Goal: Task Accomplishment & Management: Use online tool/utility

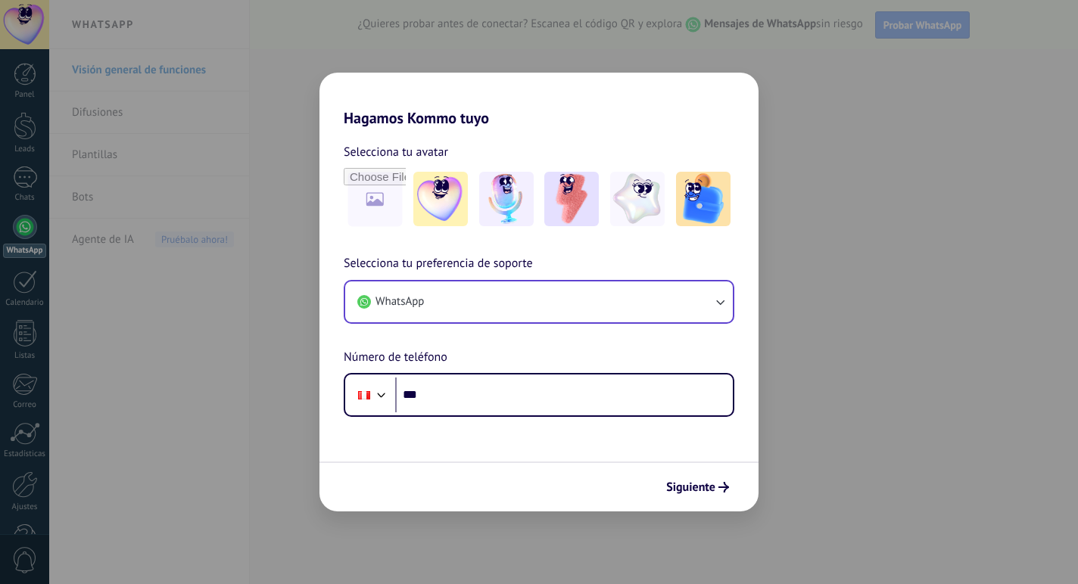
click at [592, 291] on button "WhatsApp" at bounding box center [539, 302] width 388 height 41
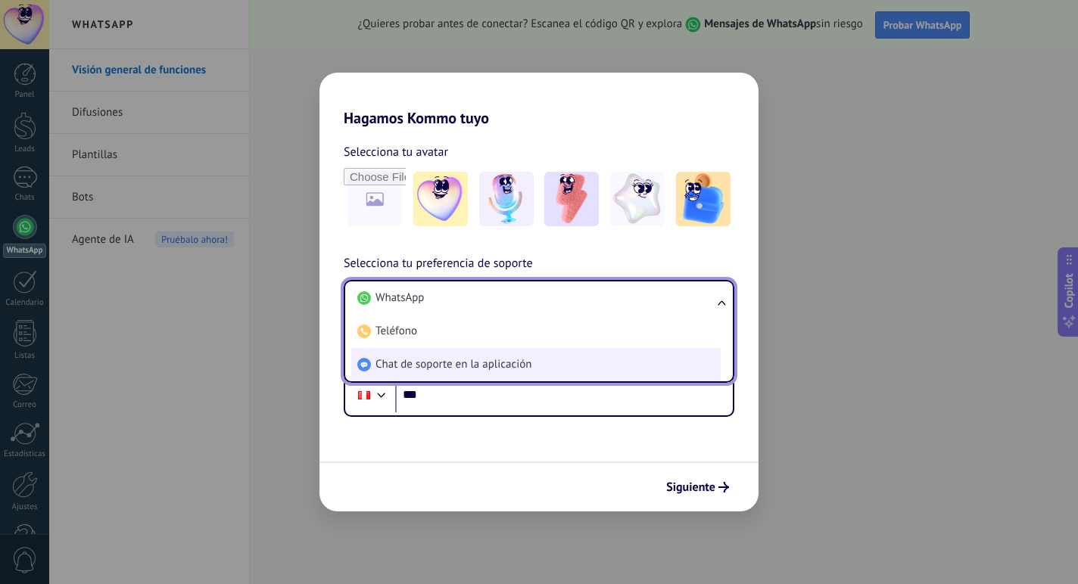
click at [455, 360] on span "Chat de soporte en la aplicación" at bounding box center [453, 364] width 156 height 15
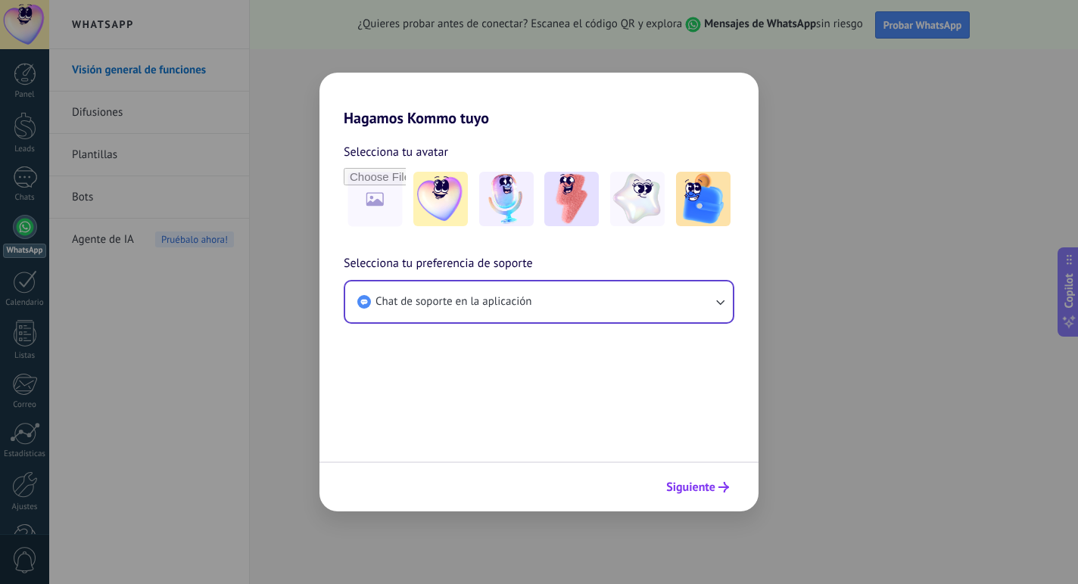
click at [697, 483] on span "Siguiente" at bounding box center [690, 487] width 49 height 11
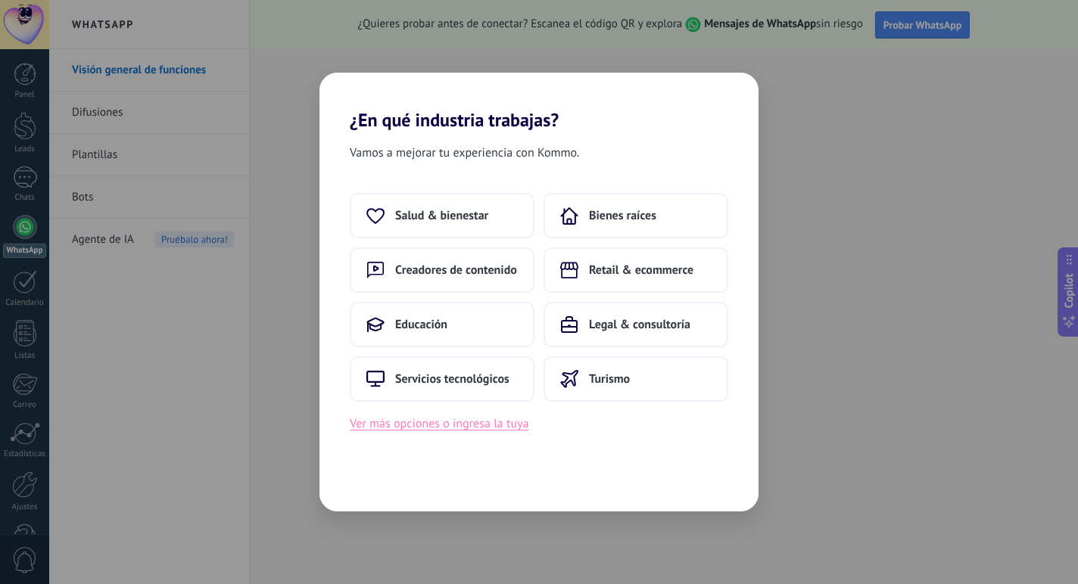
click at [433, 423] on button "Ver más opciones o ingresa la tuya" at bounding box center [439, 424] width 179 height 20
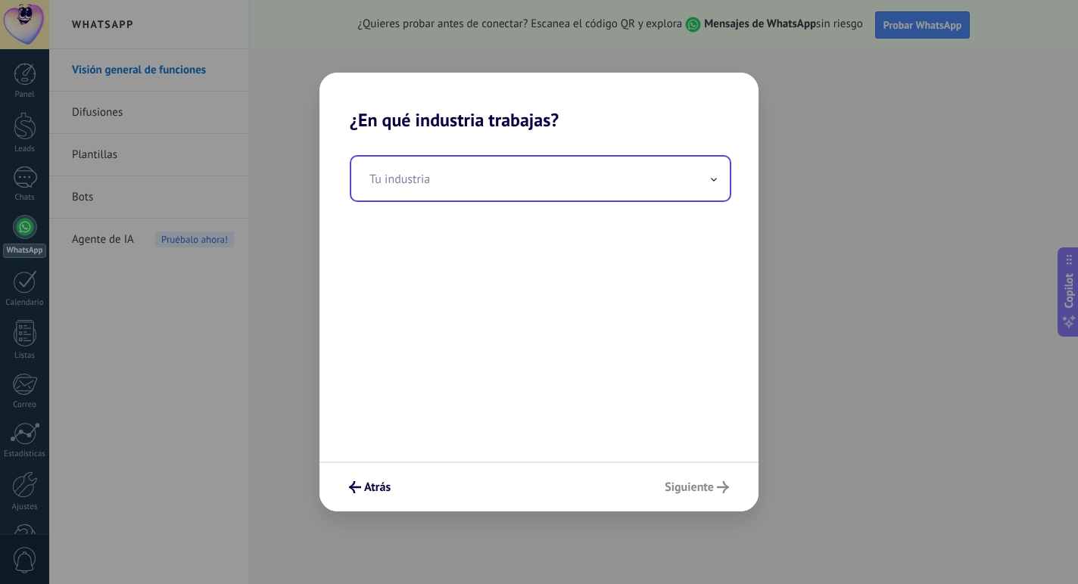
click at [437, 176] on input "text" at bounding box center [540, 179] width 378 height 44
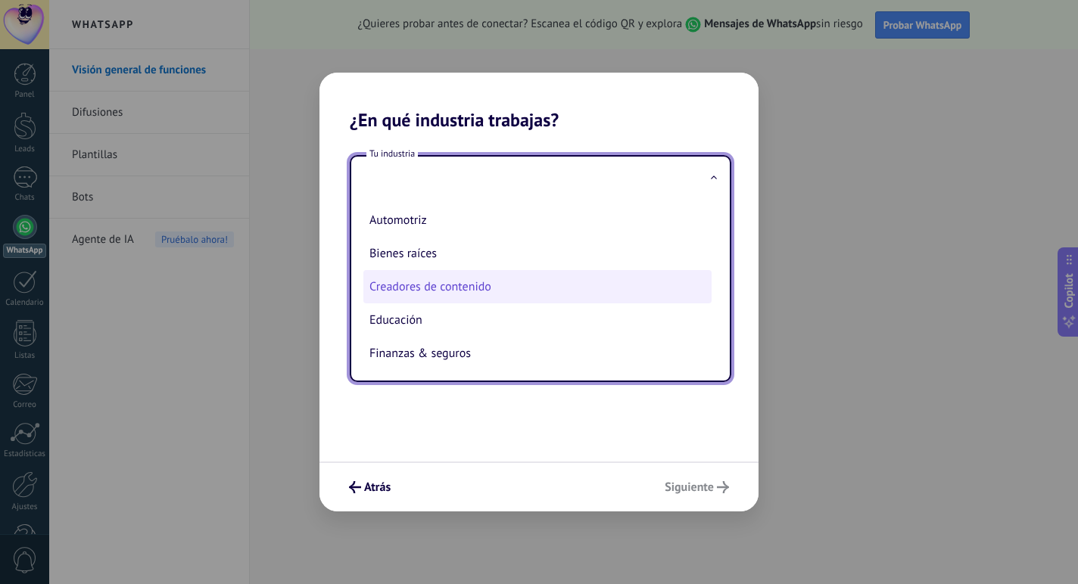
click at [404, 288] on li "Creadores de contenido" at bounding box center [537, 286] width 348 height 33
type input "**********"
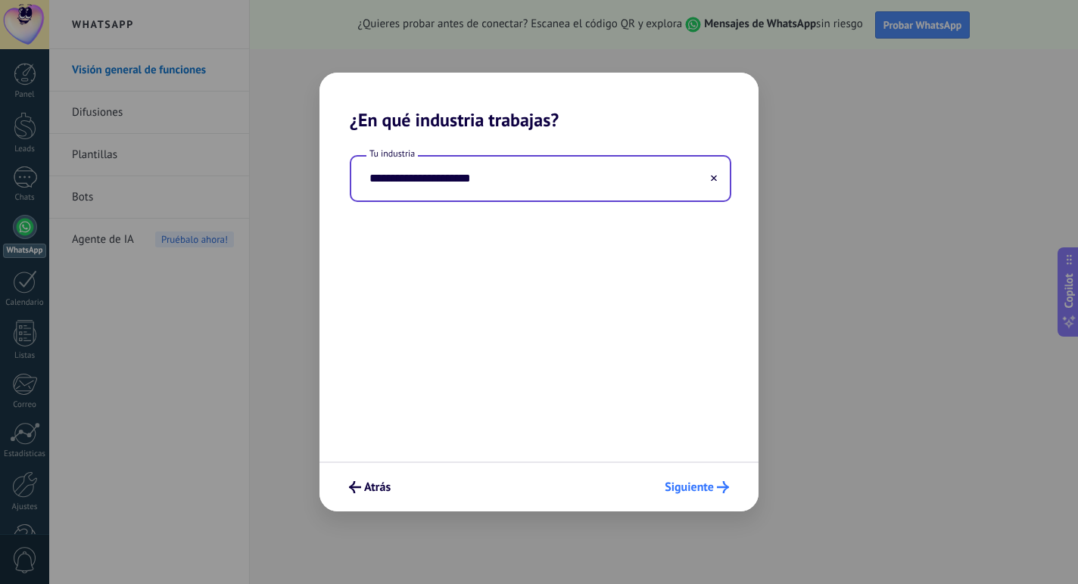
click at [712, 482] on span "Siguiente" at bounding box center [689, 487] width 49 height 11
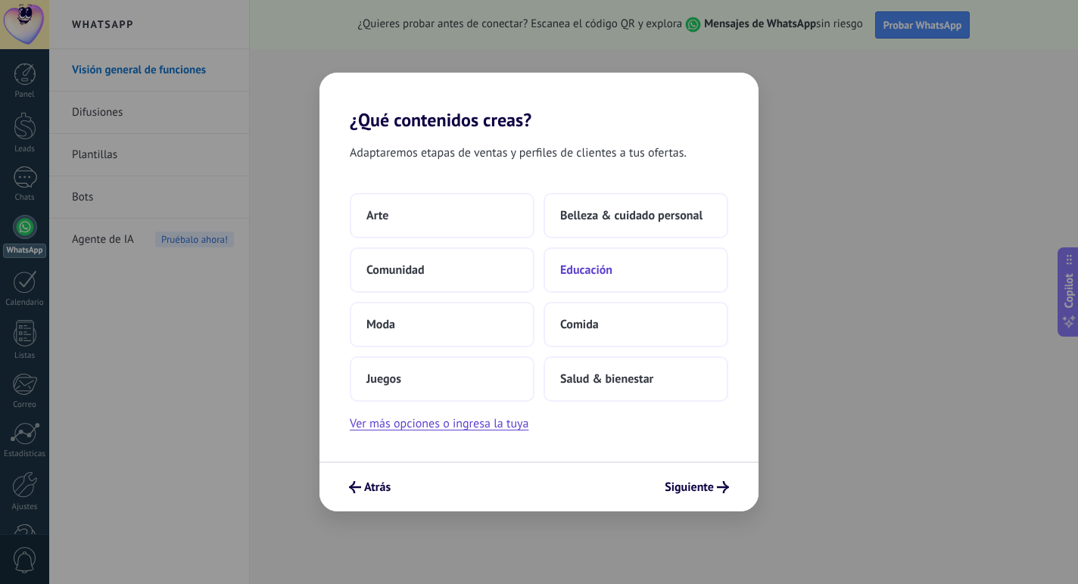
click at [576, 276] on span "Educación" at bounding box center [586, 270] width 52 height 15
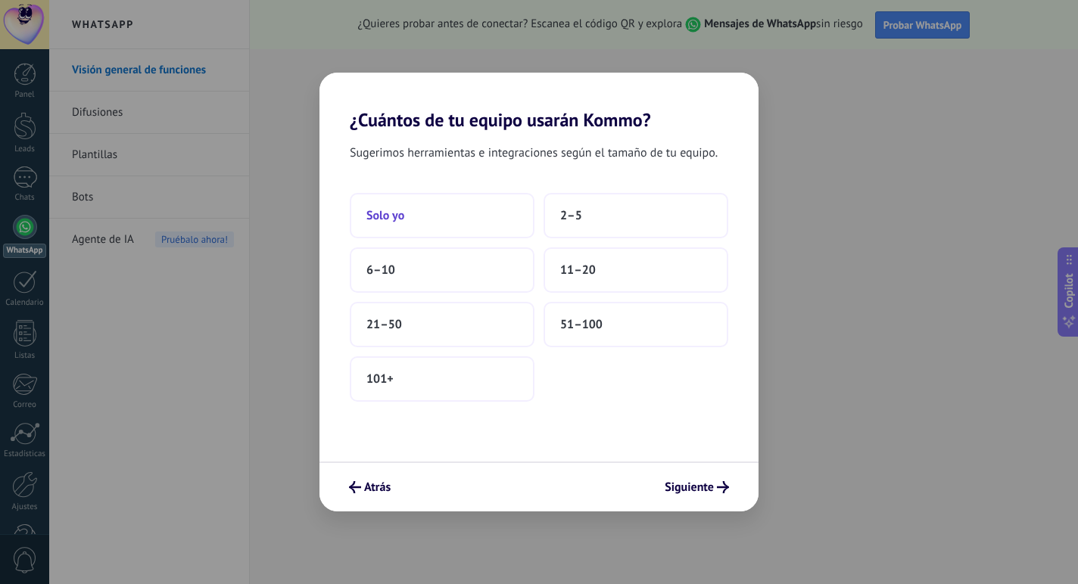
click at [405, 216] on button "Solo yo" at bounding box center [442, 215] width 185 height 45
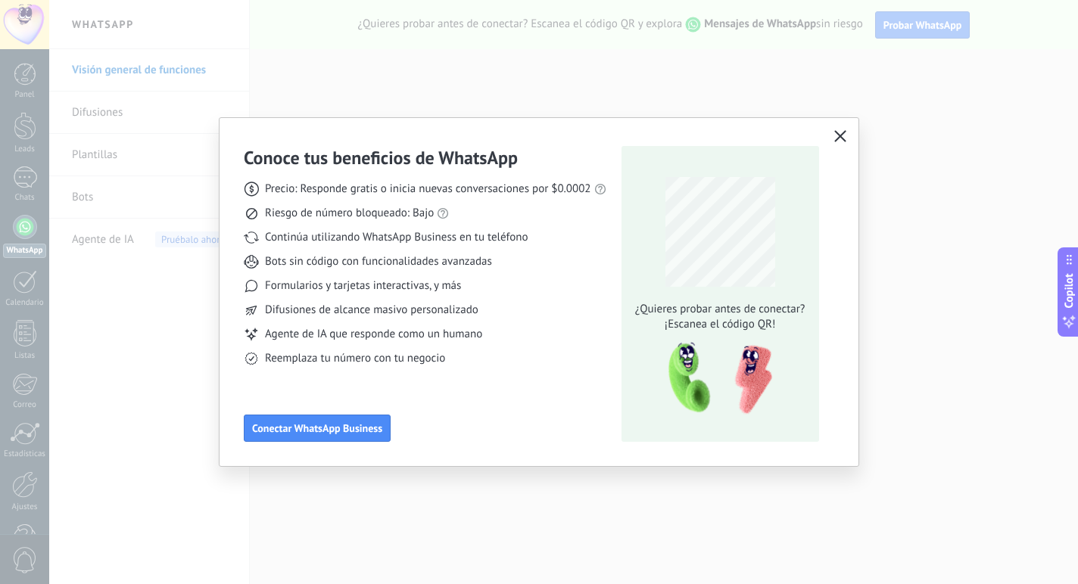
click at [836, 139] on icon "button" at bounding box center [840, 136] width 12 height 12
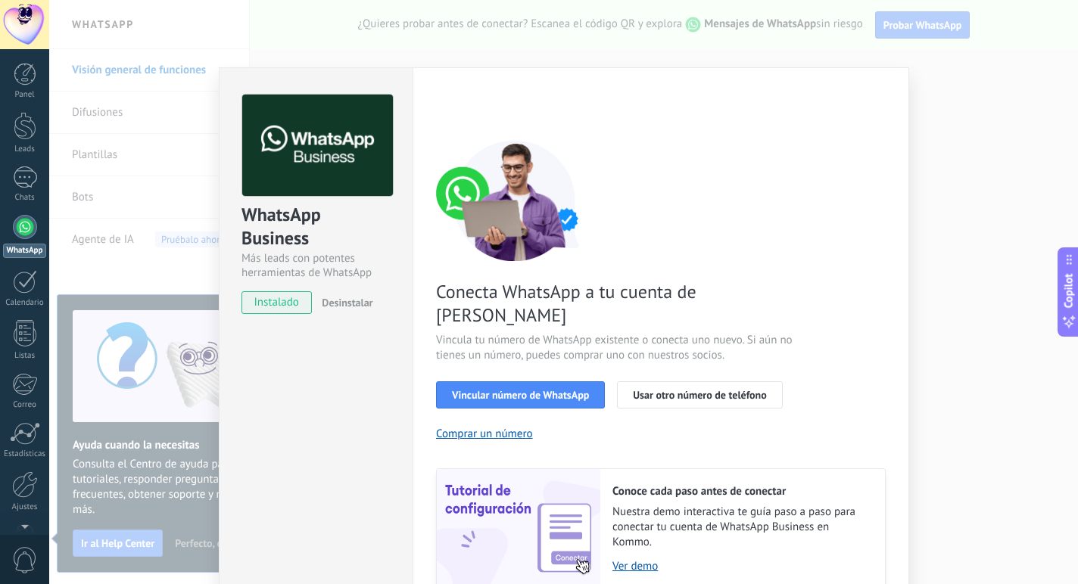
click at [337, 304] on span "Desinstalar" at bounding box center [347, 303] width 51 height 14
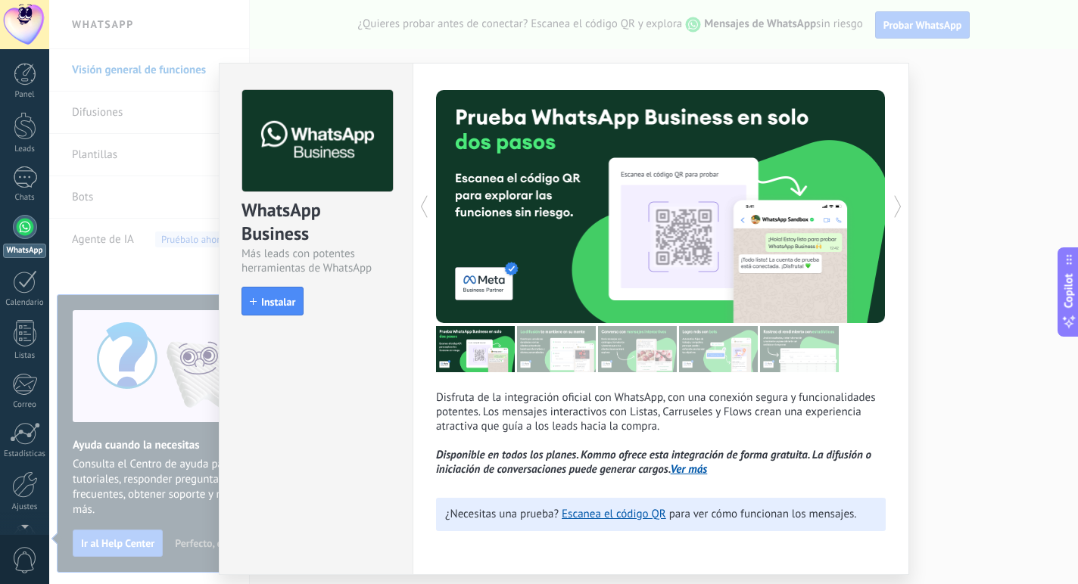
click at [176, 269] on div "WhatsApp Business Más leads con potentes herramientas de WhatsApp install Insta…" at bounding box center [563, 292] width 1029 height 584
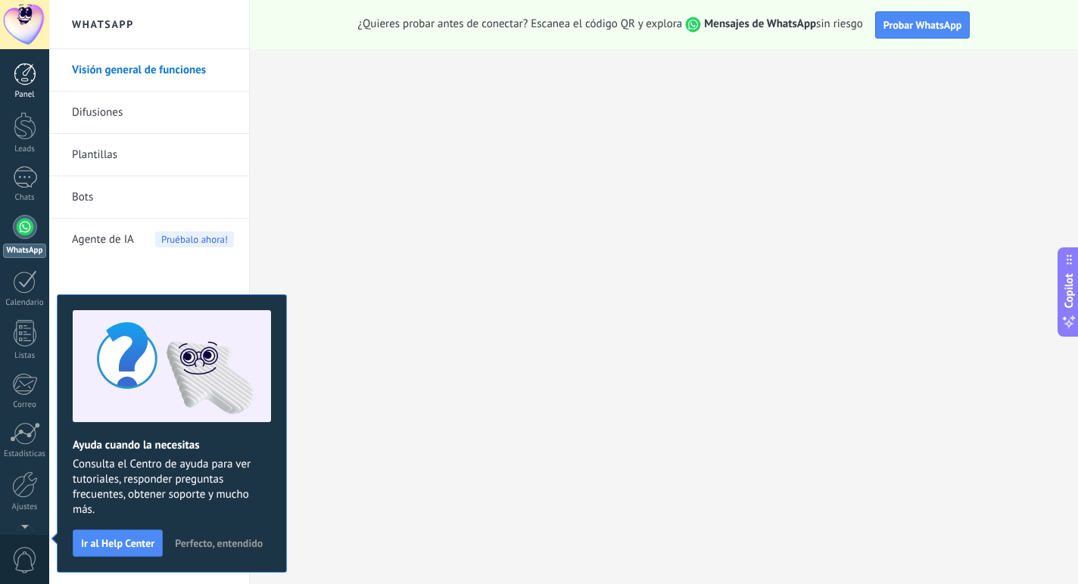
click at [22, 84] on div at bounding box center [25, 74] width 23 height 23
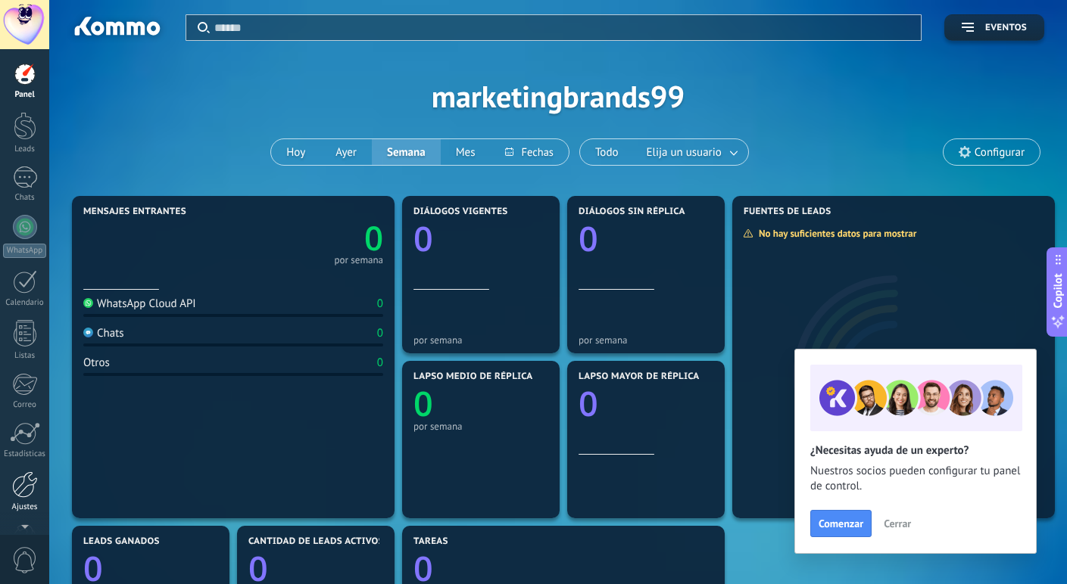
click at [22, 488] on div at bounding box center [25, 485] width 26 height 26
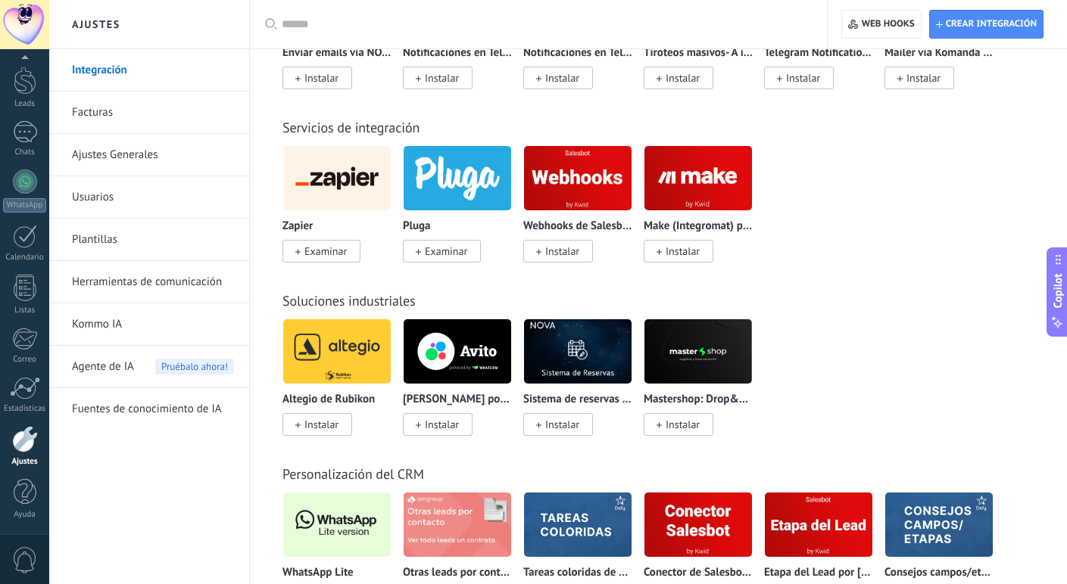
scroll to position [3541, 0]
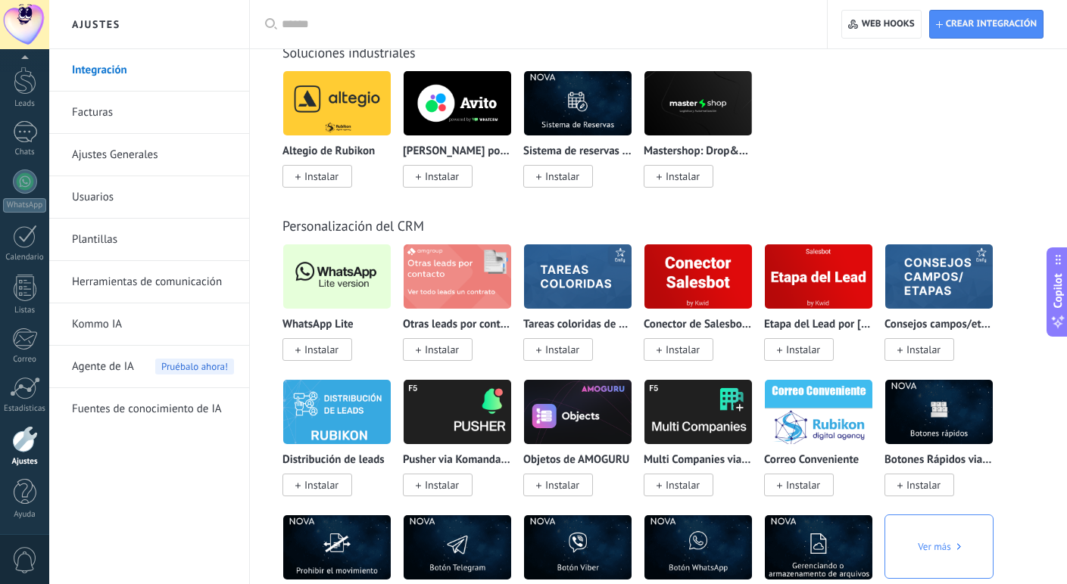
click at [344, 281] on img at bounding box center [336, 276] width 107 height 73
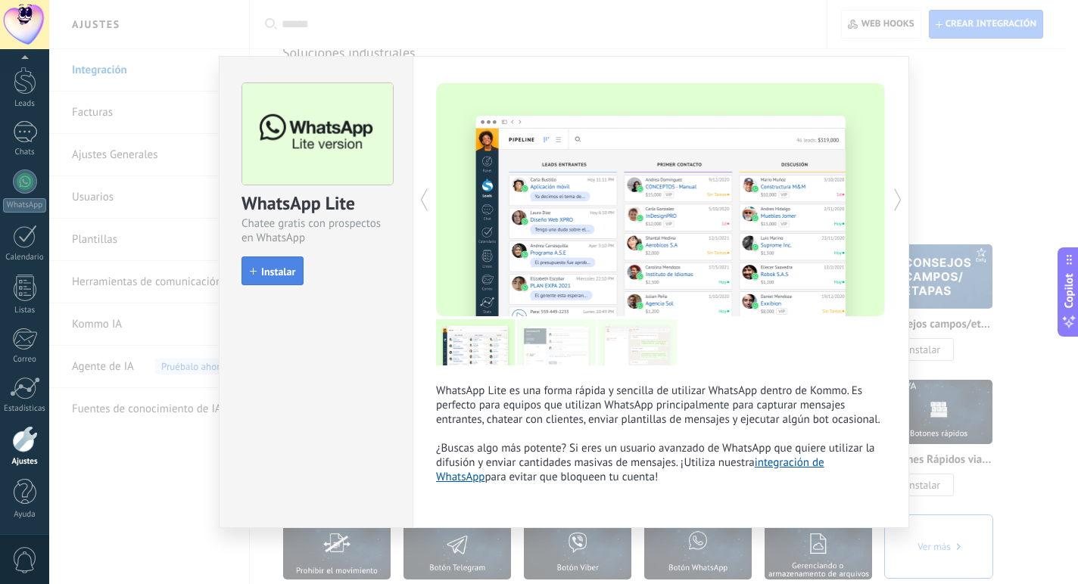
click at [268, 276] on span "Instalar" at bounding box center [278, 271] width 34 height 11
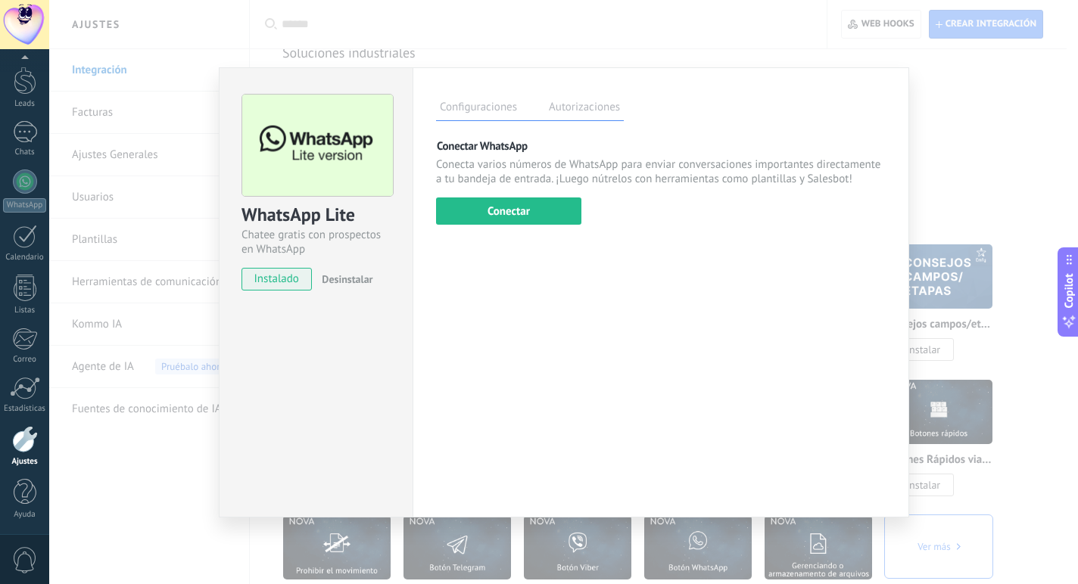
click at [347, 279] on span "Desinstalar" at bounding box center [347, 279] width 51 height 14
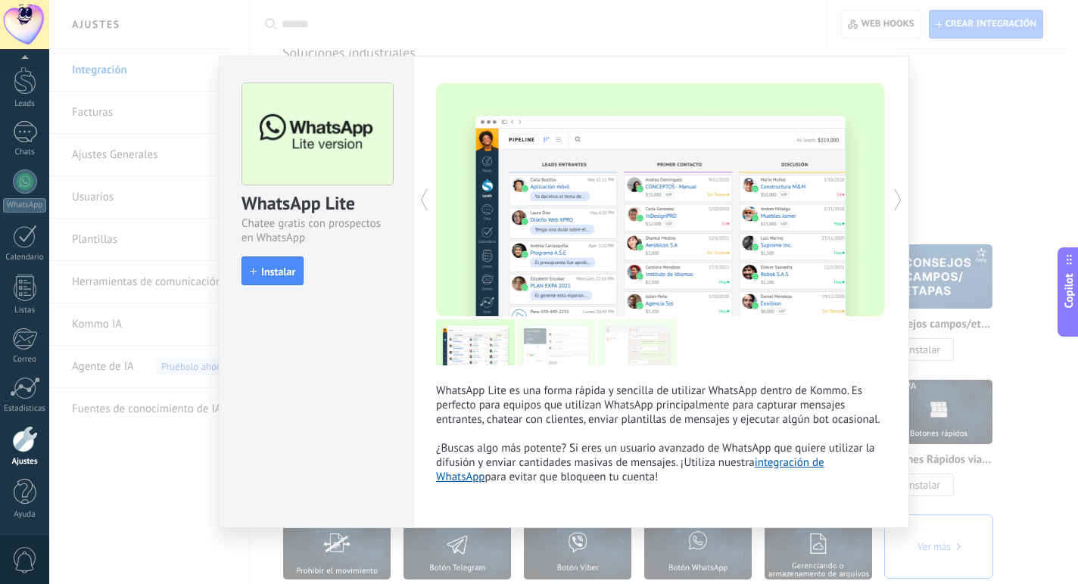
click at [994, 123] on div "WhatsApp Lite Chatee gratis con prospectos en WhatsApp install Instalar WhatsAp…" at bounding box center [563, 292] width 1029 height 584
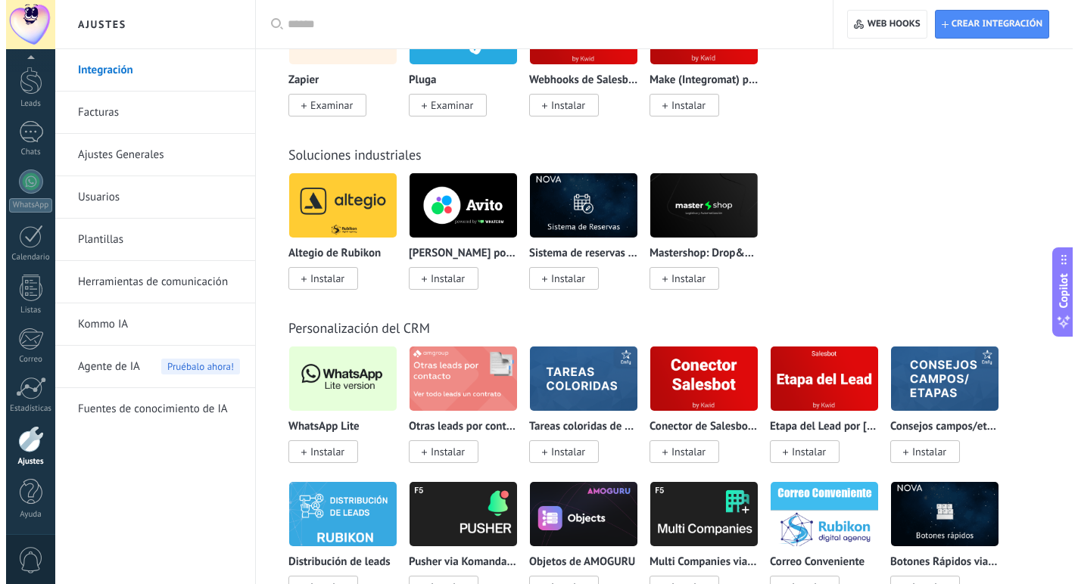
scroll to position [3610, 0]
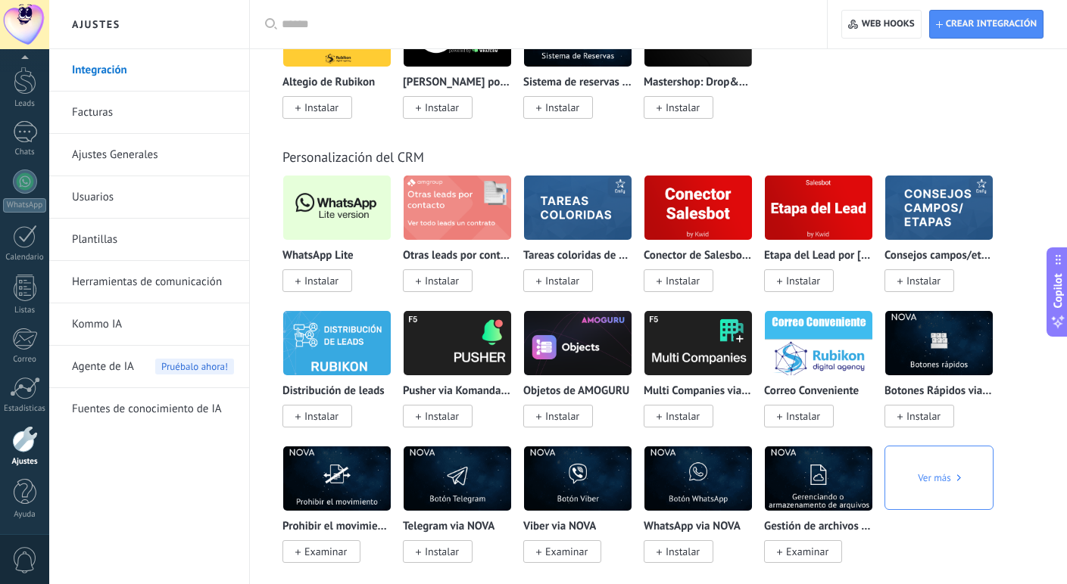
click at [335, 195] on img at bounding box center [336, 207] width 107 height 73
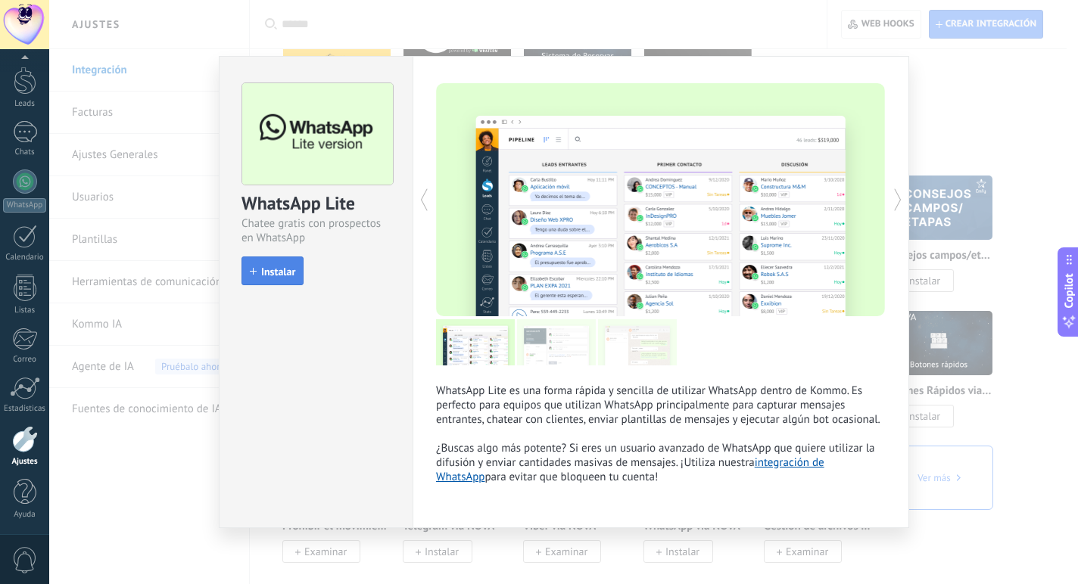
click at [276, 275] on span "Instalar" at bounding box center [278, 271] width 34 height 11
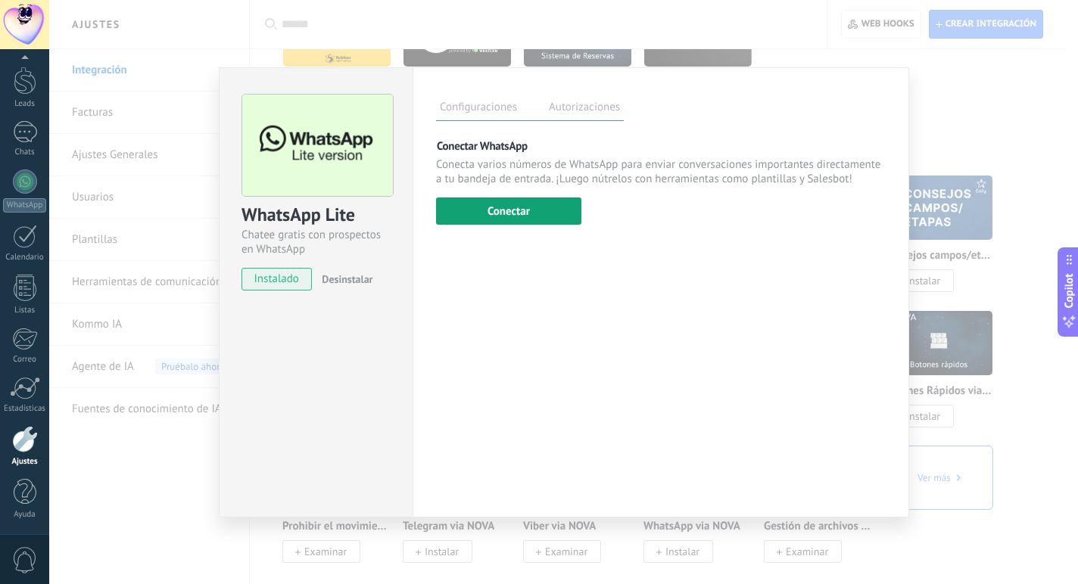
click at [515, 216] on button "Conectar" at bounding box center [508, 211] width 145 height 27
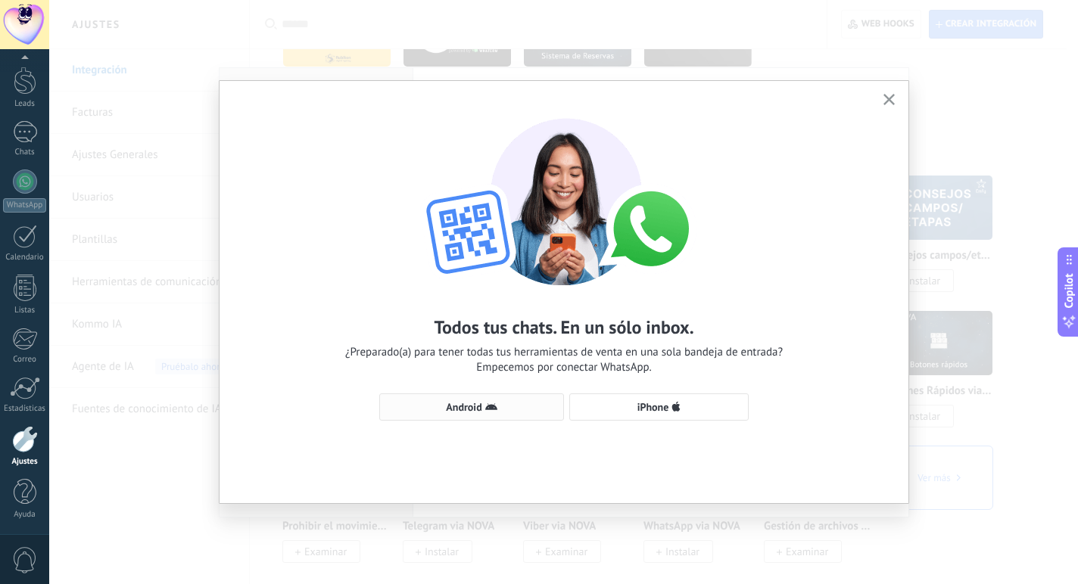
click at [495, 400] on button "Android" at bounding box center [471, 407] width 185 height 27
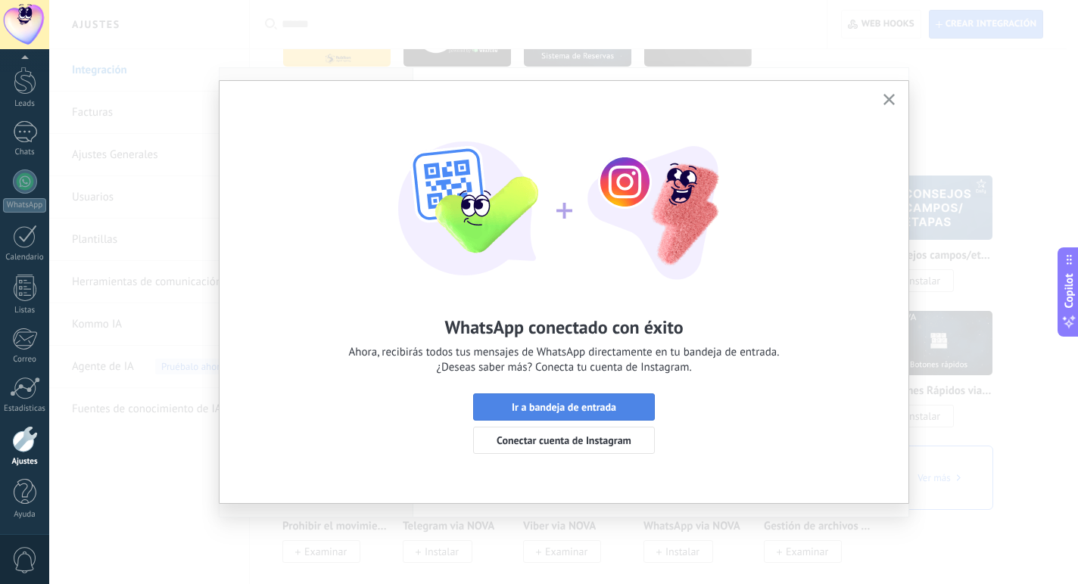
click at [591, 406] on span "Ir a bandeja de entrada" at bounding box center [564, 407] width 104 height 11
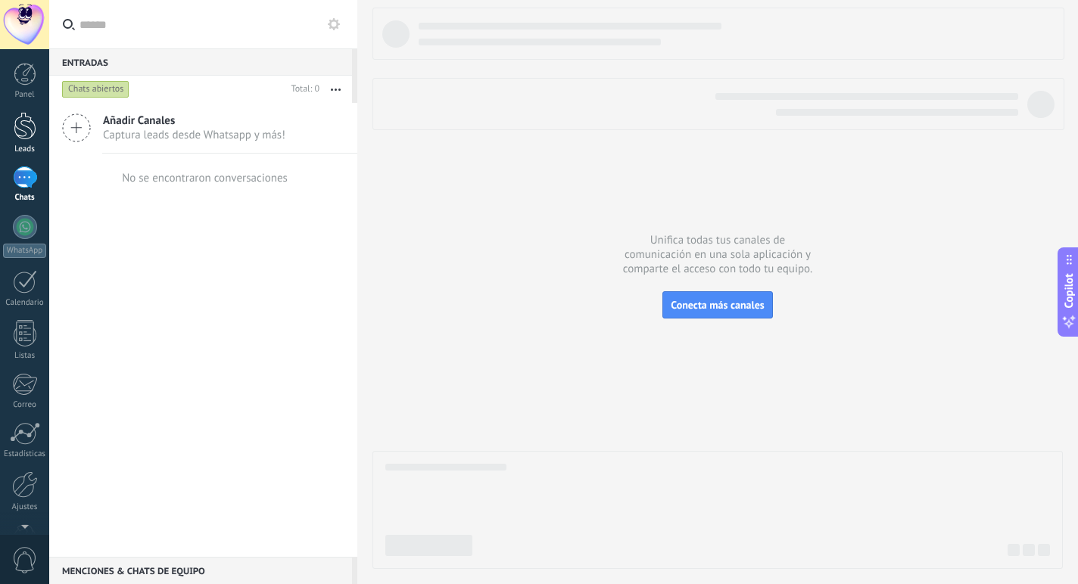
click at [21, 140] on link "Leads" at bounding box center [24, 133] width 49 height 42
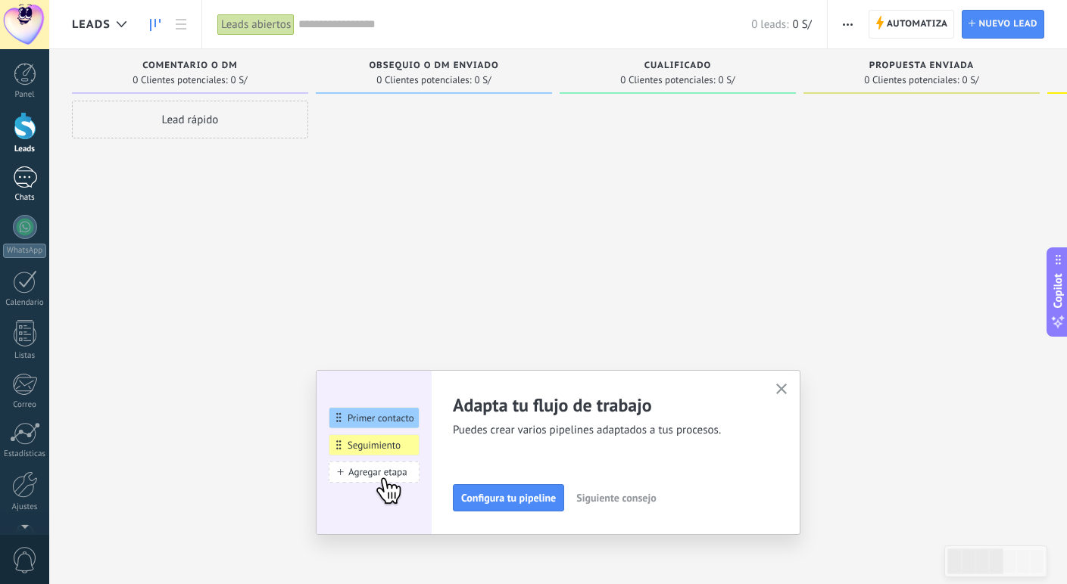
click at [18, 173] on div at bounding box center [25, 178] width 24 height 22
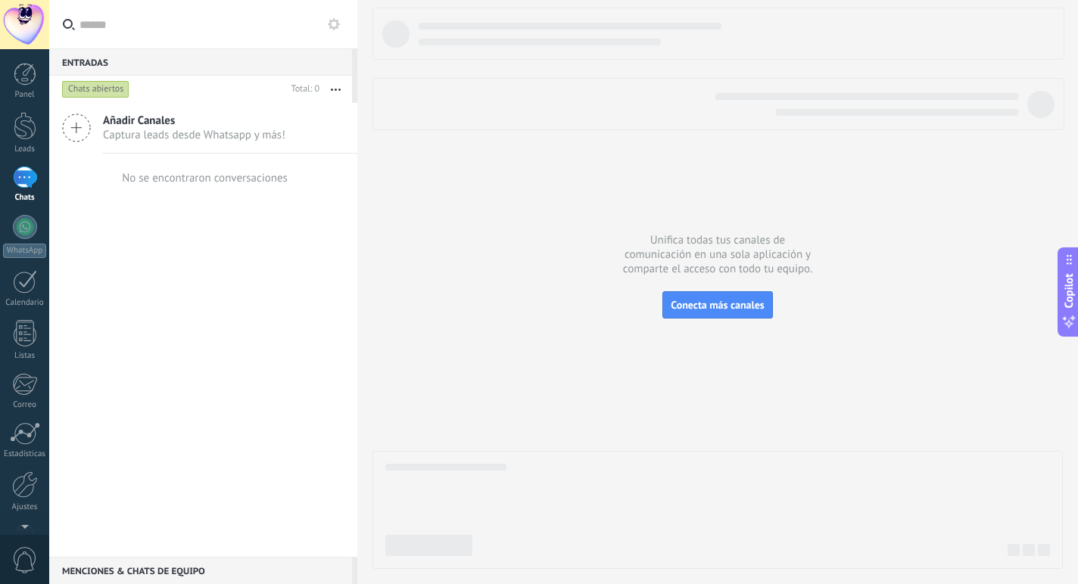
click at [334, 23] on icon at bounding box center [334, 24] width 12 height 12
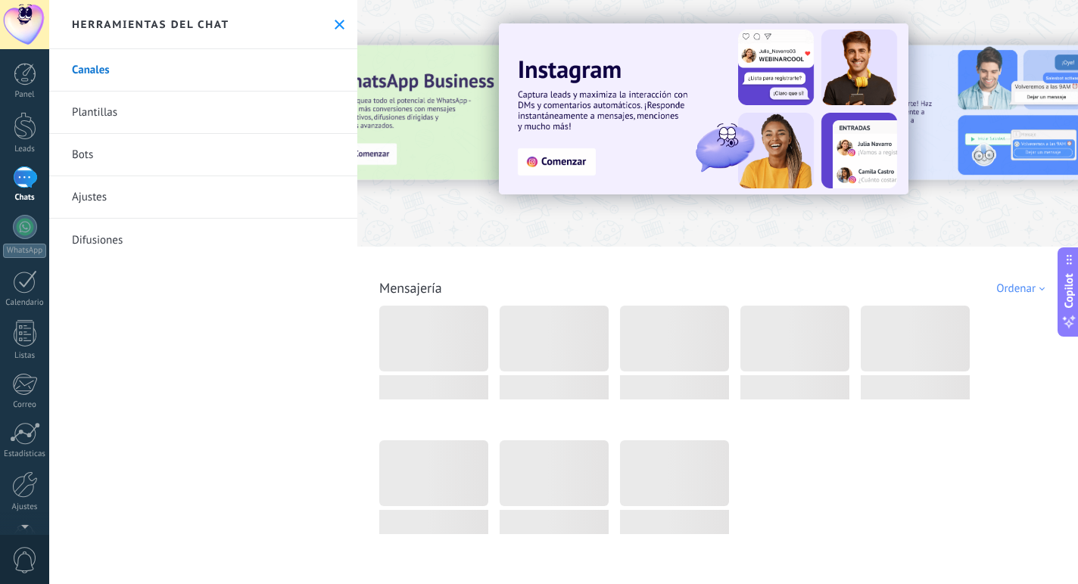
click at [153, 158] on link "Bots" at bounding box center [203, 155] width 308 height 42
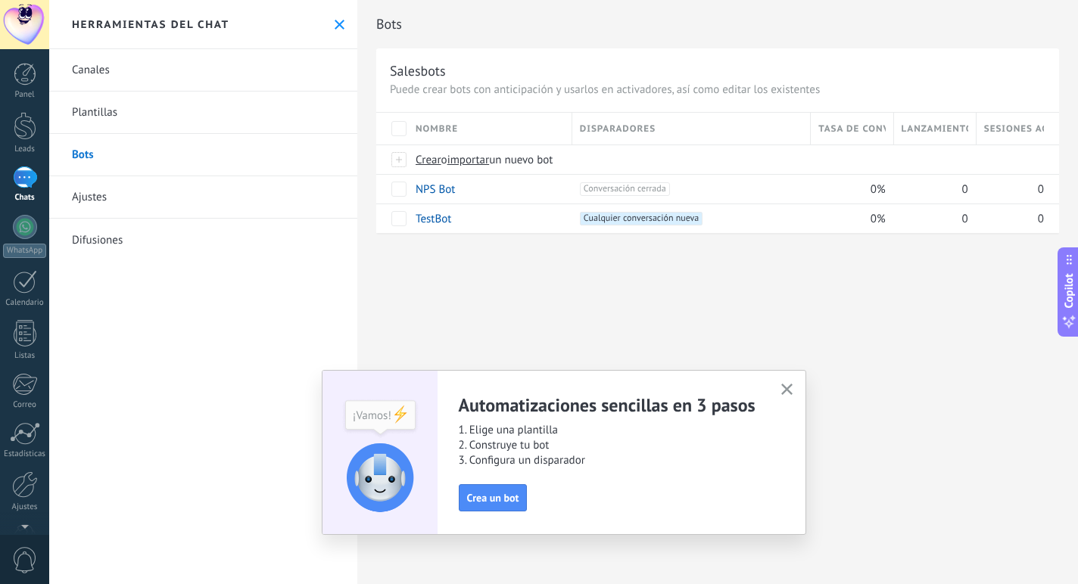
click at [786, 386] on icon "button" at bounding box center [786, 389] width 11 height 11
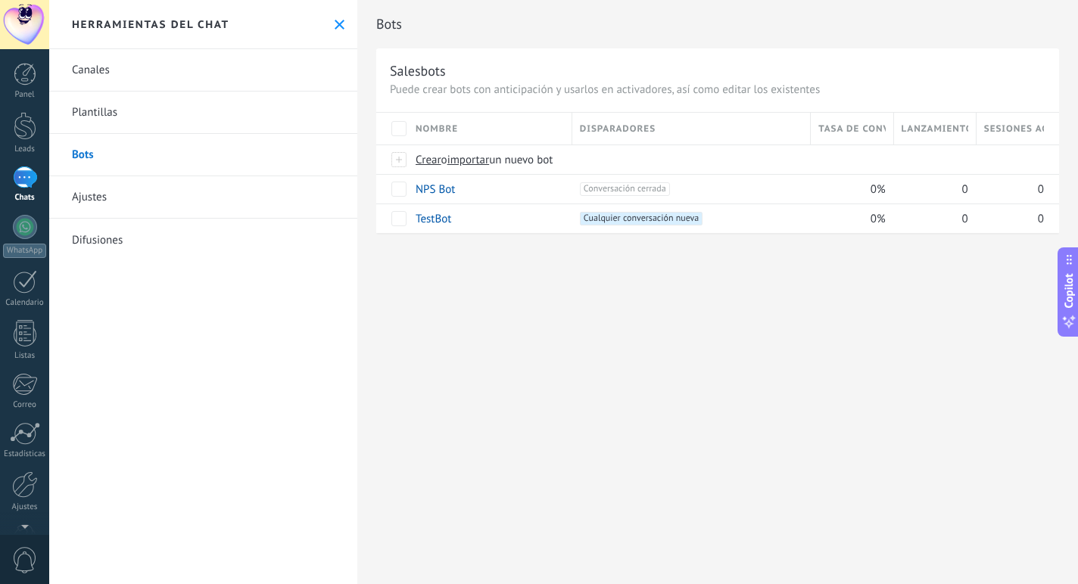
click at [434, 276] on div "Bots Salesbots Puede crear bots con anticipación y usarlos en activadores, así …" at bounding box center [717, 292] width 721 height 584
click at [435, 266] on div "Bots Salesbots Puede crear bots con anticipación y usarlos en activadores, así …" at bounding box center [717, 292] width 721 height 584
click at [258, 160] on link "Bots" at bounding box center [203, 155] width 308 height 42
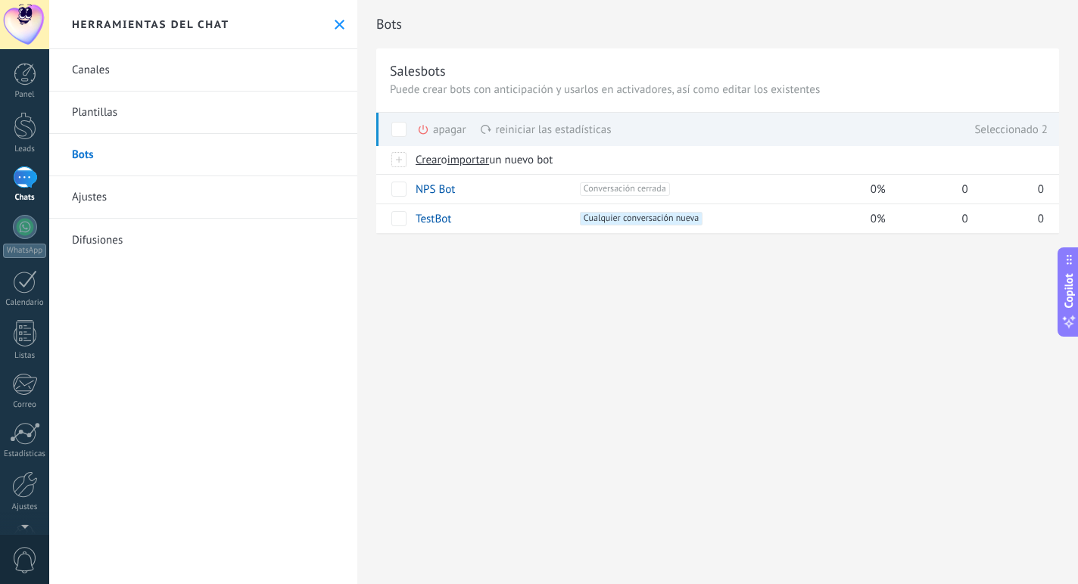
click at [400, 126] on span at bounding box center [398, 129] width 15 height 15
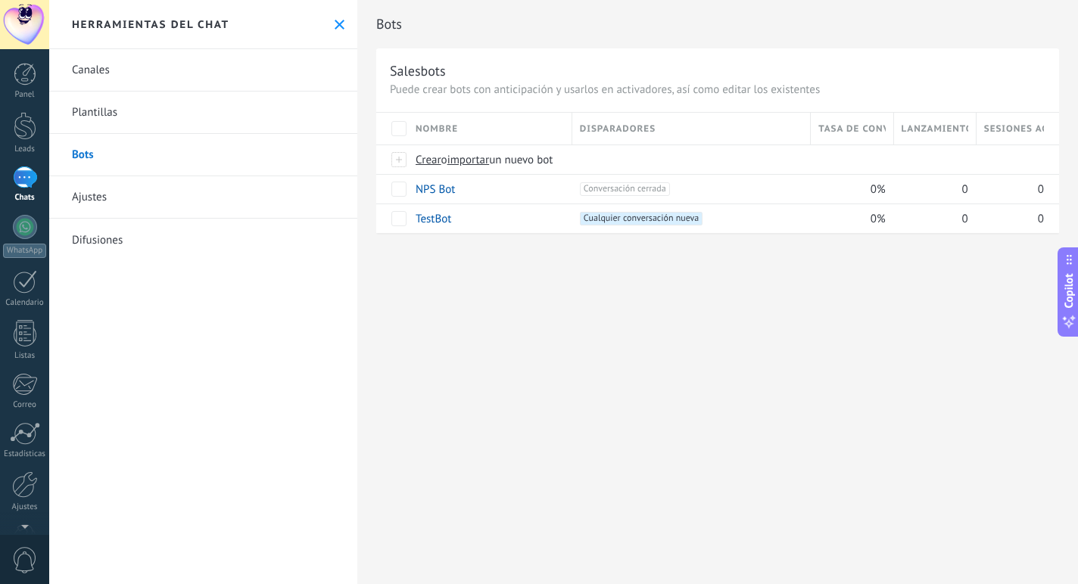
click at [410, 263] on div "Bots Salesbots Puede crear bots con anticipación y usarlos en activadores, así …" at bounding box center [717, 133] width 721 height 266
click at [472, 158] on span "importar" at bounding box center [468, 160] width 42 height 14
click at [0, 0] on input "importar un nuevo bot" at bounding box center [0, 0] width 0 height 0
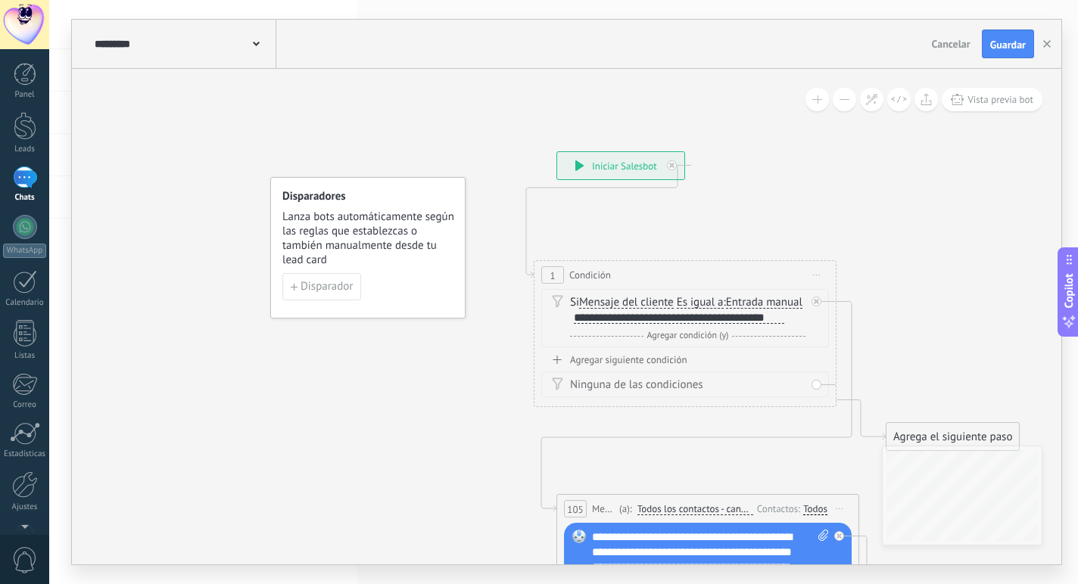
drag, startPoint x: 593, startPoint y: 157, endPoint x: 898, endPoint y: 223, distance: 312.1
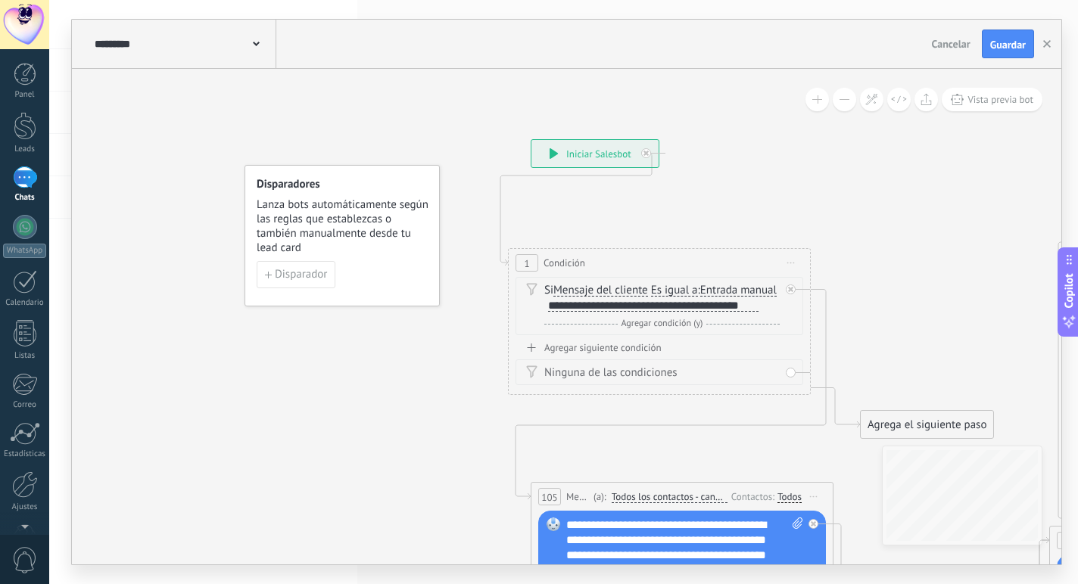
drag, startPoint x: 454, startPoint y: 339, endPoint x: 369, endPoint y: 357, distance: 86.5
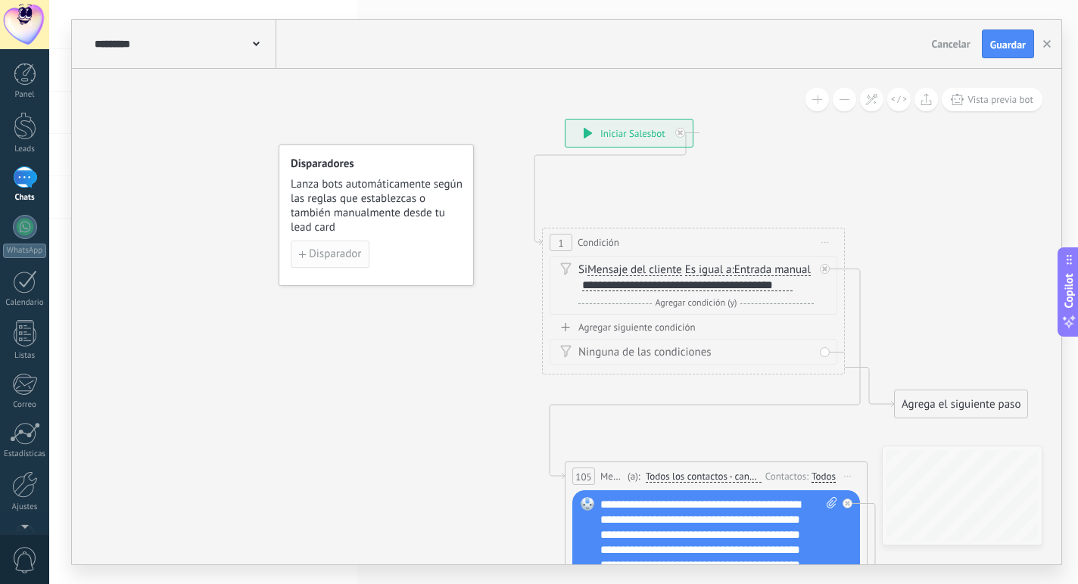
click at [322, 259] on span "Disparador" at bounding box center [335, 254] width 52 height 11
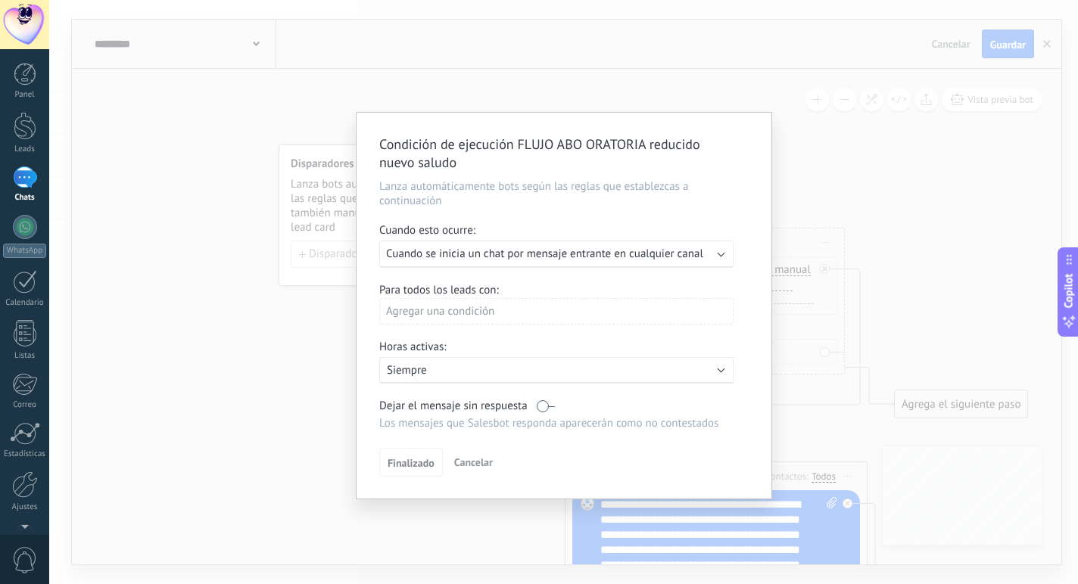
click at [512, 252] on span "Cuando se inicia un chat por mensaje entrante en cualquier canal" at bounding box center [544, 254] width 317 height 14
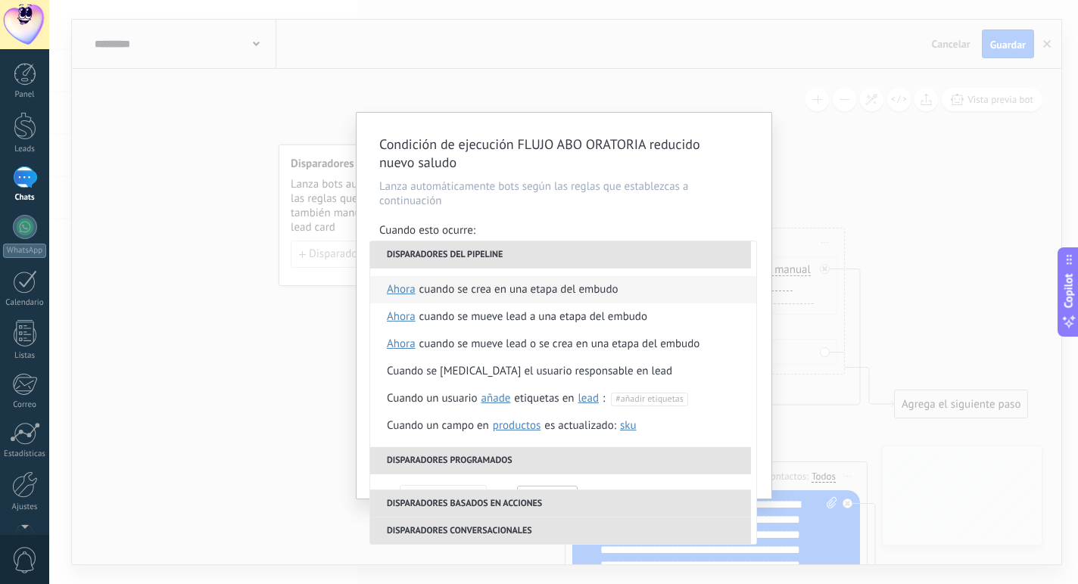
click at [403, 284] on span "ahora" at bounding box center [401, 289] width 29 height 27
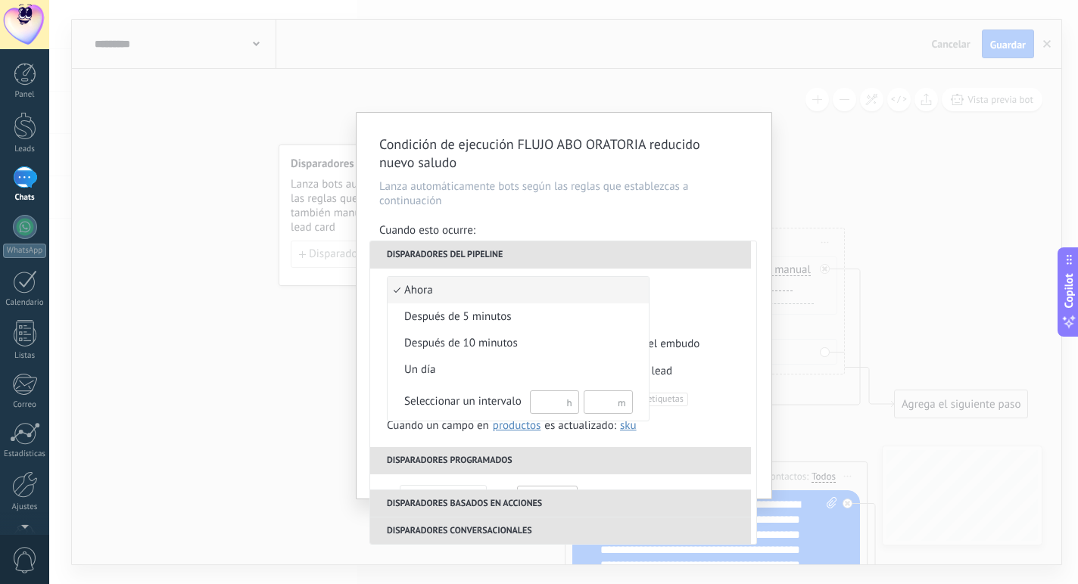
click at [627, 199] on div at bounding box center [539, 292] width 1078 height 584
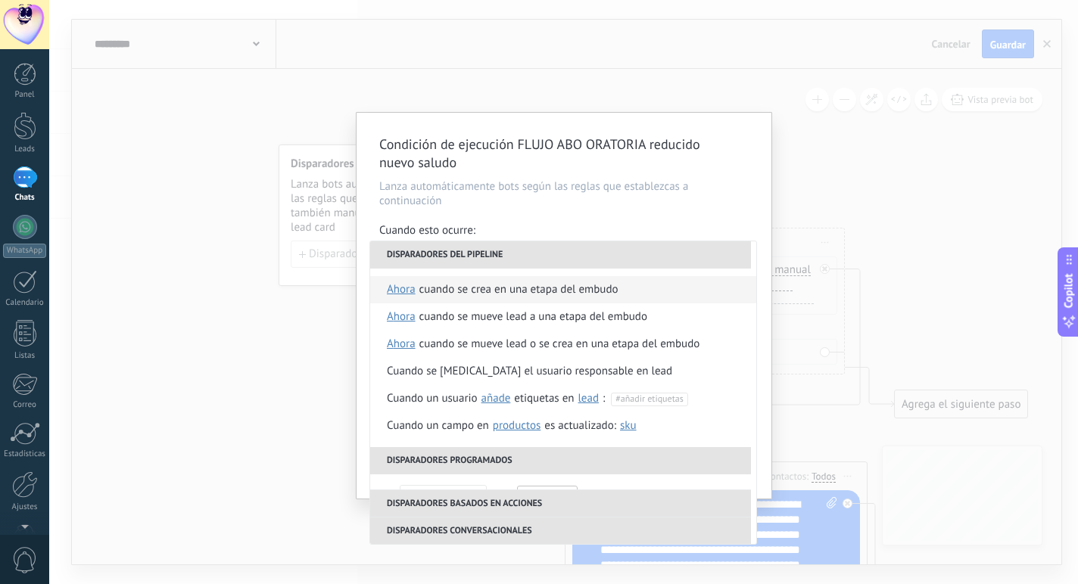
click at [384, 291] on li "Cuando se crea en una etapa del embudo ahora ahora después de 5 minutos después…" at bounding box center [563, 289] width 386 height 27
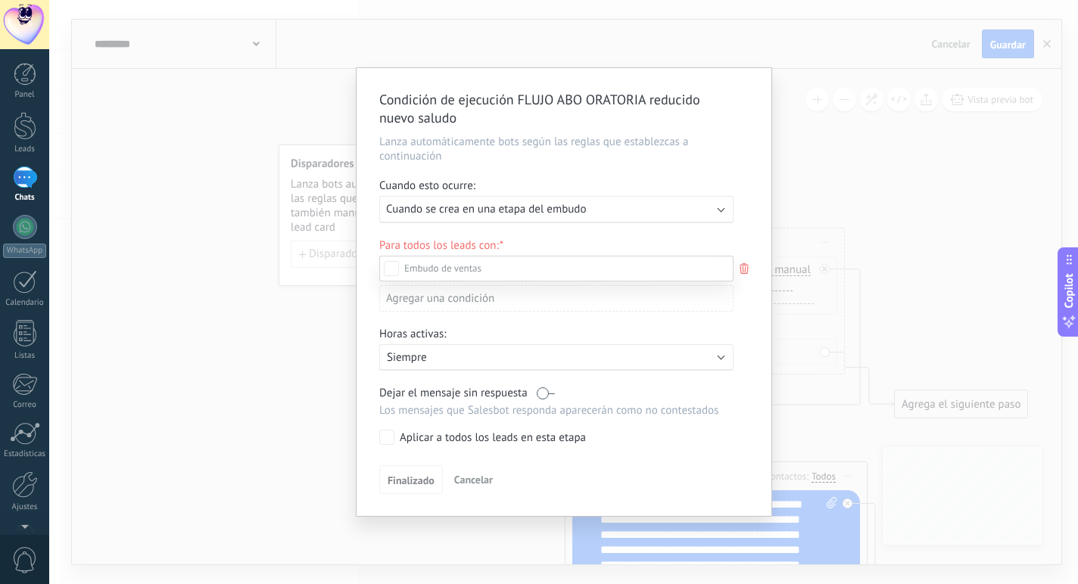
click at [443, 245] on div at bounding box center [563, 292] width 1029 height 584
click at [443, 245] on div "Para todos los leads con:" at bounding box center [563, 245] width 369 height 14
click at [487, 207] on span "Cuando se crea en una etapa del embudo" at bounding box center [486, 209] width 200 height 14
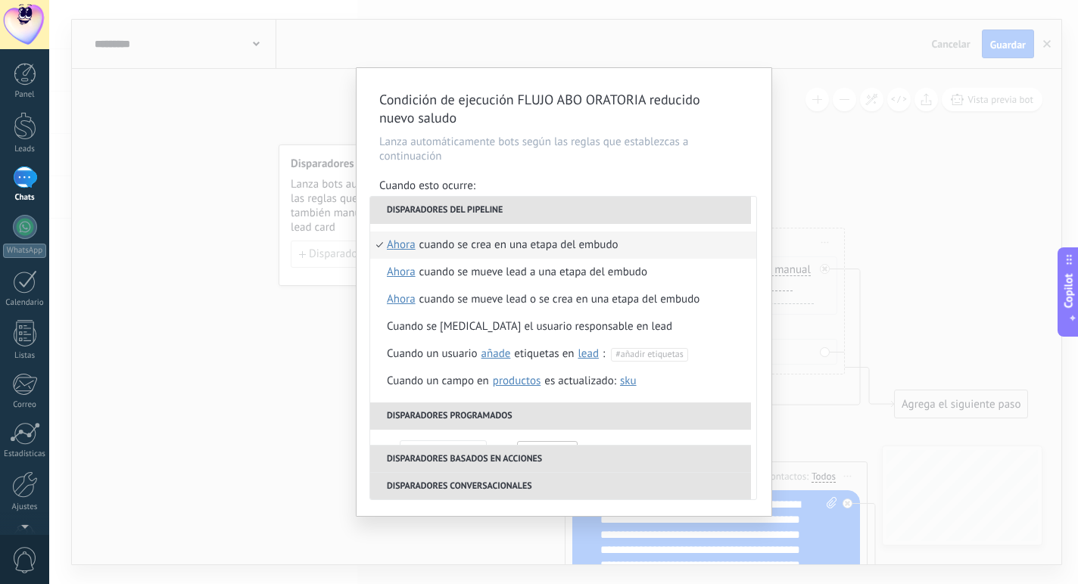
click at [400, 244] on span "ahora" at bounding box center [401, 245] width 29 height 27
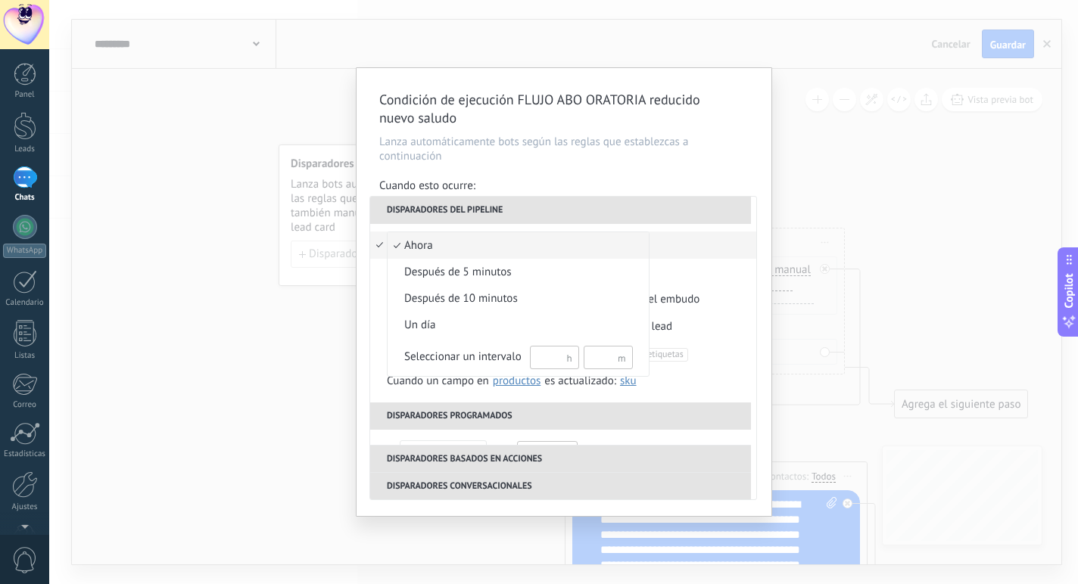
click at [589, 188] on div at bounding box center [539, 292] width 1078 height 584
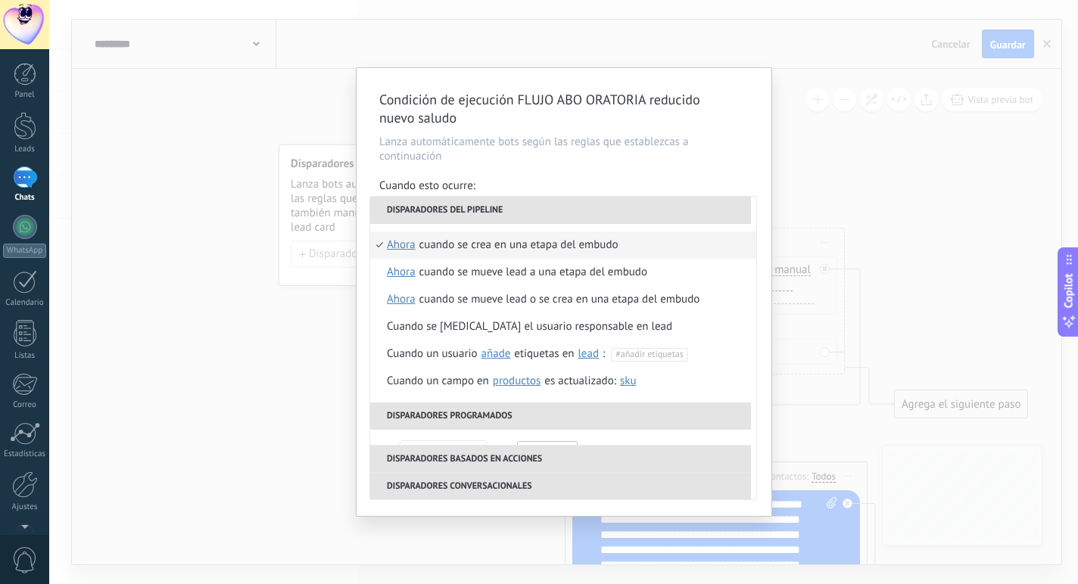
click at [595, 175] on div "**********" at bounding box center [564, 292] width 415 height 448
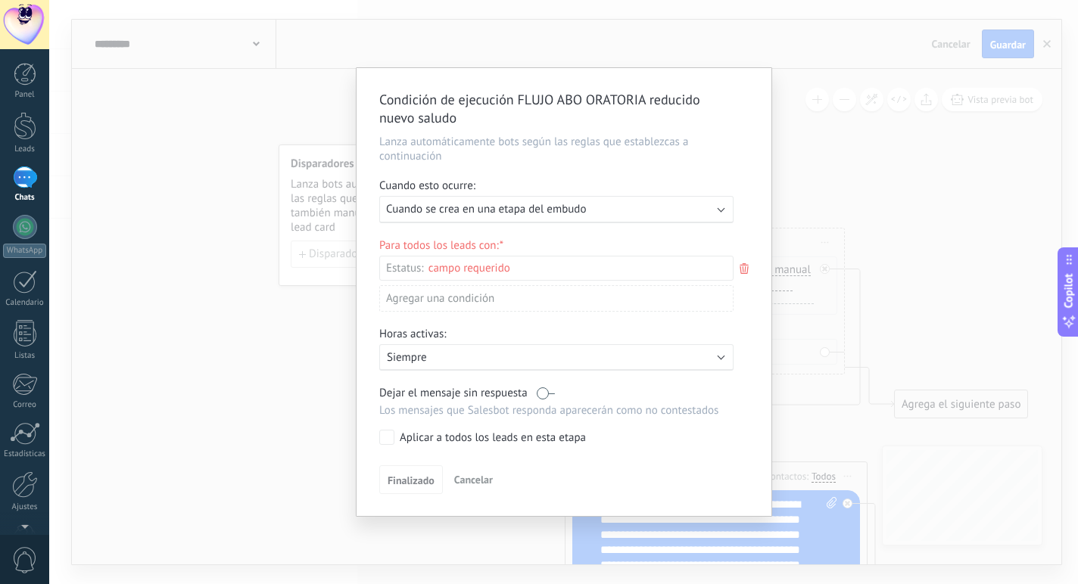
click at [0, 0] on div "Comentario o DM Obsequio o DM enviado Cualificado Propuesta enviada Negociación…" at bounding box center [0, 0] width 0 height 0
click at [590, 212] on div at bounding box center [563, 292] width 1029 height 584
click at [493, 255] on div "Para todos los leads con: Estatus: Comentario o DM Obsequio o DM enviado Cualif…" at bounding box center [563, 280] width 369 height 85
click at [0, 0] on div "Comentario o DM Obsequio o DM enviado Cualificado Propuesta enviada Negociación…" at bounding box center [0, 0] width 0 height 0
click at [331, 313] on div at bounding box center [563, 292] width 1029 height 584
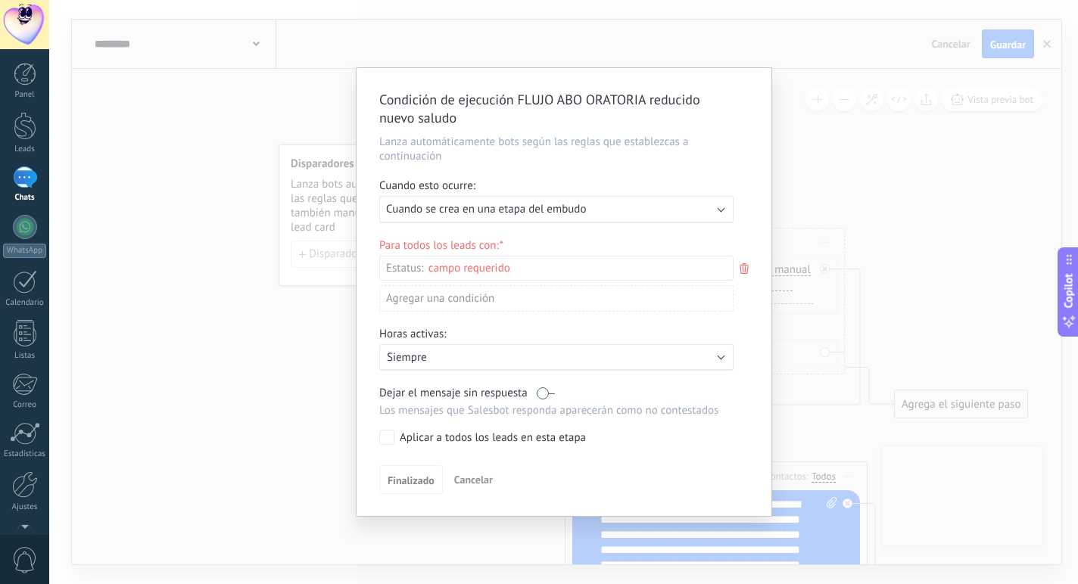
click at [525, 209] on span "Cuando se crea en una etapa del embudo" at bounding box center [486, 209] width 200 height 14
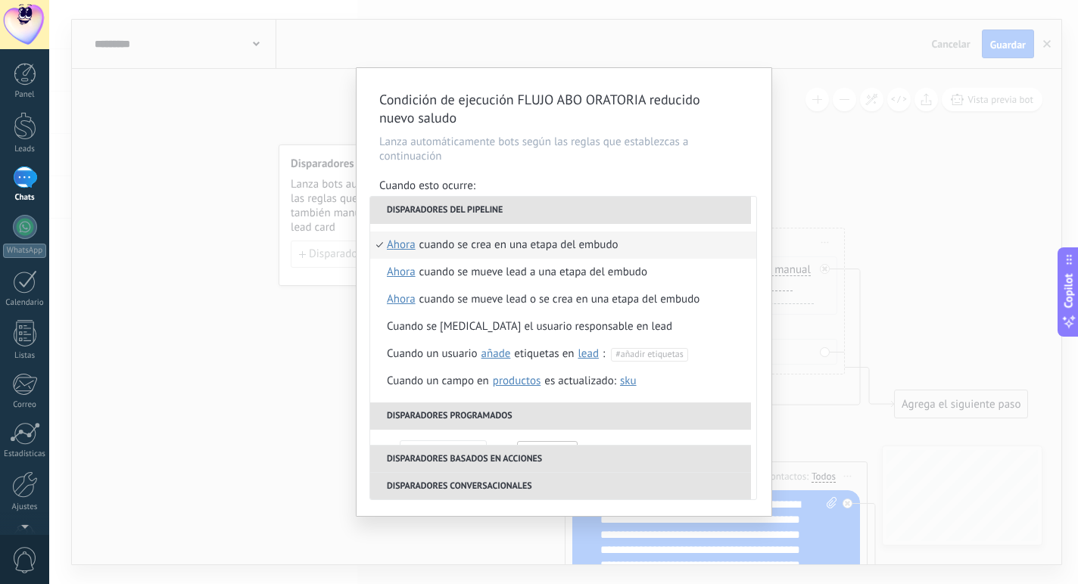
click at [397, 245] on span "ahora" at bounding box center [401, 245] width 29 height 27
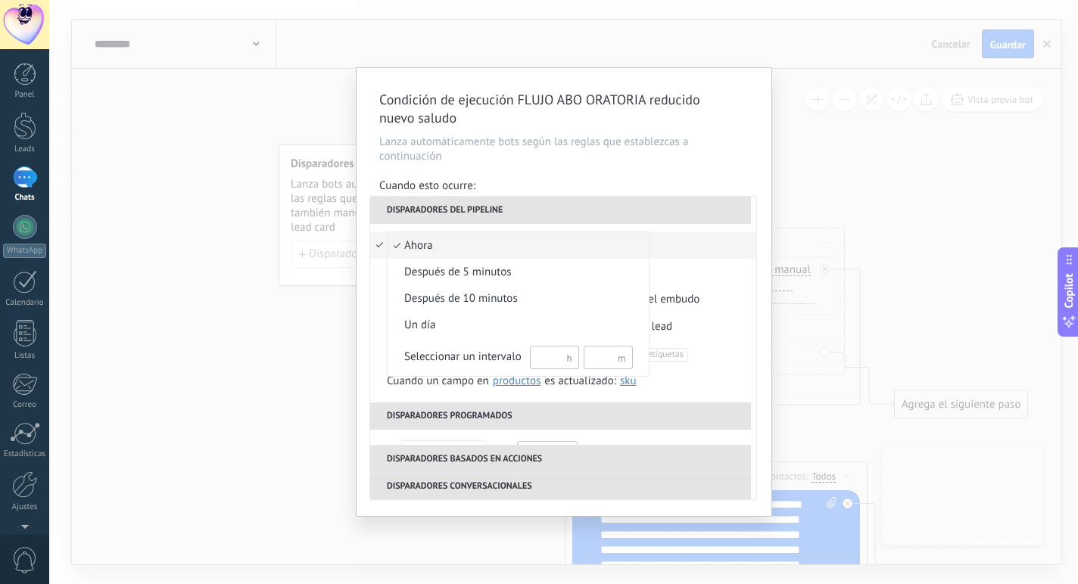
click at [737, 176] on div at bounding box center [539, 292] width 1078 height 584
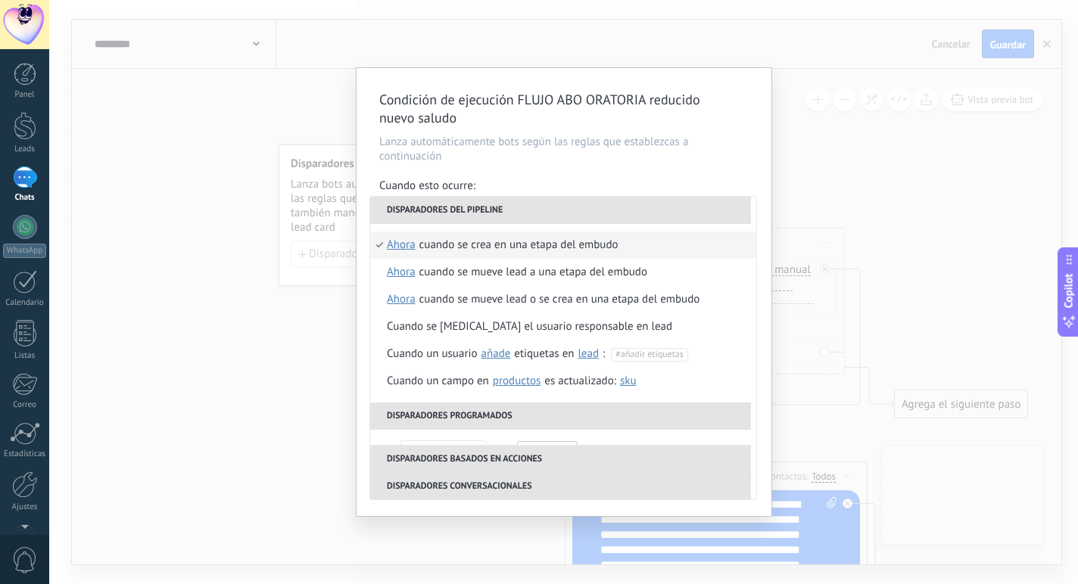
click at [738, 157] on p "Lanza automáticamente bots según las reglas que establezcas a continuación" at bounding box center [563, 149] width 369 height 29
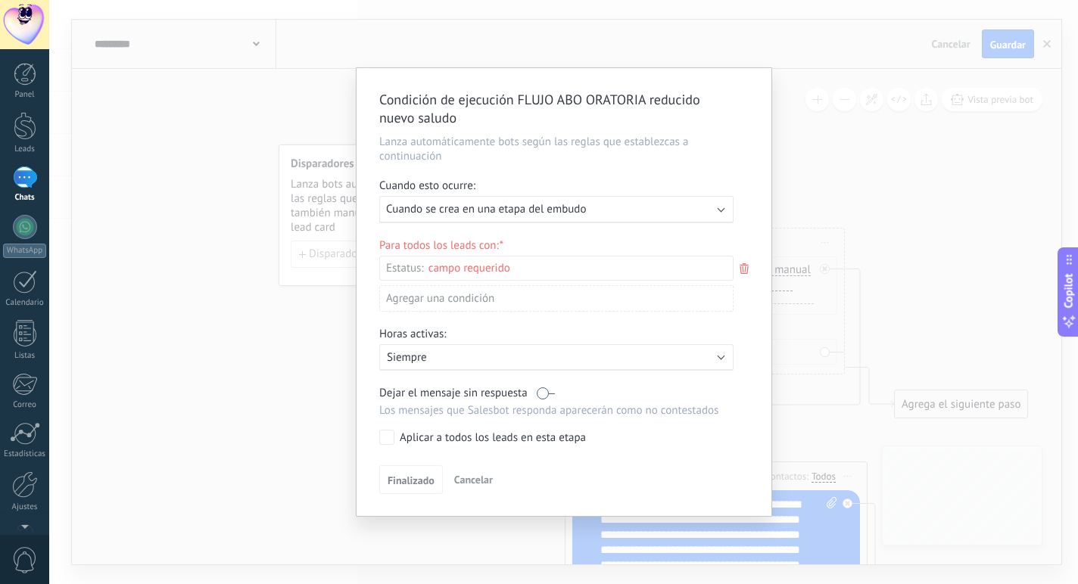
click at [0, 0] on div "Comentario o DM Obsequio o DM enviado Cualificado Propuesta enviada Negociación…" at bounding box center [0, 0] width 0 height 0
click at [363, 303] on div at bounding box center [563, 292] width 1029 height 584
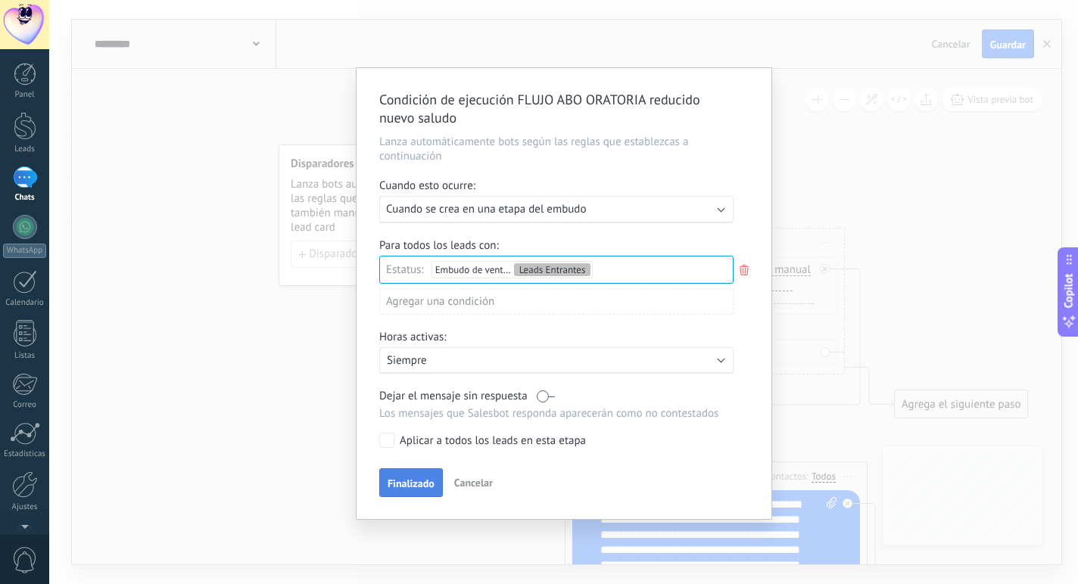
click at [406, 482] on span "Finalizado" at bounding box center [411, 483] width 47 height 11
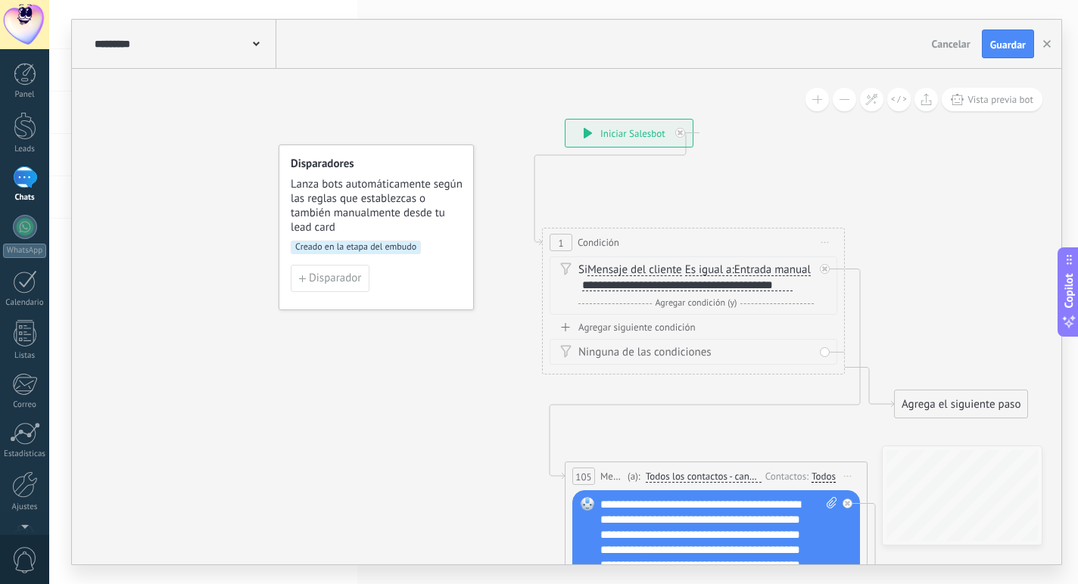
click at [649, 126] on div "**********" at bounding box center [628, 133] width 127 height 27
click at [631, 135] on div "**********" at bounding box center [628, 133] width 127 height 27
click at [1015, 47] on span "Guardar" at bounding box center [1008, 44] width 36 height 11
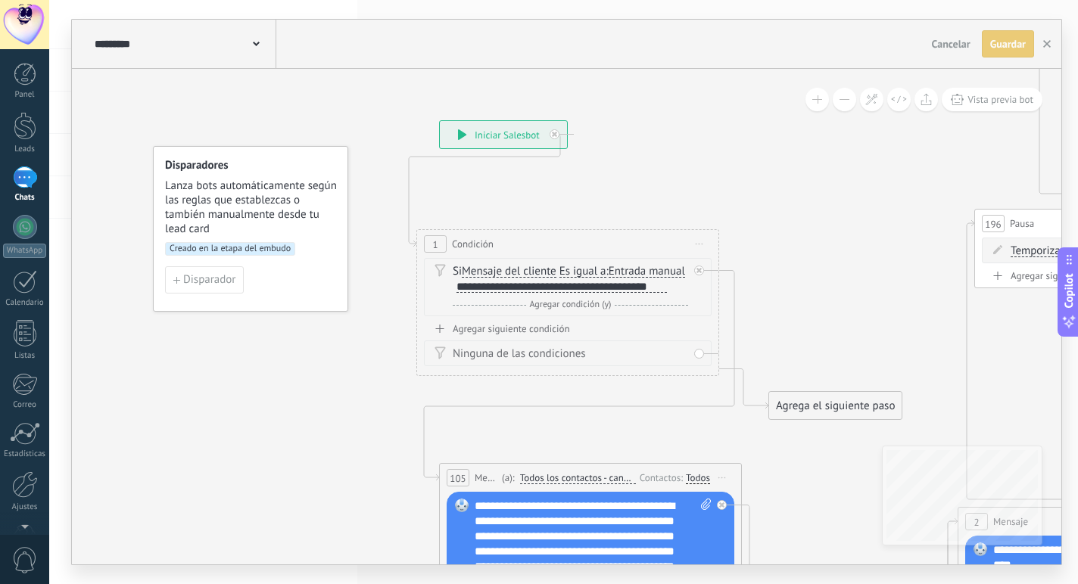
drag, startPoint x: 455, startPoint y: 380, endPoint x: 334, endPoint y: 372, distance: 121.3
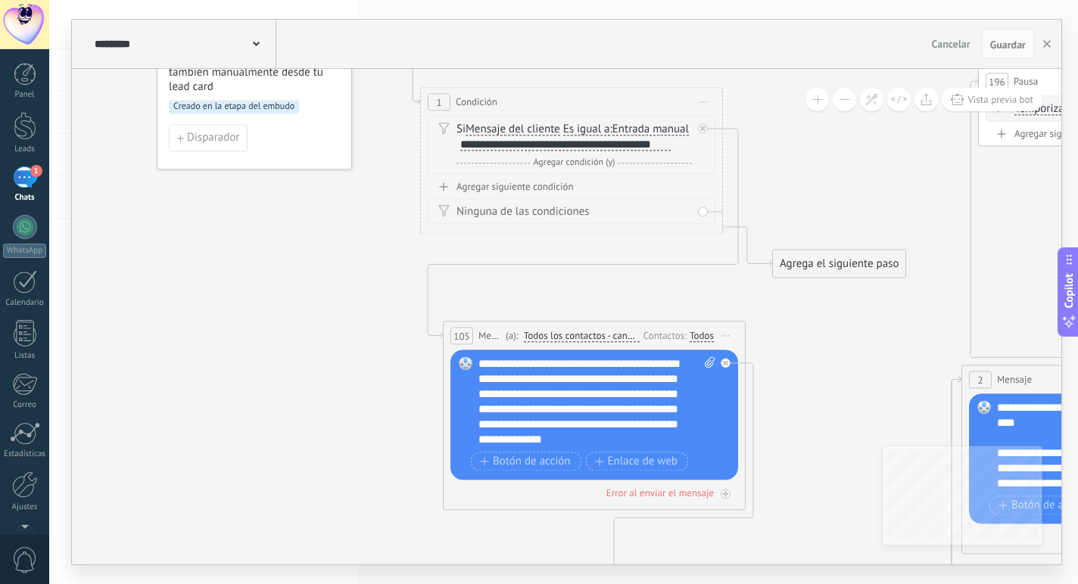
click at [546, 365] on div "**********" at bounding box center [596, 402] width 237 height 91
drag, startPoint x: 548, startPoint y: 364, endPoint x: 525, endPoint y: 366, distance: 23.5
click at [525, 366] on div "**********" at bounding box center [596, 402] width 237 height 91
click at [1005, 49] on span "Guardar" at bounding box center [1008, 44] width 36 height 11
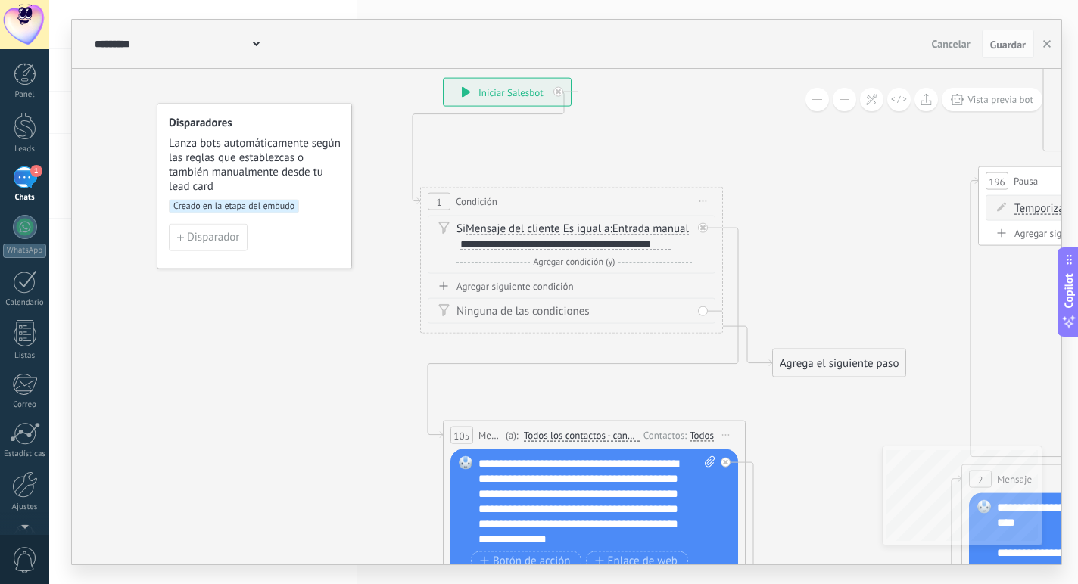
click at [34, 179] on div "1" at bounding box center [25, 178] width 24 height 22
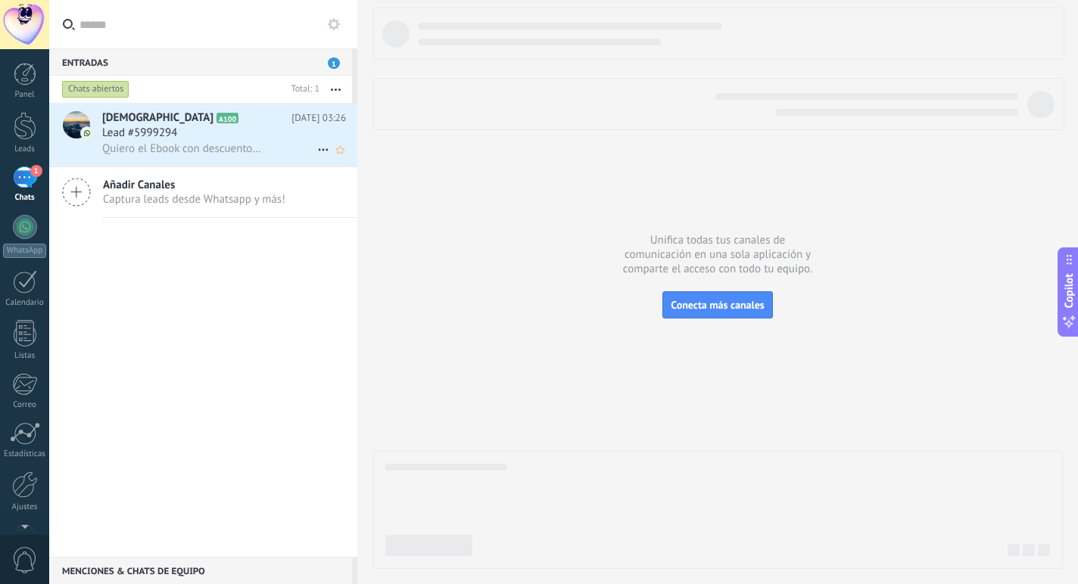
click at [297, 130] on div "Lead #5999294" at bounding box center [224, 133] width 244 height 15
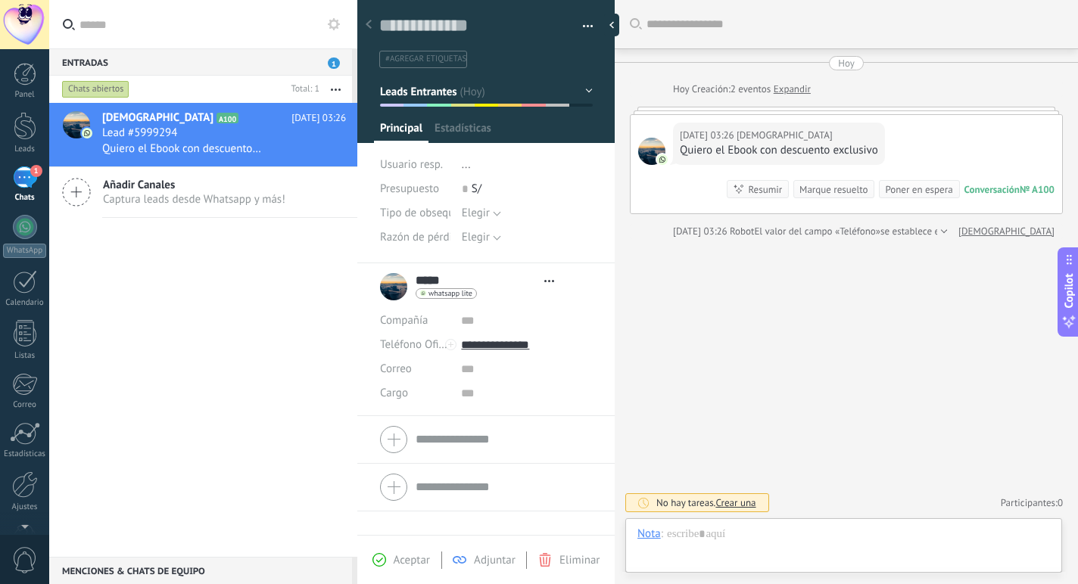
scroll to position [23, 0]
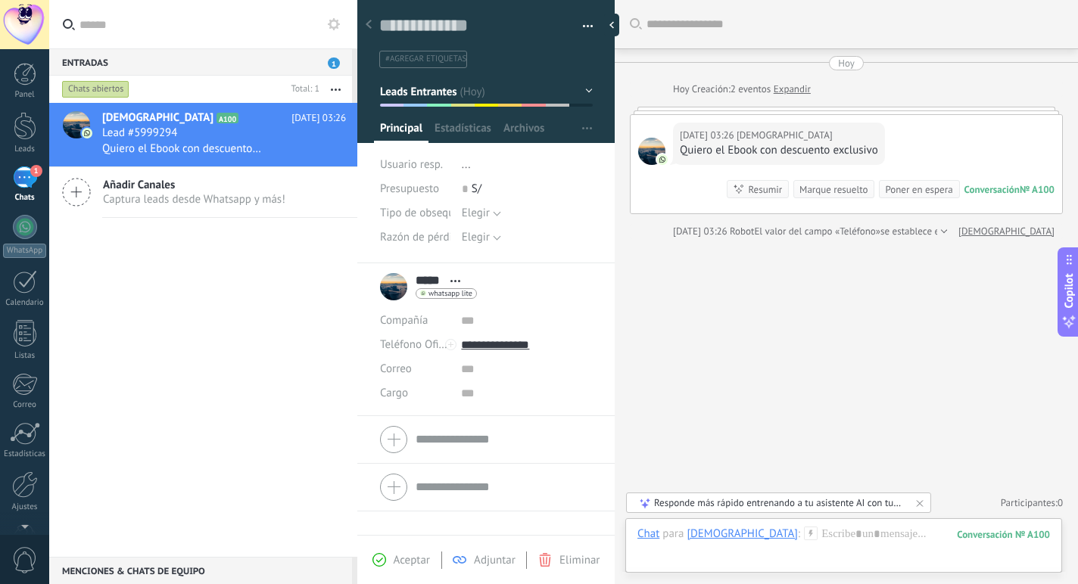
click at [586, 18] on button "button" at bounding box center [582, 26] width 22 height 23
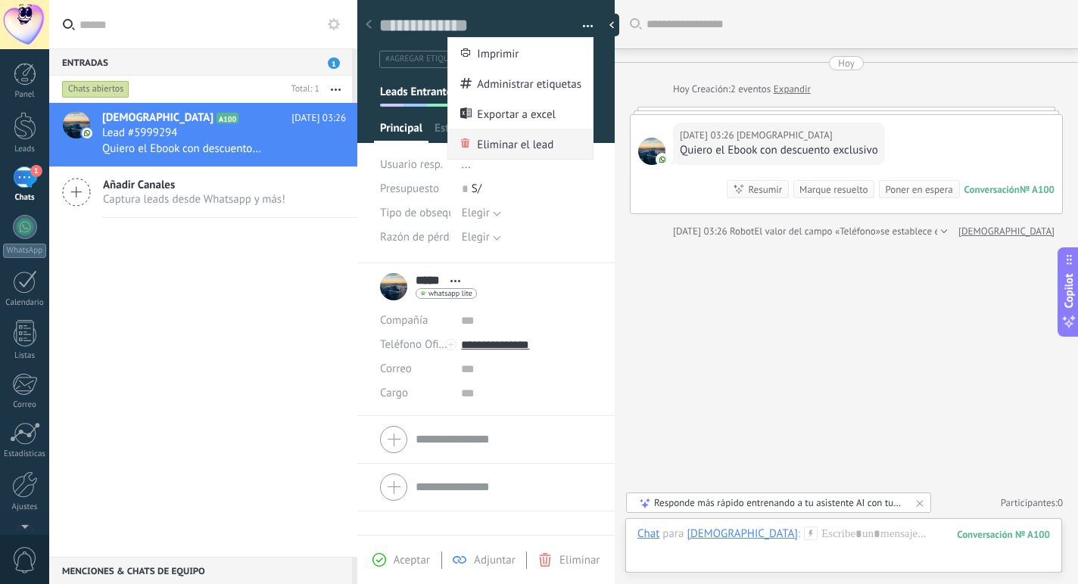
click at [525, 141] on span "Eliminar el lead" at bounding box center [515, 144] width 76 height 30
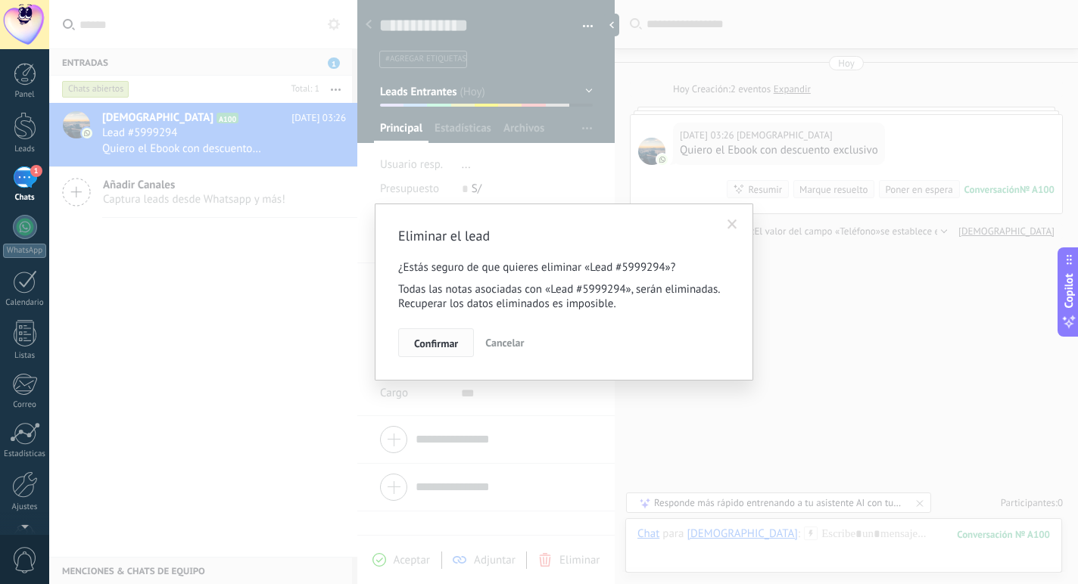
click at [437, 339] on span "Confirmar" at bounding box center [436, 343] width 44 height 11
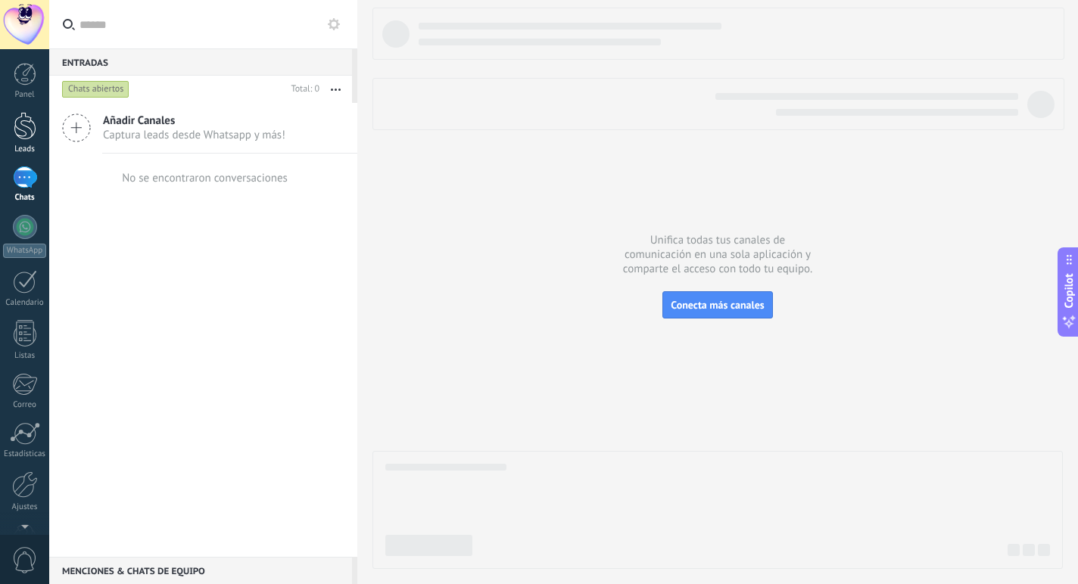
click at [23, 129] on div at bounding box center [25, 126] width 23 height 28
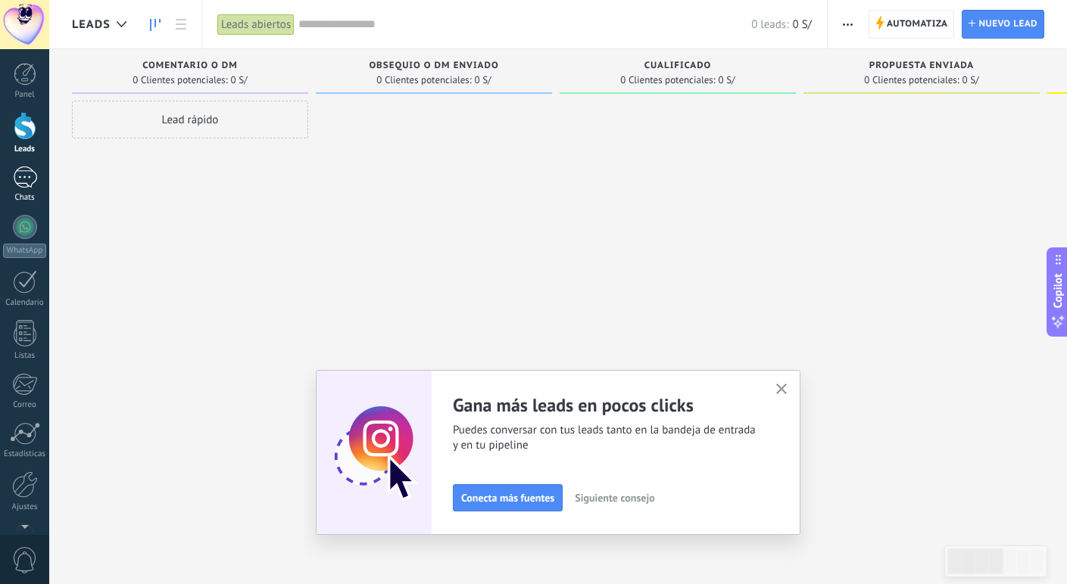
click at [23, 196] on div "Chats" at bounding box center [25, 198] width 44 height 10
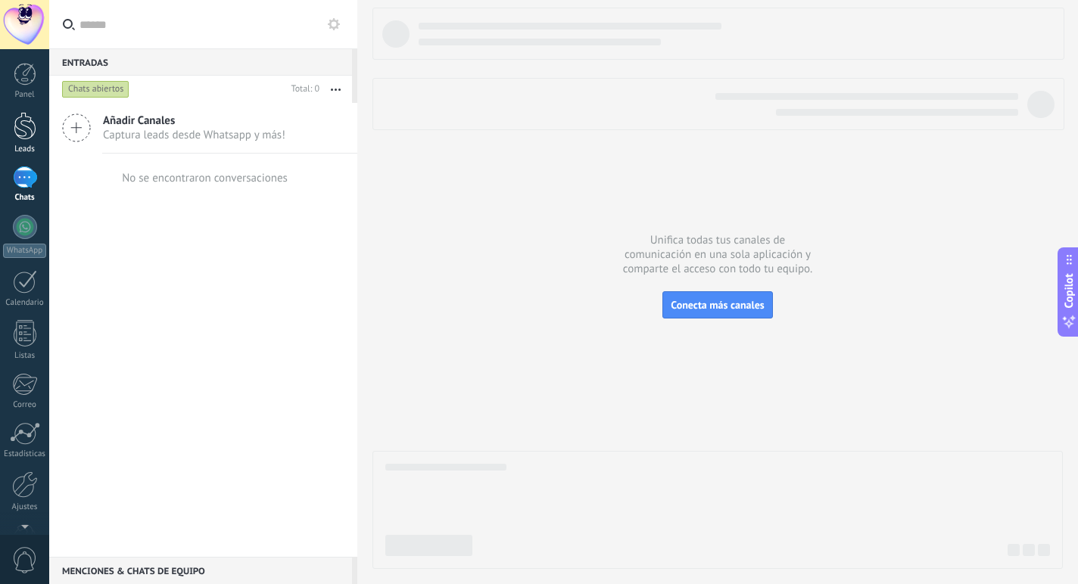
click at [30, 135] on div at bounding box center [25, 126] width 23 height 28
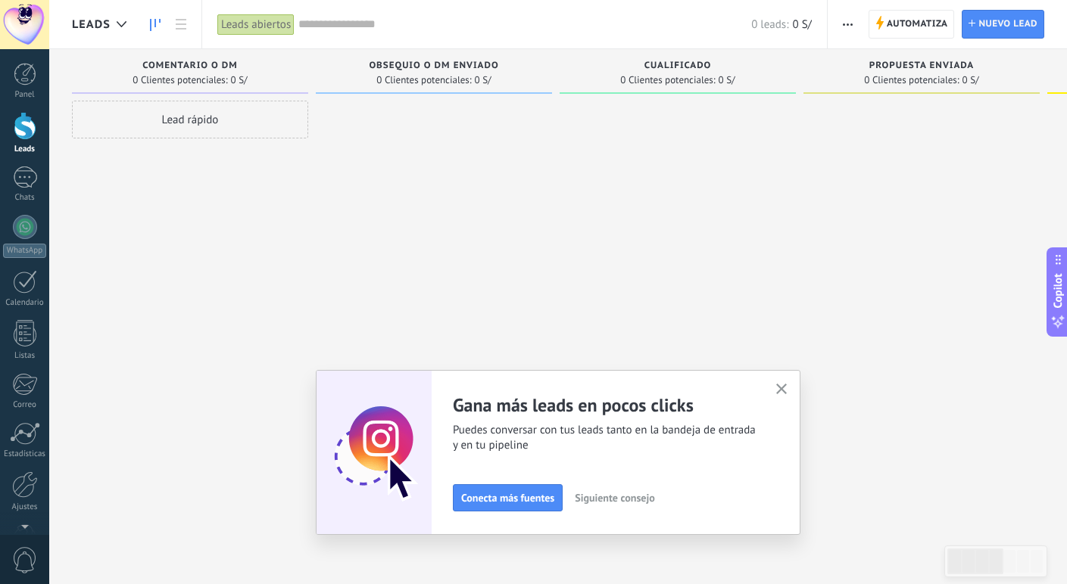
click at [23, 206] on div "Panel Leads 1 Chats WhatsApp Clientes" at bounding box center [24, 322] width 49 height 518
click at [17, 190] on link "1 Chats" at bounding box center [24, 185] width 49 height 36
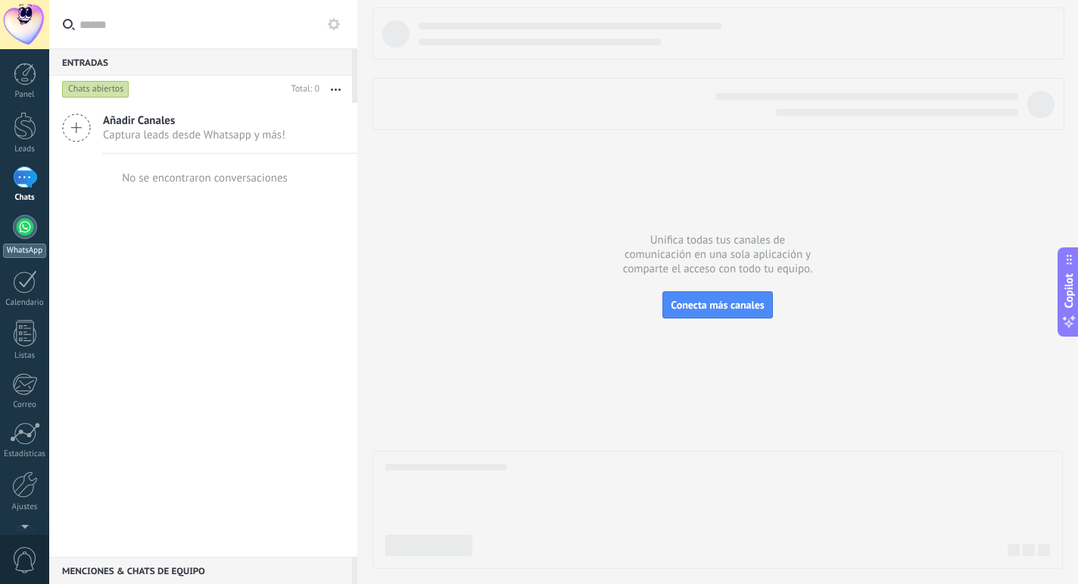
click at [25, 238] on div at bounding box center [25, 227] width 24 height 24
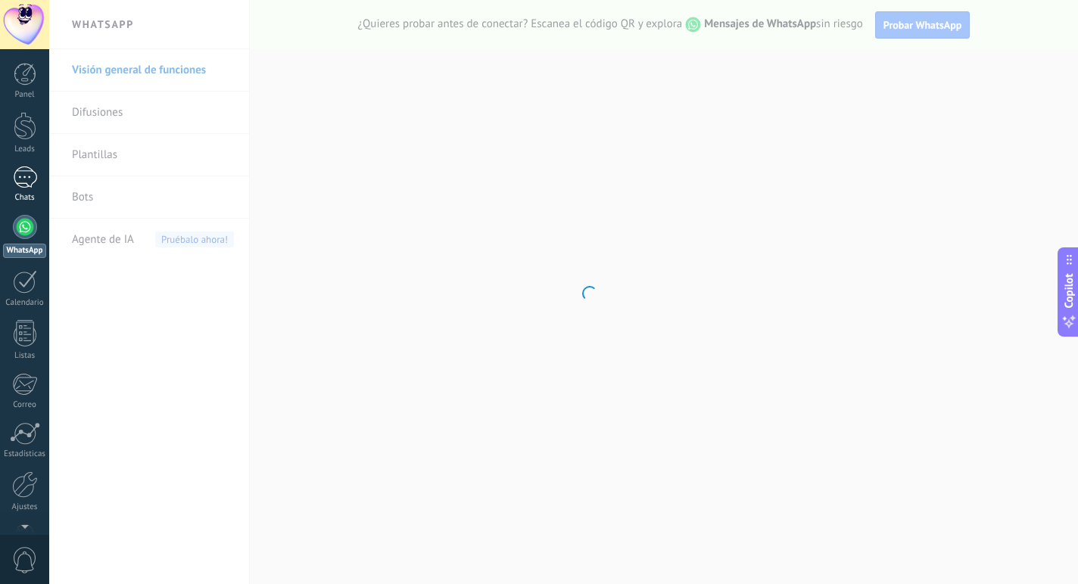
click at [18, 182] on div "1" at bounding box center [25, 178] width 24 height 22
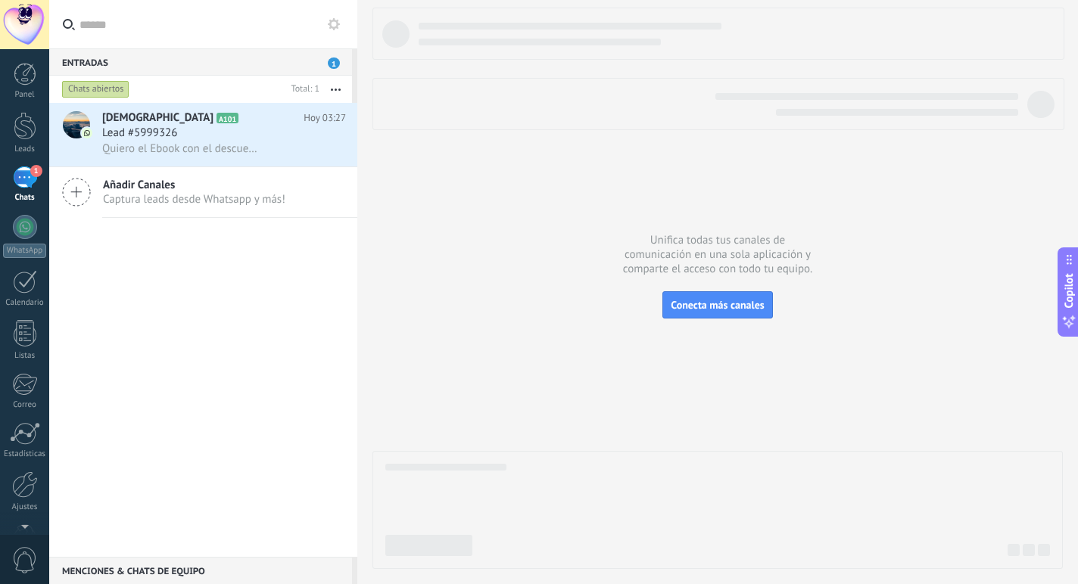
click at [226, 190] on span "Añadir Canales" at bounding box center [194, 185] width 182 height 14
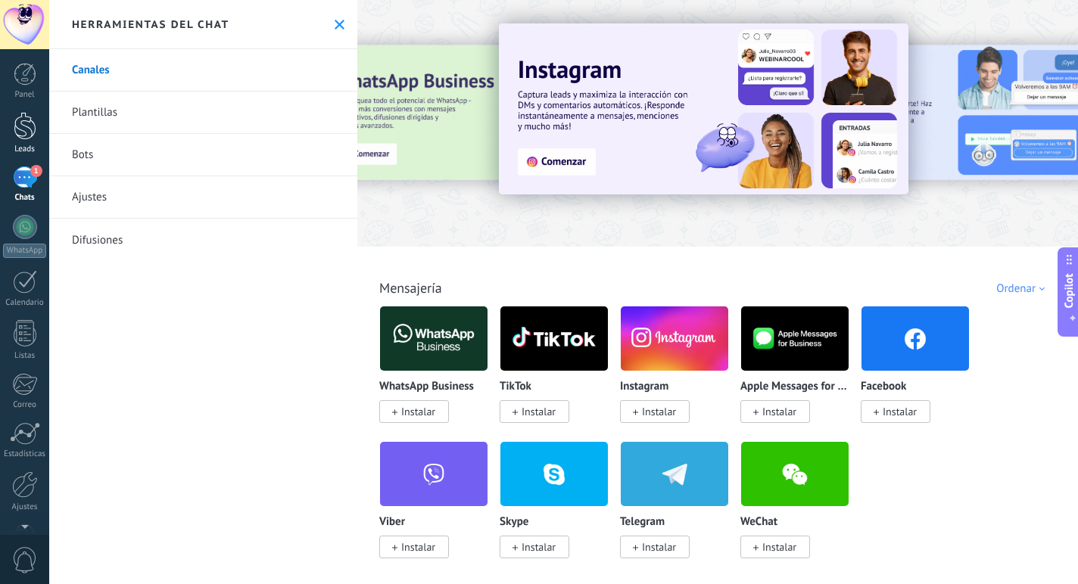
click at [28, 125] on div at bounding box center [25, 126] width 23 height 28
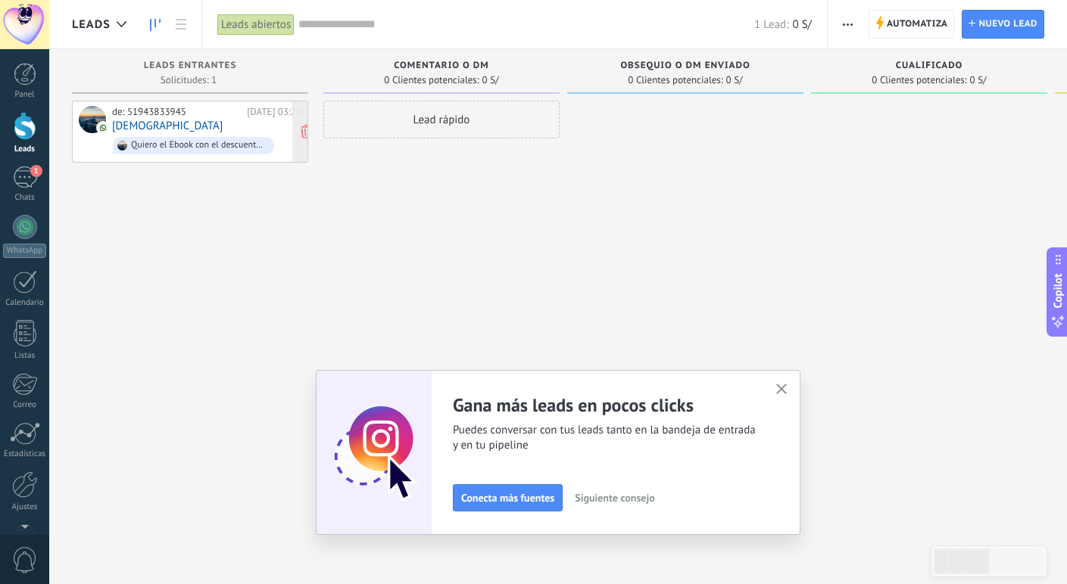
click at [219, 123] on div "de: 51943833945 Hoy 03:26 Jesús Quiero el Ebook con el descuento exclusivo" at bounding box center [206, 131] width 189 height 51
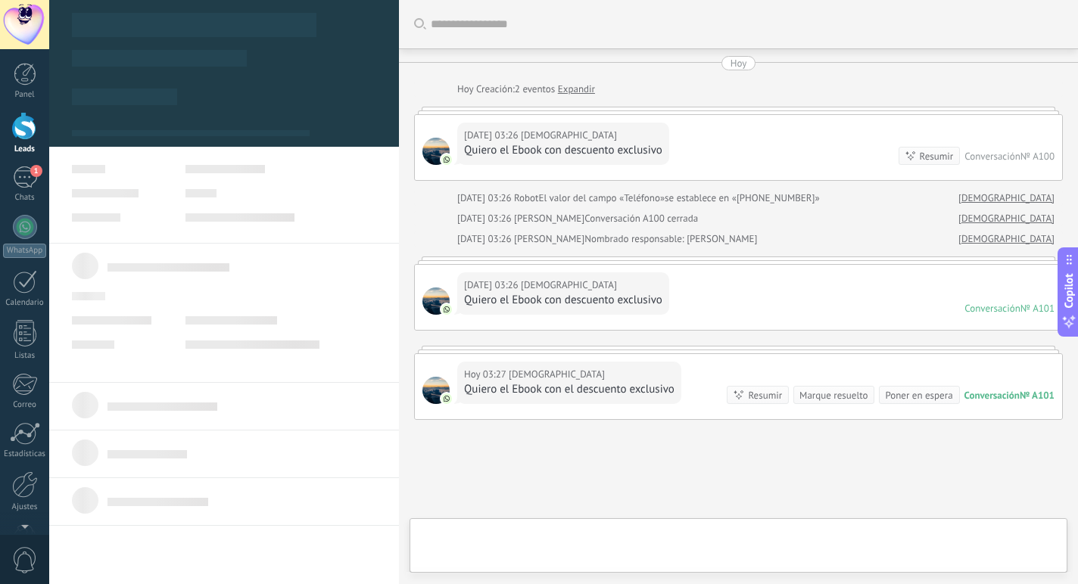
type textarea "**********"
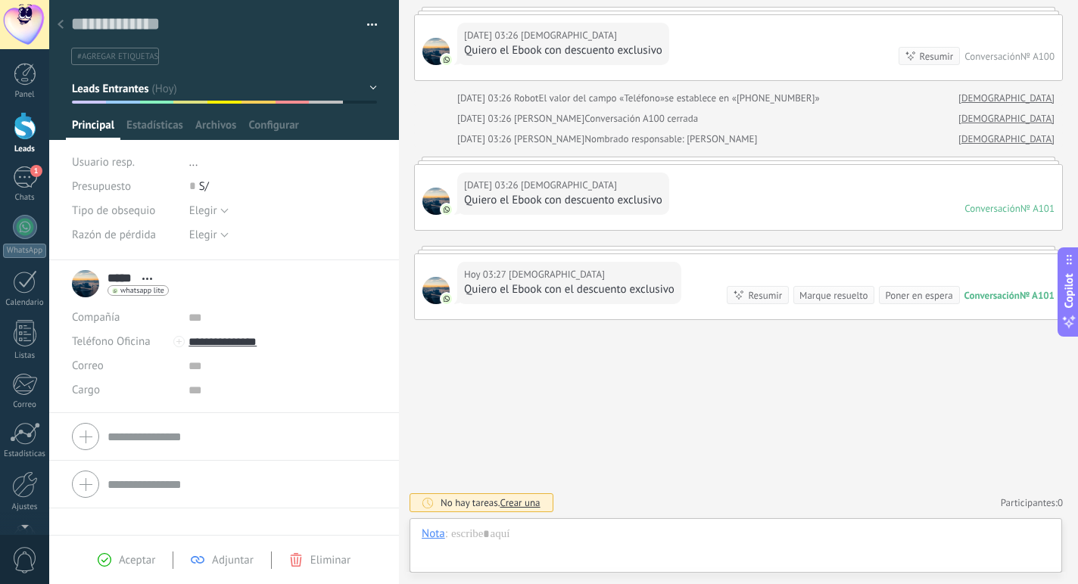
scroll to position [23, 0]
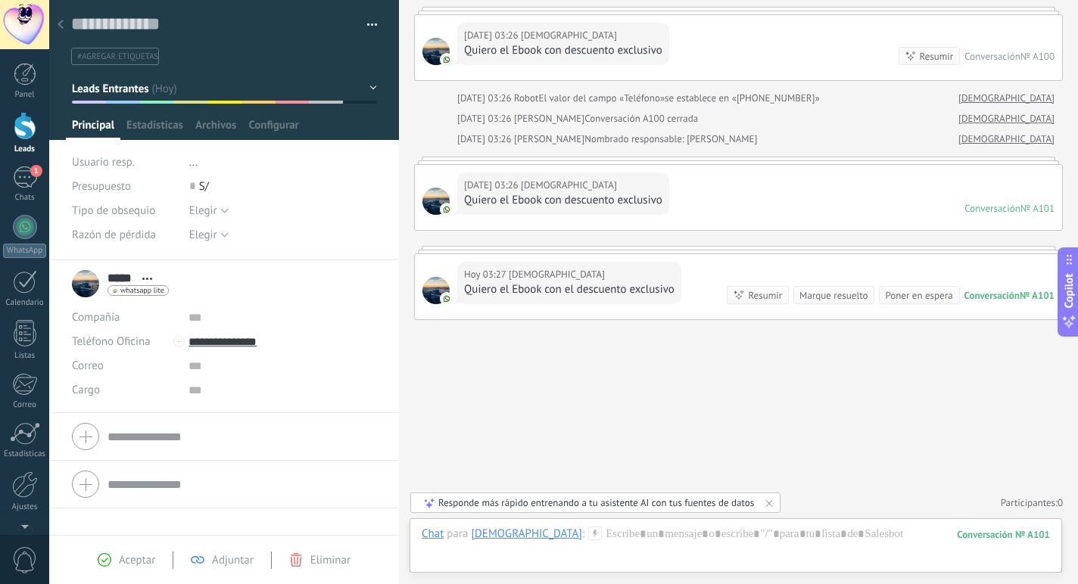
click at [366, 24] on button "button" at bounding box center [367, 25] width 22 height 23
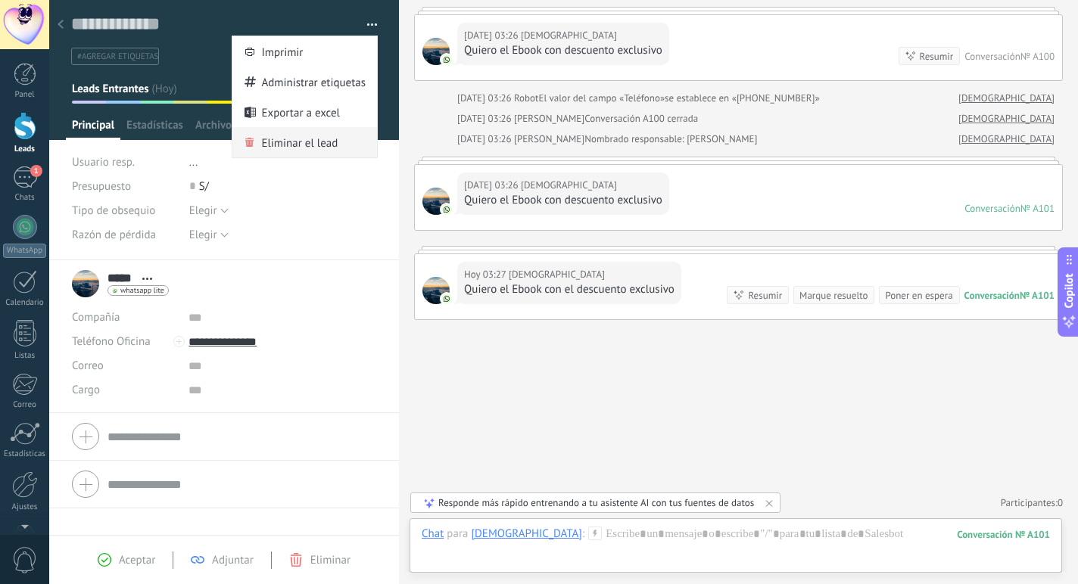
click at [304, 145] on span "Eliminar el lead" at bounding box center [299, 142] width 76 height 30
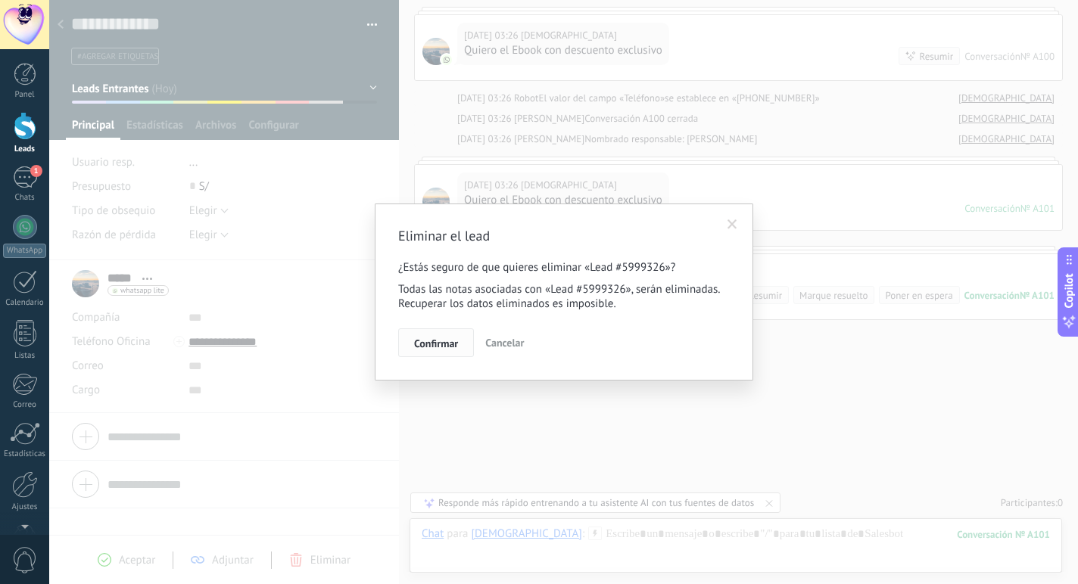
click at [425, 349] on span "Confirmar" at bounding box center [436, 343] width 44 height 11
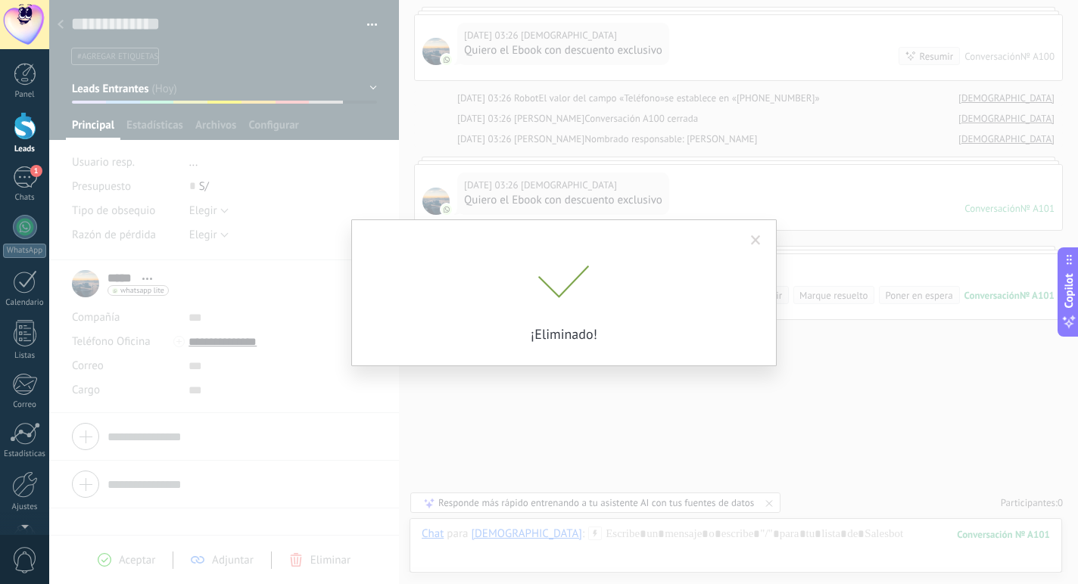
scroll to position [125, 0]
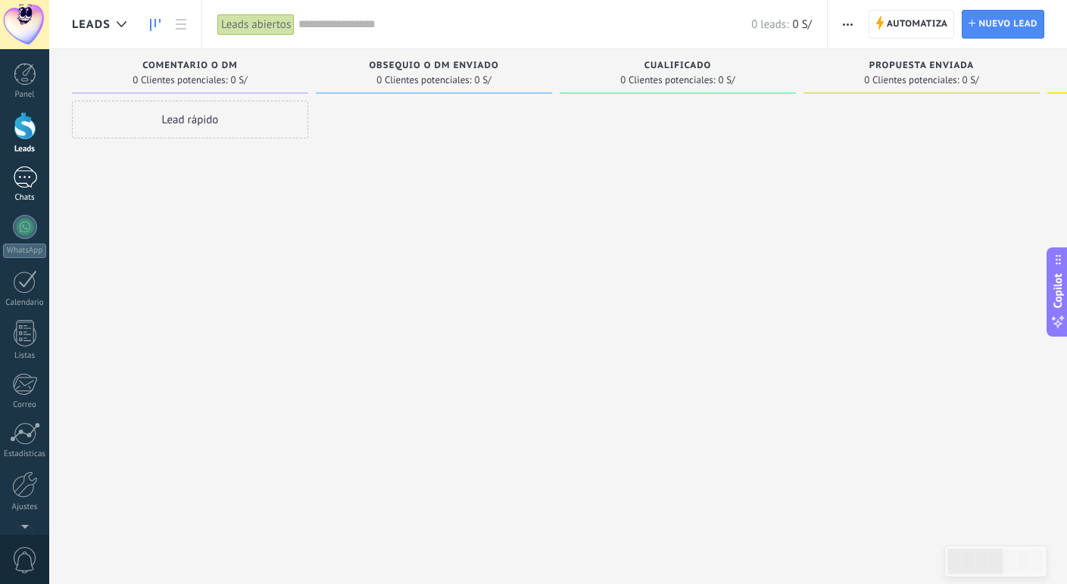
click at [20, 193] on div "Chats" at bounding box center [25, 198] width 44 height 10
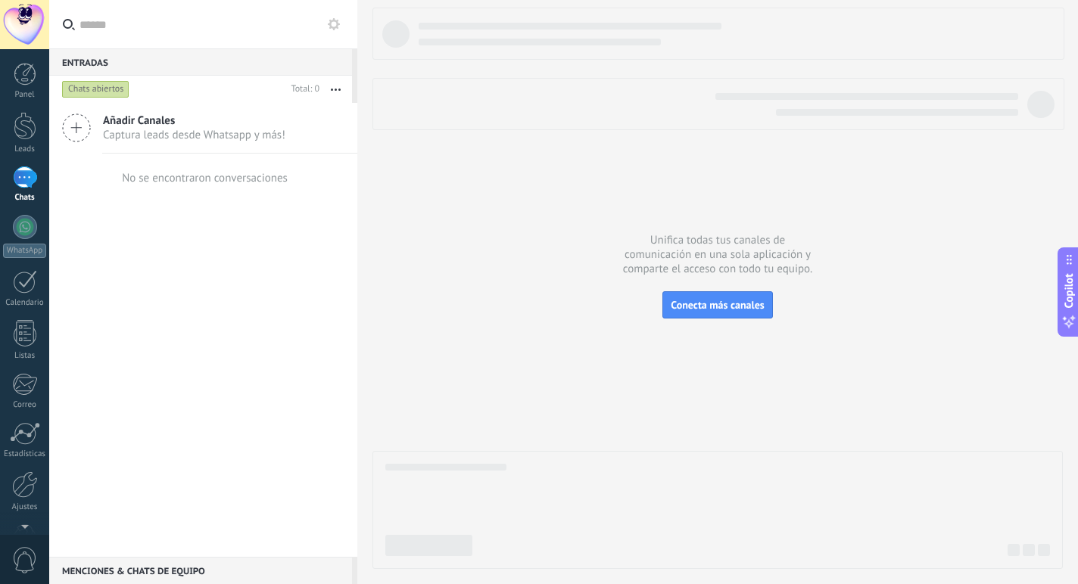
click at [25, 173] on div "1" at bounding box center [25, 178] width 24 height 22
click at [20, 129] on div at bounding box center [25, 126] width 23 height 28
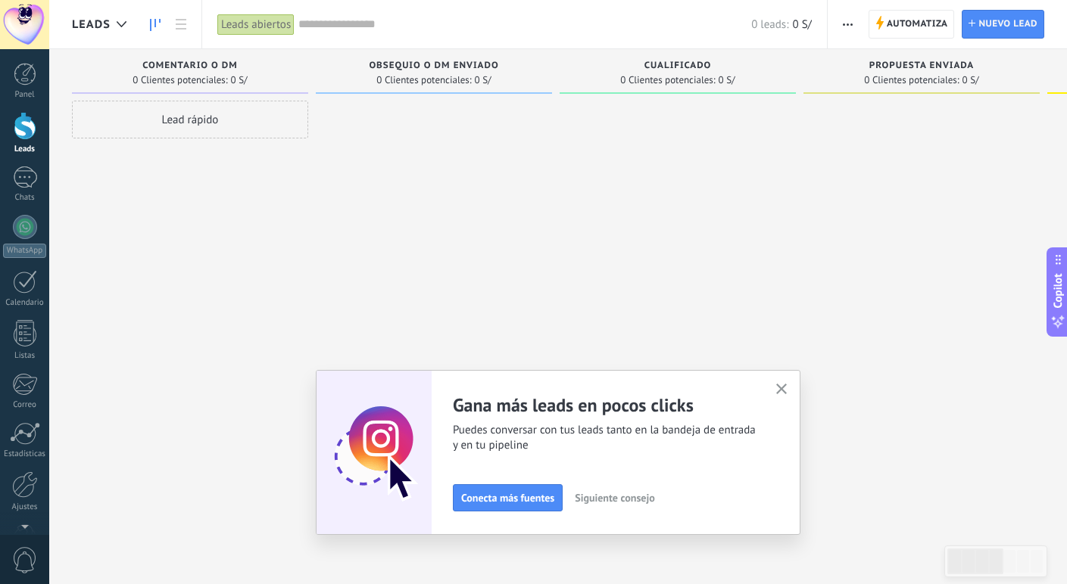
click at [36, 164] on div "Panel Leads 1 Chats WhatsApp Clientes" at bounding box center [24, 322] width 49 height 518
click at [23, 179] on div "1" at bounding box center [25, 178] width 24 height 22
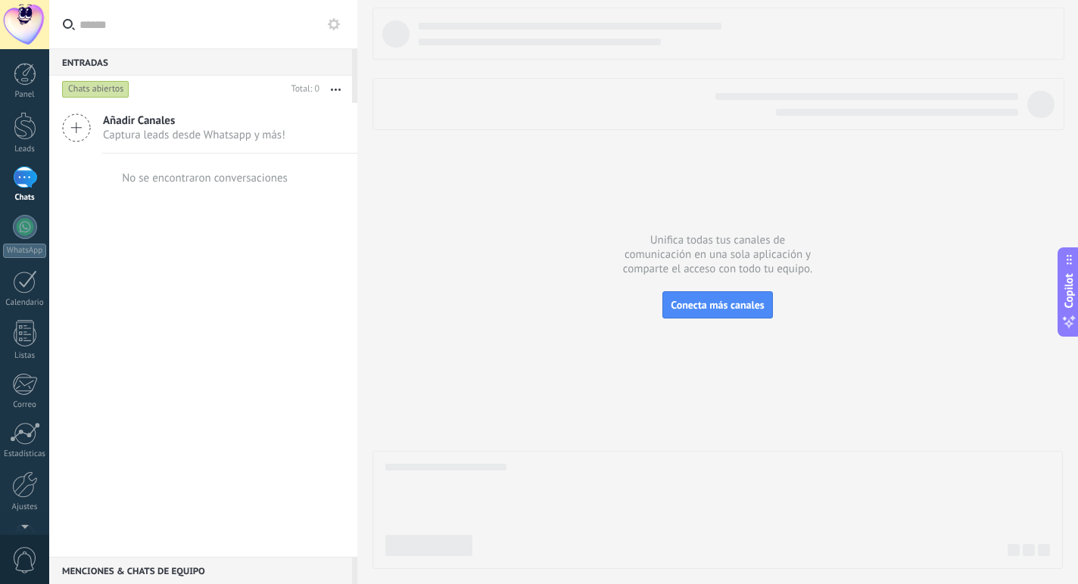
click at [333, 19] on icon at bounding box center [334, 24] width 12 height 12
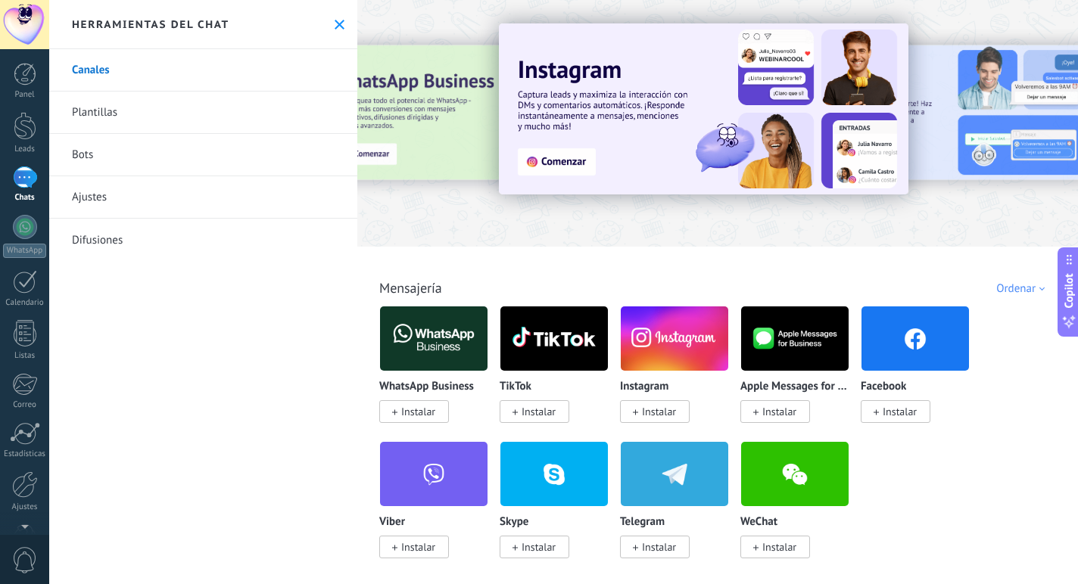
click at [95, 163] on link "Bots" at bounding box center [203, 155] width 308 height 42
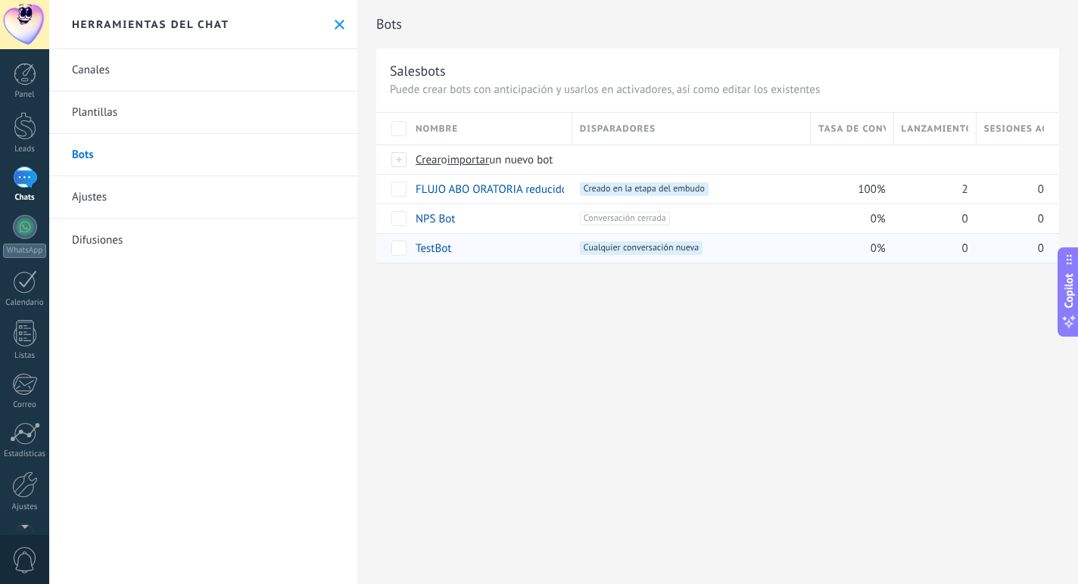
click at [616, 248] on span "Cualquier conversación nueva +0" at bounding box center [641, 248] width 123 height 14
click at [429, 244] on link "TestBot" at bounding box center [434, 248] width 36 height 14
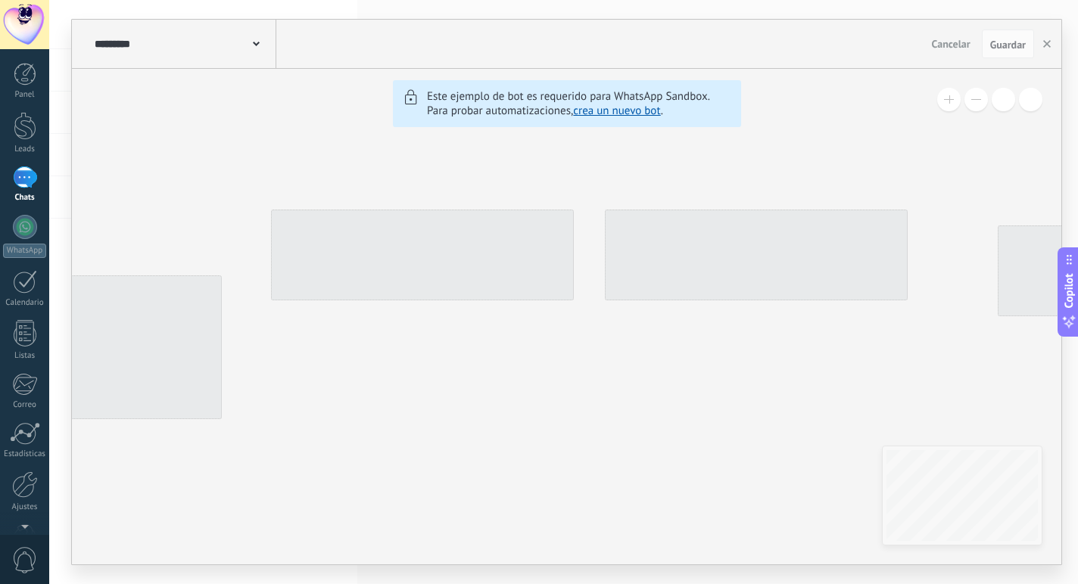
type input "*******"
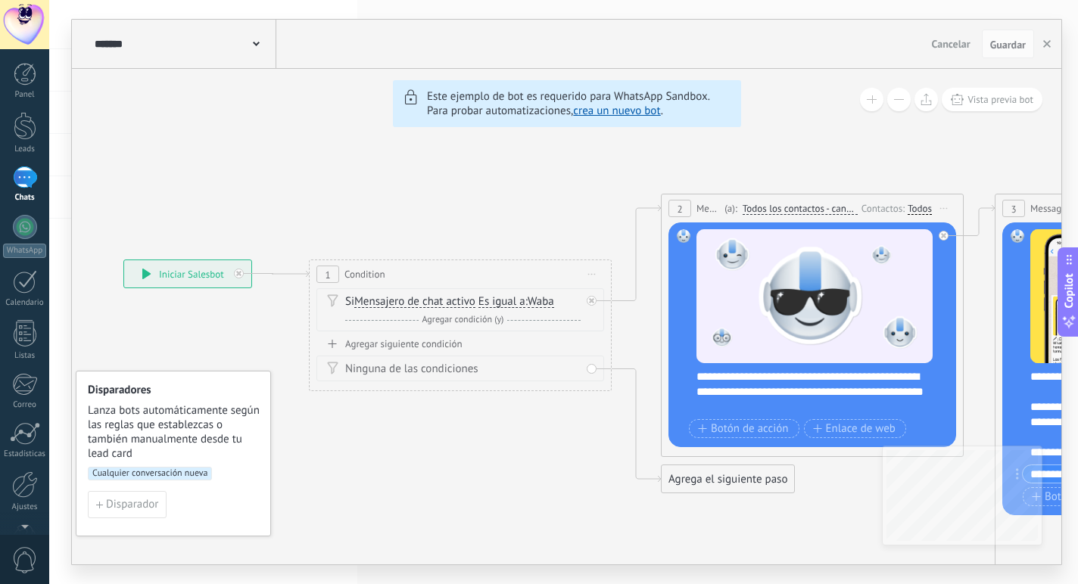
drag, startPoint x: 212, startPoint y: 188, endPoint x: 603, endPoint y: 173, distance: 391.6
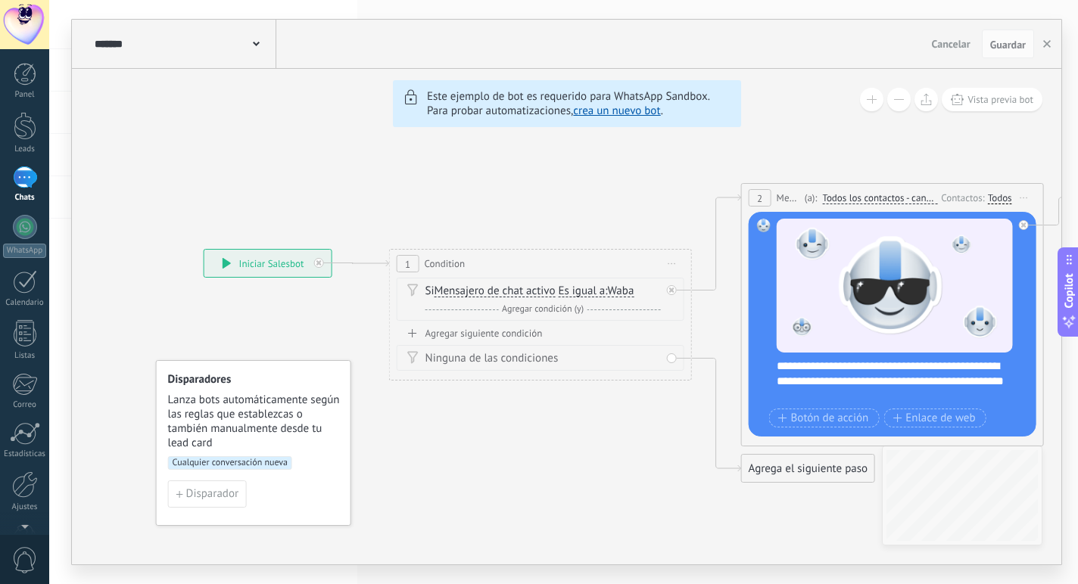
drag, startPoint x: 328, startPoint y: 201, endPoint x: 655, endPoint y: 192, distance: 327.9
click at [225, 456] on div "Disparadores Lanza bots automáticamente según las reglas que establezcas o tamb…" at bounding box center [253, 443] width 195 height 166
click at [226, 462] on span "Cualquier conversación nueva" at bounding box center [230, 463] width 124 height 14
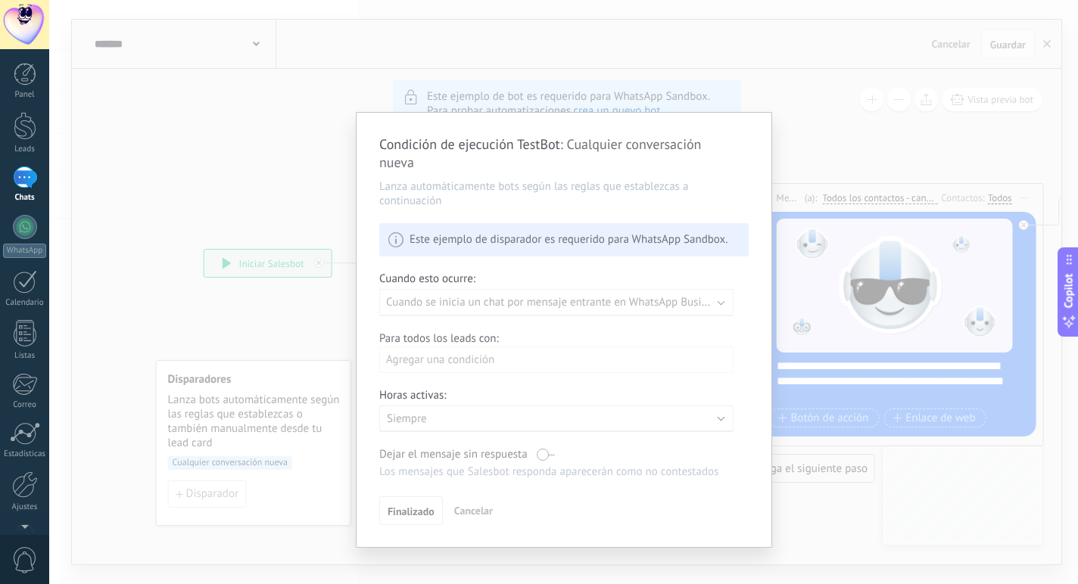
click at [229, 459] on div "Condición de ejecución TestBot : Cualquier conversación nueva Lanza automáticam…" at bounding box center [563, 292] width 1029 height 584
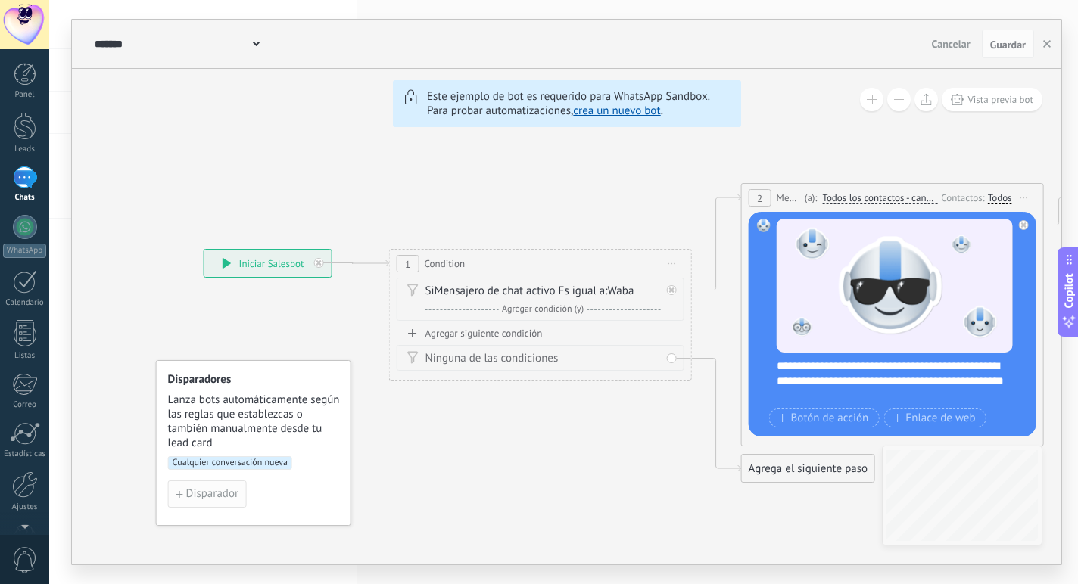
click at [213, 490] on span "Disparador" at bounding box center [212, 494] width 52 height 11
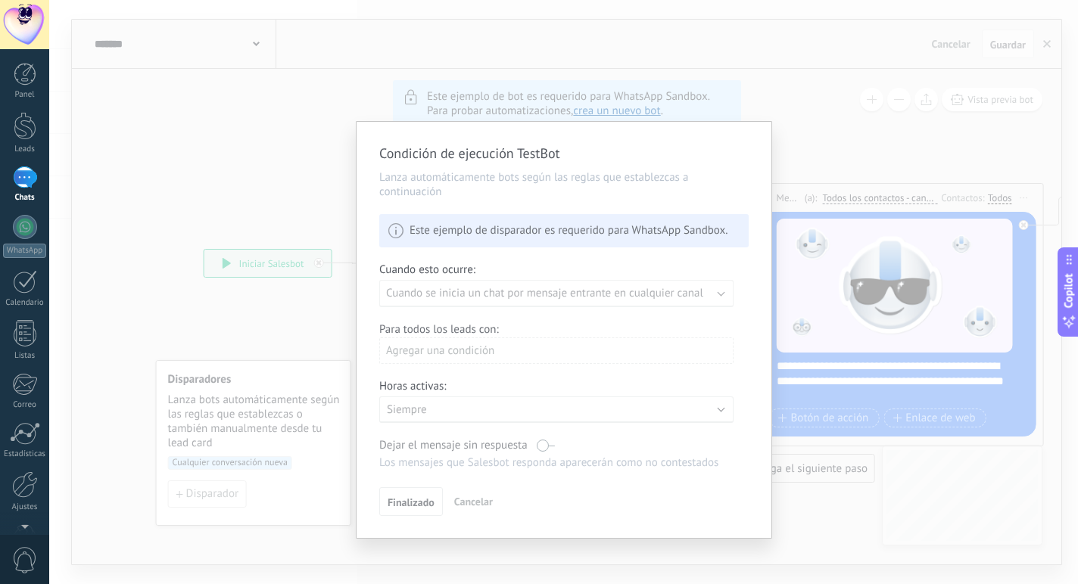
click at [319, 309] on div "Condición de ejecución TestBot Lanza automáticamente bots según las reglas que …" at bounding box center [563, 292] width 1029 height 584
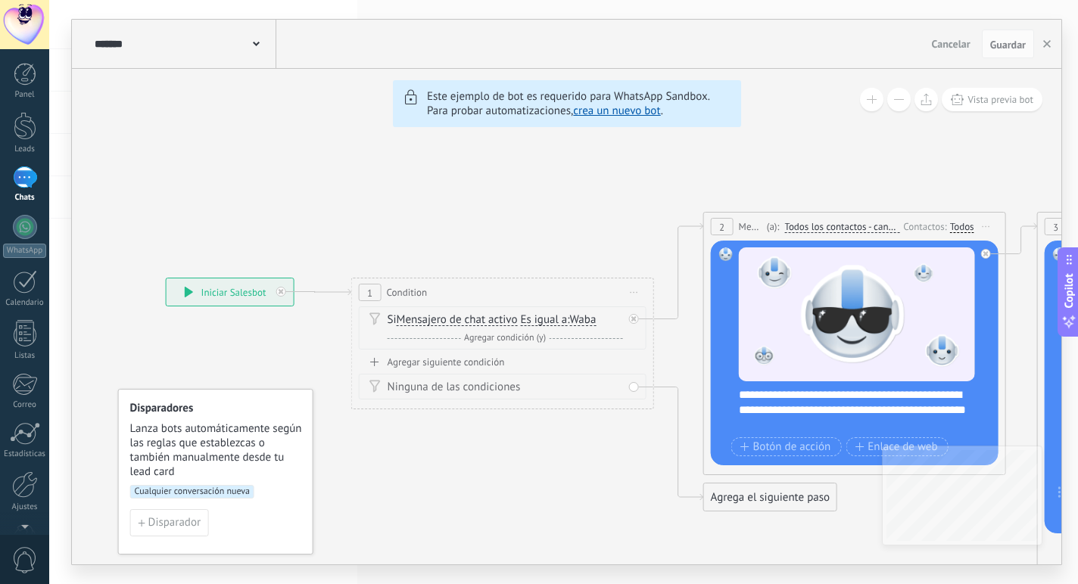
drag, startPoint x: 518, startPoint y: 209, endPoint x: 469, endPoint y: 237, distance: 57.3
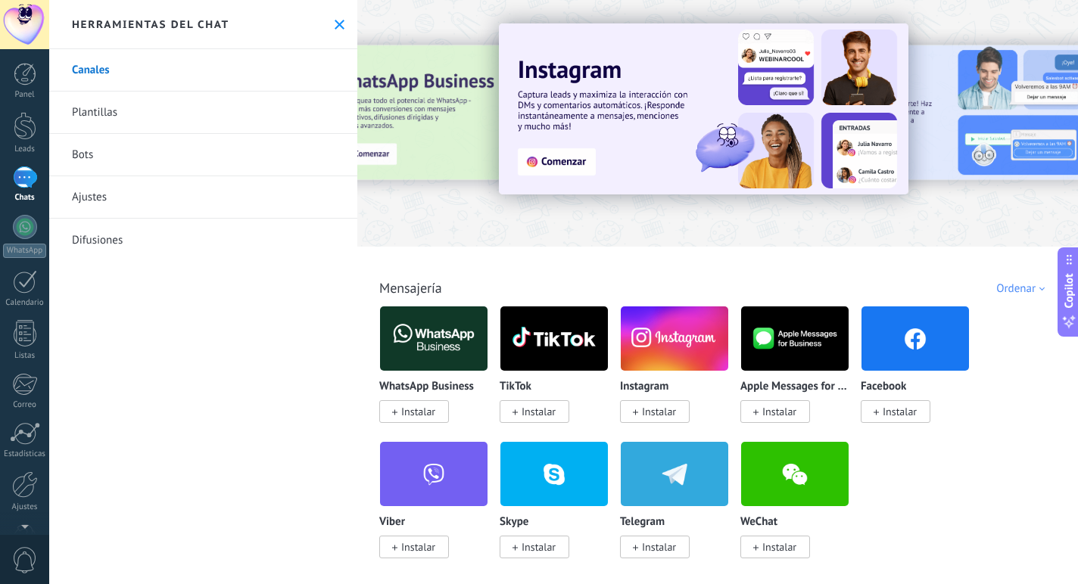
click at [161, 142] on link "Bots" at bounding box center [203, 155] width 308 height 42
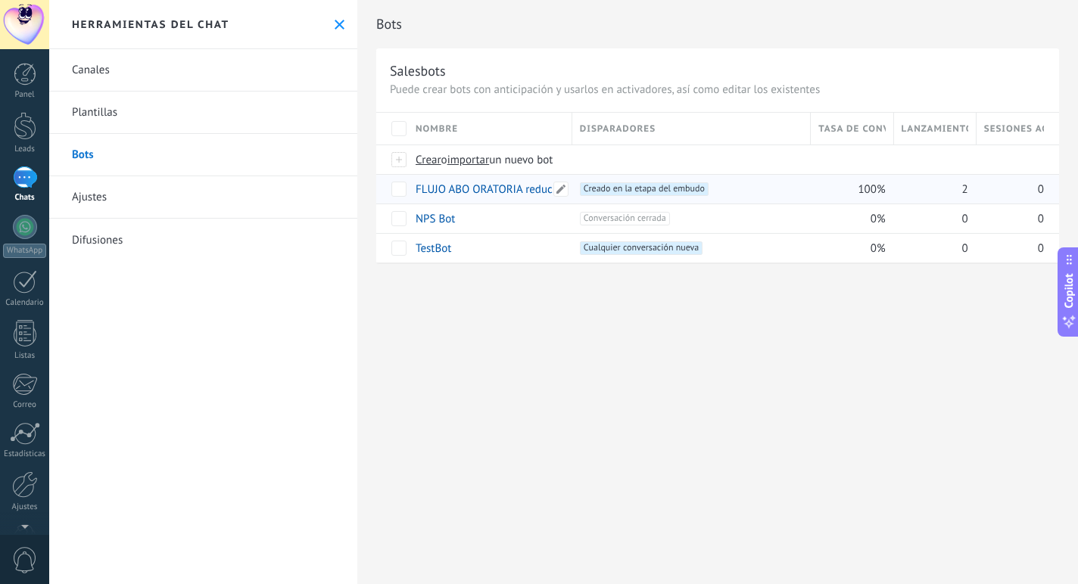
click at [442, 192] on link "FLUJO ABO ORATORIA reducido nuevo saludo" at bounding box center [526, 189] width 220 height 14
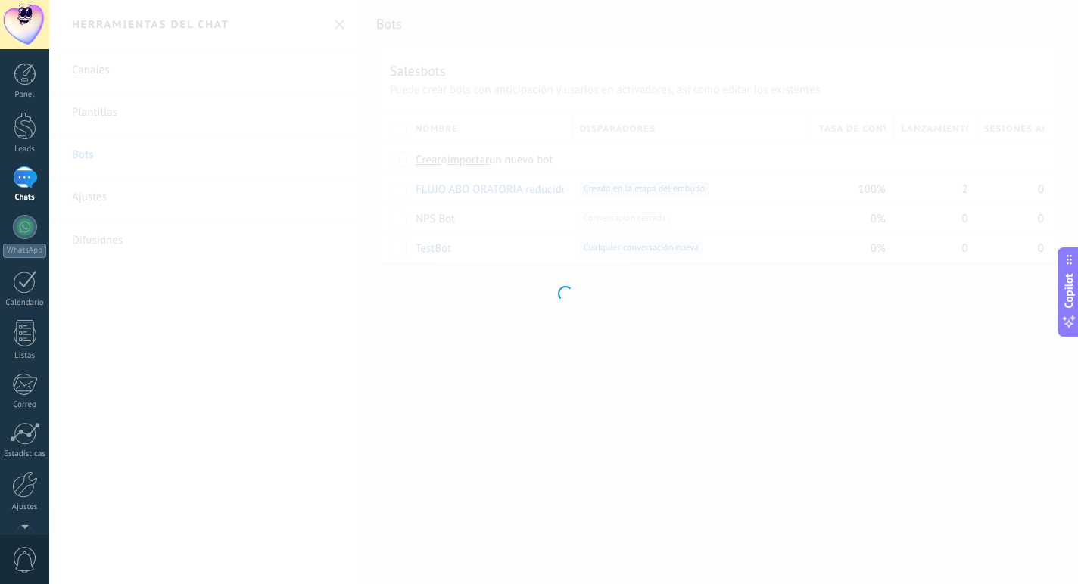
type input "**********"
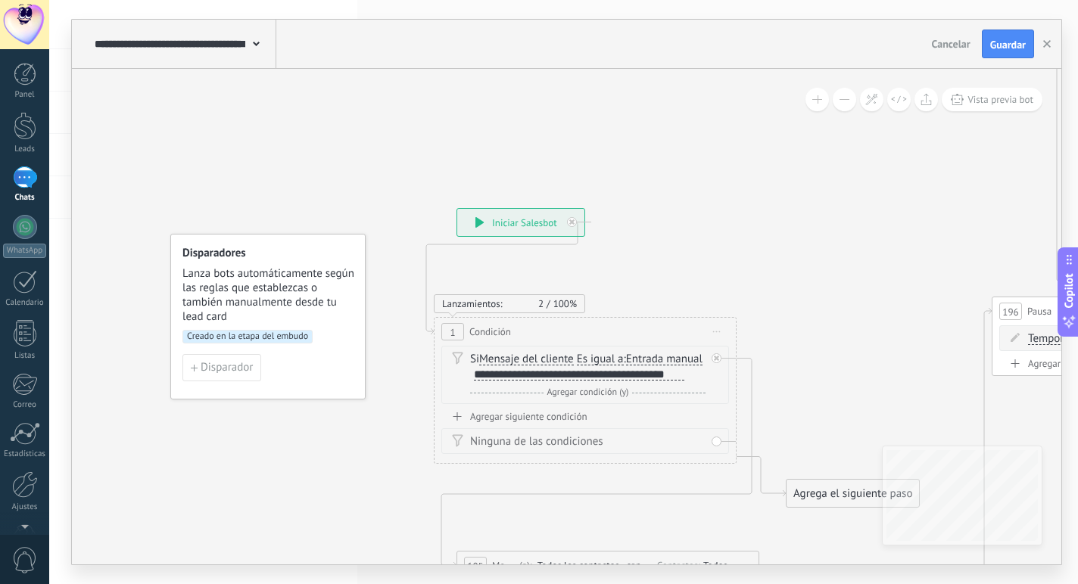
drag, startPoint x: 644, startPoint y: 206, endPoint x: 782, endPoint y: 307, distance: 171.1
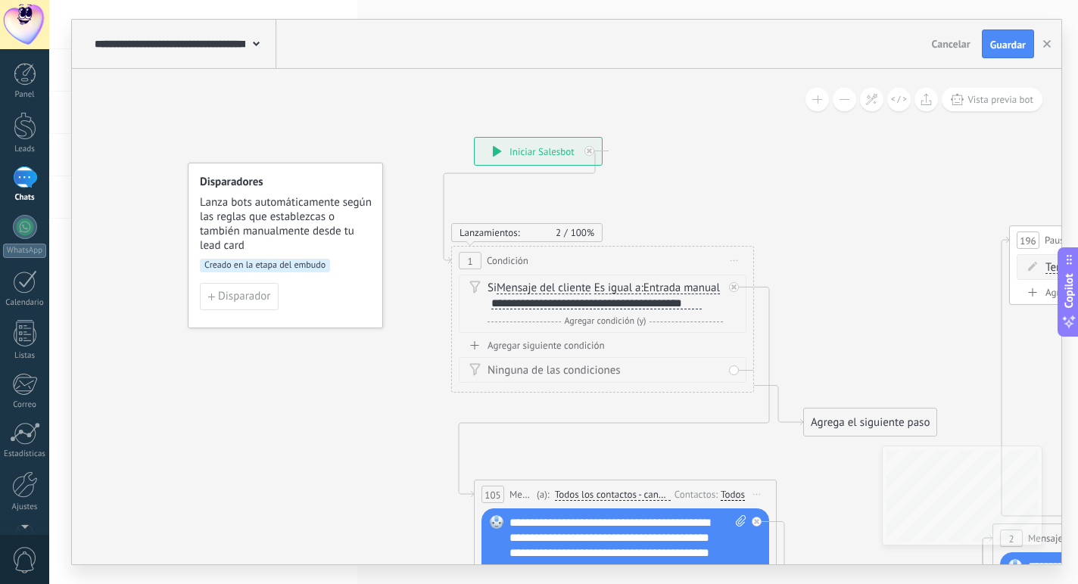
drag, startPoint x: 670, startPoint y: 233, endPoint x: 687, endPoint y: 163, distance: 72.5
click at [245, 296] on span "Disparador" at bounding box center [244, 296] width 52 height 11
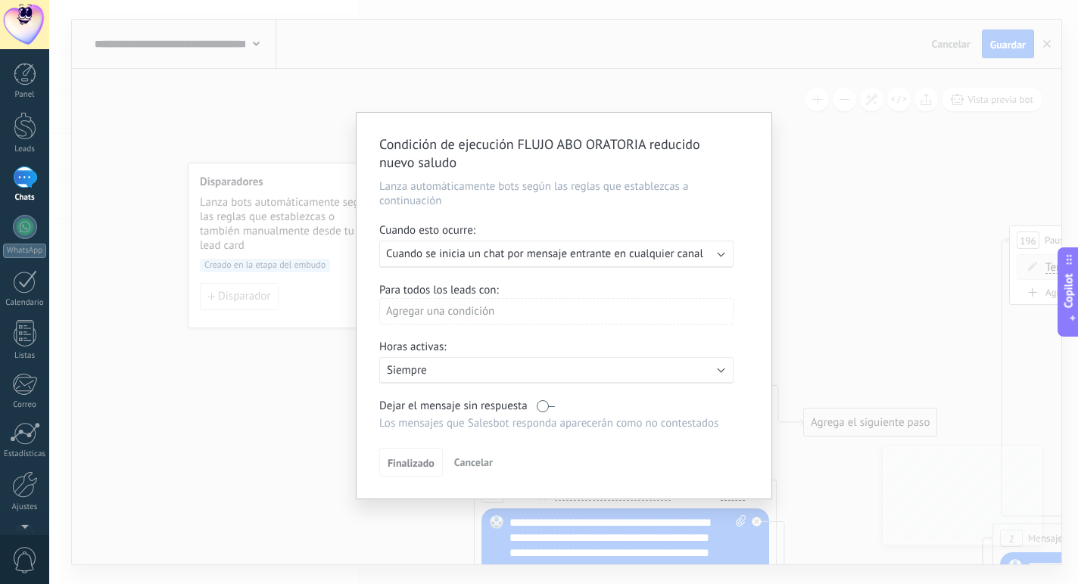
click at [532, 313] on div "Agregar una condición" at bounding box center [556, 311] width 354 height 26
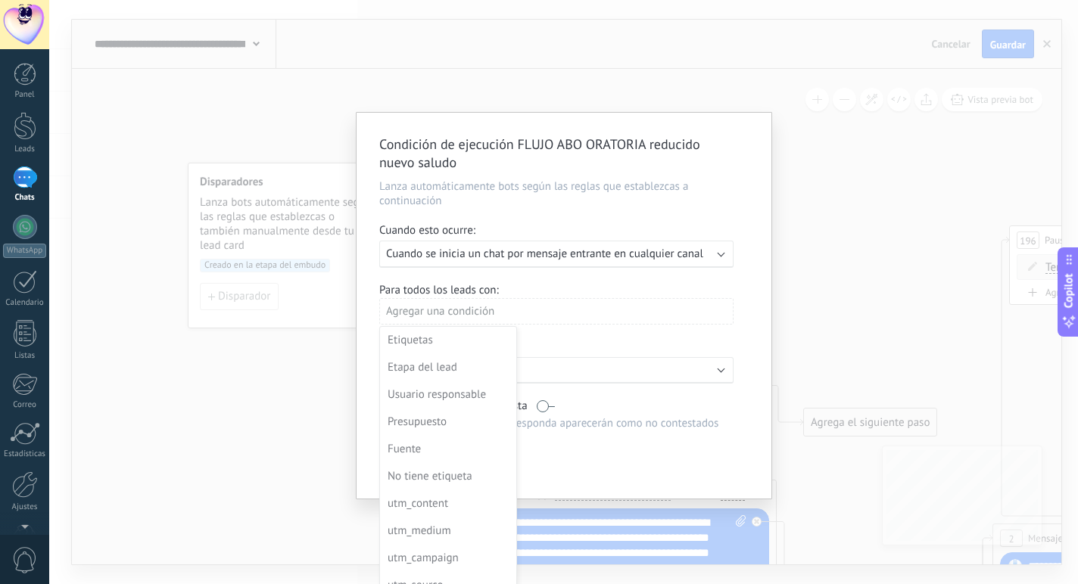
click at [580, 285] on div at bounding box center [564, 306] width 415 height 386
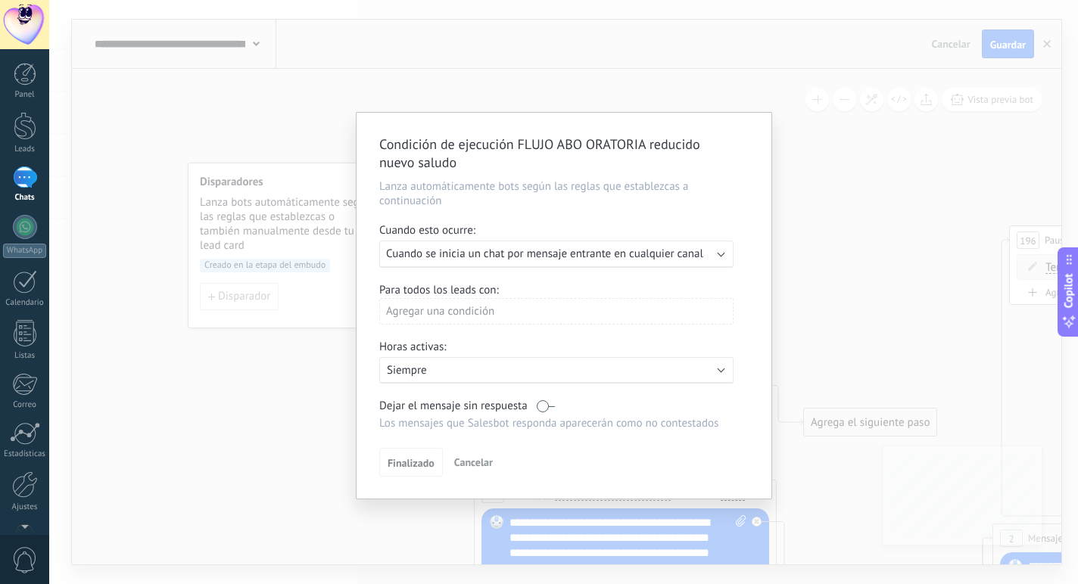
click at [566, 249] on span "Cuando se inicia un chat por mensaje entrante en cualquier canal" at bounding box center [544, 254] width 317 height 14
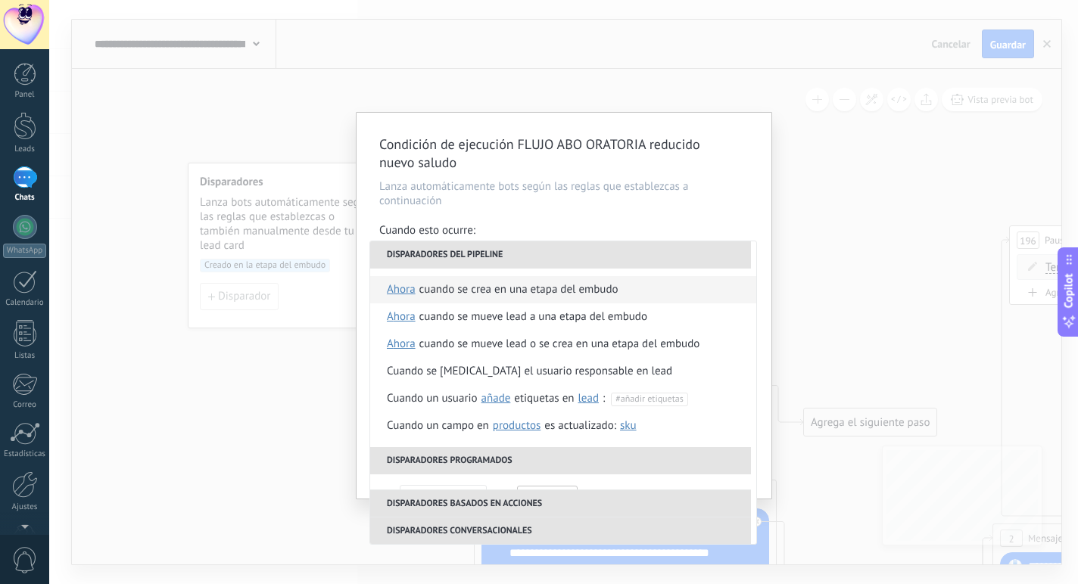
click at [400, 288] on span "ahora" at bounding box center [401, 289] width 29 height 27
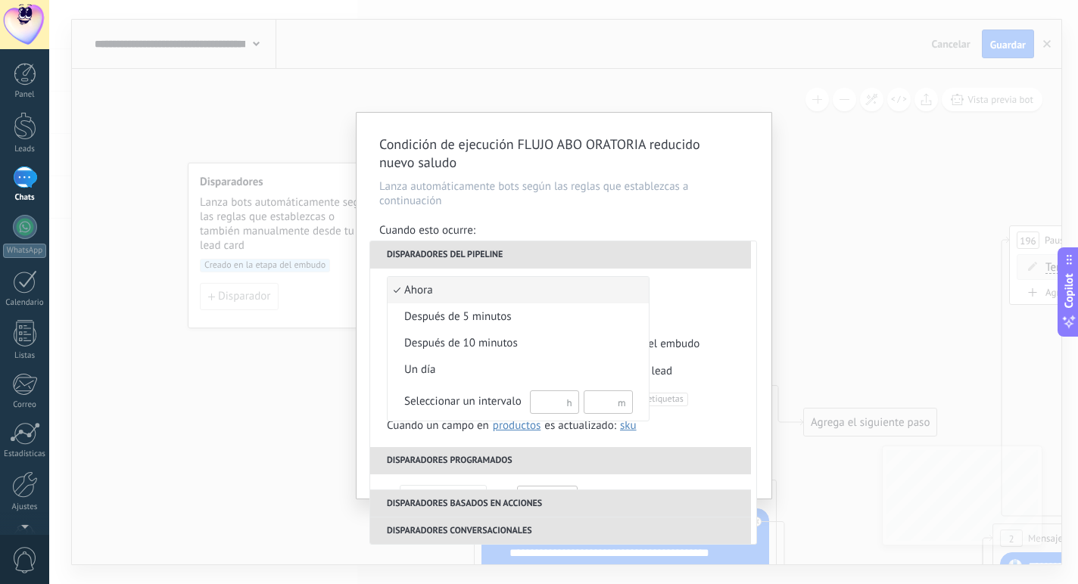
click at [400, 289] on span "ahora" at bounding box center [510, 290] width 245 height 15
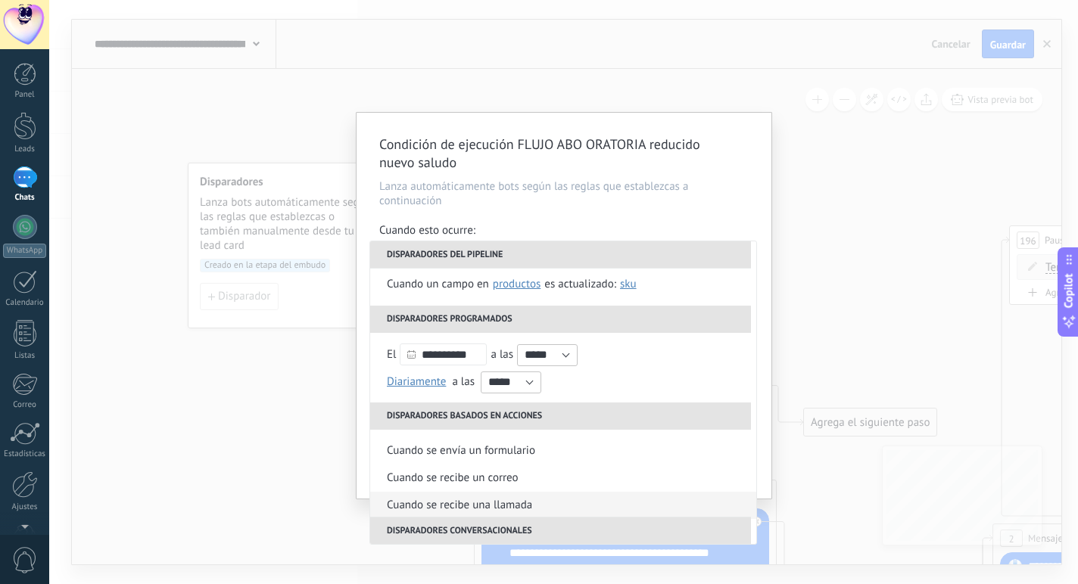
scroll to position [330, 0]
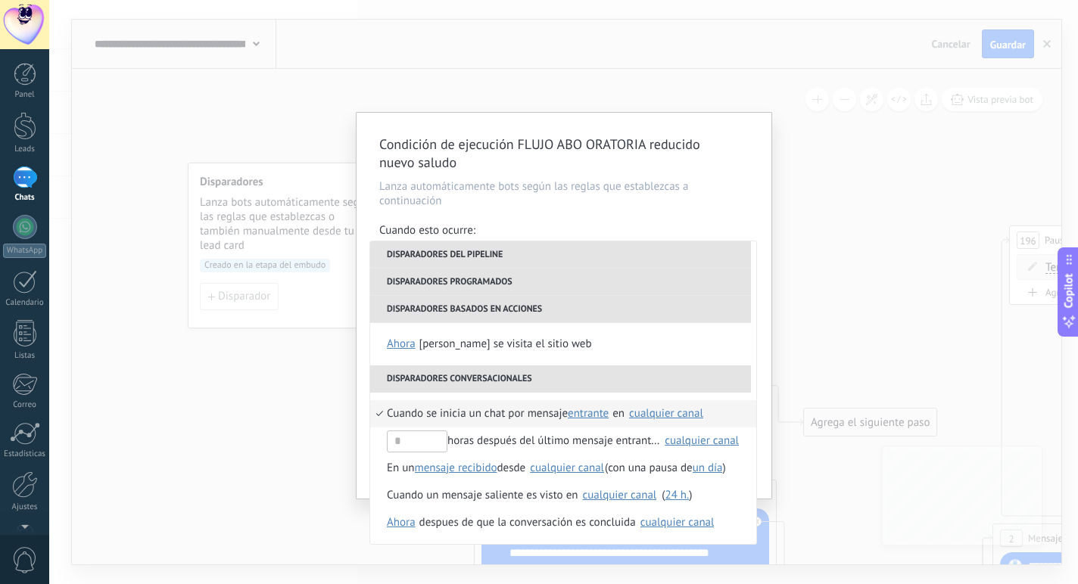
click at [709, 204] on p "Lanza automáticamente bots según las reglas que establezcas a continuación" at bounding box center [563, 193] width 369 height 29
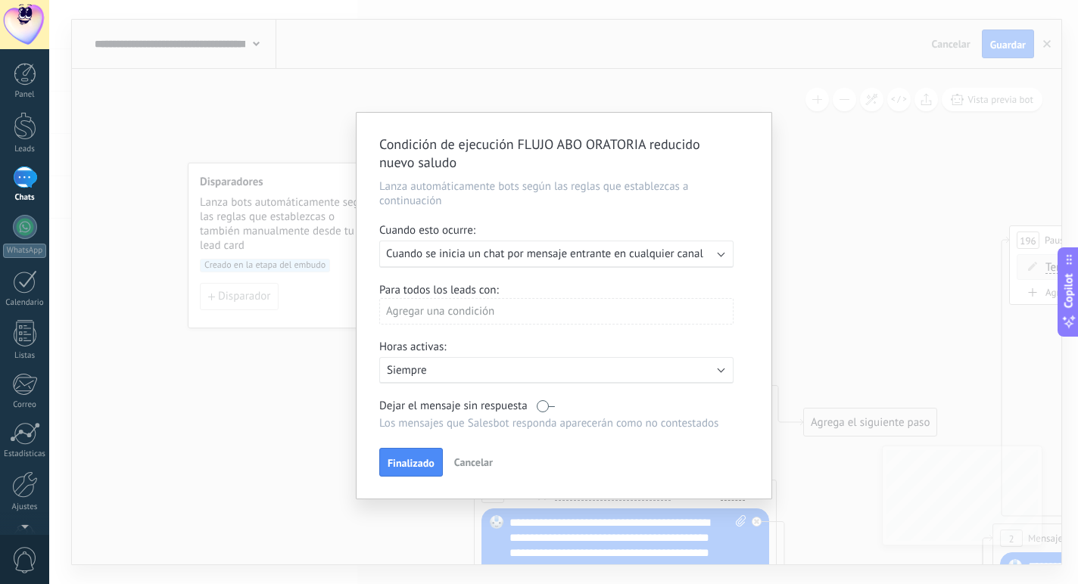
click at [578, 307] on div "Agregar una condición" at bounding box center [556, 311] width 354 height 26
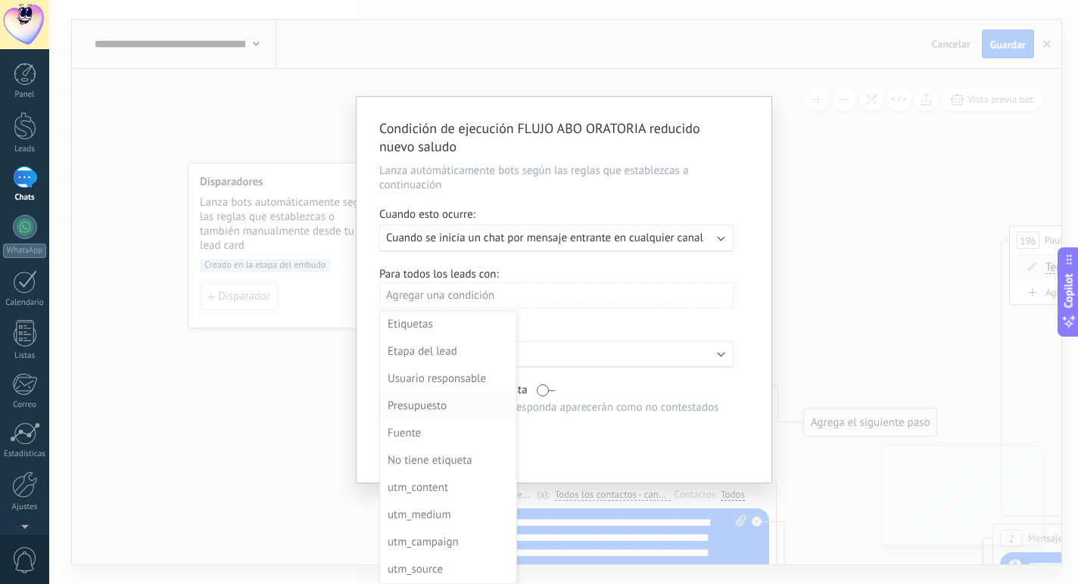
scroll to position [0, 0]
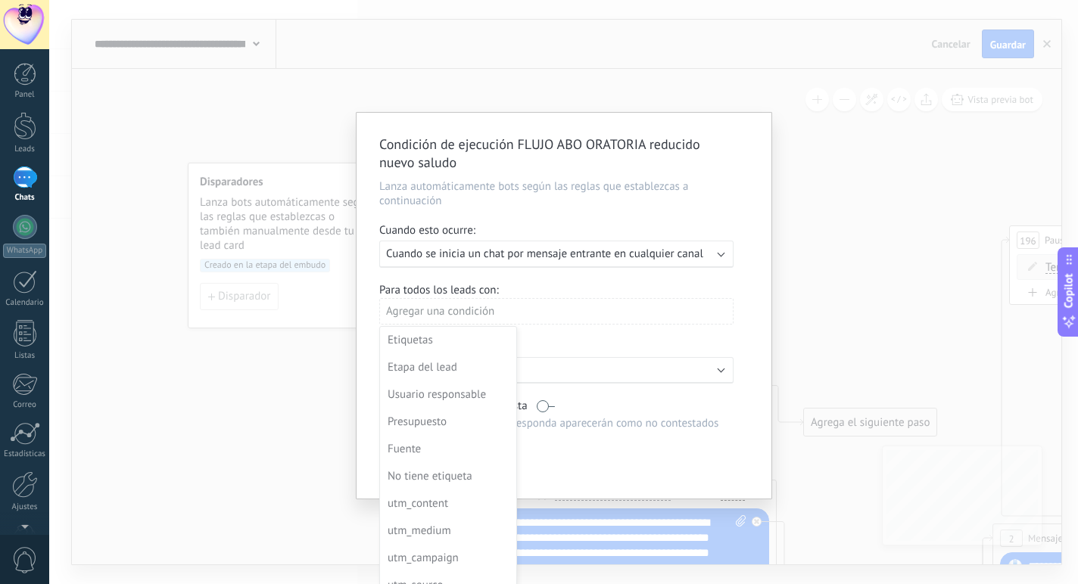
click at [592, 321] on div at bounding box center [564, 306] width 415 height 386
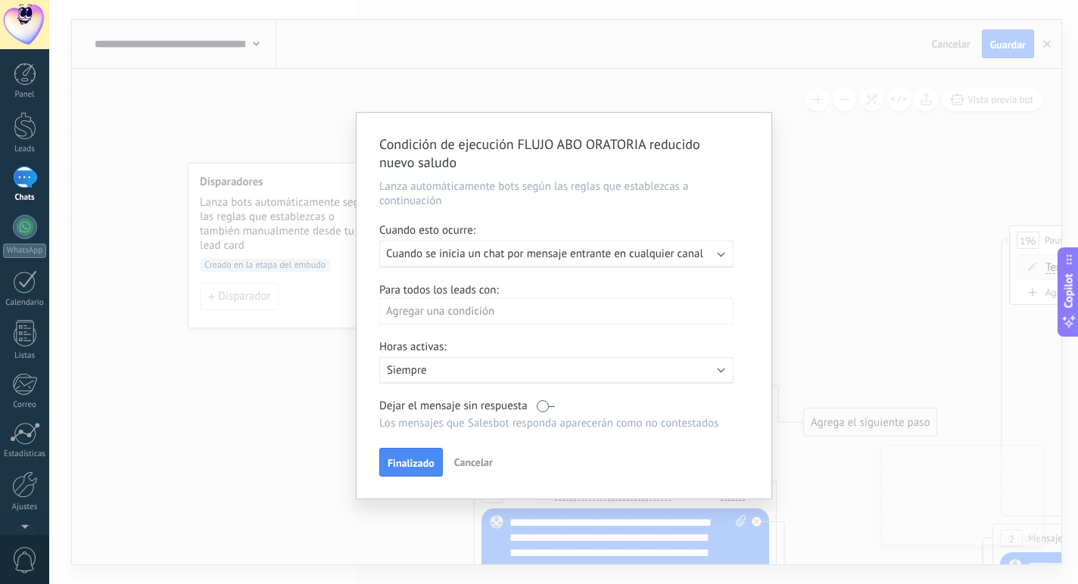
click at [657, 369] on div "Activo: Siempre" at bounding box center [557, 370] width 340 height 14
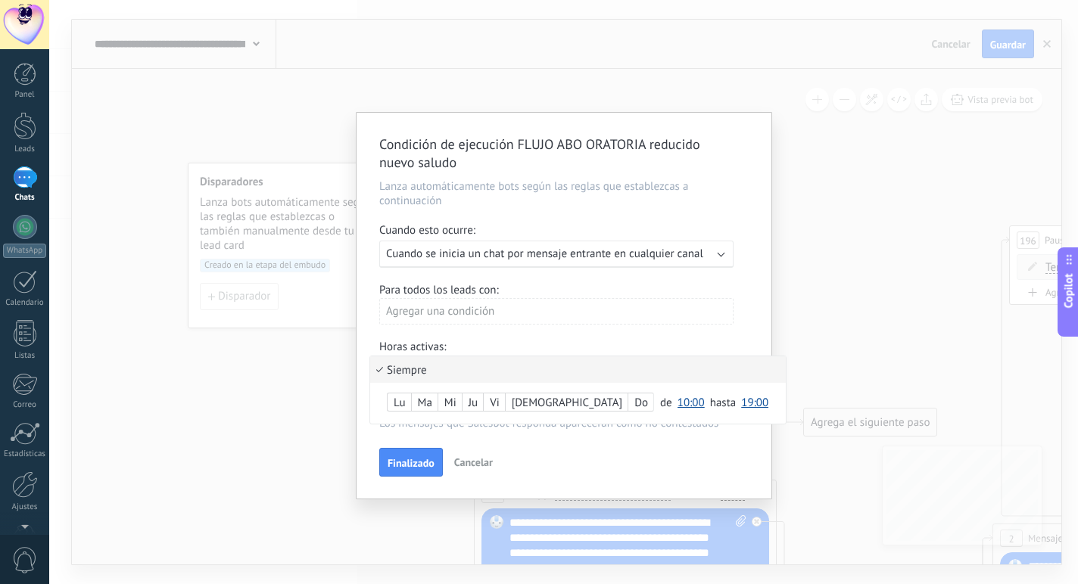
click at [657, 369] on li "Siempre" at bounding box center [578, 370] width 416 height 26
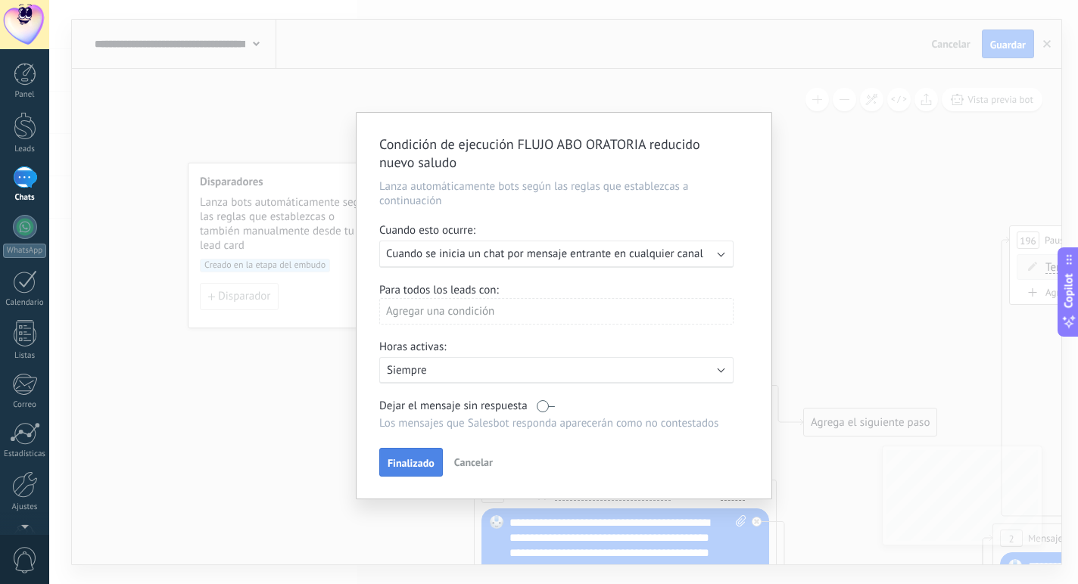
click at [412, 458] on span "Finalizado" at bounding box center [411, 463] width 47 height 11
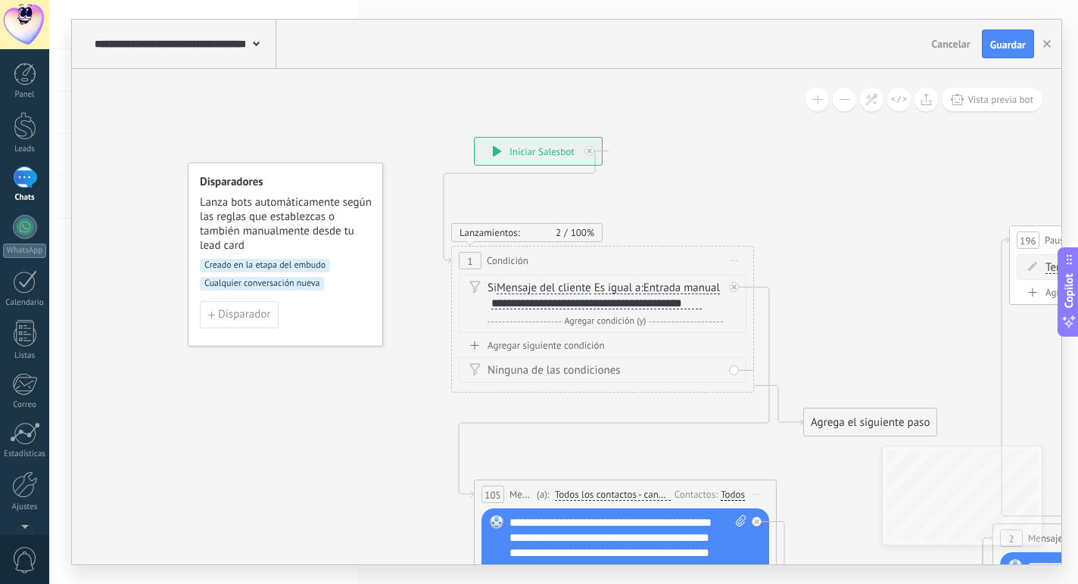
click at [304, 285] on span "Cualquier conversación nueva" at bounding box center [262, 284] width 124 height 14
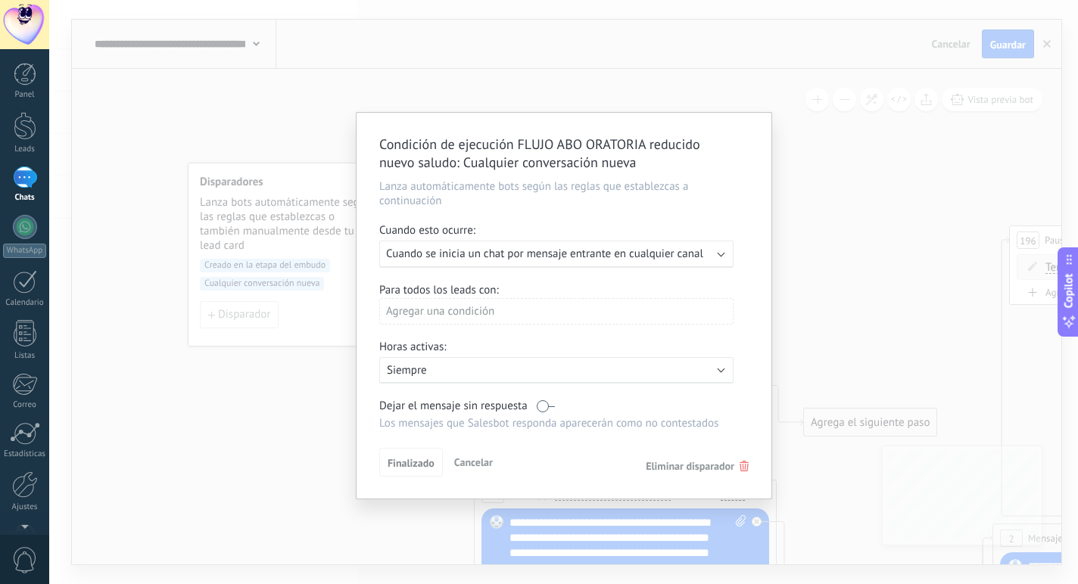
click at [526, 259] on span "Cuando se inicia un chat por mensaje entrante en cualquier canal" at bounding box center [544, 254] width 317 height 14
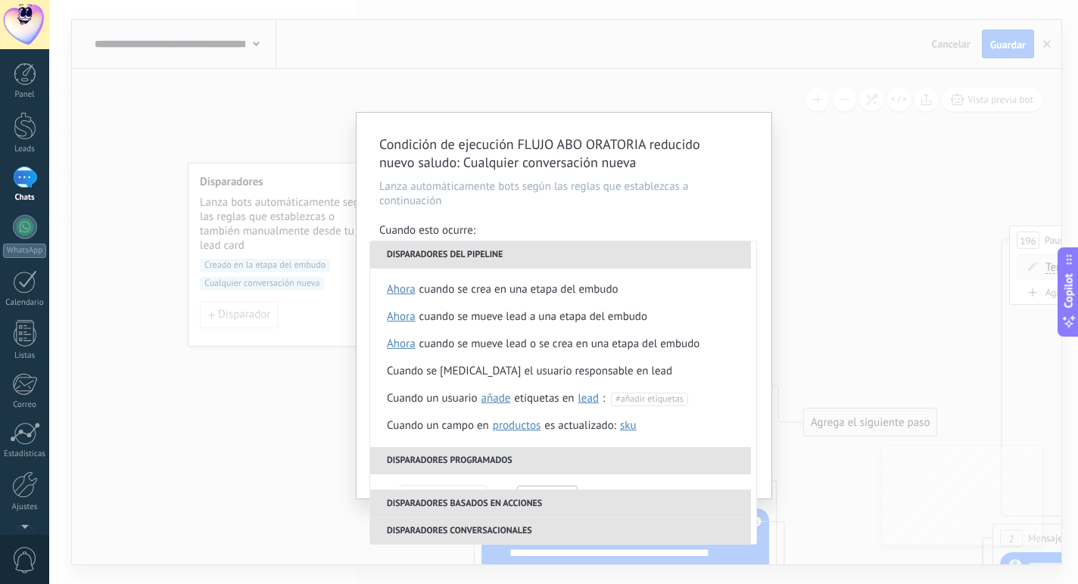
click at [273, 400] on div "Condición de ejecución FLUJO ABO ORATORIA reducido nuevo saludo : Cualquier con…" at bounding box center [563, 292] width 1029 height 584
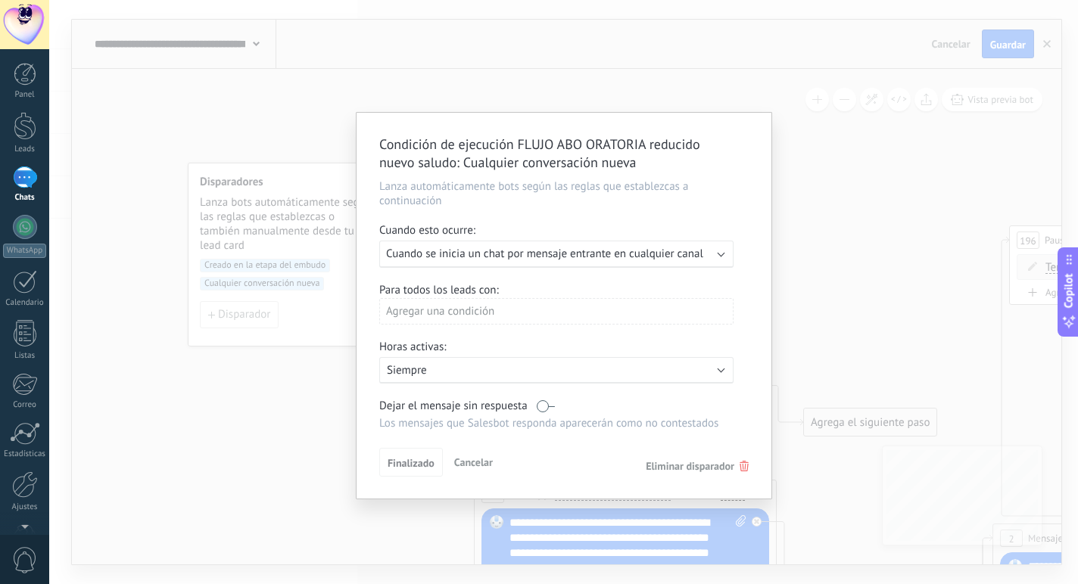
click at [284, 392] on div "Condición de ejecución FLUJO ABO ORATORIA reducido nuevo saludo : Cualquier con…" at bounding box center [563, 292] width 1029 height 584
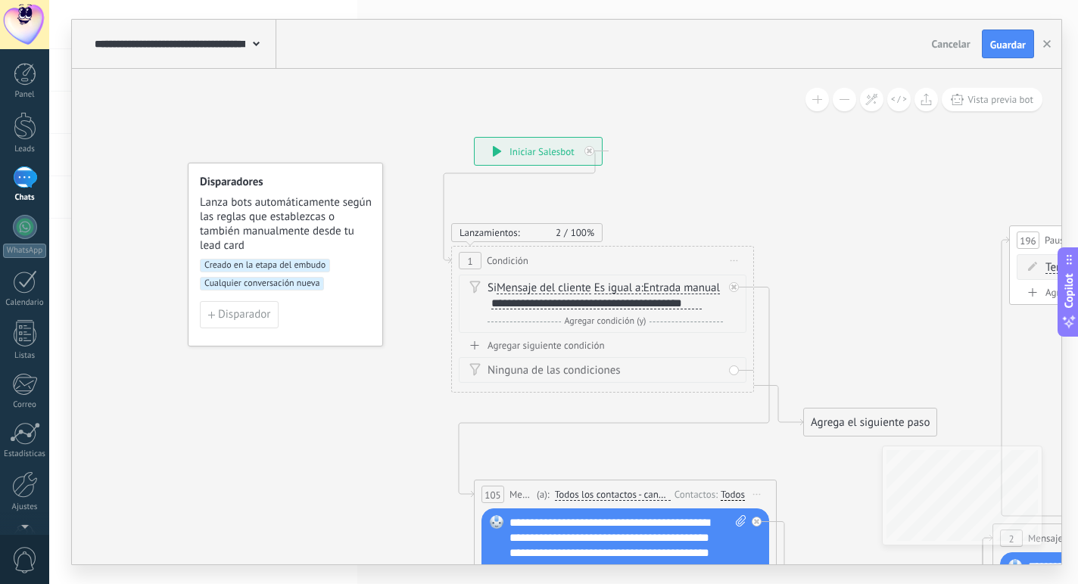
click at [348, 281] on div "Creado en la etapa del embudo Cualquier conversación nueva" at bounding box center [285, 280] width 171 height 42
click at [348, 282] on div "Creado en la etapa del embudo Cualquier conversación nueva" at bounding box center [285, 280] width 171 height 42
click at [298, 285] on span "Cualquier conversación nueva" at bounding box center [262, 284] width 124 height 14
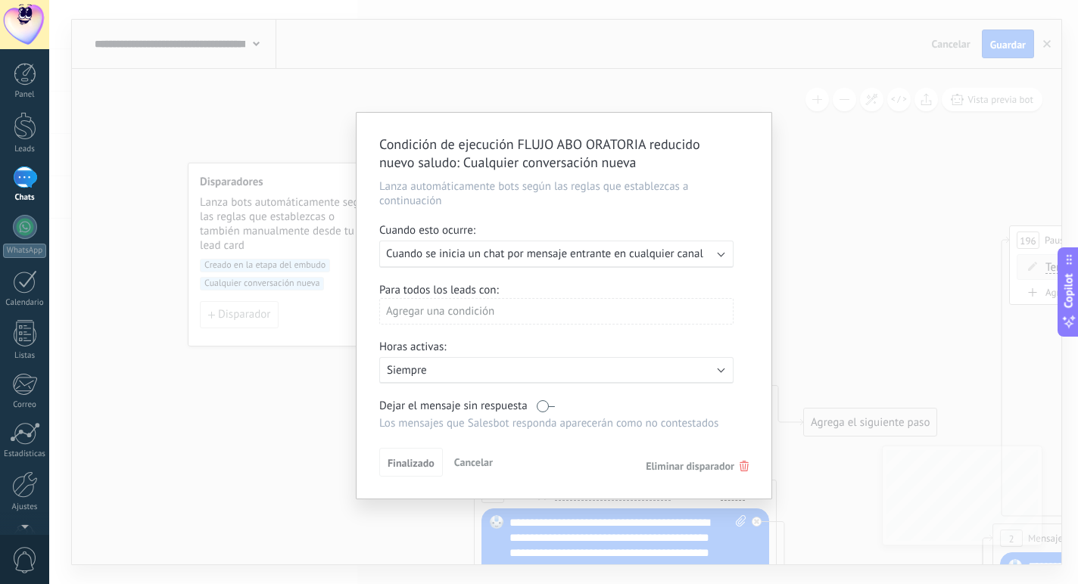
click at [669, 466] on span "Eliminar disparador" at bounding box center [690, 466] width 89 height 14
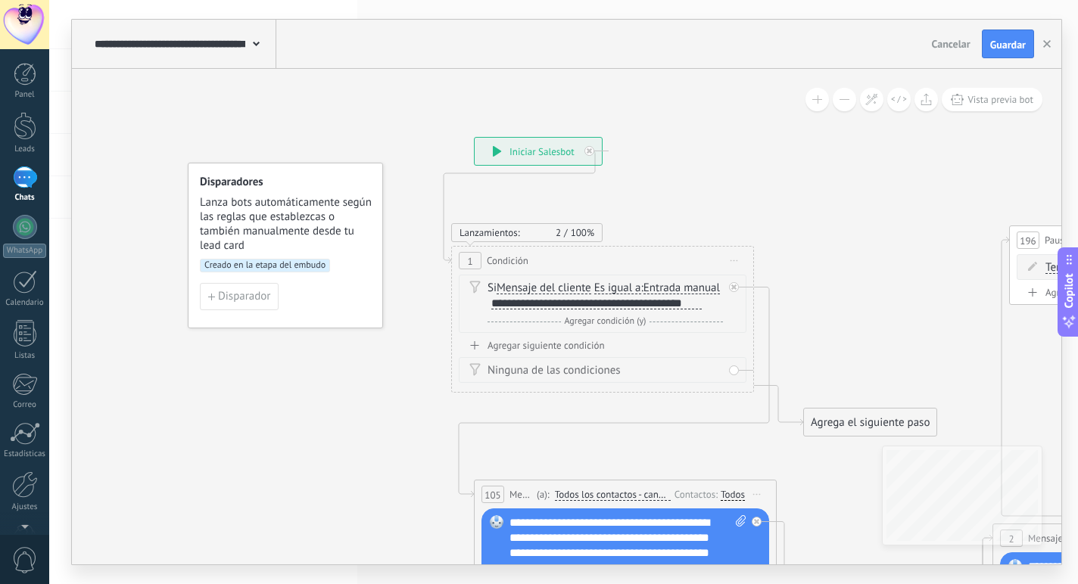
click at [273, 267] on span "Creado en la etapa del embudo" at bounding box center [265, 266] width 130 height 14
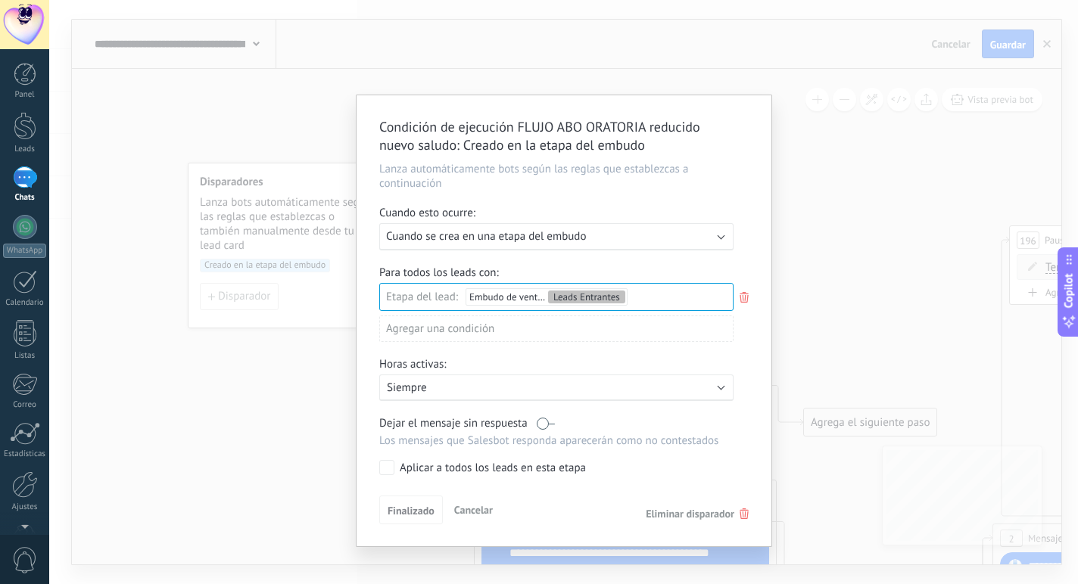
click at [677, 511] on span "Eliminar disparador" at bounding box center [690, 514] width 89 height 14
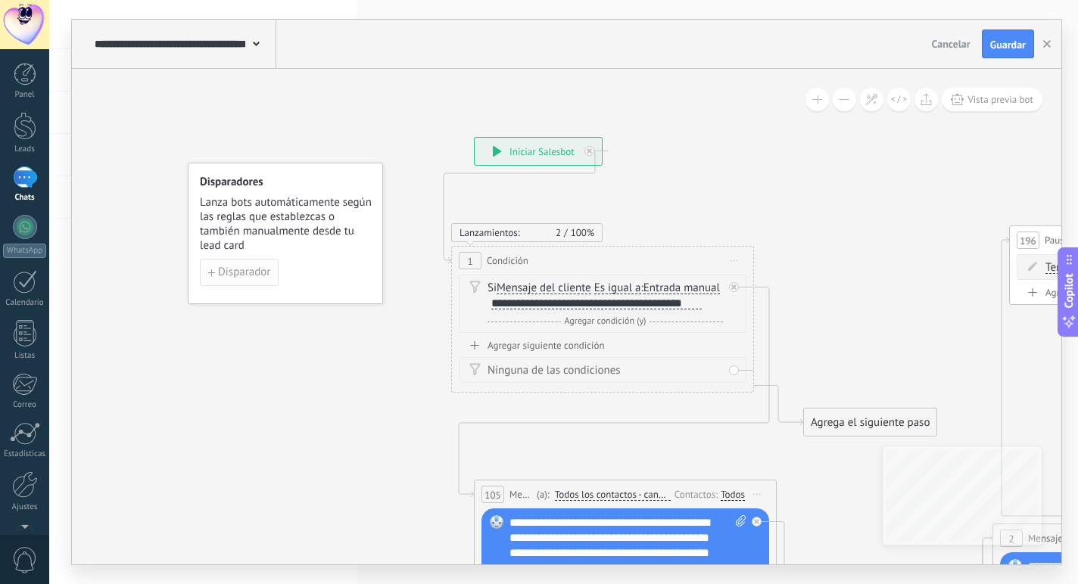
click at [241, 270] on span "Disparador" at bounding box center [244, 272] width 52 height 11
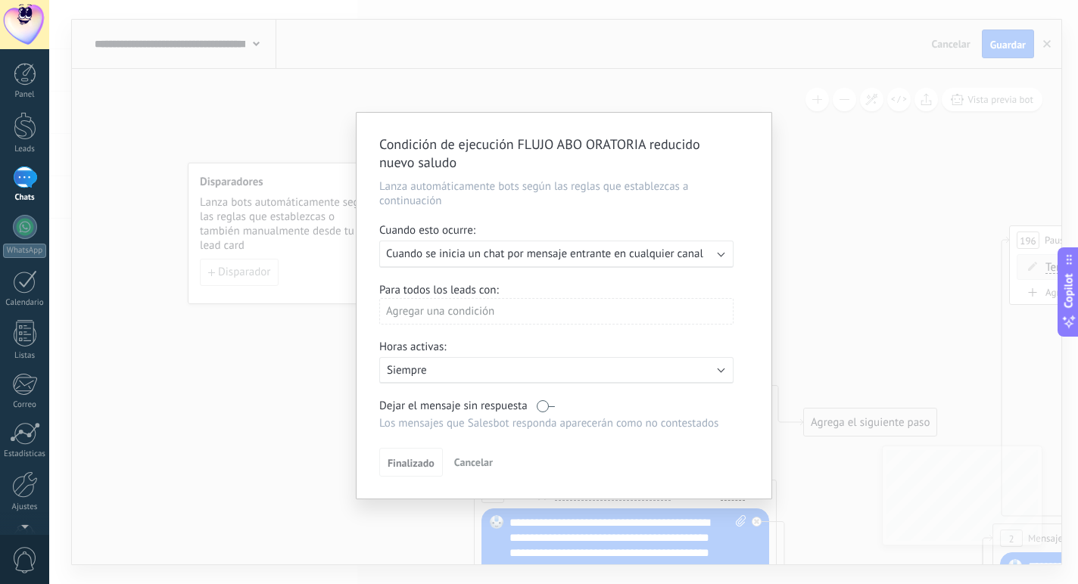
click at [585, 259] on span "Cuando se inicia un chat por mensaje entrante en cualquier canal" at bounding box center [544, 254] width 317 height 14
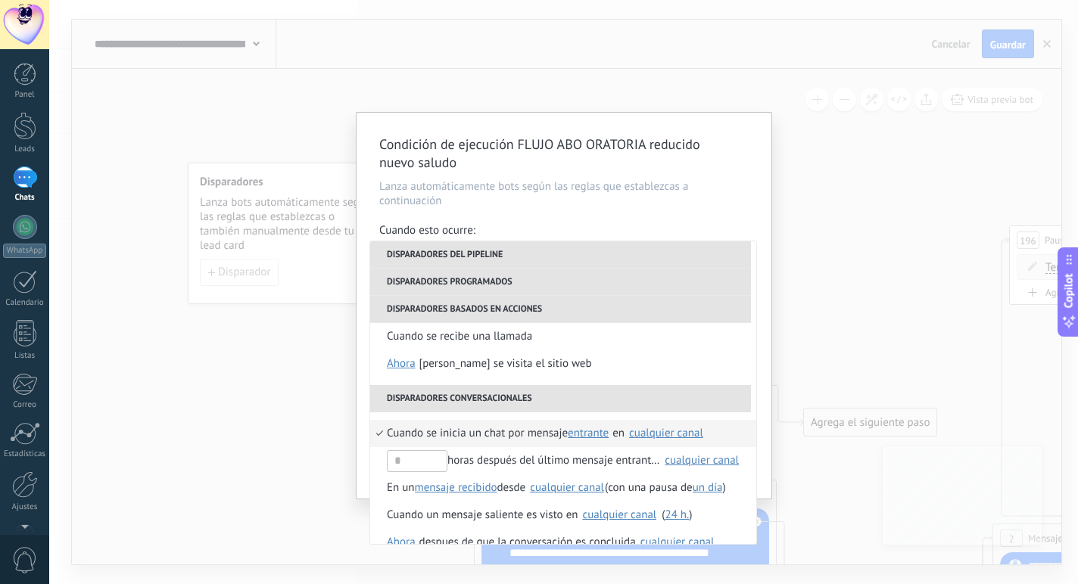
scroll to position [330, 0]
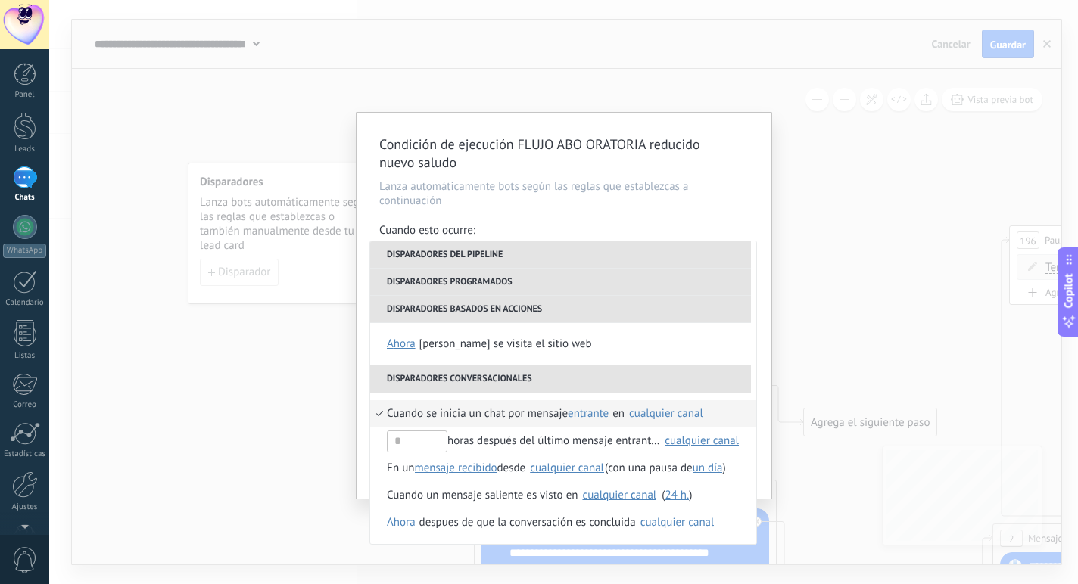
click at [456, 257] on li "Disparadores del pipeline" at bounding box center [560, 254] width 381 height 27
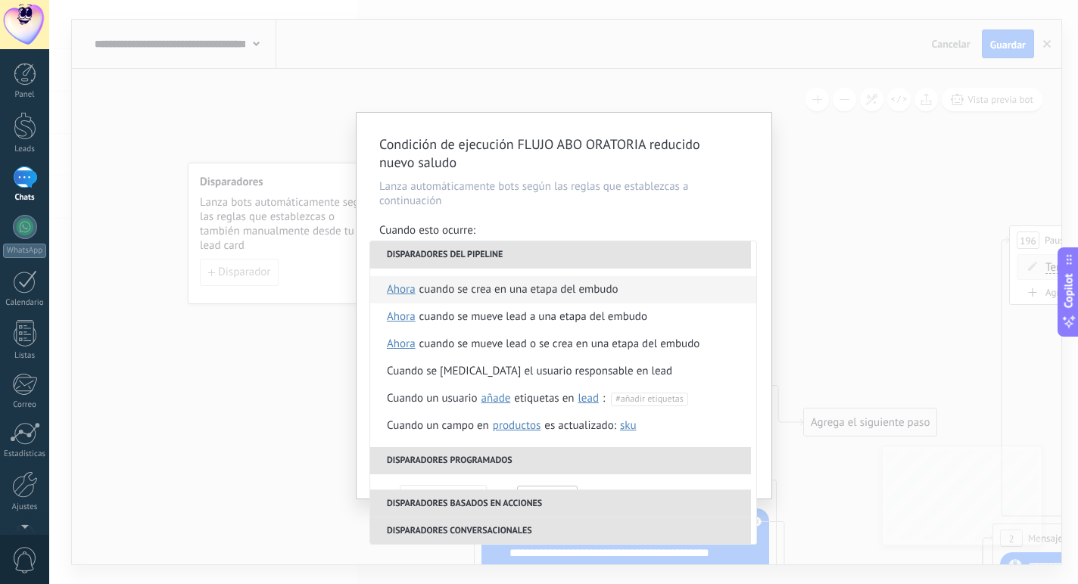
click at [401, 288] on span "ahora" at bounding box center [401, 289] width 29 height 27
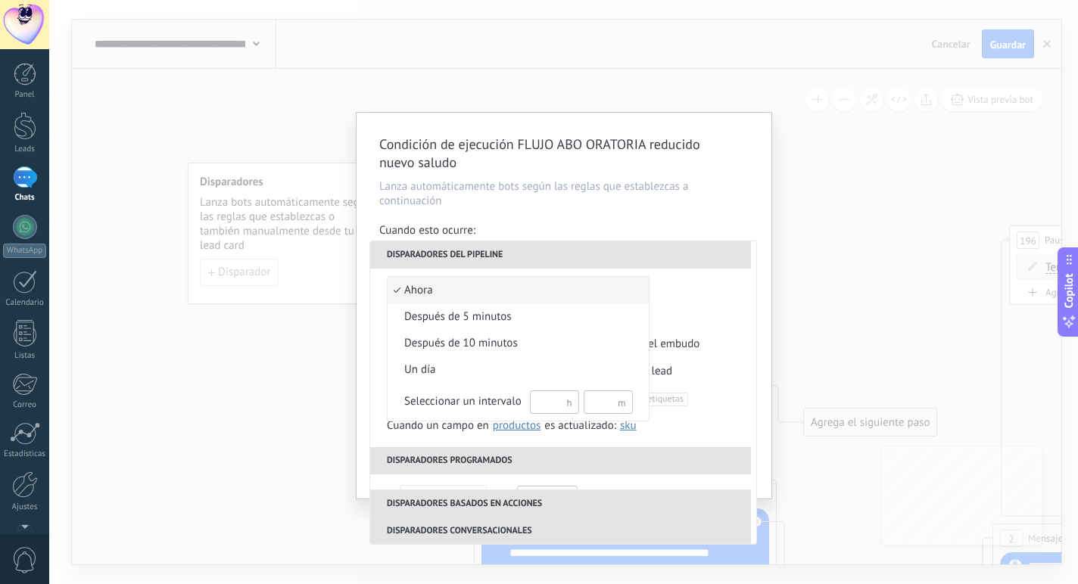
click at [424, 287] on span "ahora" at bounding box center [510, 290] width 245 height 15
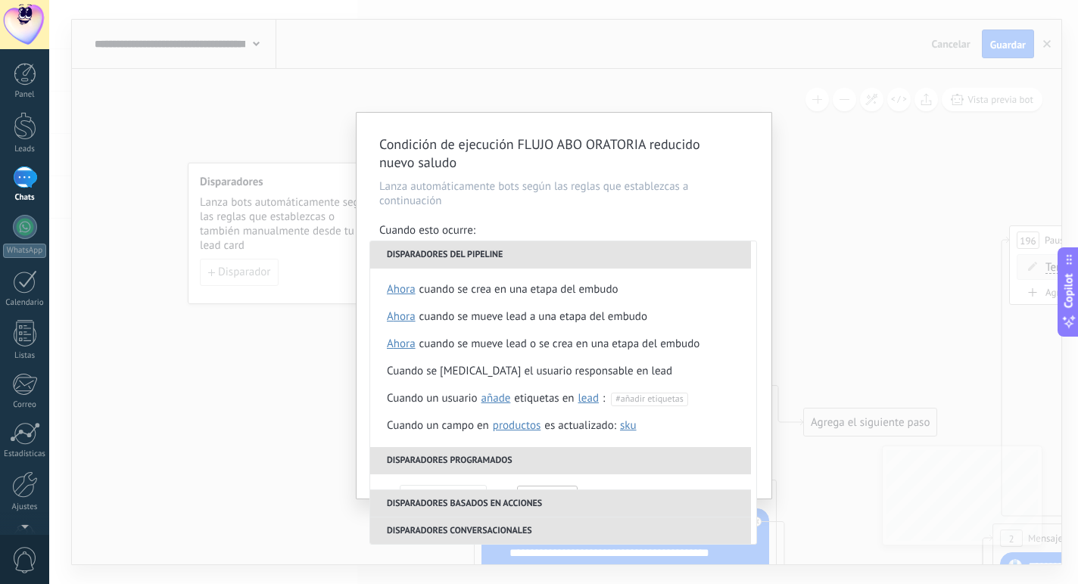
click at [548, 227] on div "Cuando esto ocurre:" at bounding box center [563, 231] width 369 height 17
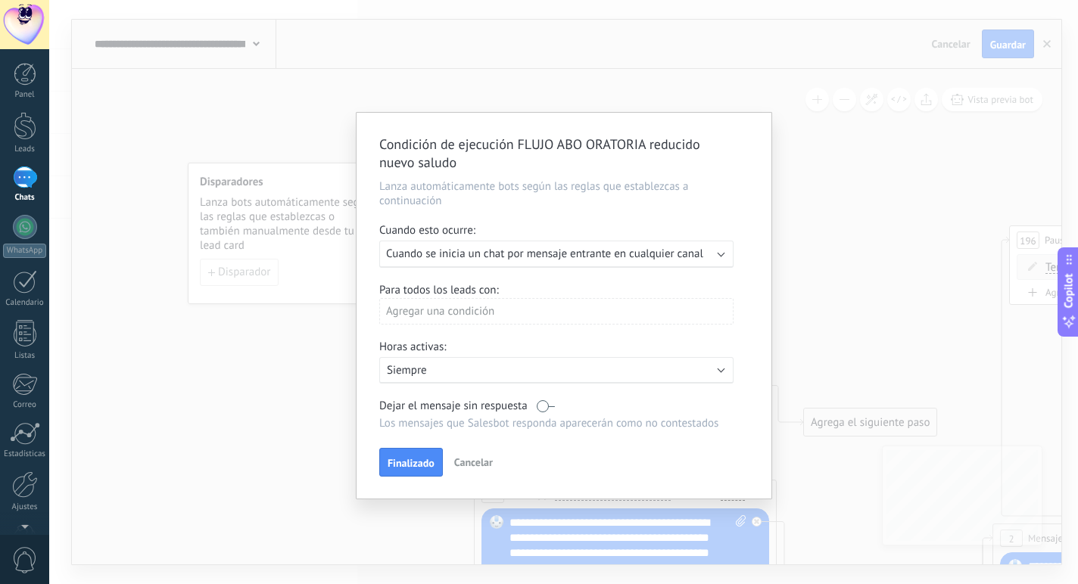
click at [496, 388] on div "Condición de ejecución FLUJO ABO ORATORIA reducido nuevo saludo Lanza automátic…" at bounding box center [564, 306] width 415 height 386
click at [495, 378] on div "Activo: Siempre" at bounding box center [556, 370] width 354 height 26
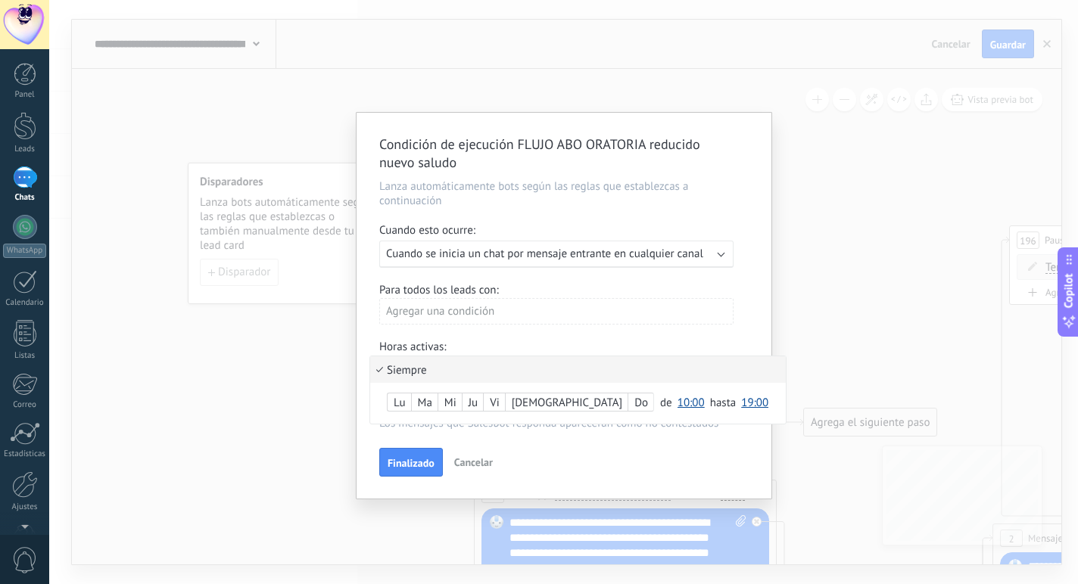
click at [503, 375] on li "Siempre" at bounding box center [578, 370] width 416 height 26
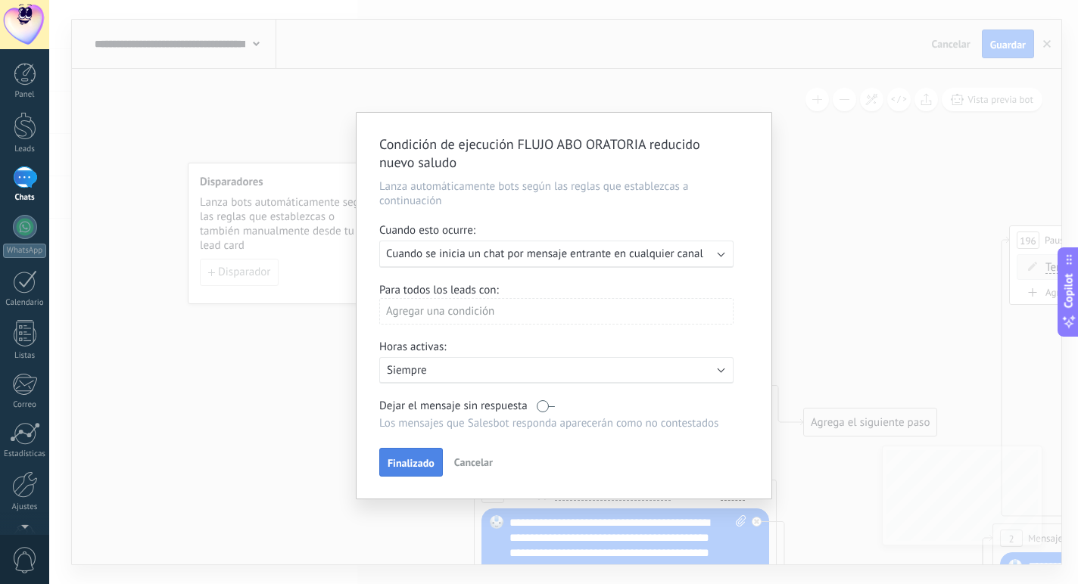
click at [411, 458] on span "Finalizado" at bounding box center [411, 463] width 47 height 11
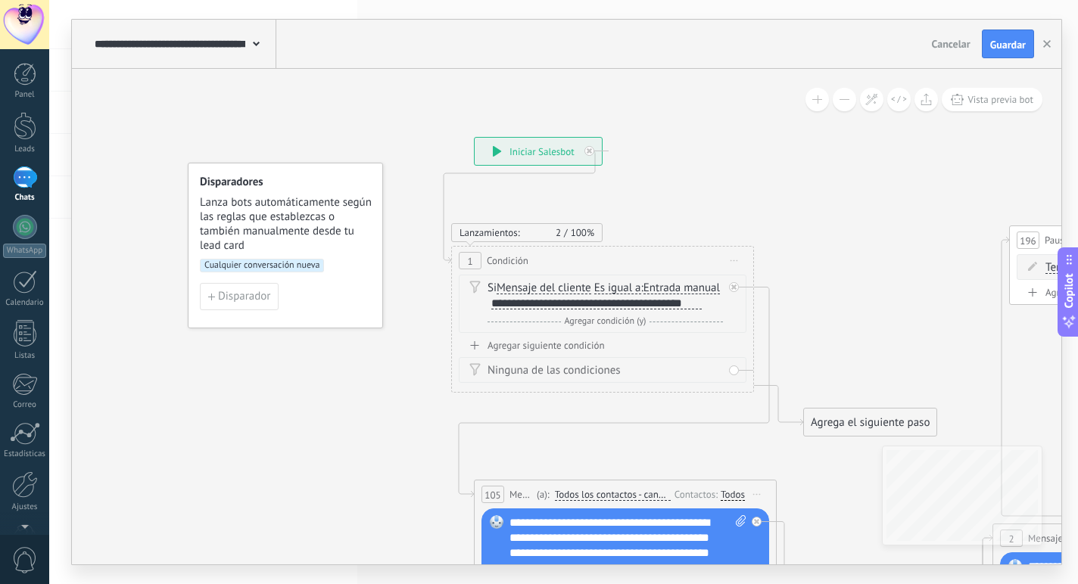
click at [261, 266] on span "Cualquier conversación nueva" at bounding box center [262, 266] width 124 height 14
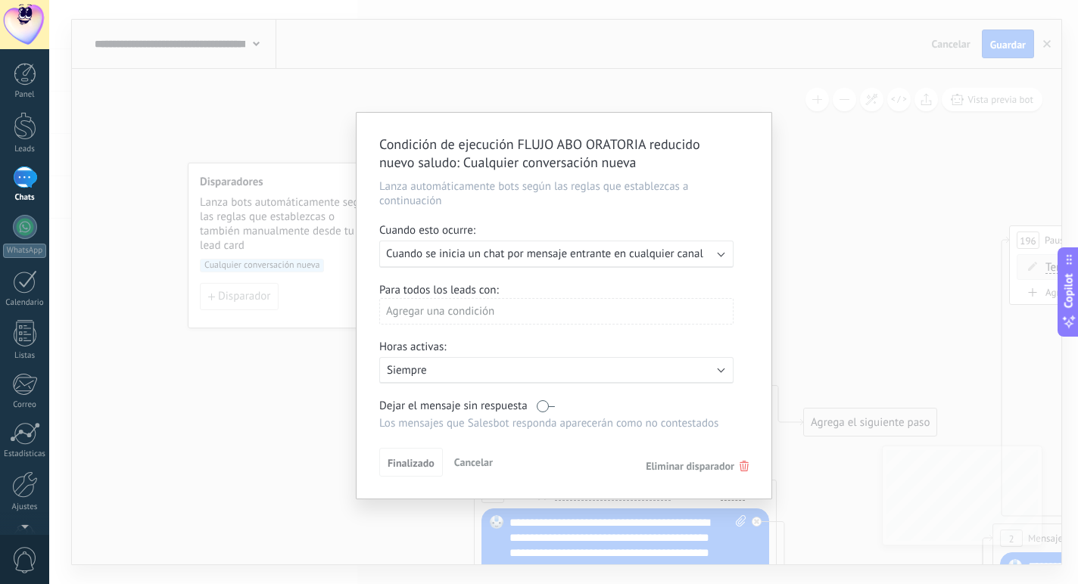
click at [483, 251] on span "Cuando se inicia un chat por mensaje entrante en cualquier canal" at bounding box center [544, 254] width 317 height 14
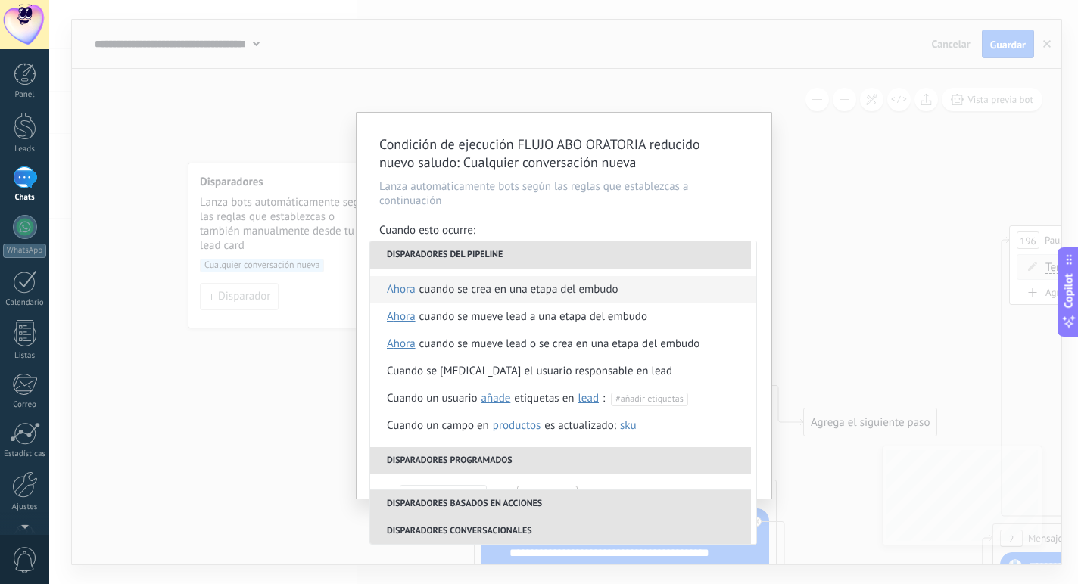
click at [395, 292] on span "ahora" at bounding box center [401, 289] width 29 height 27
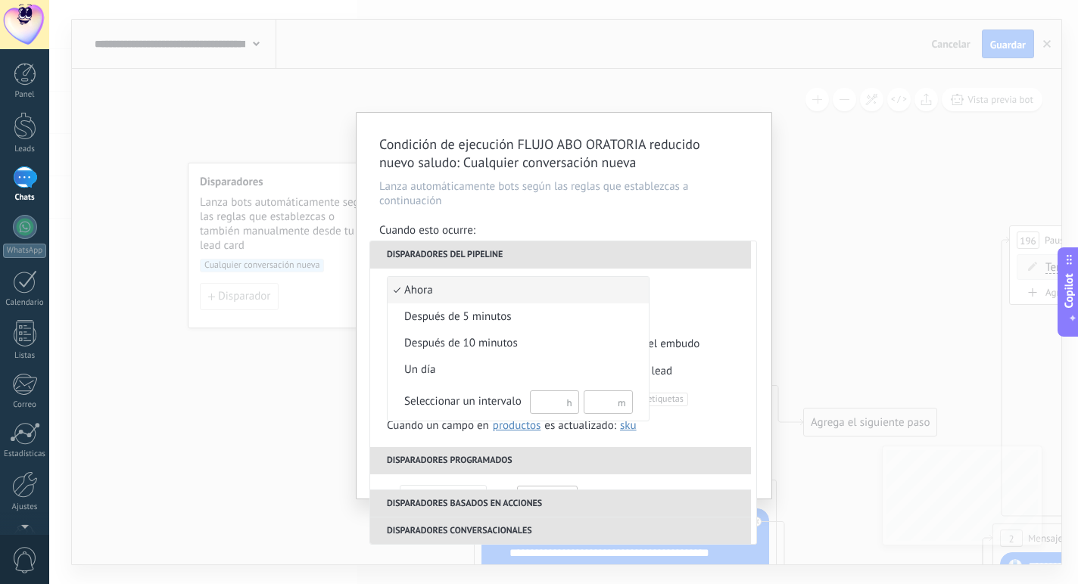
click at [419, 289] on span "ahora" at bounding box center [510, 290] width 245 height 15
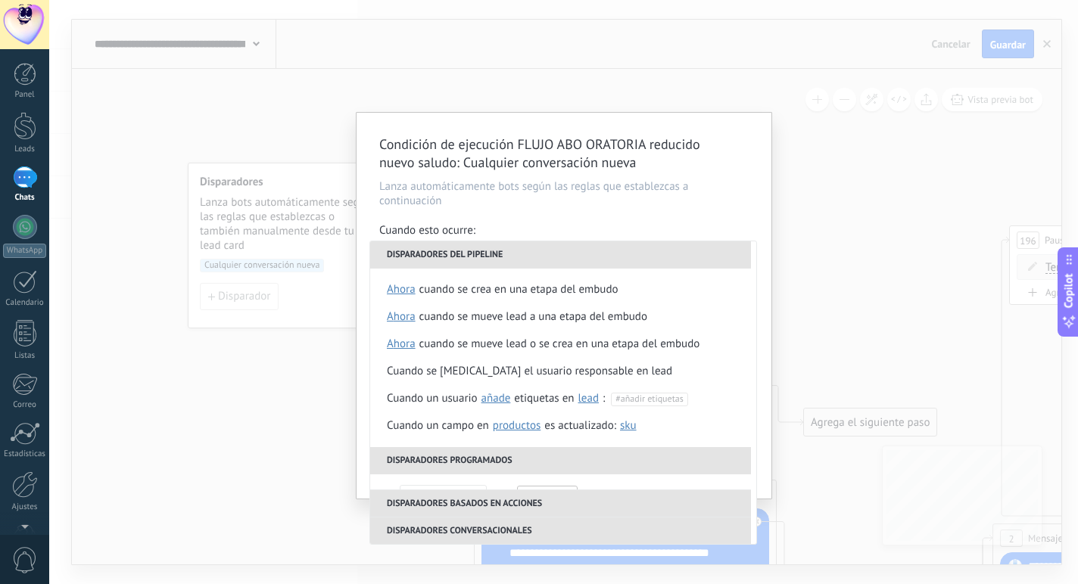
click at [634, 227] on div "Cuando esto ocurre:" at bounding box center [563, 231] width 369 height 17
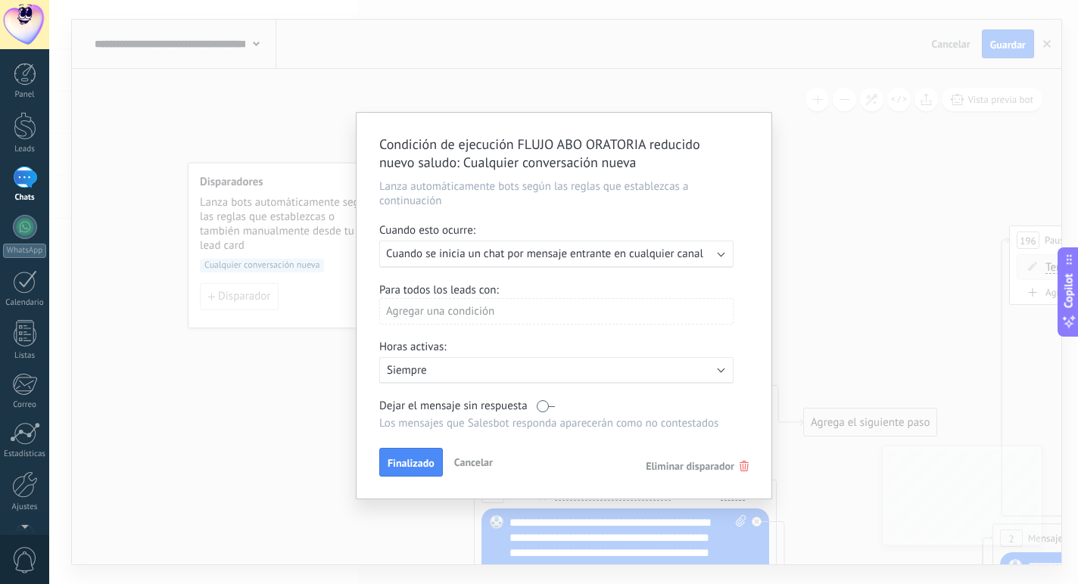
click at [480, 306] on div "Agregar una condición" at bounding box center [556, 311] width 354 height 26
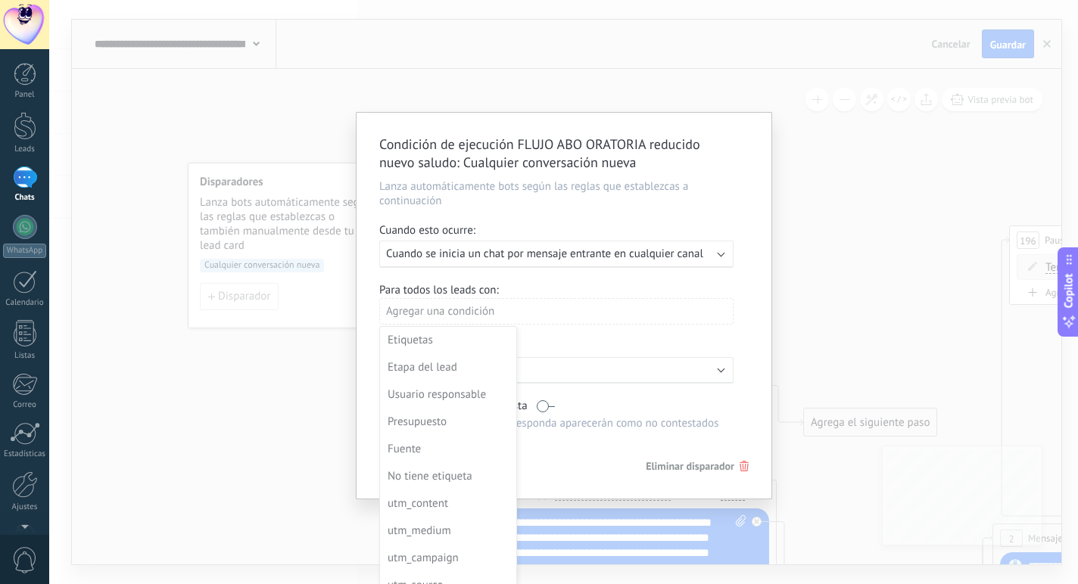
click at [933, 126] on div "Condición de ejecución FLUJO ABO ORATORIA reducido nuevo saludo : Cualquier con…" at bounding box center [563, 292] width 1029 height 584
click at [665, 276] on div at bounding box center [564, 306] width 415 height 386
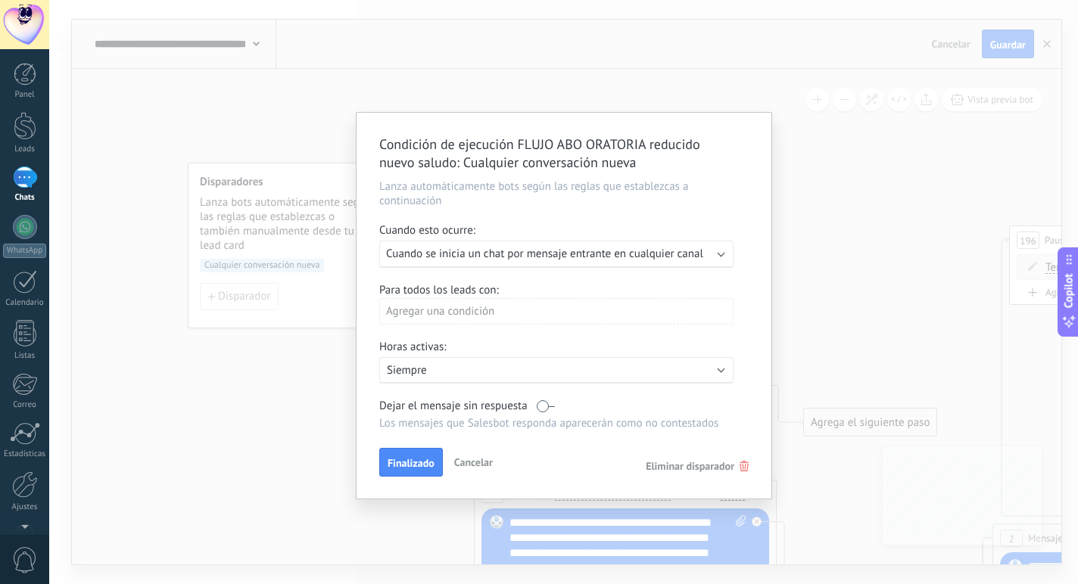
click at [679, 459] on span "Eliminar disparador" at bounding box center [690, 466] width 89 height 14
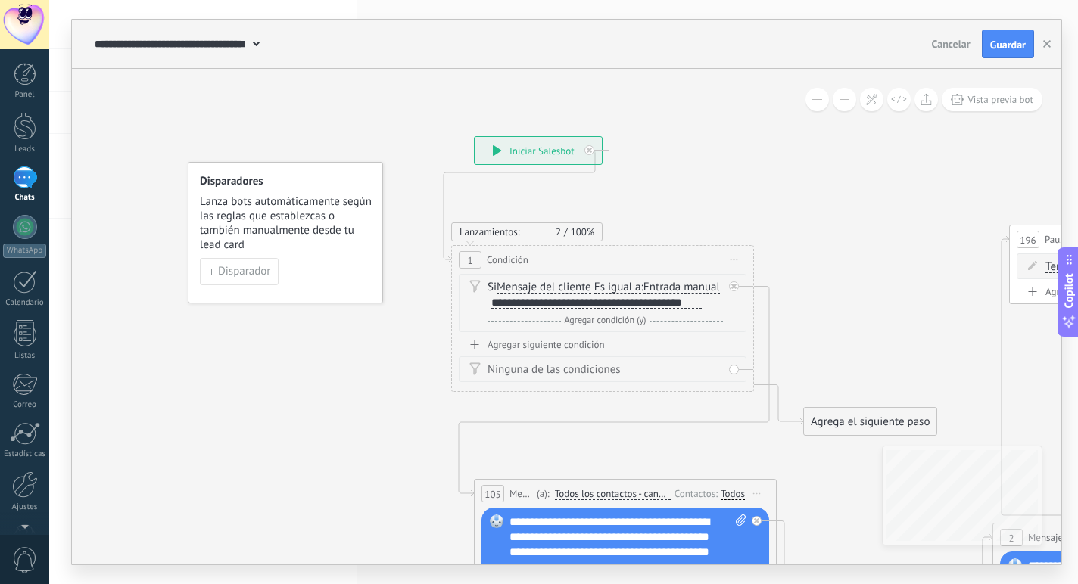
click at [497, 151] on icon at bounding box center [497, 150] width 8 height 11
click at [1007, 45] on span "Guardar" at bounding box center [1008, 44] width 36 height 11
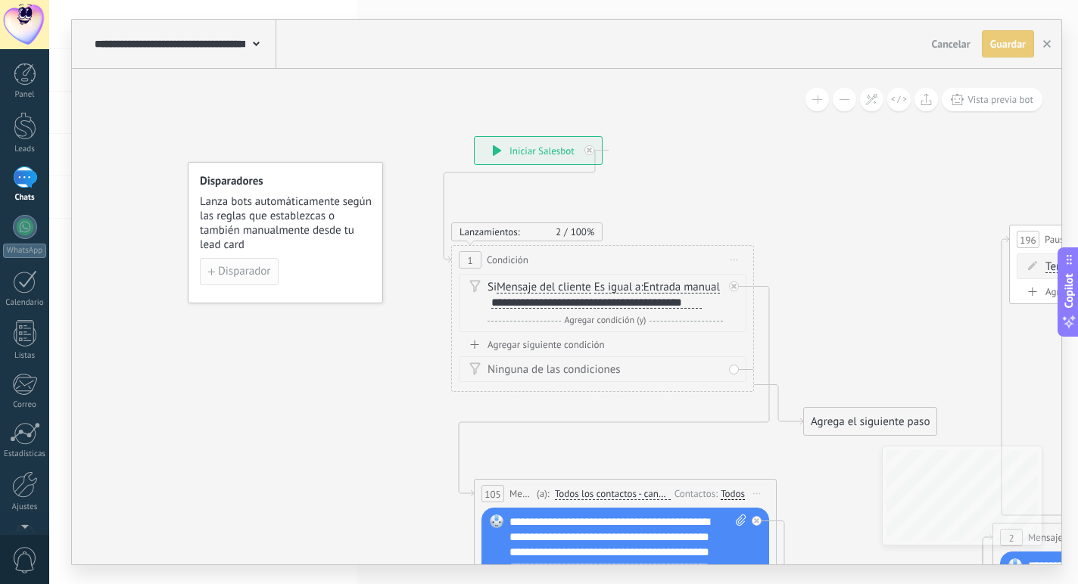
click at [237, 263] on button "Disparador" at bounding box center [239, 271] width 79 height 27
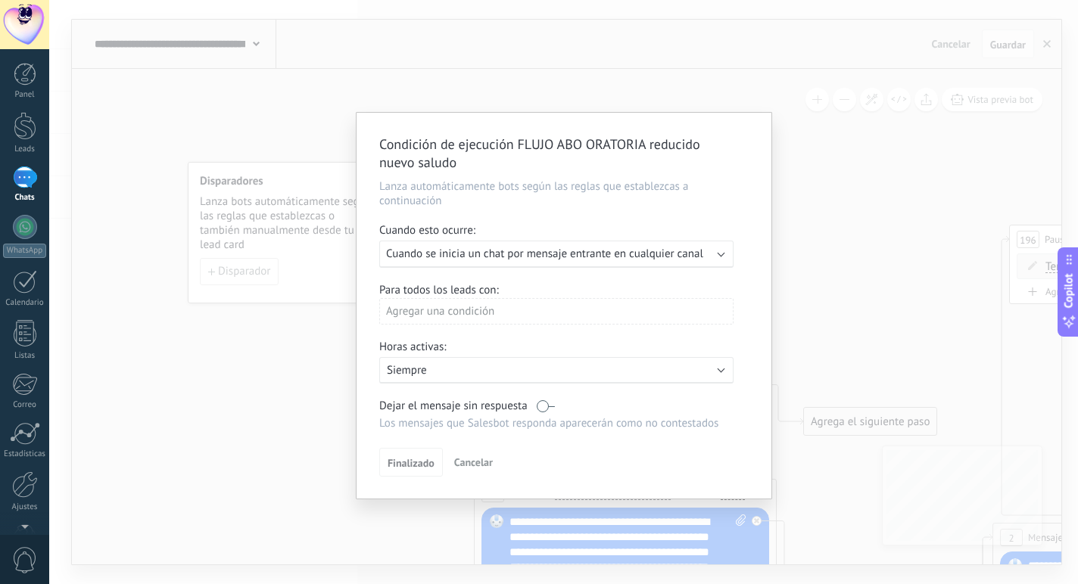
click at [509, 252] on span "Cuando se inicia un chat por mensaje entrante en cualquier canal" at bounding box center [544, 254] width 317 height 14
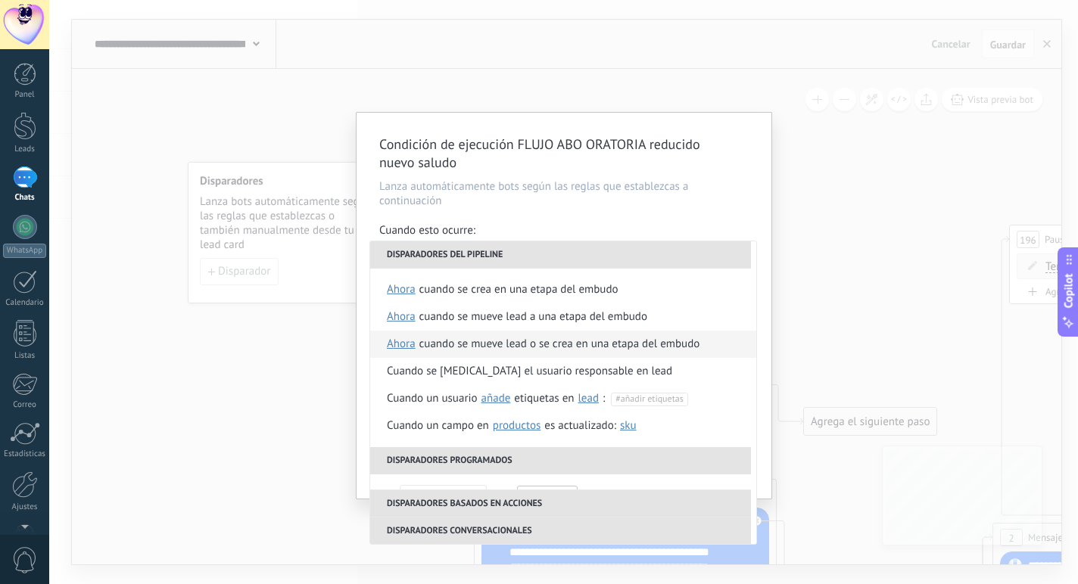
click at [404, 343] on span "ahora" at bounding box center [401, 344] width 29 height 27
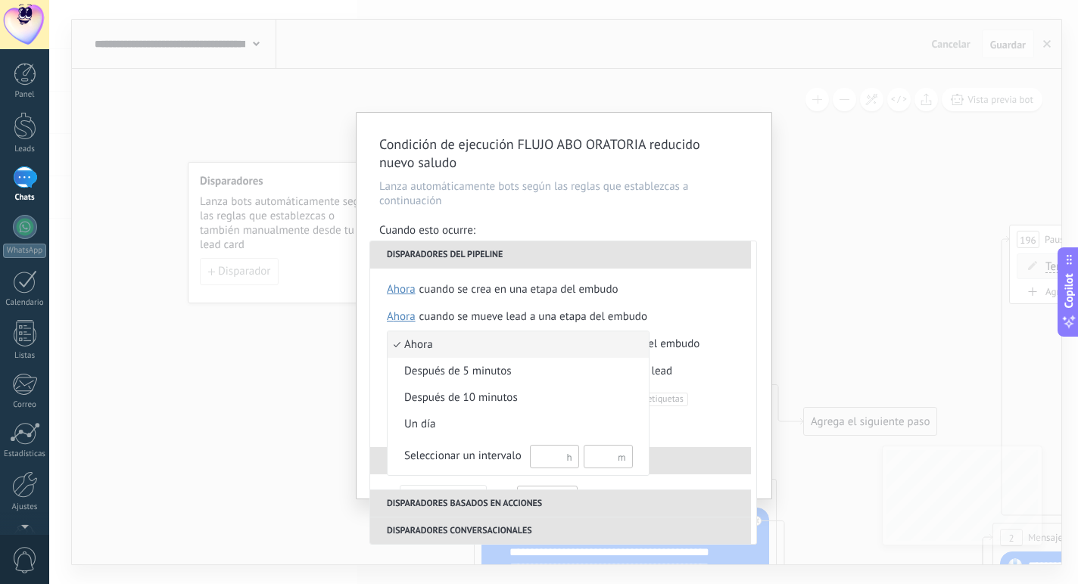
click at [399, 289] on div at bounding box center [539, 292] width 1078 height 584
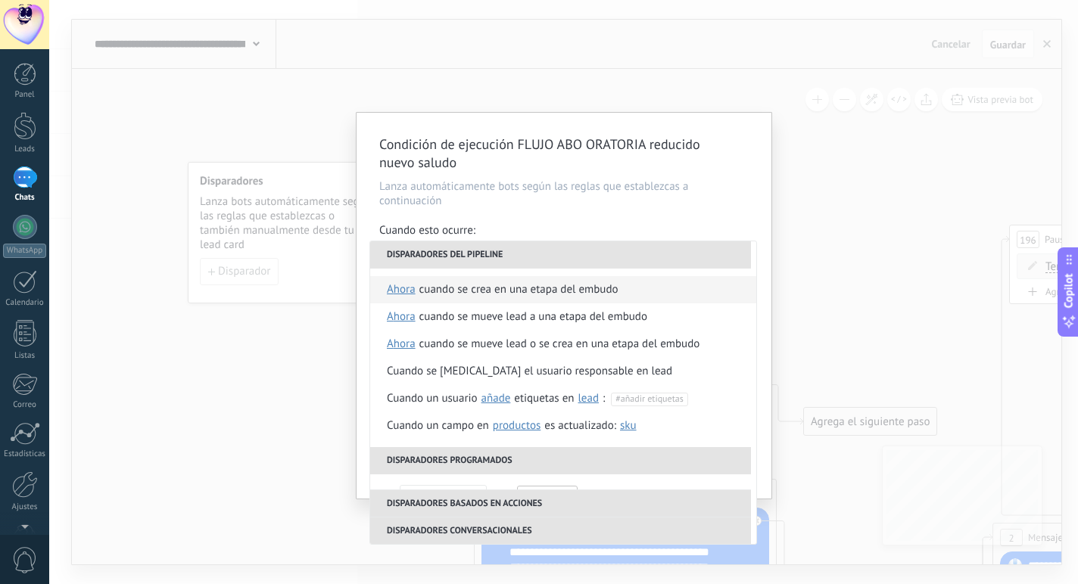
click at [397, 289] on span "ahora" at bounding box center [401, 289] width 29 height 27
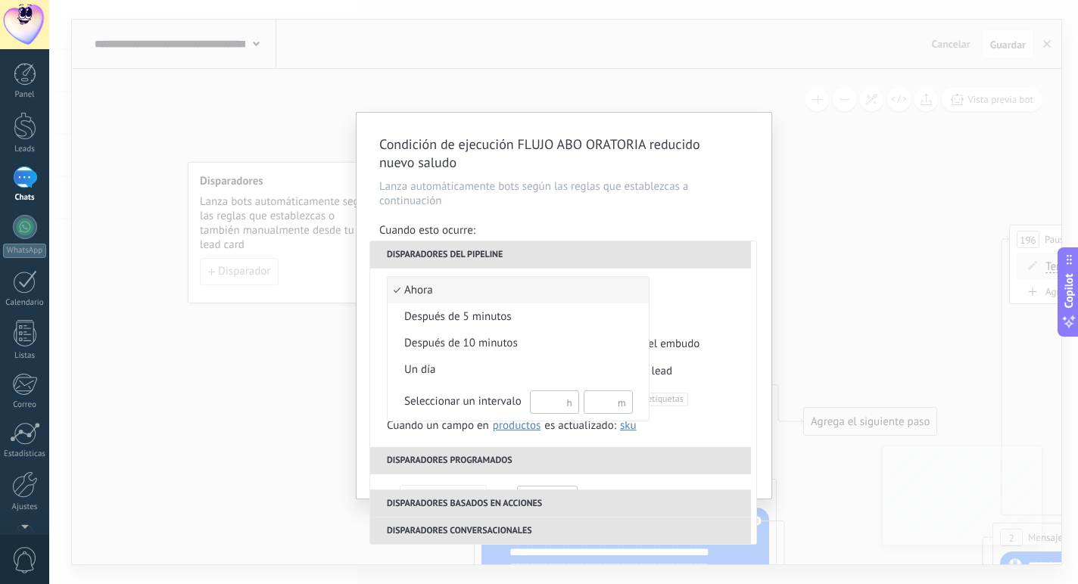
click at [434, 290] on span "ahora" at bounding box center [510, 290] width 245 height 15
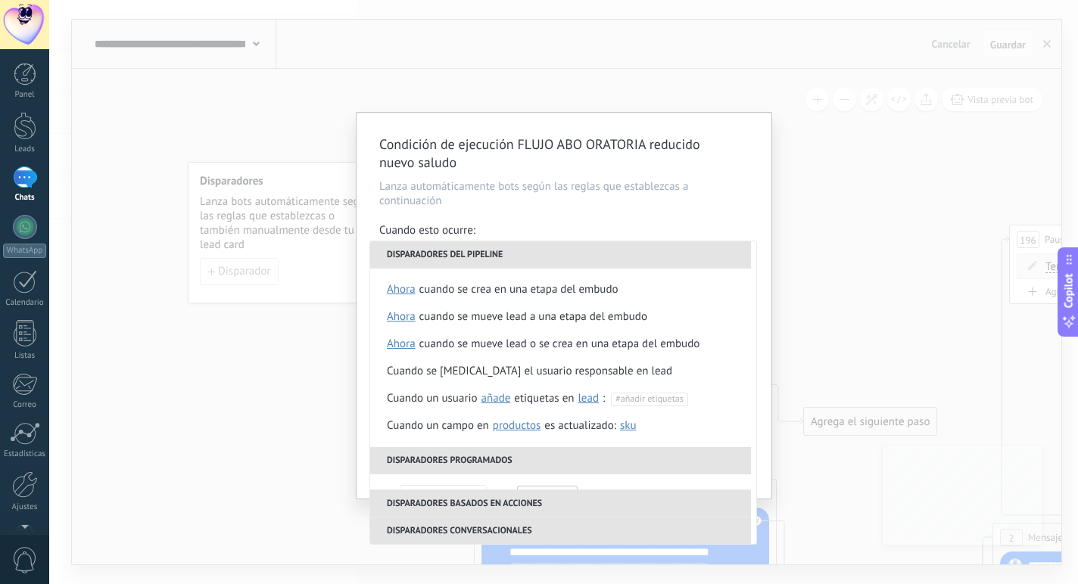
click at [337, 391] on div "Condición de ejecución FLUJO ABO ORATORIA reducido nuevo saludo Lanza automátic…" at bounding box center [563, 292] width 1029 height 584
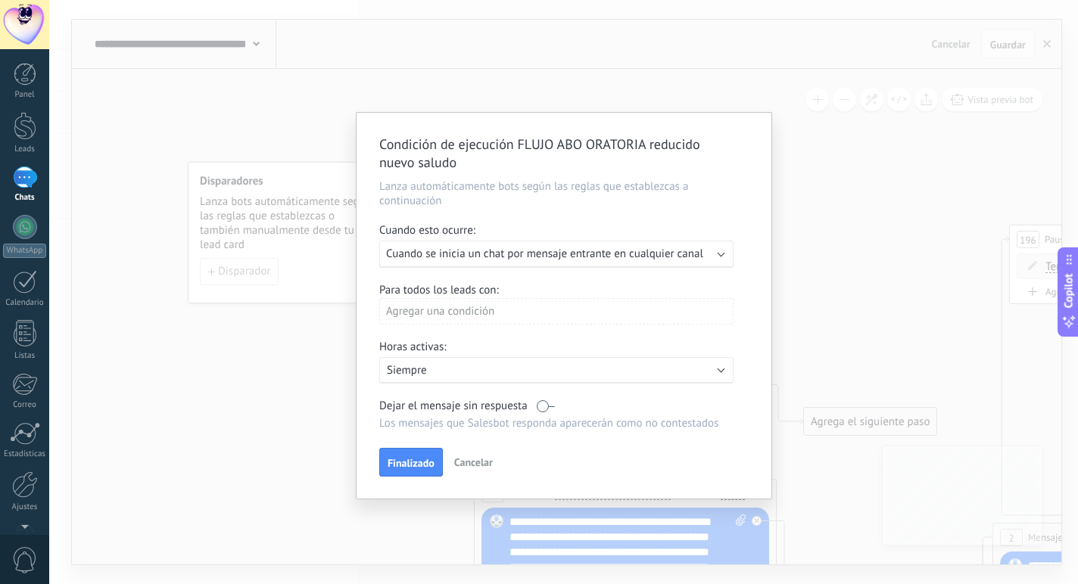
click at [460, 372] on p "Siempre" at bounding box center [519, 370] width 265 height 14
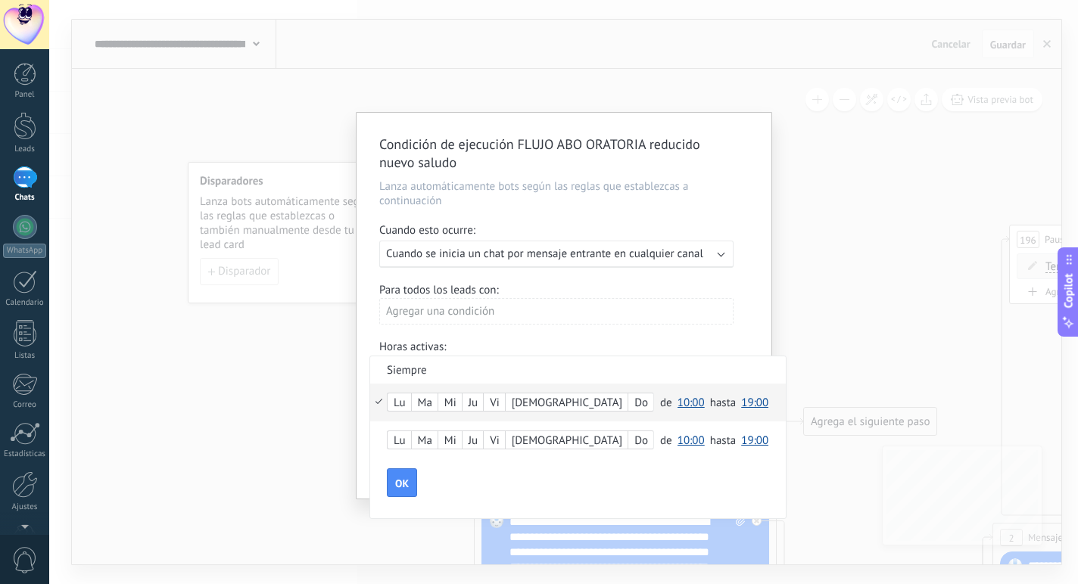
click at [406, 368] on li "Siempre" at bounding box center [578, 370] width 416 height 26
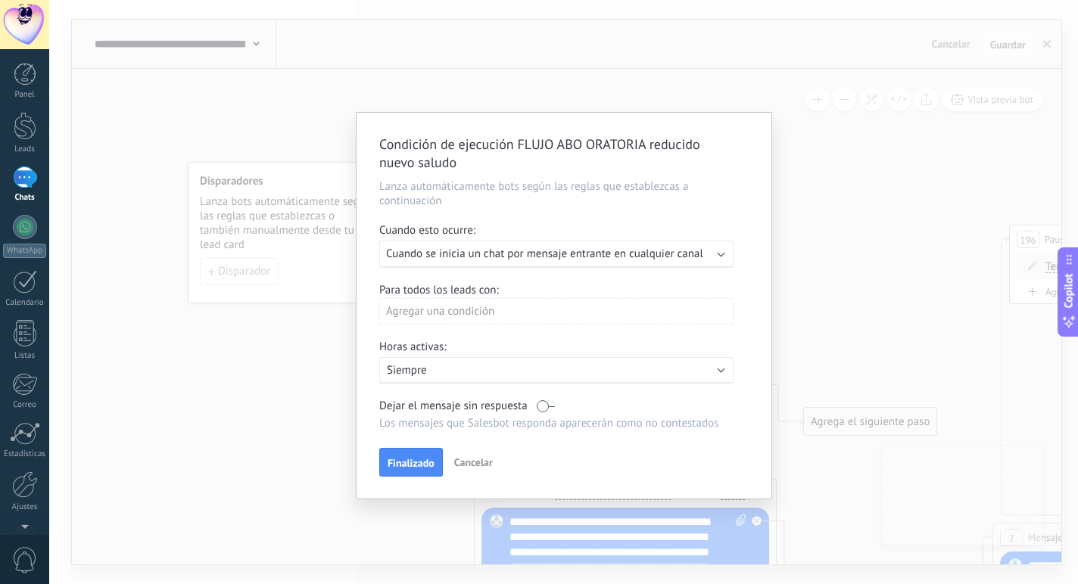
click at [406, 368] on p "Siempre" at bounding box center [519, 370] width 265 height 14
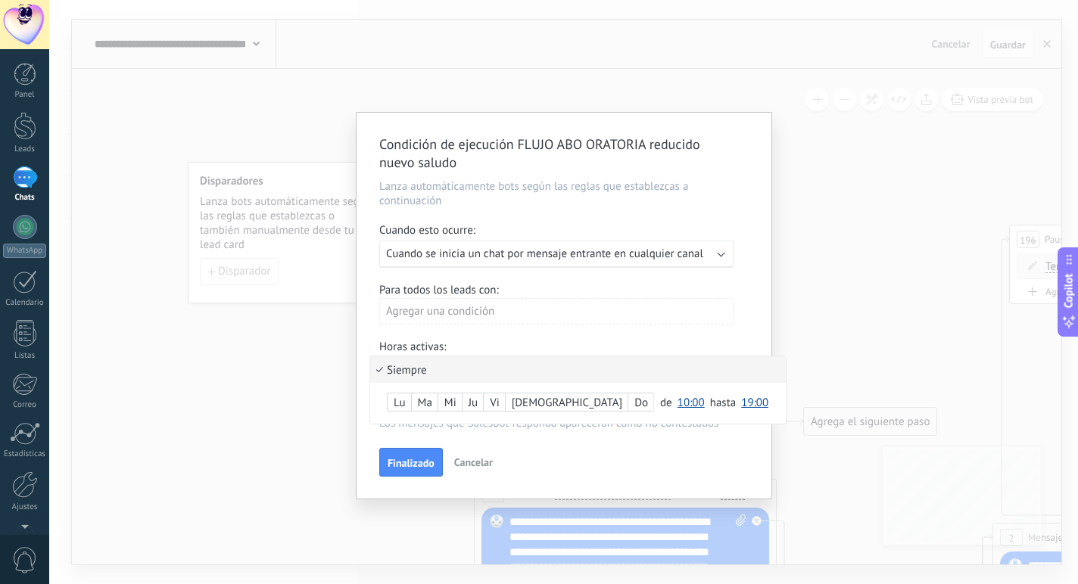
click at [416, 462] on div at bounding box center [564, 306] width 415 height 386
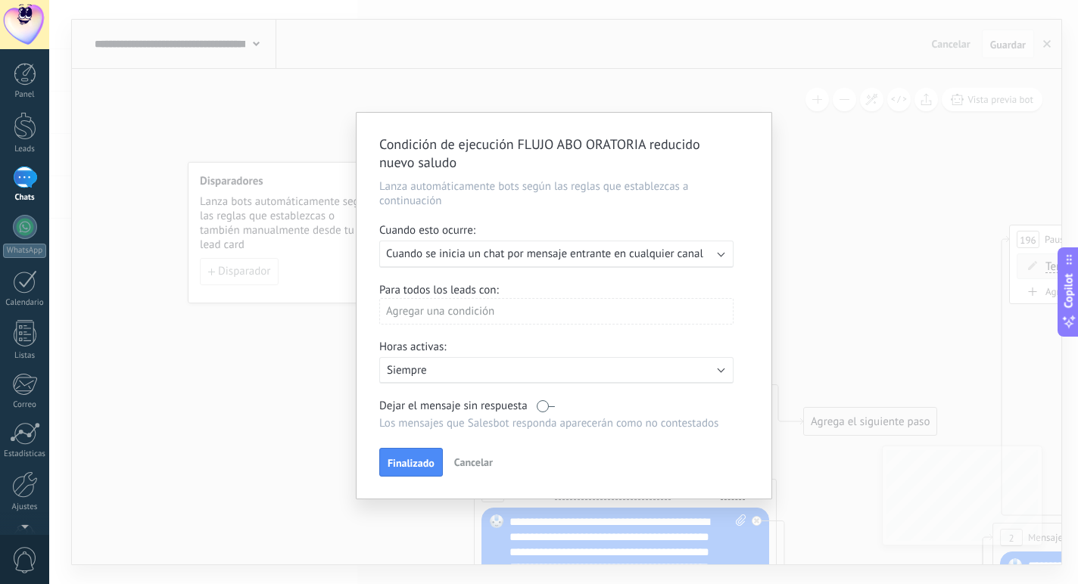
click at [416, 462] on span "Finalizado" at bounding box center [411, 463] width 47 height 11
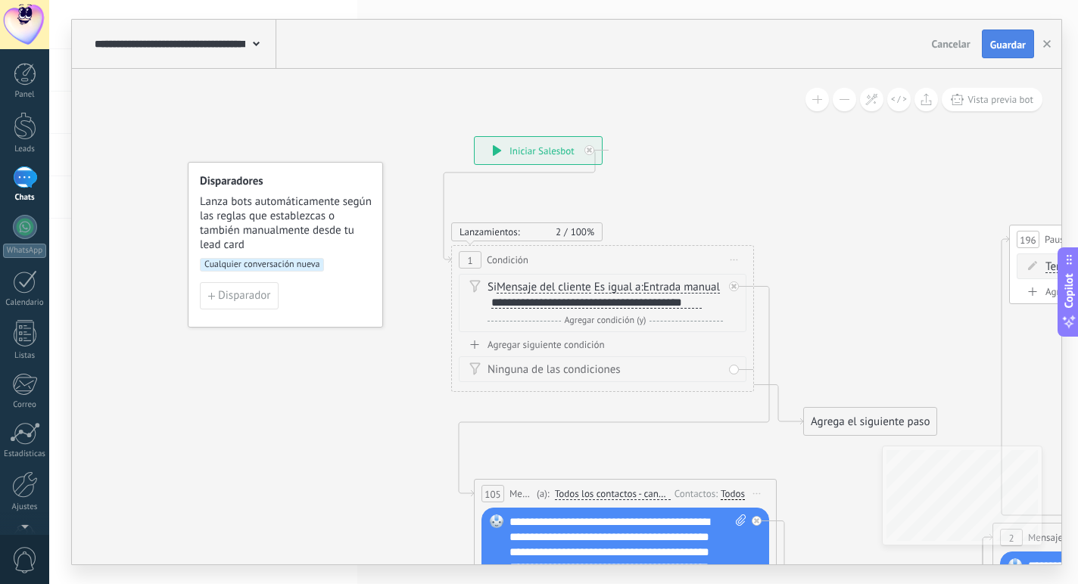
click at [1004, 50] on span "Guardar" at bounding box center [1008, 44] width 36 height 11
click at [32, 134] on div at bounding box center [25, 126] width 23 height 28
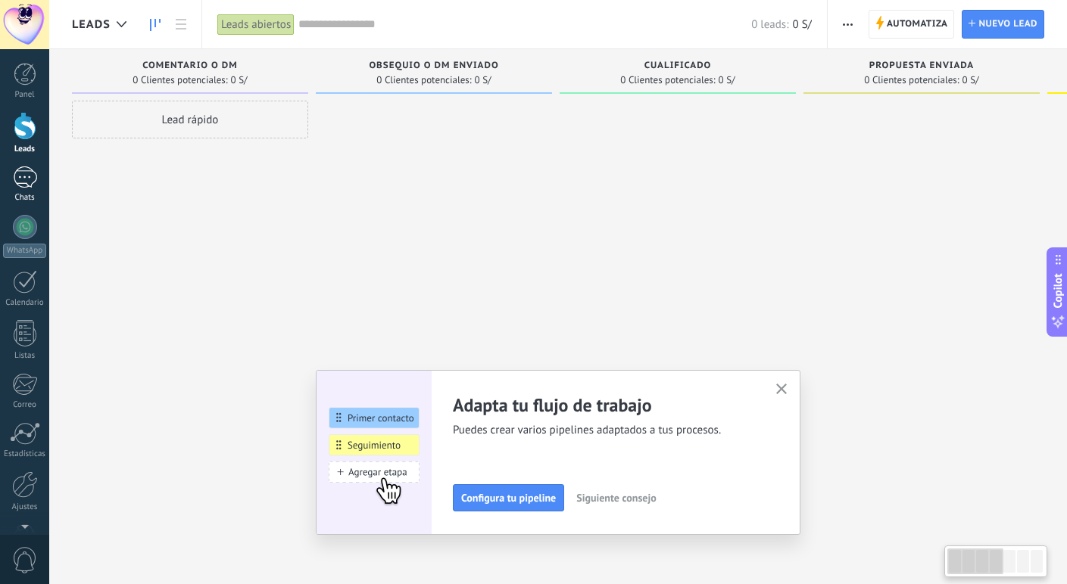
click at [23, 188] on link "1 Chats" at bounding box center [24, 185] width 49 height 36
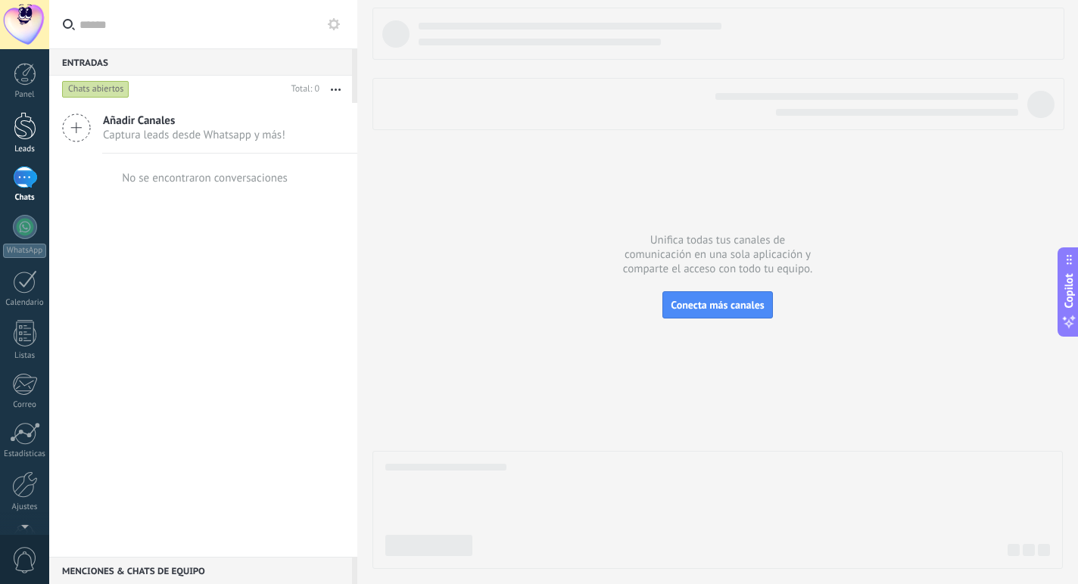
click at [26, 137] on div at bounding box center [25, 126] width 23 height 28
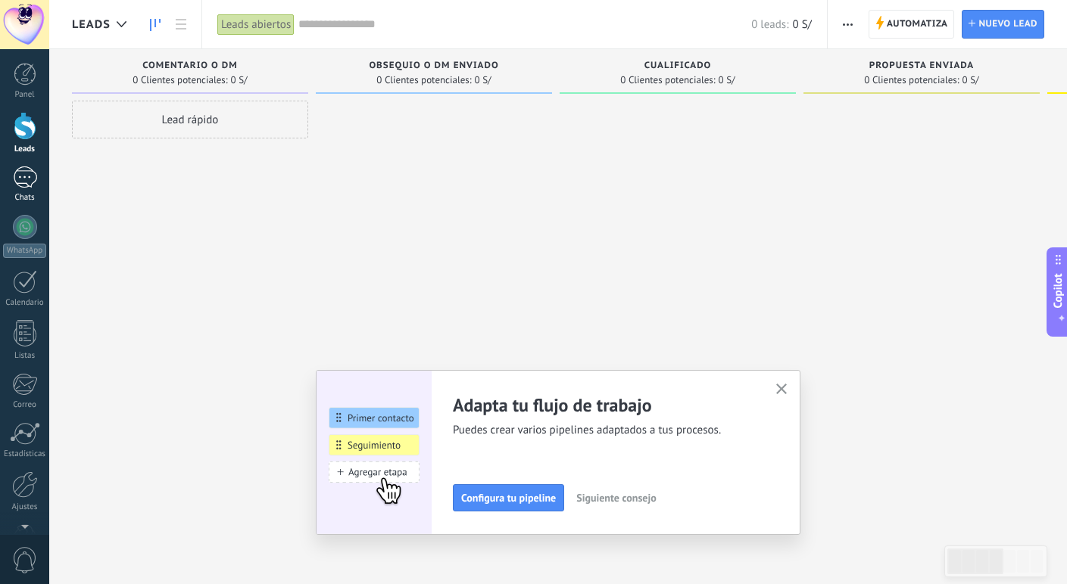
click at [10, 186] on link "1 Chats" at bounding box center [24, 185] width 49 height 36
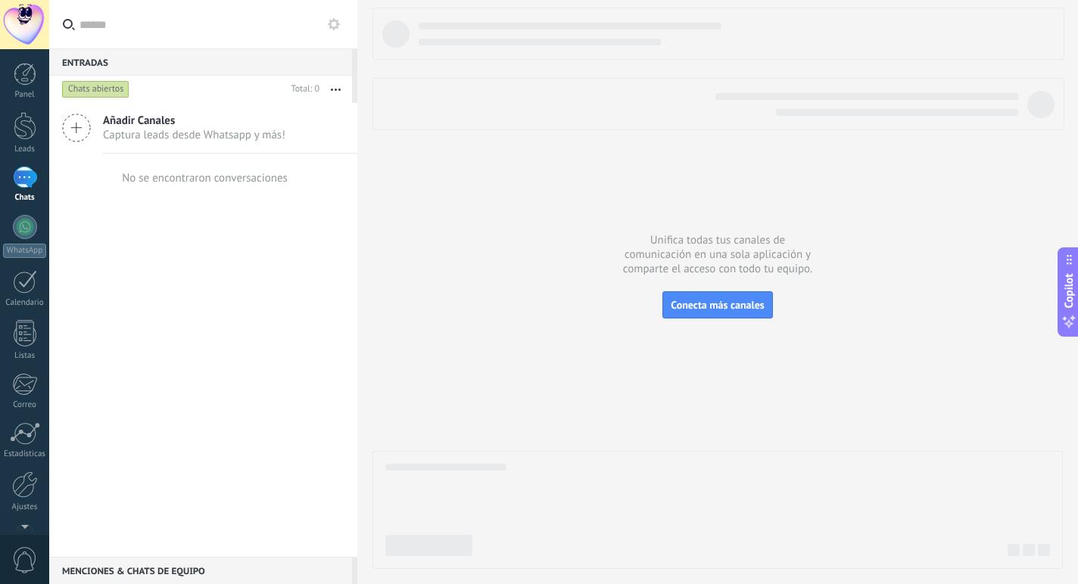
click at [333, 22] on icon at bounding box center [334, 24] width 12 height 12
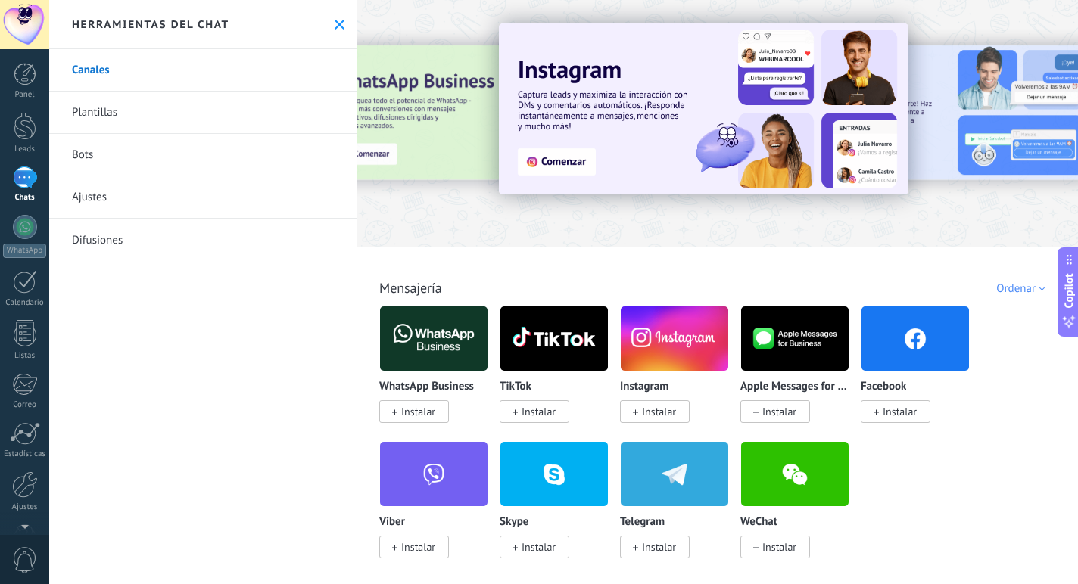
click at [149, 159] on link "Bots" at bounding box center [203, 155] width 308 height 42
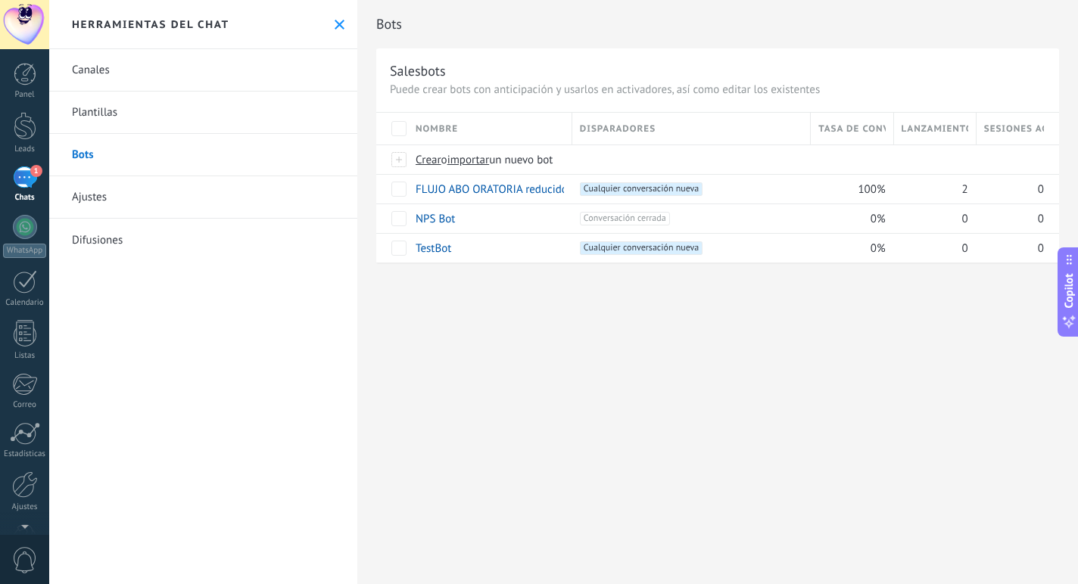
click at [29, 111] on div "Panel Leads 1 Chats WhatsApp Clientes" at bounding box center [24, 322] width 49 height 518
click at [22, 123] on div at bounding box center [25, 126] width 23 height 28
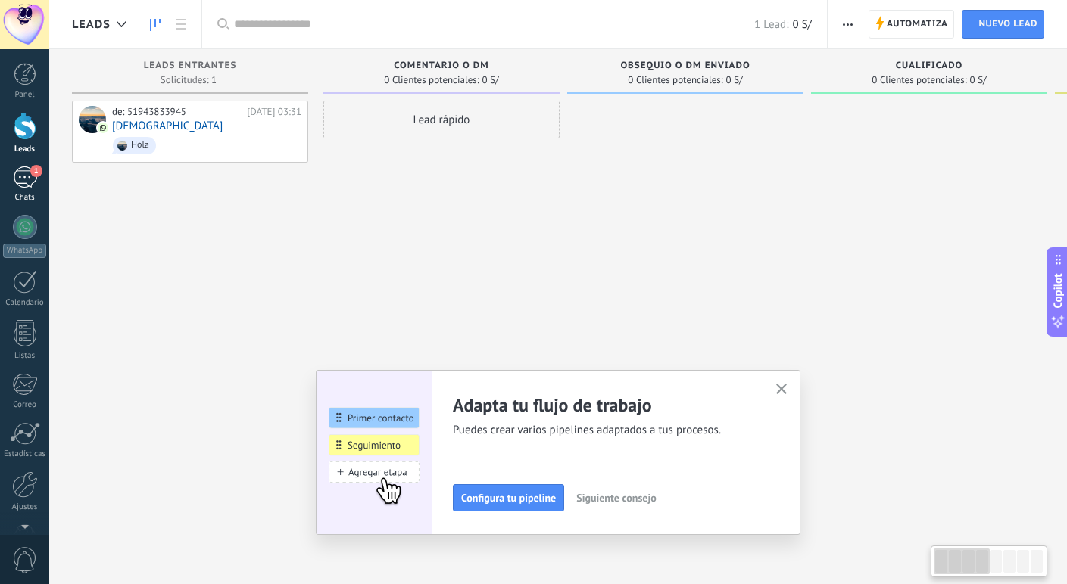
click at [23, 178] on div "1" at bounding box center [25, 178] width 24 height 22
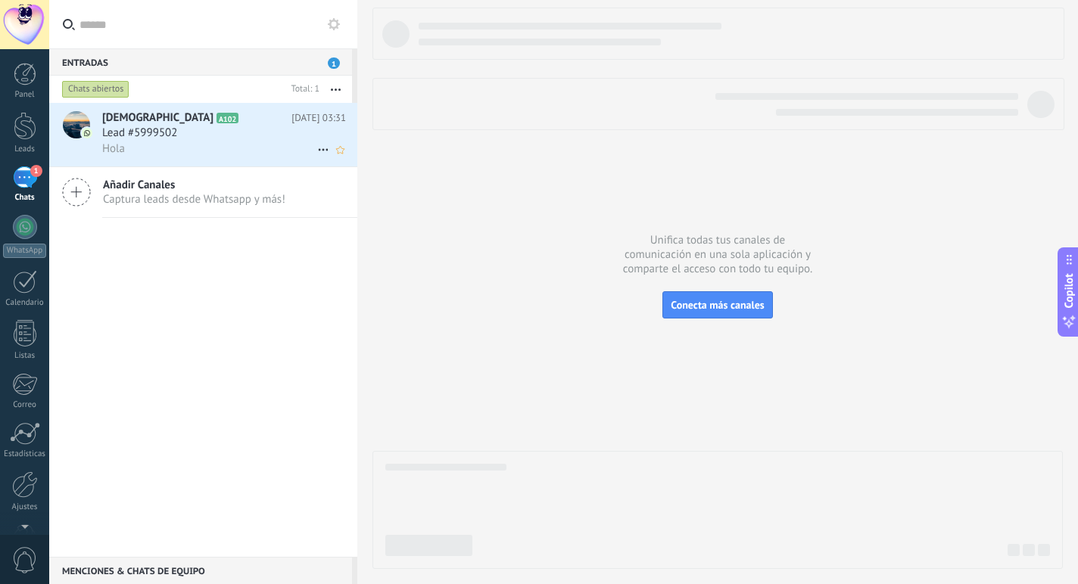
click at [307, 135] on div "Lead #5999502" at bounding box center [224, 133] width 244 height 15
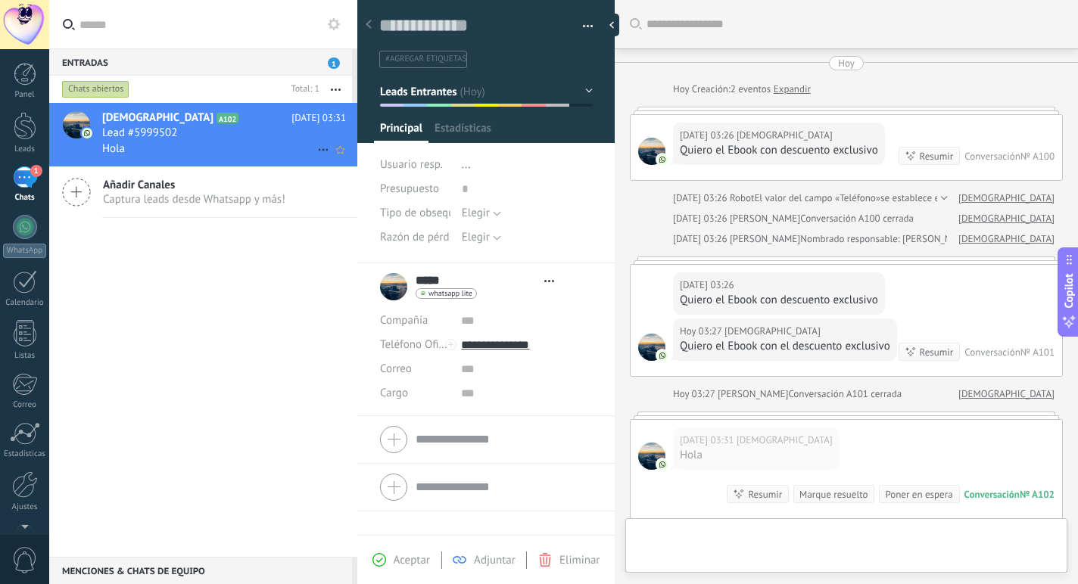
scroll to position [232, 0]
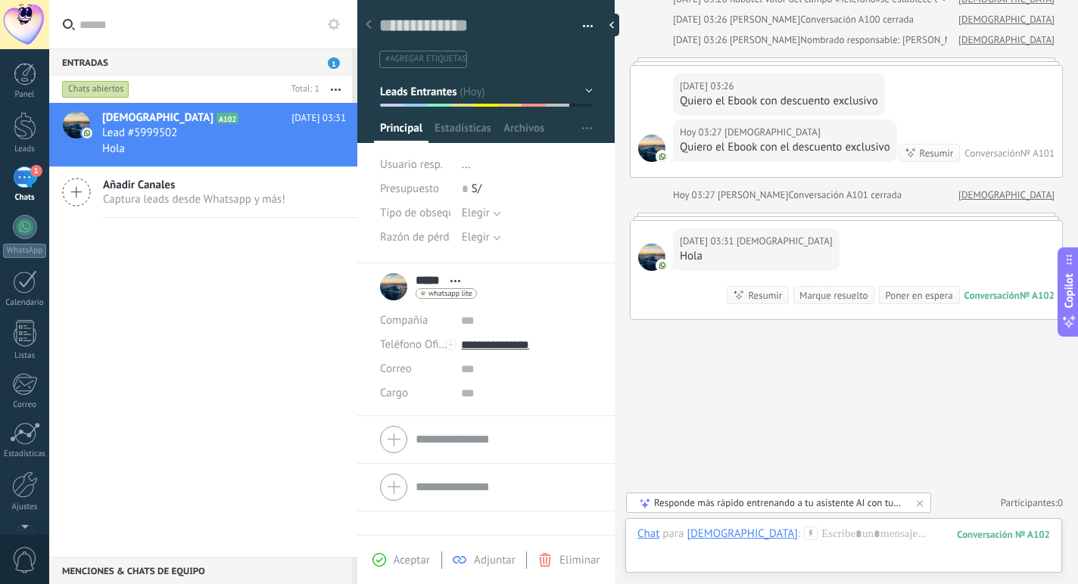
click at [585, 24] on button "button" at bounding box center [582, 26] width 22 height 23
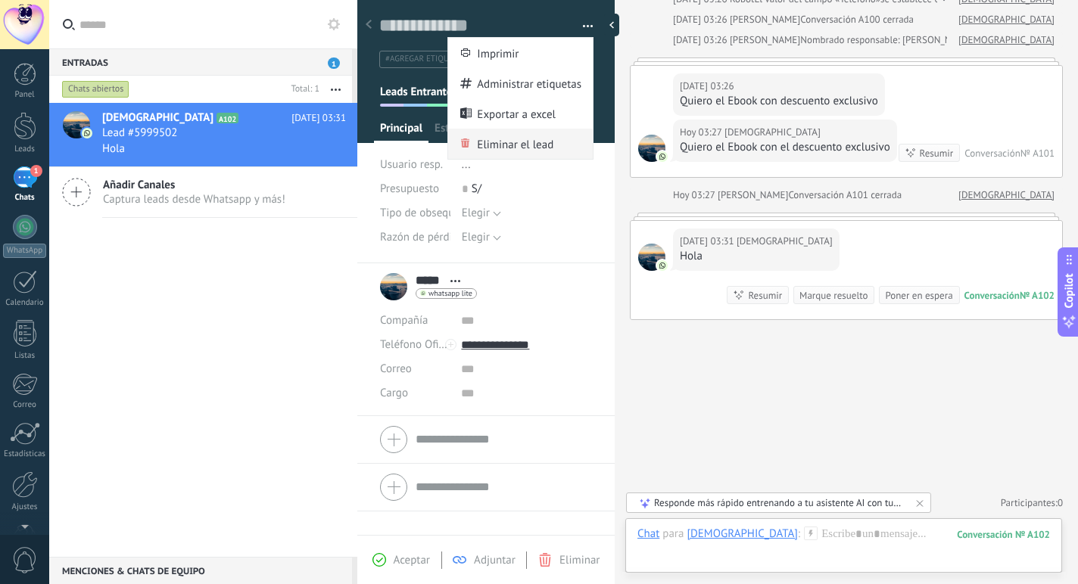
click at [531, 141] on span "Eliminar el lead" at bounding box center [515, 144] width 76 height 30
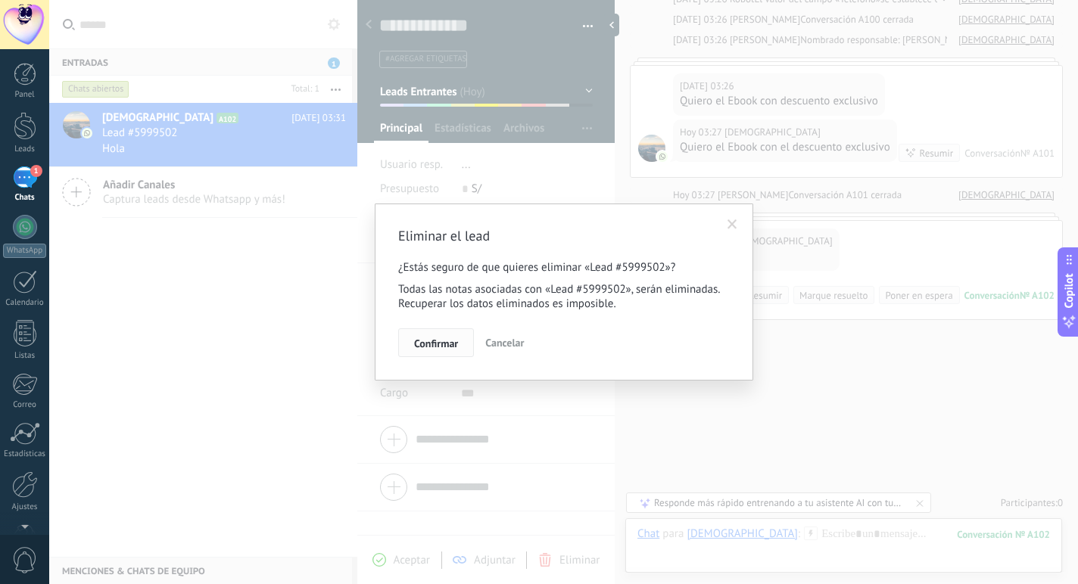
click at [438, 341] on span "Confirmar" at bounding box center [436, 343] width 44 height 11
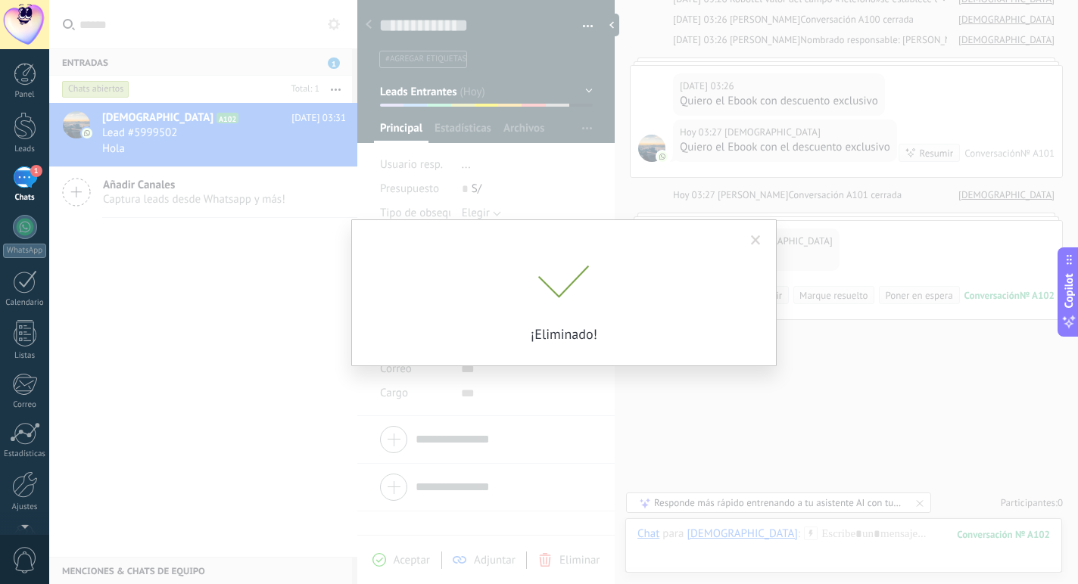
scroll to position [224, 0]
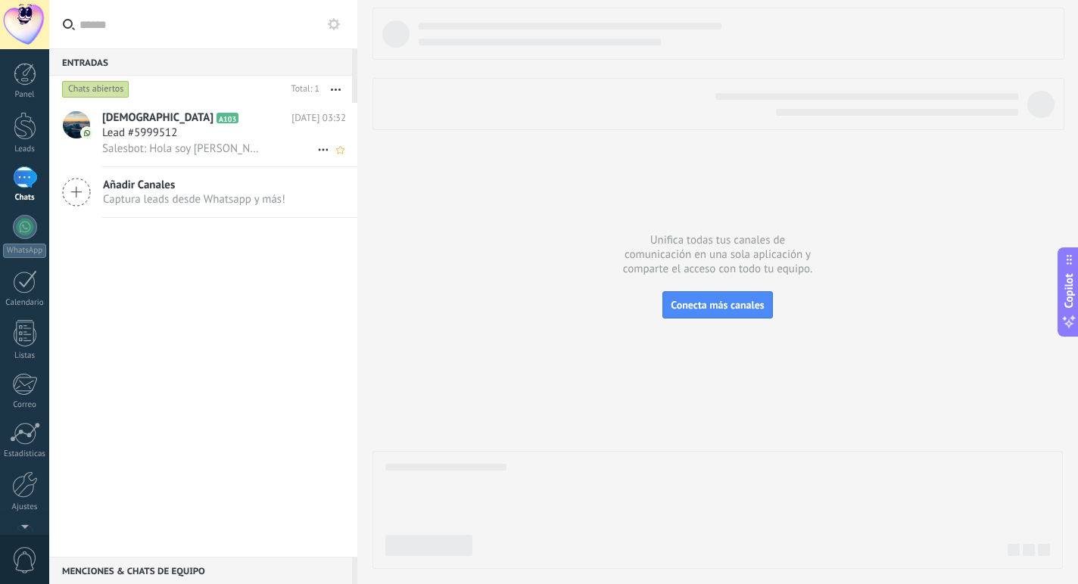
click at [201, 151] on span "Salesbot: Hola soy Brenda de AGlobal Packs. te comento. Este material está dise…" at bounding box center [182, 149] width 160 height 14
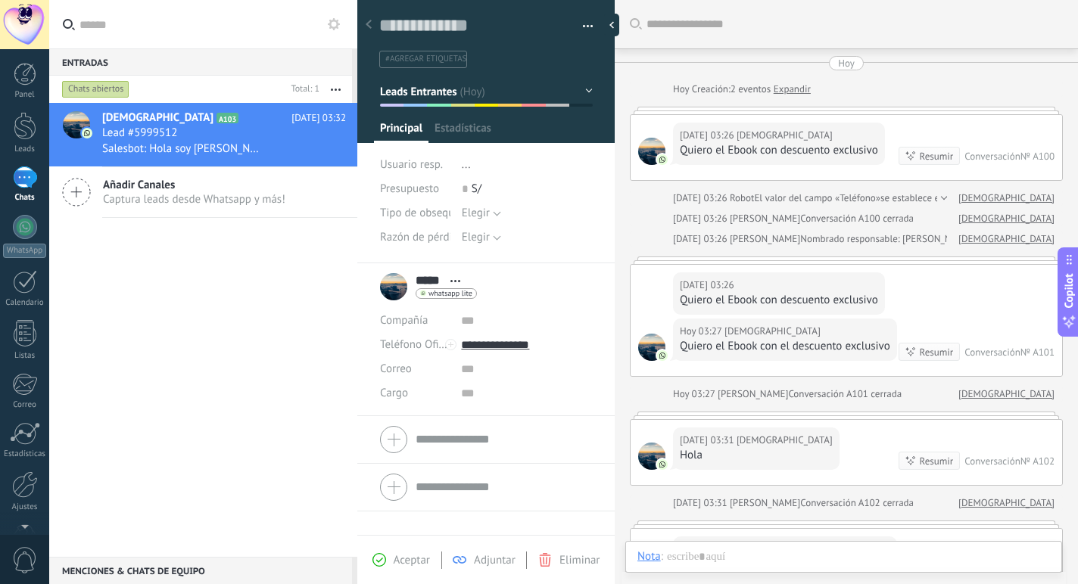
scroll to position [461, 0]
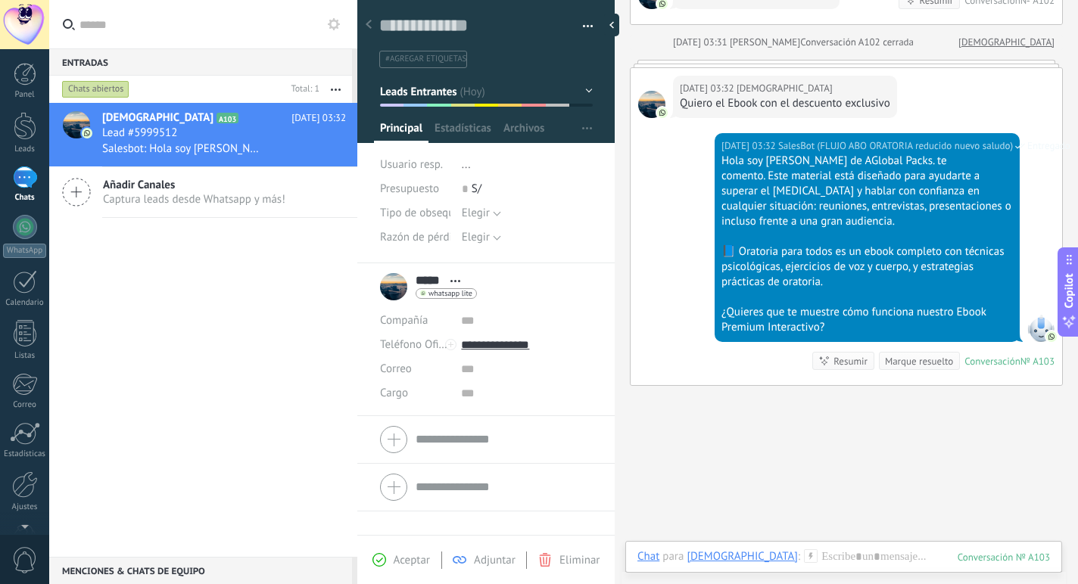
click at [25, 185] on div "1" at bounding box center [25, 178] width 24 height 22
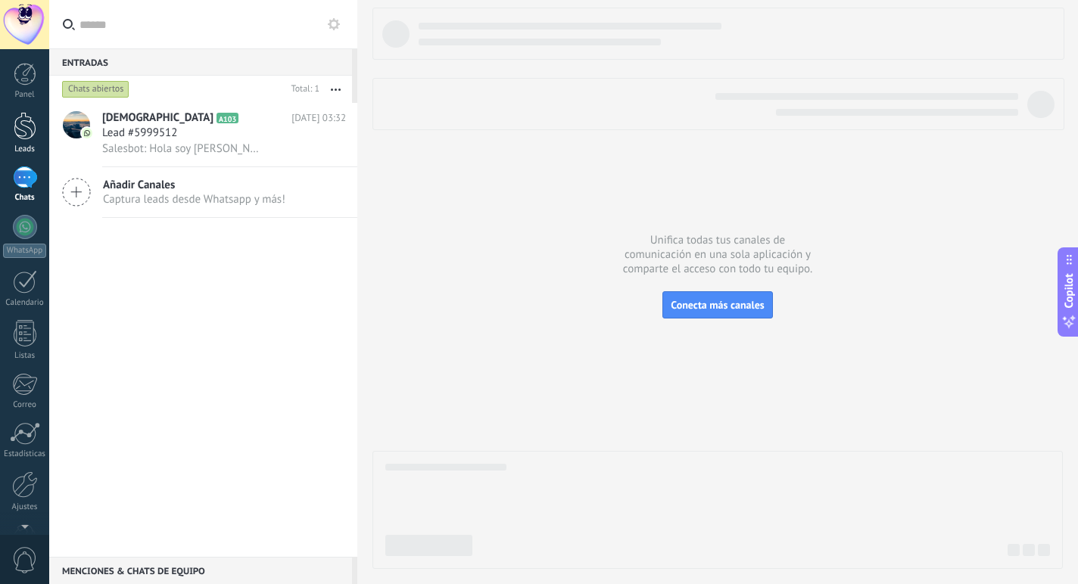
click at [27, 142] on link "Leads" at bounding box center [24, 133] width 49 height 42
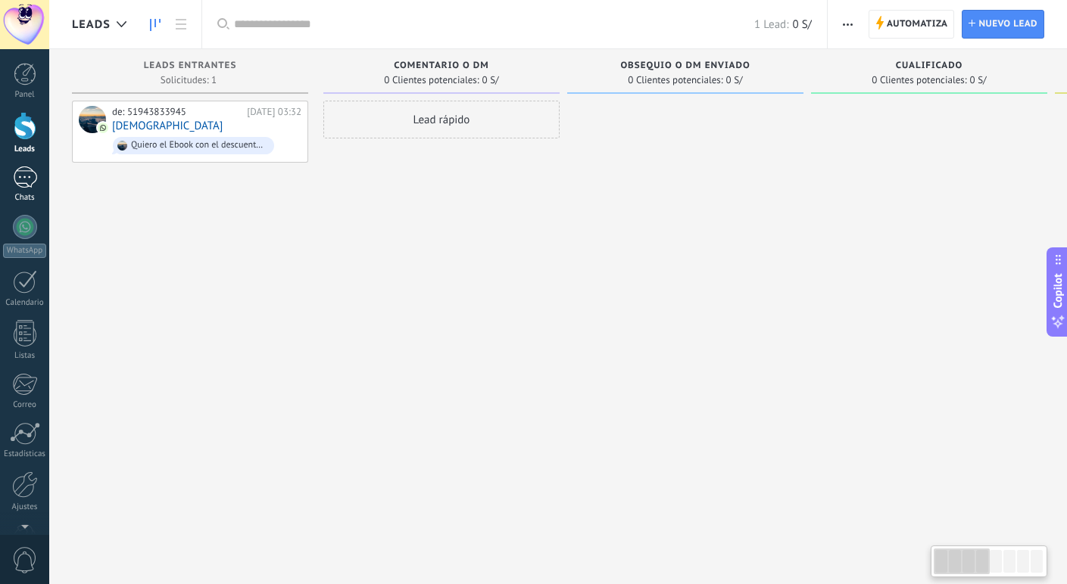
click at [28, 179] on div "1" at bounding box center [25, 178] width 24 height 22
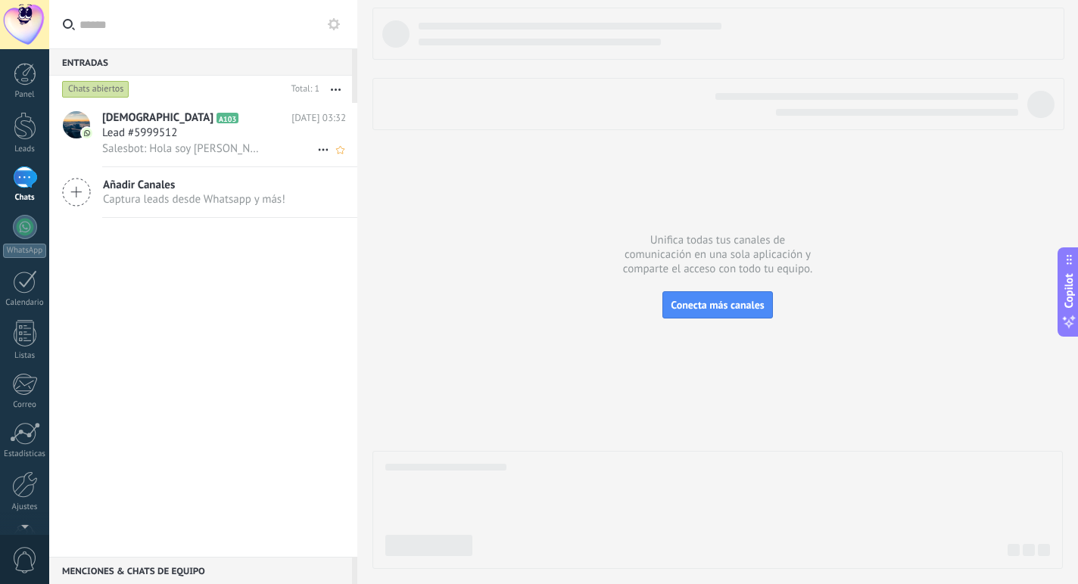
click at [226, 140] on div "Lead #5999512" at bounding box center [224, 133] width 244 height 15
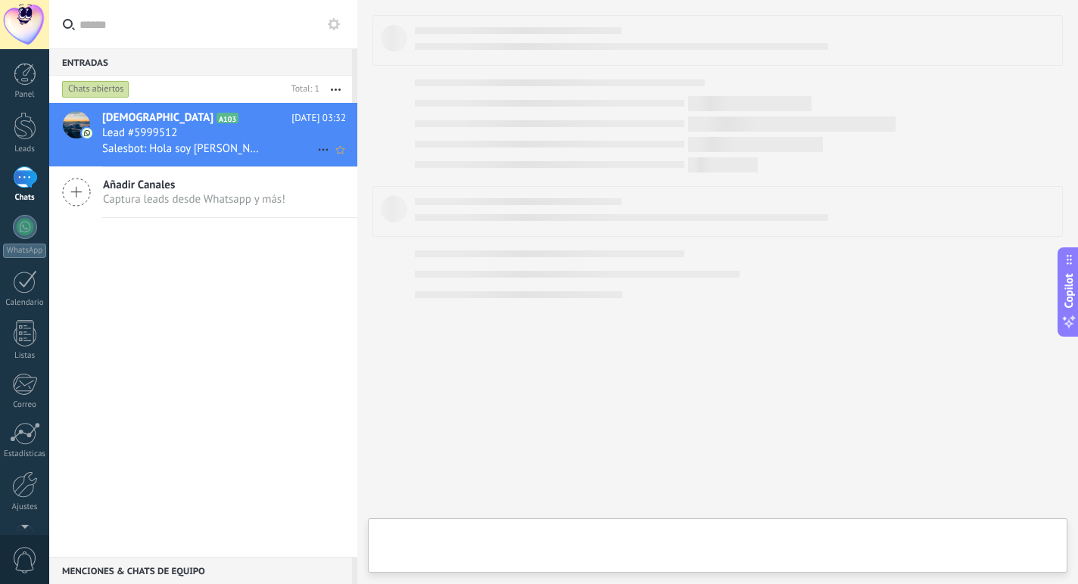
type textarea "**********"
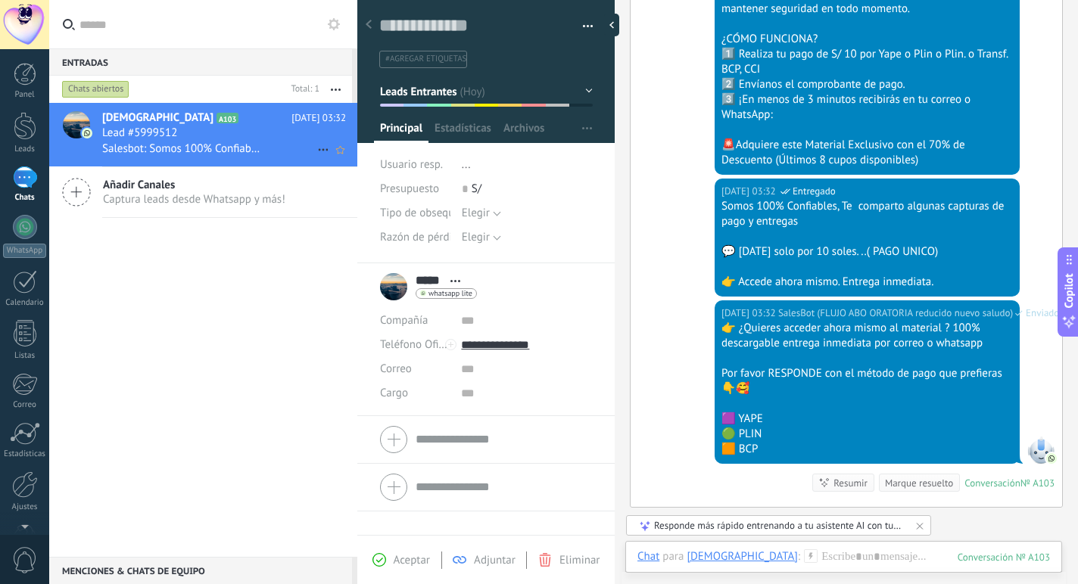
scroll to position [1823, 0]
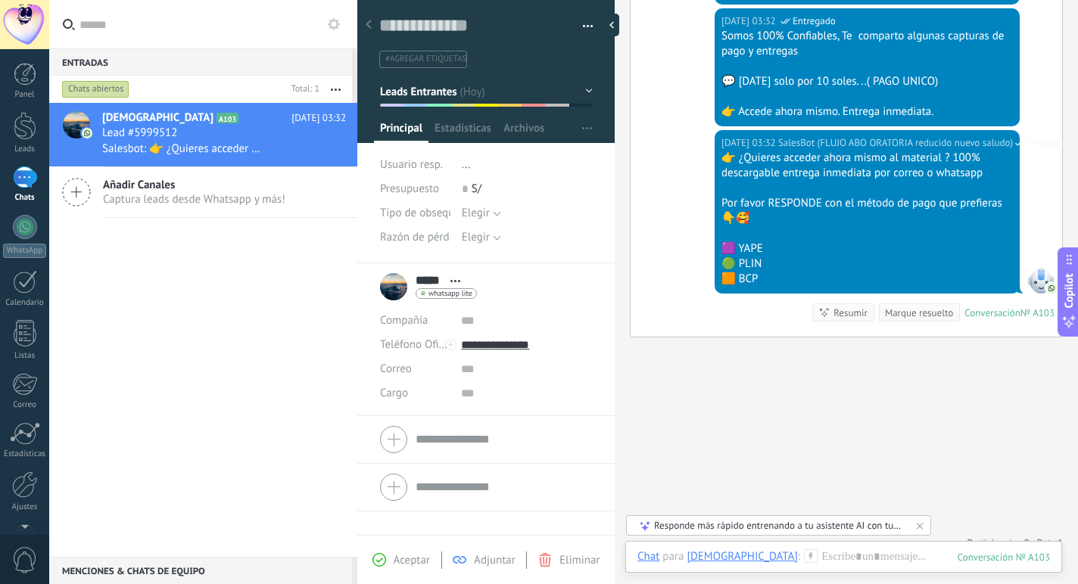
click at [24, 184] on div "1" at bounding box center [25, 178] width 24 height 22
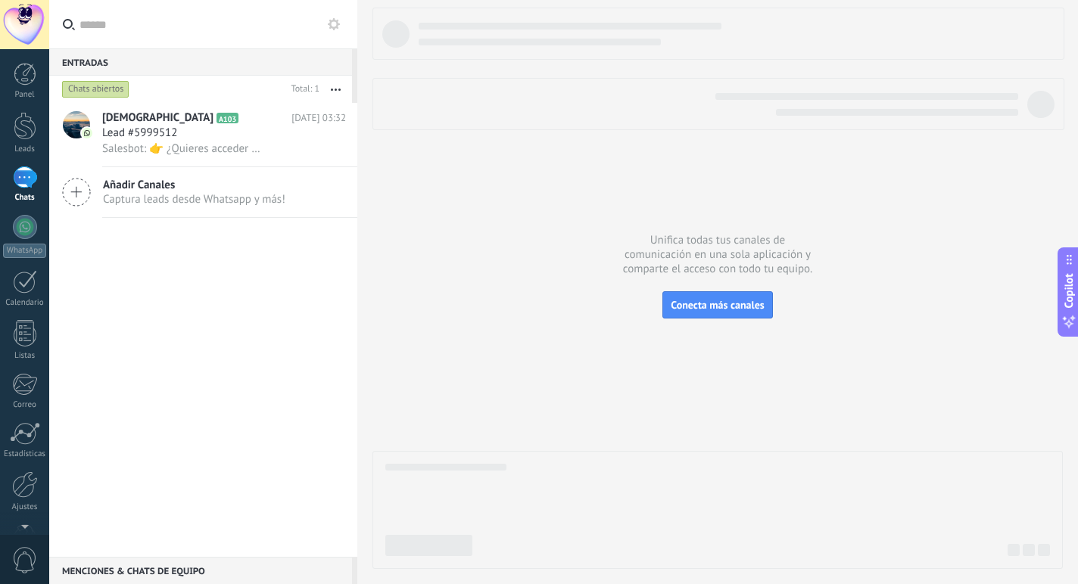
click at [335, 26] on use at bounding box center [334, 24] width 12 height 12
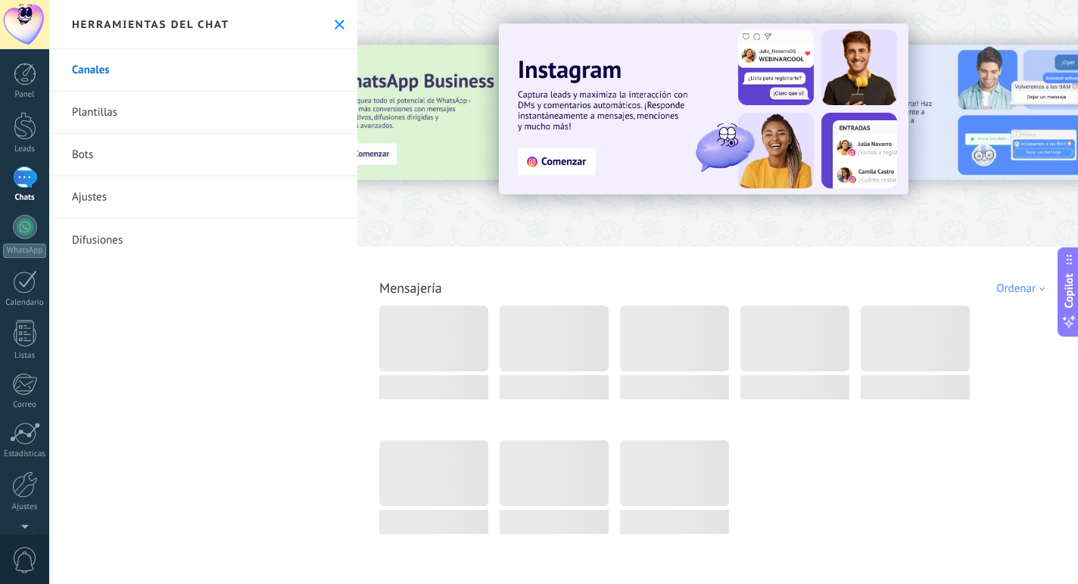
click at [126, 162] on link "Bots" at bounding box center [203, 155] width 308 height 42
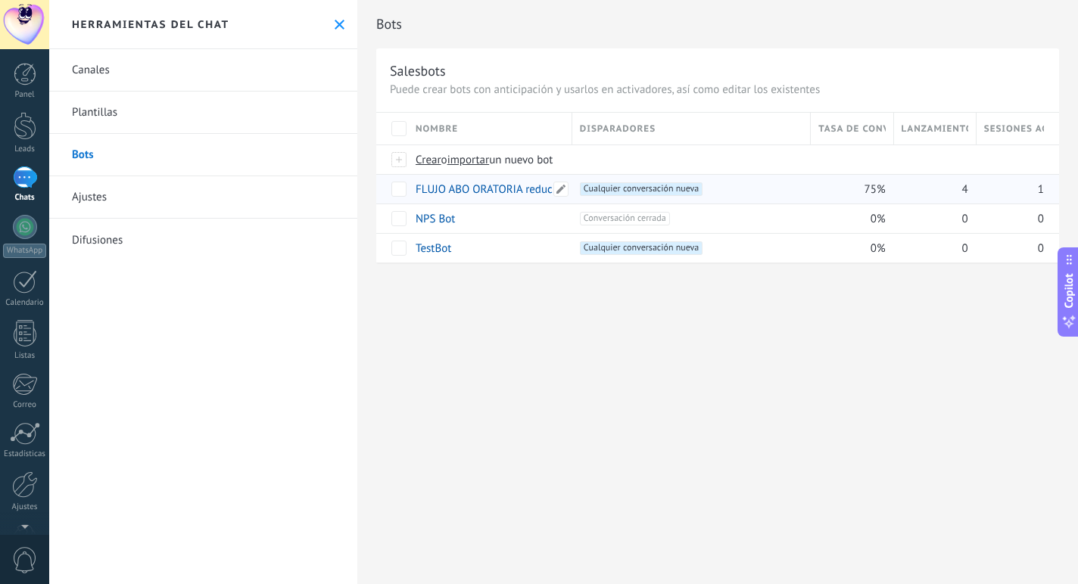
click at [475, 184] on link "FLUJO ABO ORATORIA reducido nuevo saludo" at bounding box center [526, 189] width 220 height 14
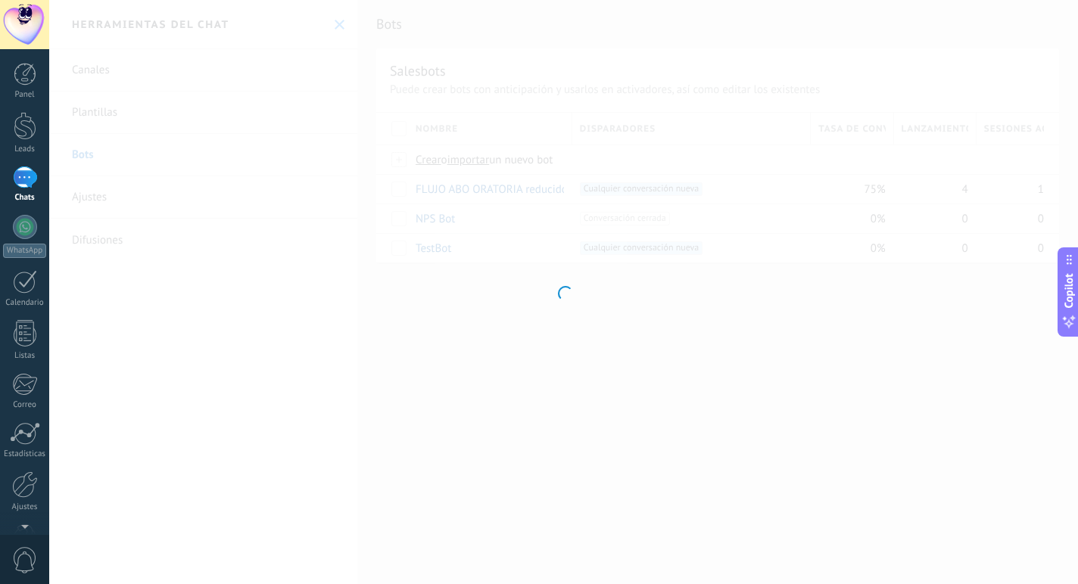
type input "**********"
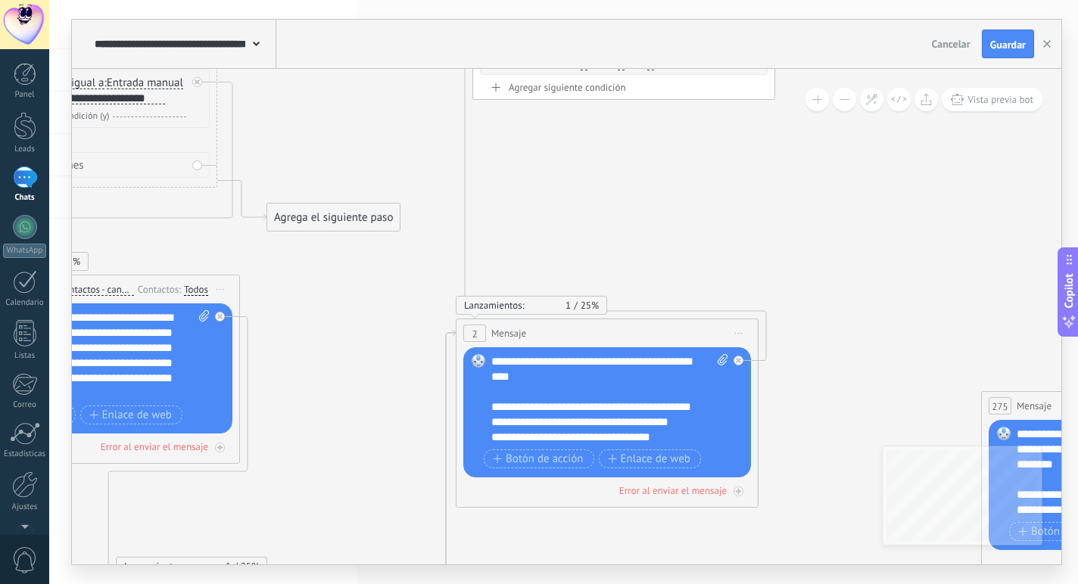
drag, startPoint x: 723, startPoint y: 258, endPoint x: 409, endPoint y: 104, distance: 349.7
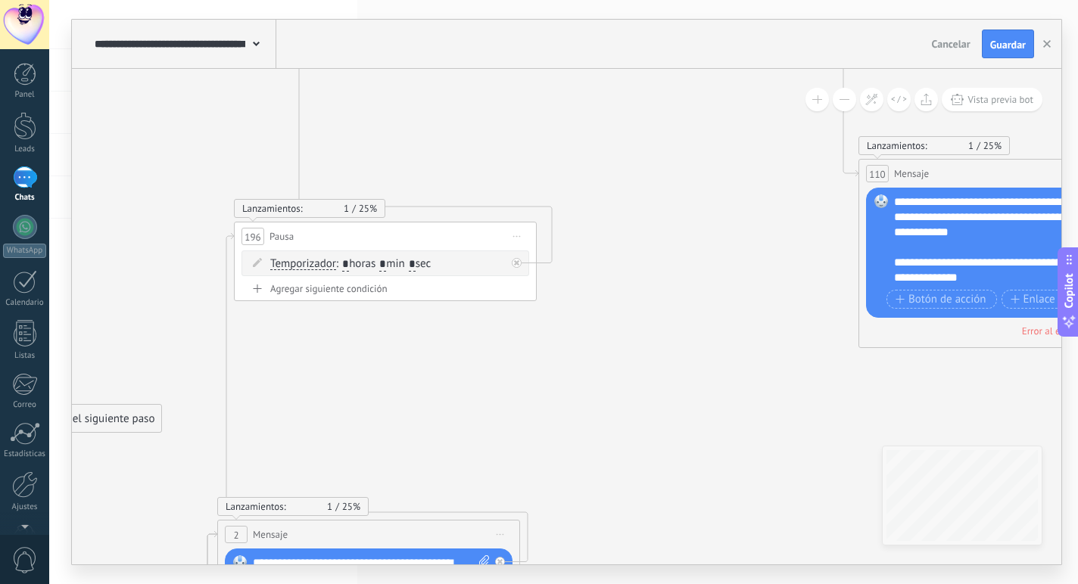
drag, startPoint x: 711, startPoint y: 198, endPoint x: 472, endPoint y: 400, distance: 312.1
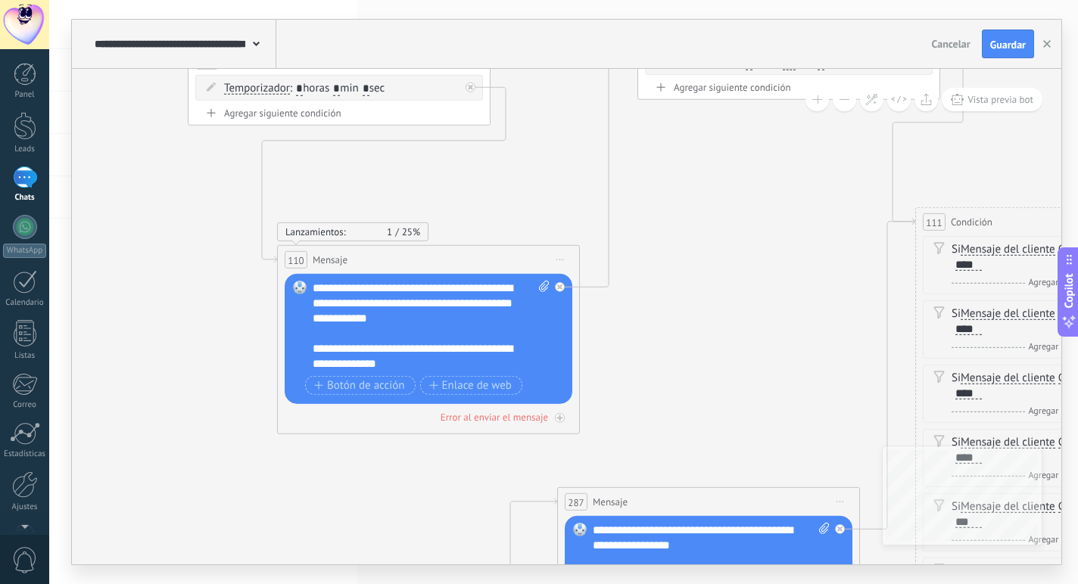
drag, startPoint x: 658, startPoint y: 304, endPoint x: 601, endPoint y: 228, distance: 95.2
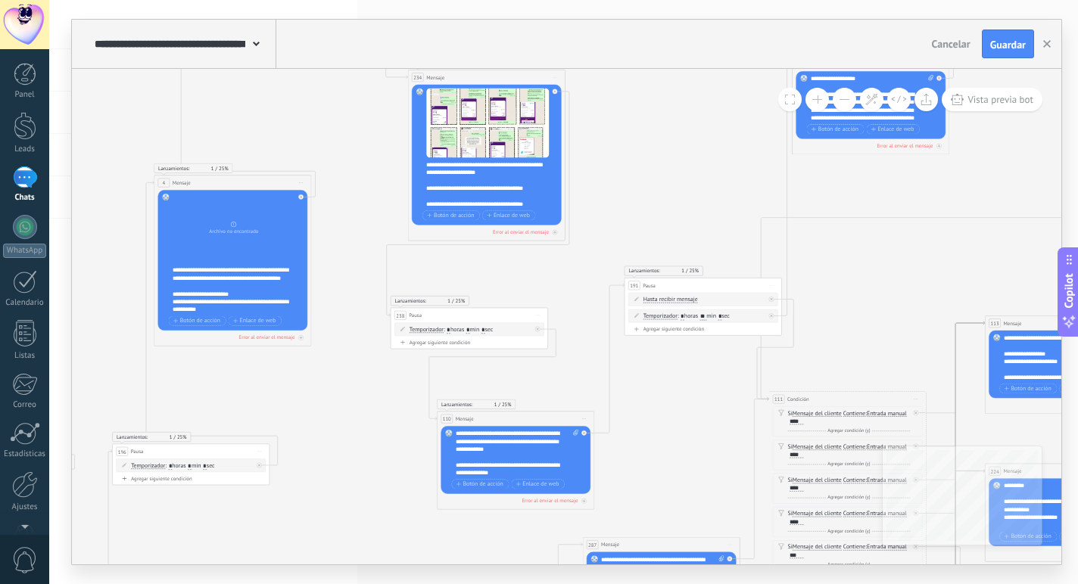
drag, startPoint x: 712, startPoint y: 243, endPoint x: 685, endPoint y: 441, distance: 199.3
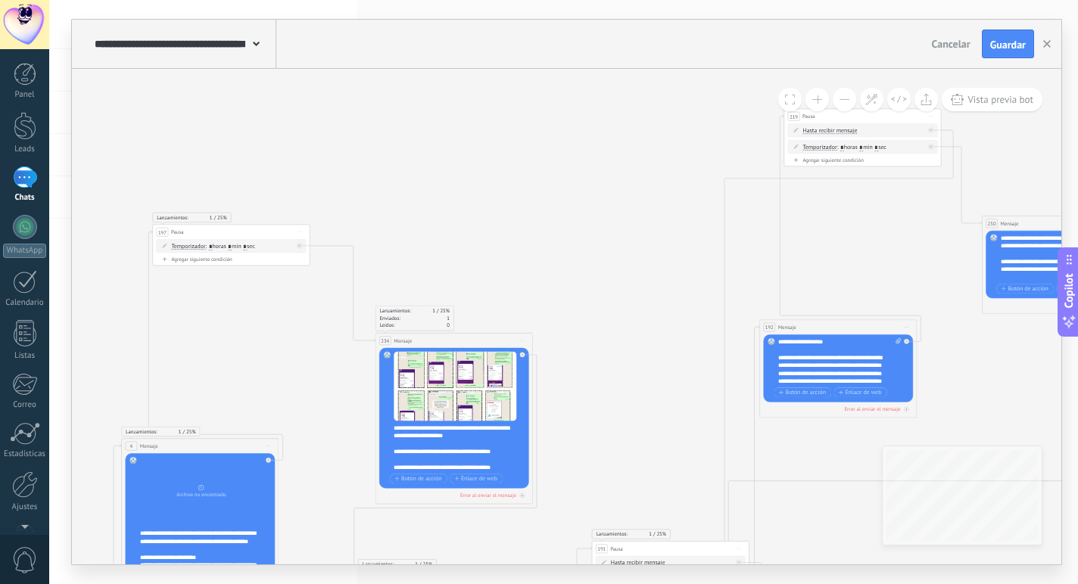
drag, startPoint x: 701, startPoint y: 282, endPoint x: 646, endPoint y: 431, distance: 159.7
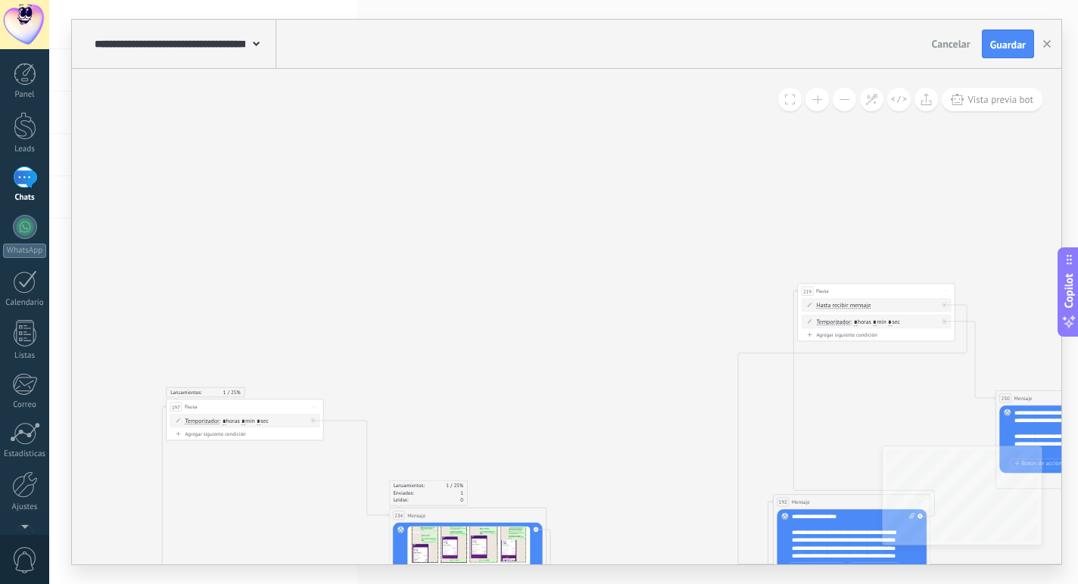
drag, startPoint x: 633, startPoint y: 257, endPoint x: 668, endPoint y: 442, distance: 187.9
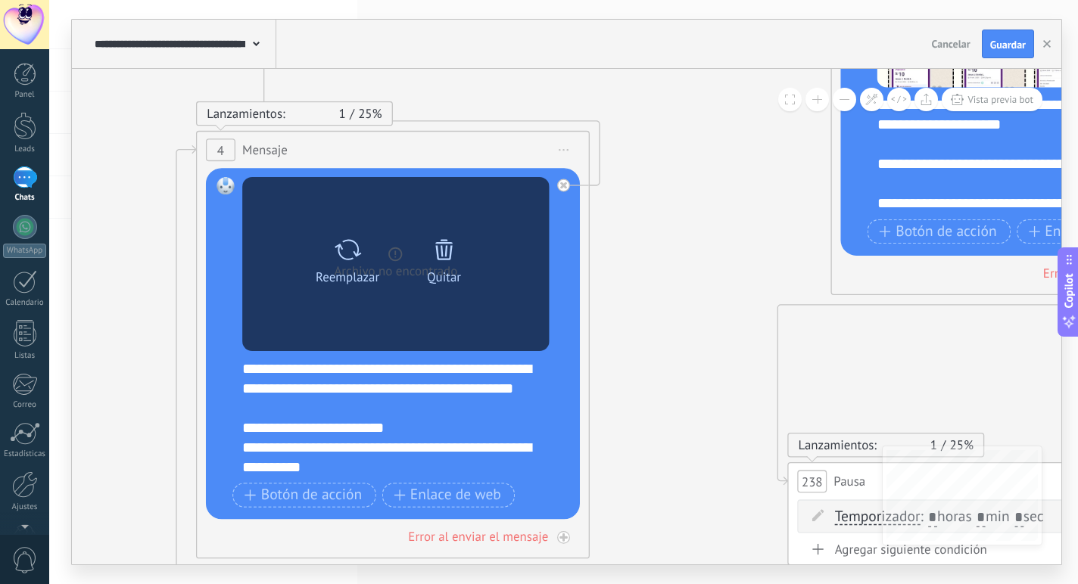
click at [348, 244] on icon at bounding box center [347, 248] width 29 height 27
click input "Subir" at bounding box center [0, 0] width 0 height 0
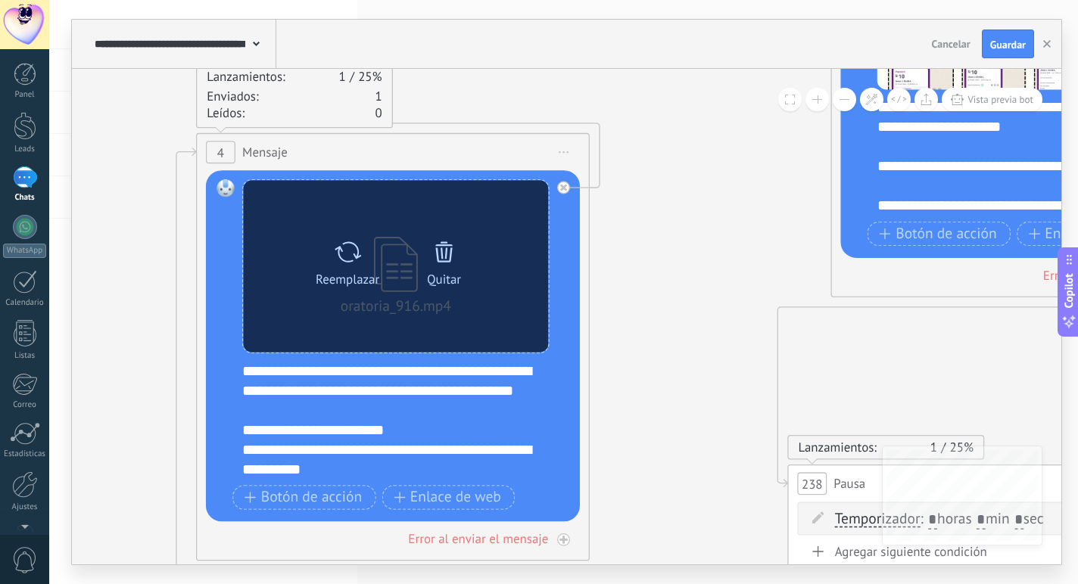
click at [447, 257] on icon at bounding box center [443, 251] width 17 height 20
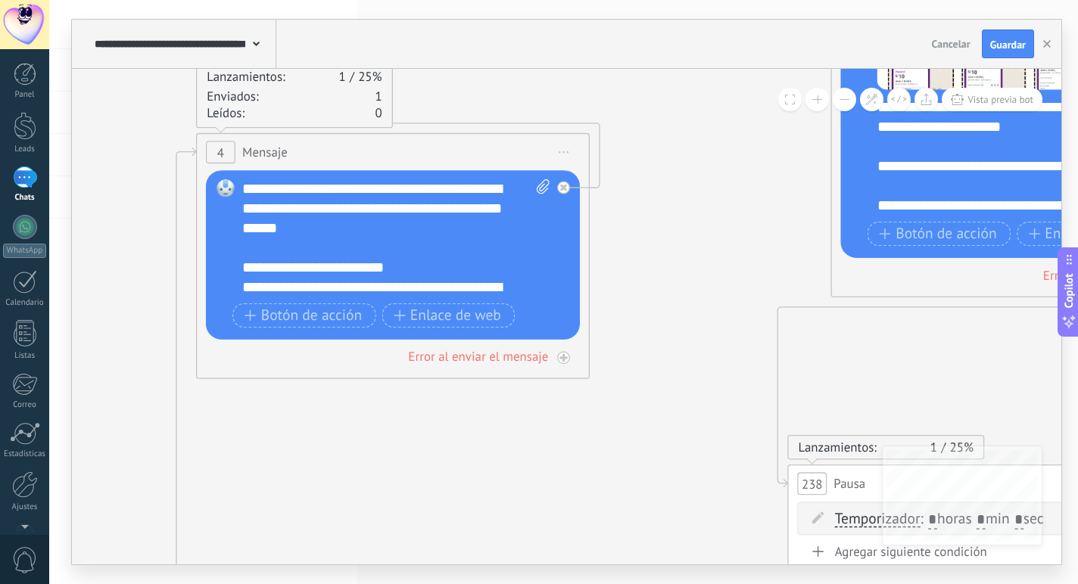
click at [531, 167] on div "4 Mensaje ******* (a): Todos los contactos - canales seleccionados Todos los co…" at bounding box center [392, 152] width 391 height 36
click at [540, 182] on icon at bounding box center [543, 186] width 13 height 14
click input "Subir" at bounding box center [0, 0] width 0 height 0
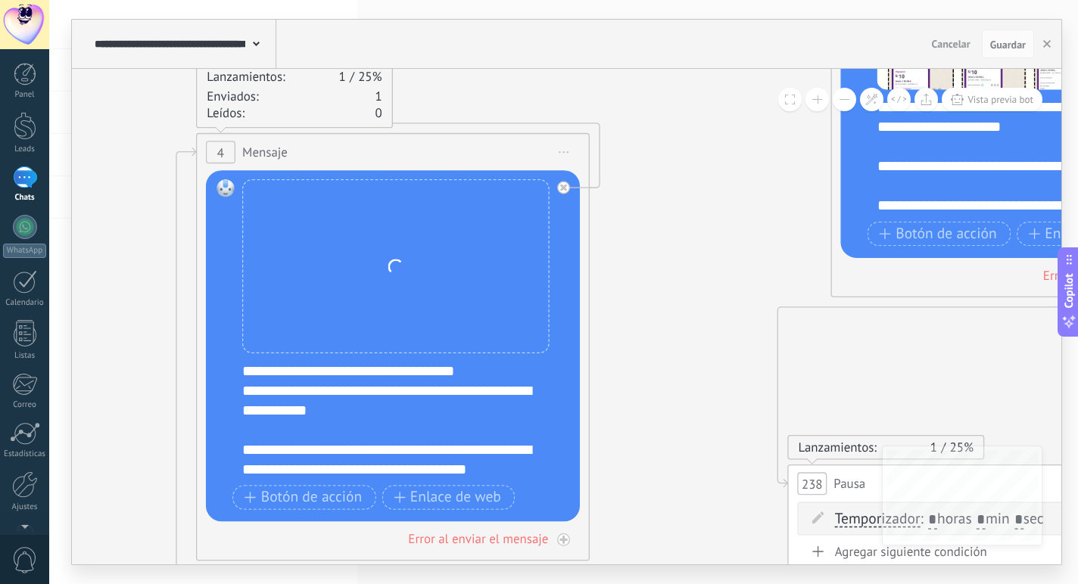
scroll to position [621, 0]
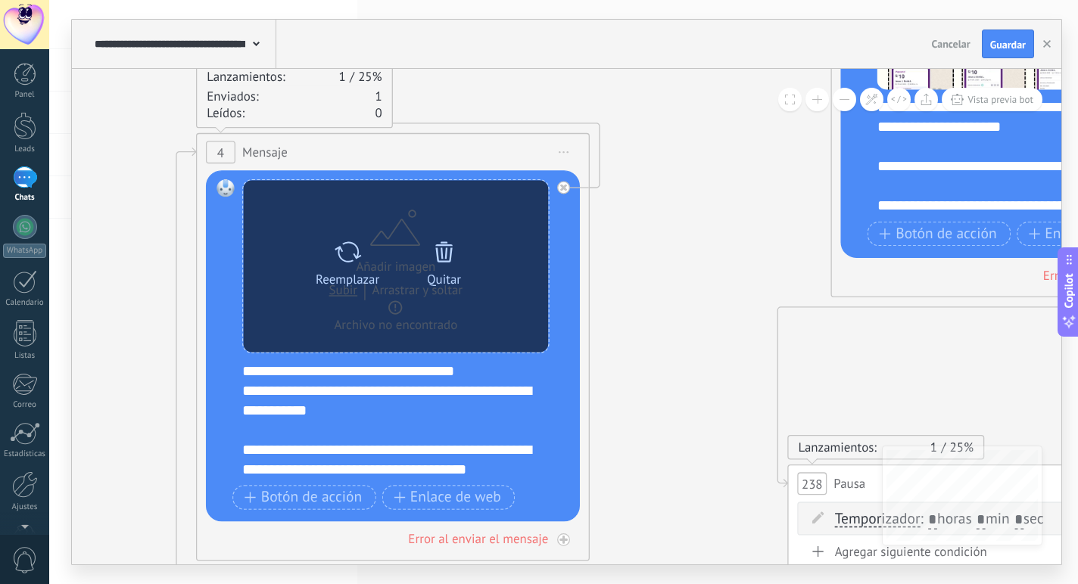
click at [333, 307] on div "Reemplazar Quitar Convertir a mensaje de voz" at bounding box center [395, 266] width 305 height 173
click at [394, 309] on div "Reemplazar Quitar Convertir a mensaje de voz" at bounding box center [395, 266] width 305 height 173
click at [392, 309] on div "Reemplazar Quitar Convertir a mensaje de voz" at bounding box center [395, 266] width 305 height 173
click at [413, 294] on div "Reemplazar Quitar Convertir a mensaje de voz" at bounding box center [395, 266] width 193 height 69
click at [395, 309] on div "Reemplazar Quitar Convertir a mensaje de voz" at bounding box center [395, 266] width 305 height 173
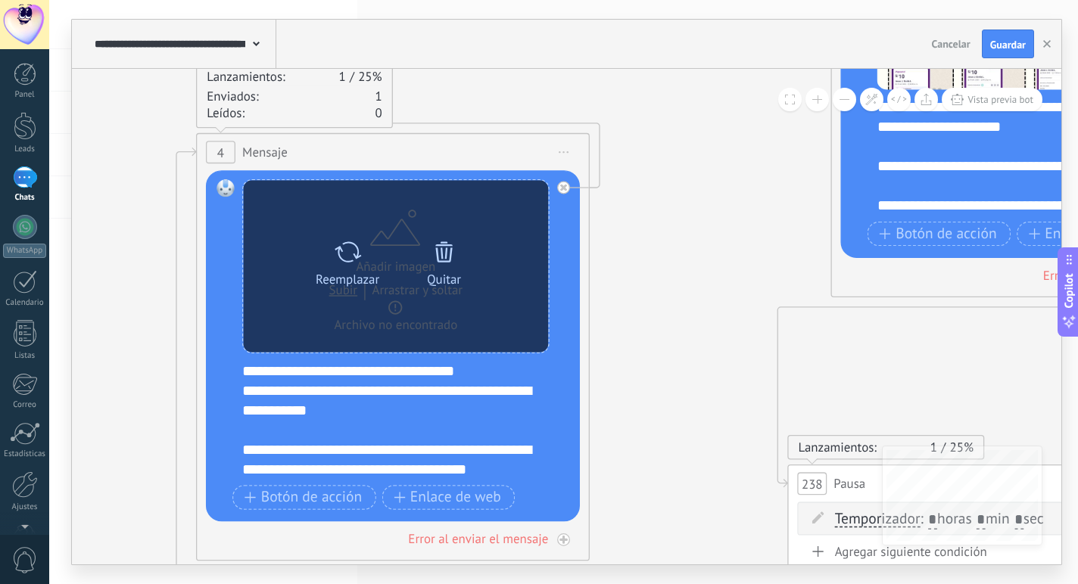
click at [398, 311] on div "Reemplazar Quitar Convertir a mensaje de voz" at bounding box center [395, 266] width 305 height 173
click at [353, 255] on icon at bounding box center [348, 251] width 26 height 20
click input "Subir" at bounding box center [0, 0] width 0 height 0
click at [442, 251] on icon at bounding box center [443, 251] width 17 height 20
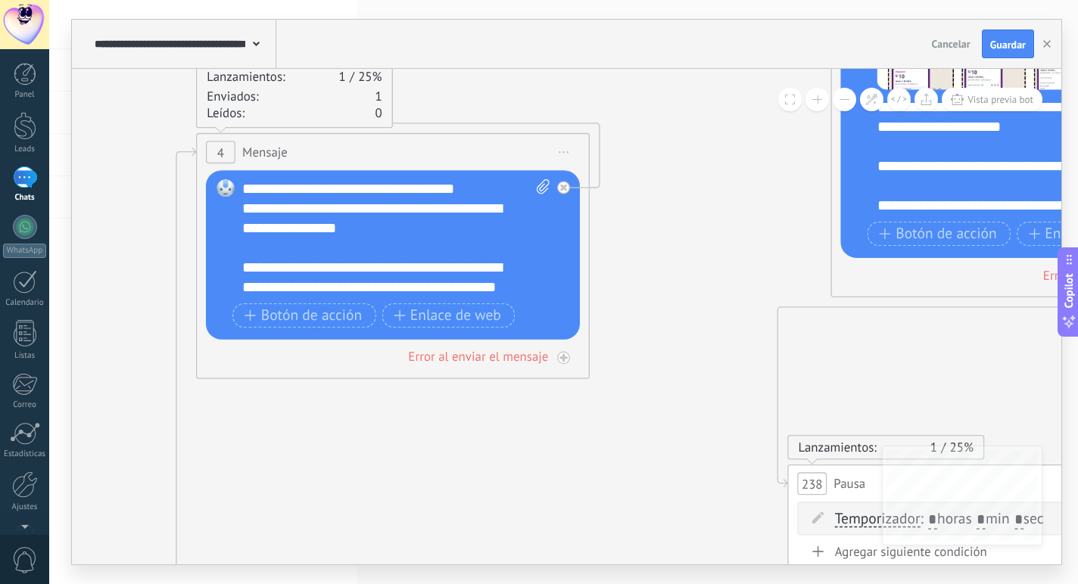
click at [542, 185] on icon at bounding box center [543, 186] width 13 height 14
click input "Subir" at bounding box center [0, 0] width 0 height 0
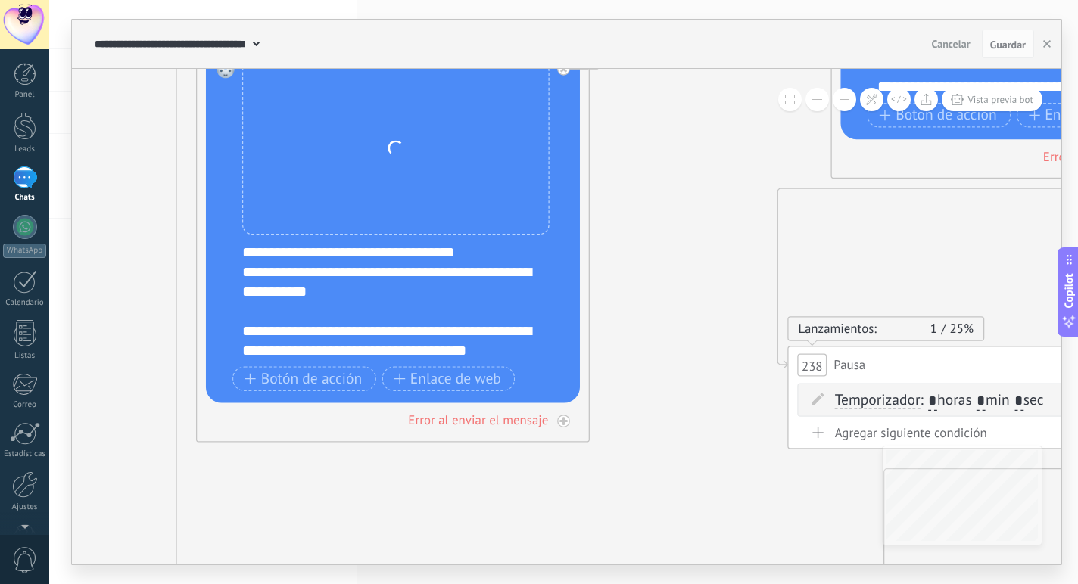
scroll to position [416, 0]
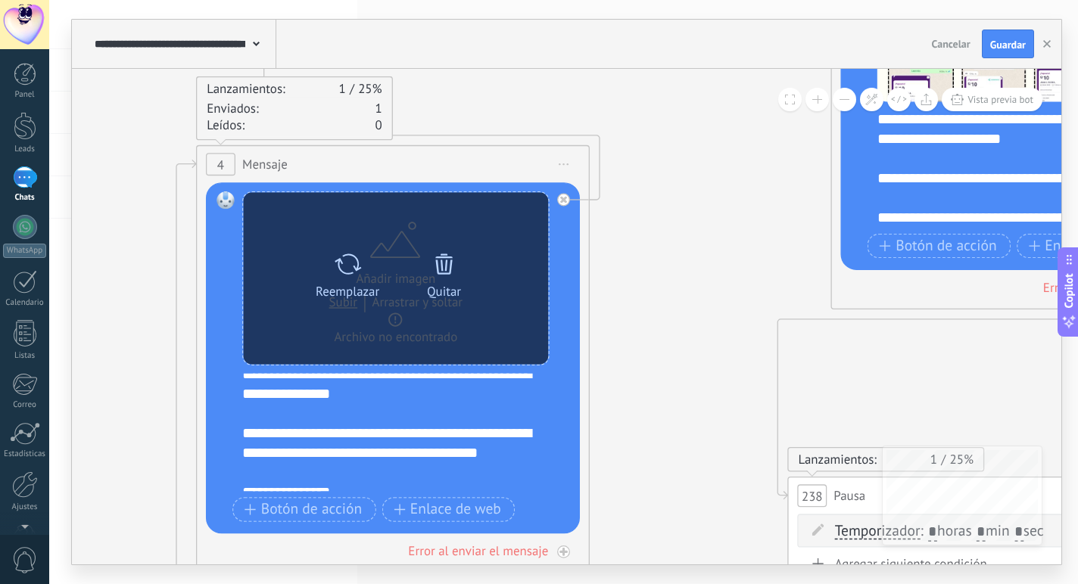
click at [341, 310] on div "Reemplazar Quitar Convertir a mensaje de voz" at bounding box center [395, 278] width 193 height 69
click at [347, 278] on div at bounding box center [347, 263] width 29 height 39
click input "Subir" at bounding box center [0, 0] width 0 height 0
click at [347, 286] on div "Reemplazar" at bounding box center [348, 290] width 64 height 15
click input "Subir" at bounding box center [0, 0] width 0 height 0
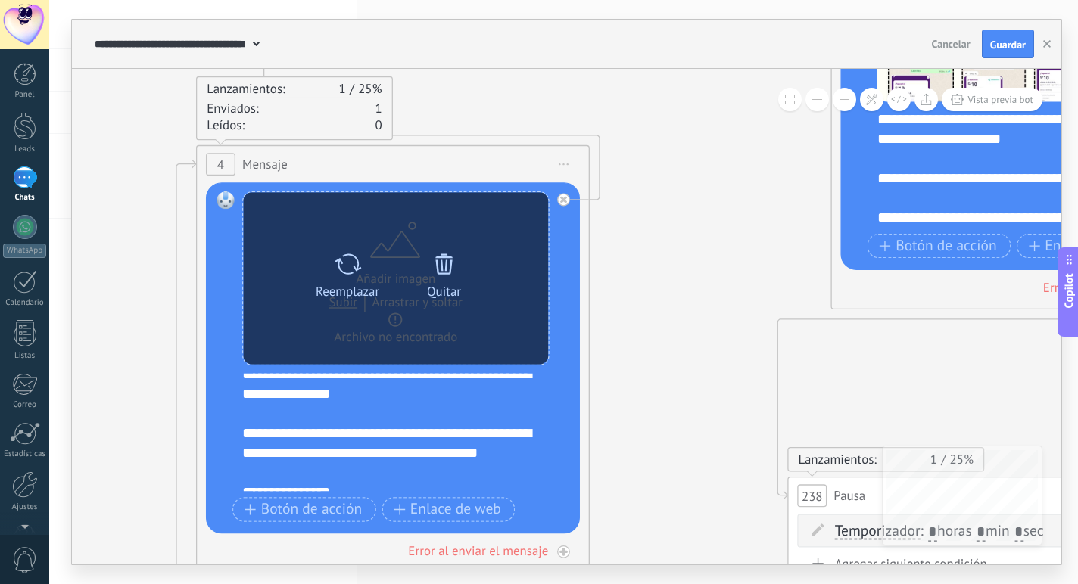
click at [441, 271] on icon at bounding box center [443, 263] width 27 height 27
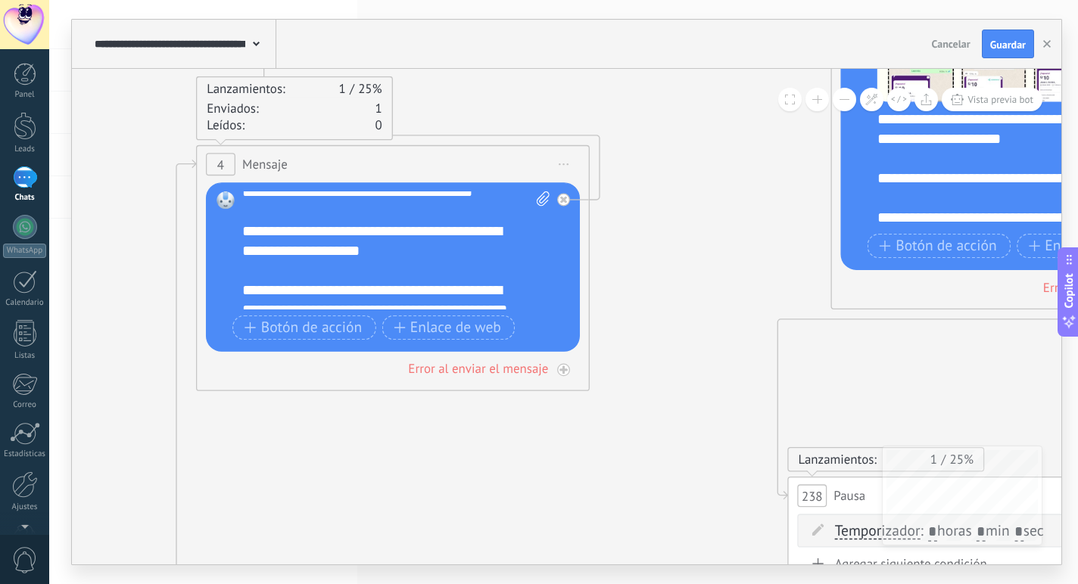
click at [538, 195] on icon at bounding box center [543, 199] width 13 height 14
click input "Subir" at bounding box center [0, 0] width 0 height 0
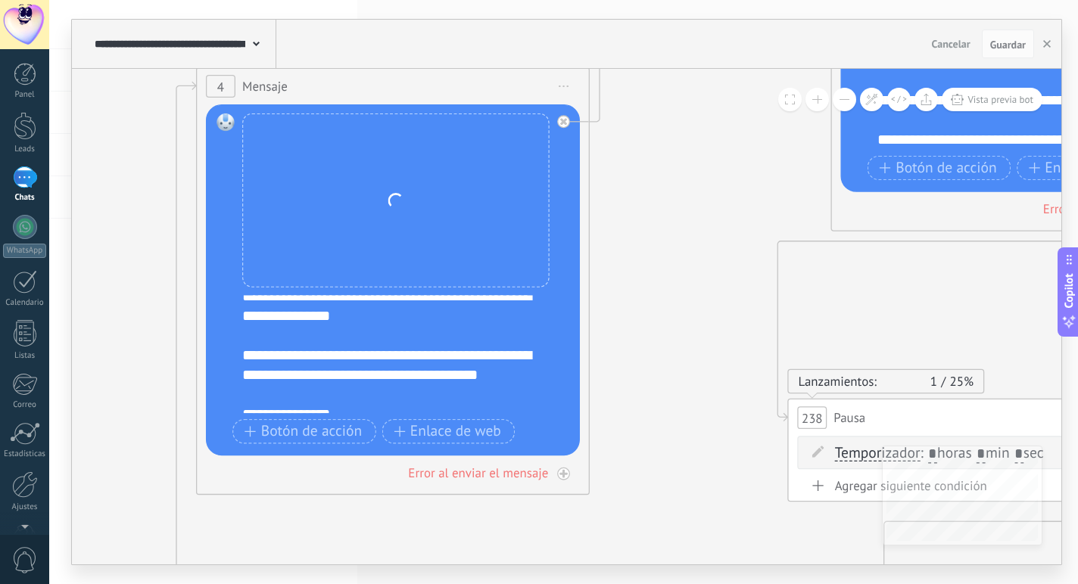
drag, startPoint x: 424, startPoint y: 386, endPoint x: 472, endPoint y: 390, distance: 48.6
click at [481, 187] on div "**********" at bounding box center [395, 281] width 307 height 335
click at [538, 254] on div "Reemplazar Quitar Convertir a mensaje de voz Arrastre la imagen aquí para adjun…" at bounding box center [395, 201] width 307 height 174
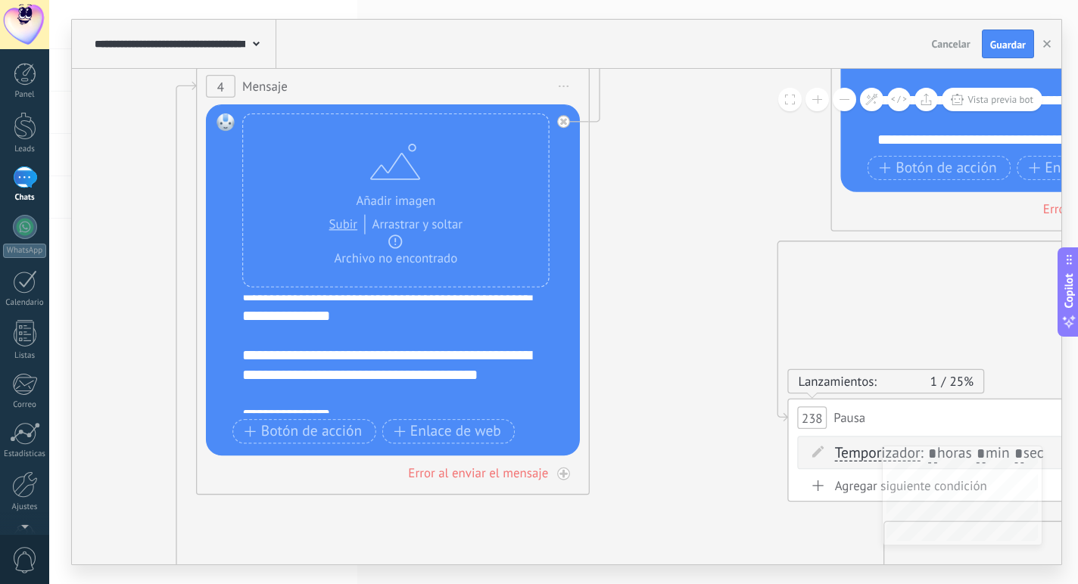
click at [568, 300] on div "Reemplazar Quitar Convertir a mensaje de voz Arrastre la imagen aquí para adjun…" at bounding box center [393, 279] width 374 height 351
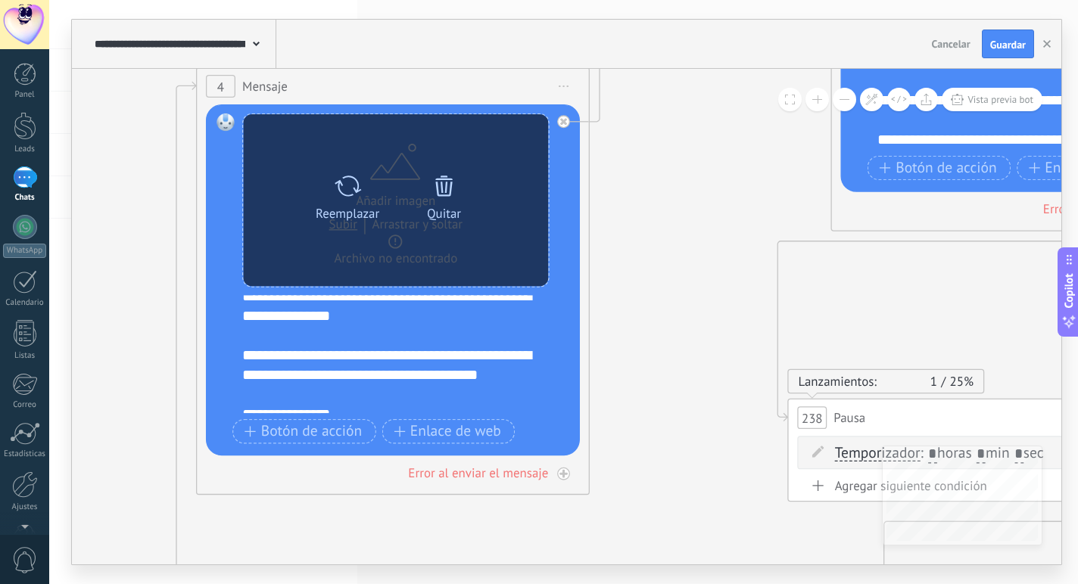
click at [517, 269] on div "Reemplazar Quitar Convertir a mensaje de voz" at bounding box center [395, 200] width 305 height 172
click at [431, 254] on div "Reemplazar Quitar Convertir a mensaje de voz" at bounding box center [395, 200] width 305 height 172
click at [401, 244] on div "Reemplazar Quitar Convertir a mensaje de voz" at bounding box center [395, 200] width 305 height 172
click at [395, 239] on div "Reemplazar Quitar Convertir a mensaje de voz" at bounding box center [395, 200] width 305 height 172
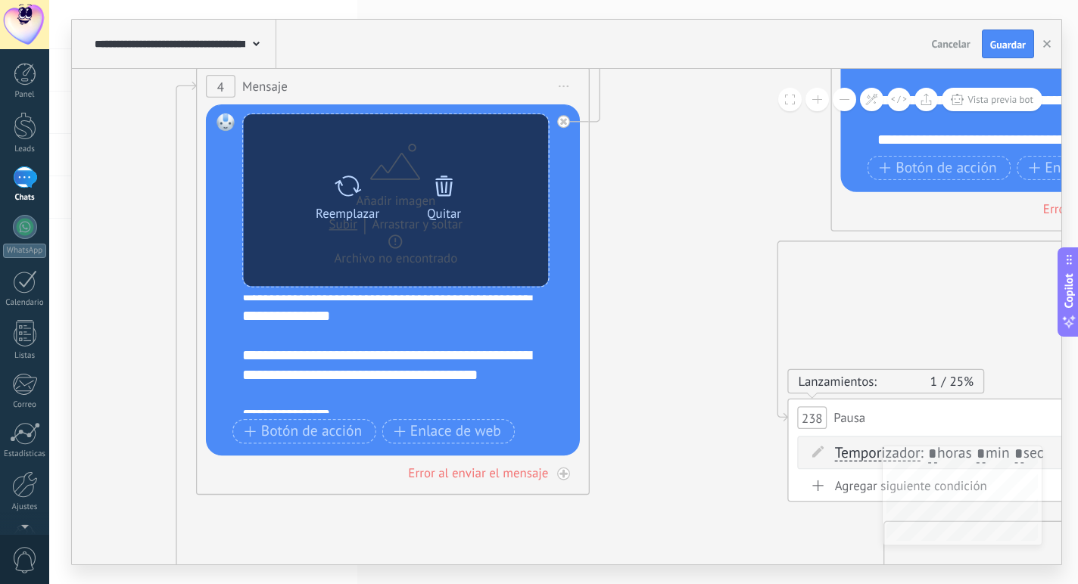
click at [454, 175] on icon at bounding box center [443, 185] width 27 height 27
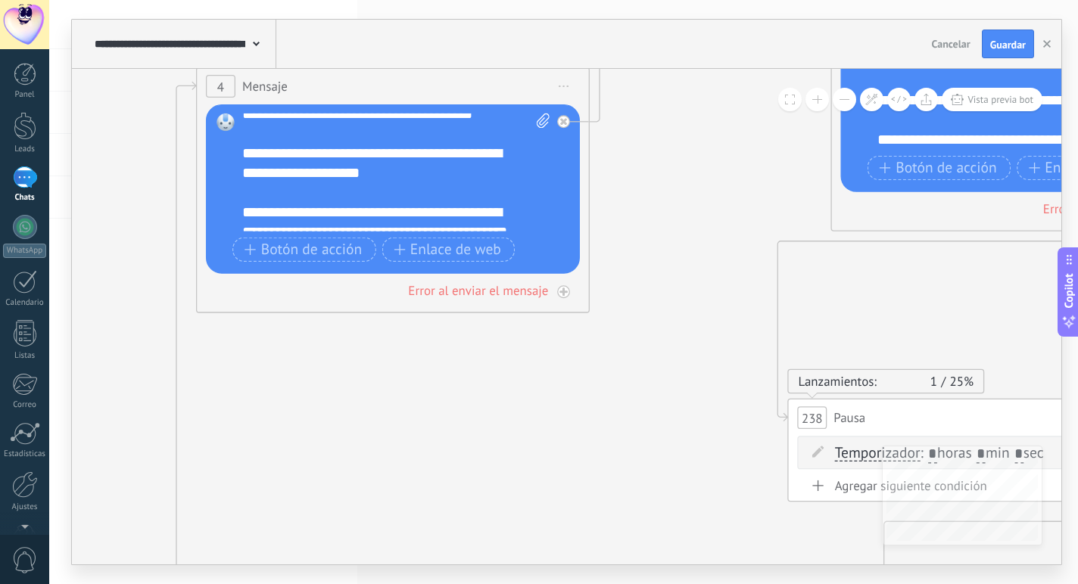
click at [438, 176] on div "**********" at bounding box center [396, 173] width 308 height 118
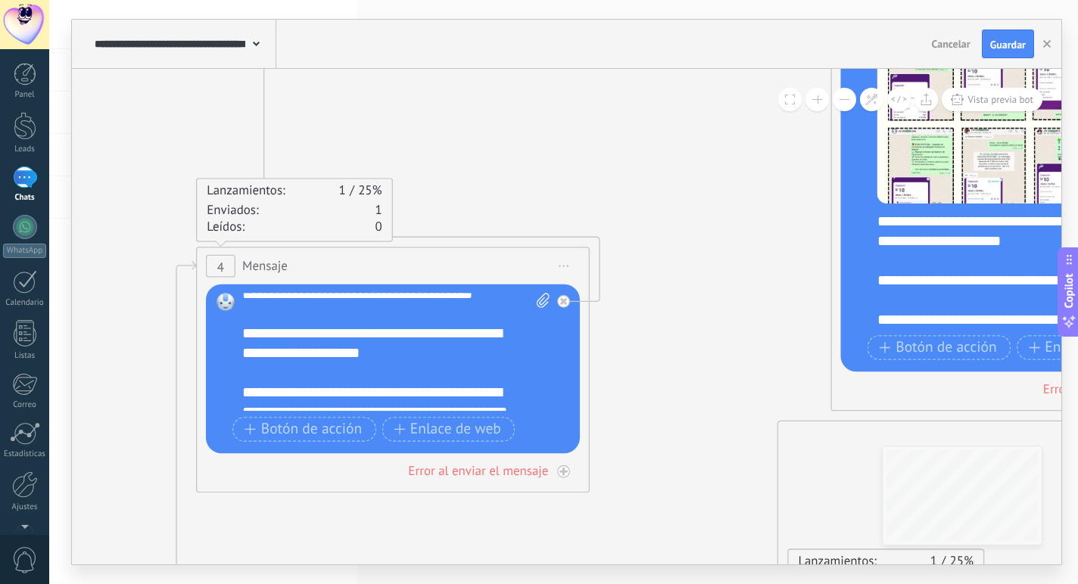
drag, startPoint x: 690, startPoint y: 174, endPoint x: 525, endPoint y: 223, distance: 172.7
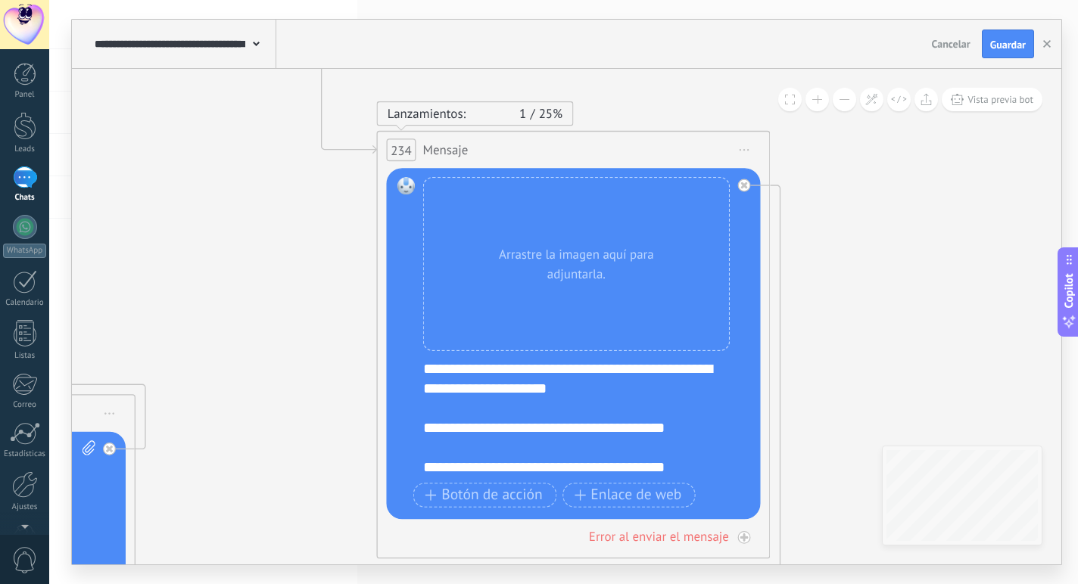
drag, startPoint x: 255, startPoint y: 277, endPoint x: 298, endPoint y: 275, distance: 43.2
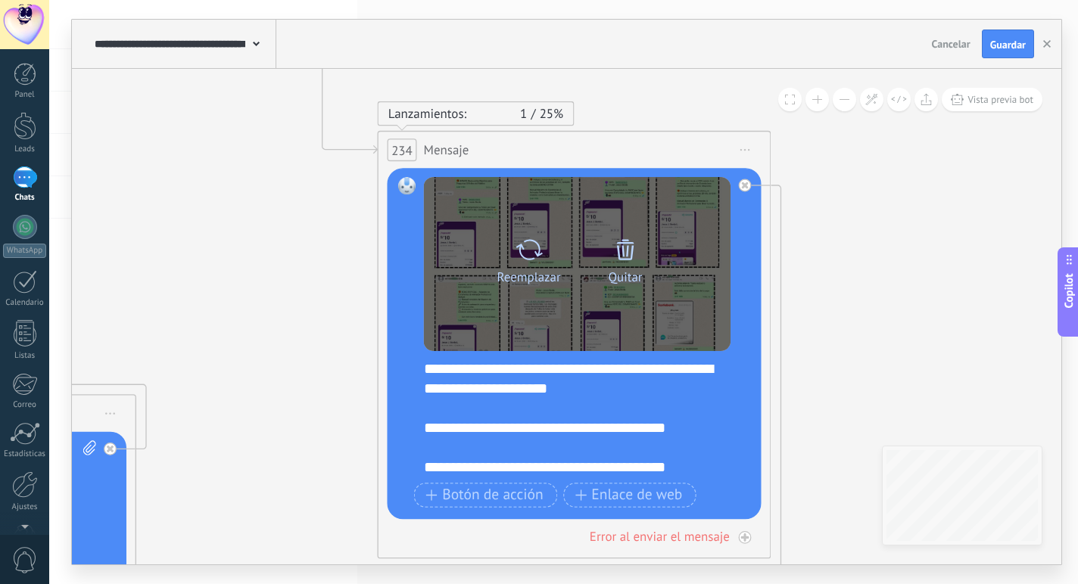
drag, startPoint x: 493, startPoint y: 321, endPoint x: 469, endPoint y: 324, distance: 23.7
click at [469, 324] on div "Reemplazar Quitar Convertir a mensaje de voz" at bounding box center [577, 264] width 307 height 174
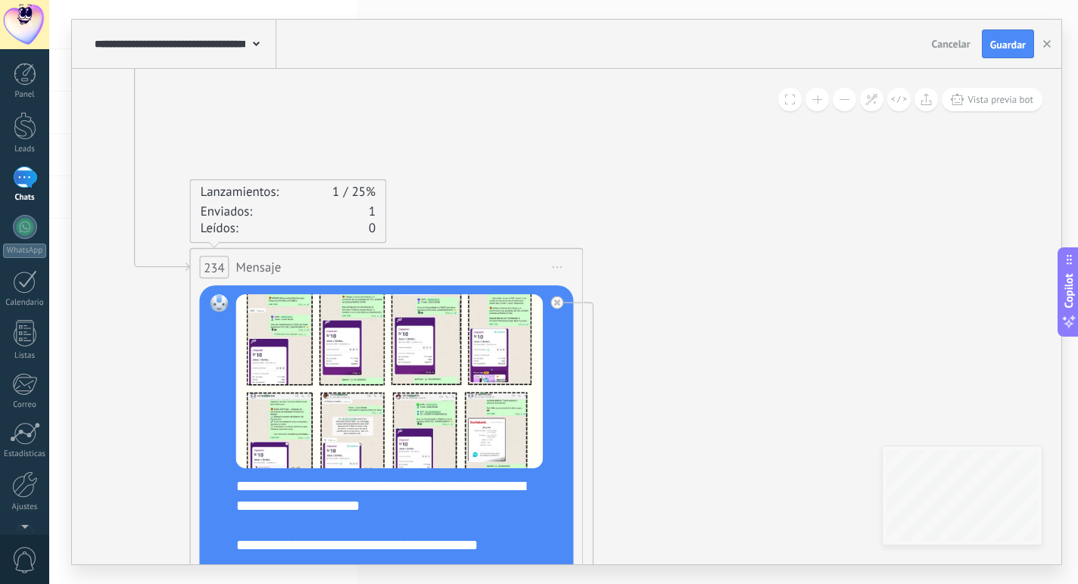
drag, startPoint x: 913, startPoint y: 244, endPoint x: 830, endPoint y: 238, distance: 82.8
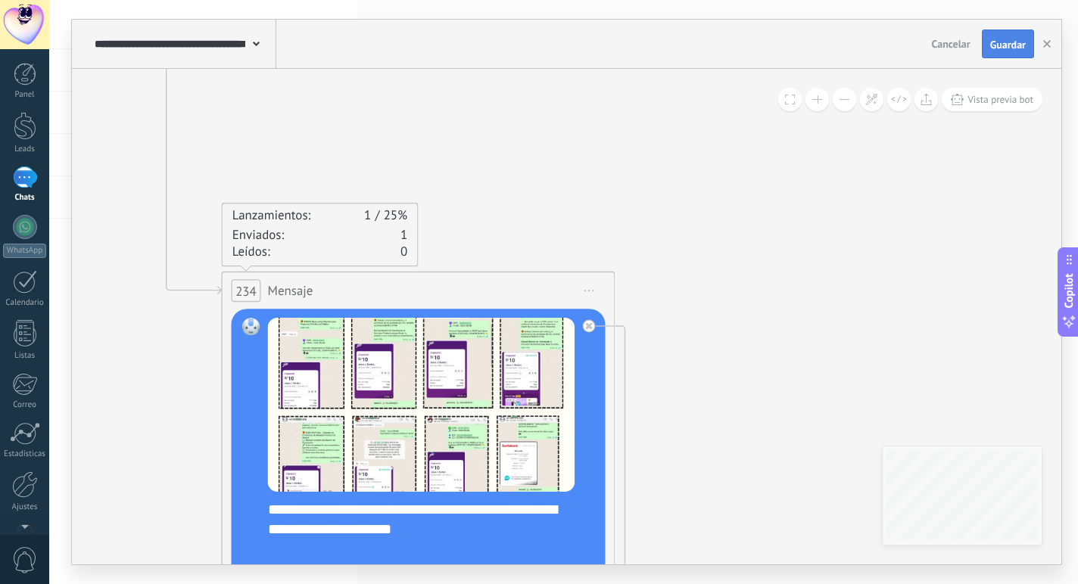
click at [1014, 48] on span "Guardar" at bounding box center [1008, 44] width 36 height 11
click at [855, 98] on button at bounding box center [844, 99] width 23 height 23
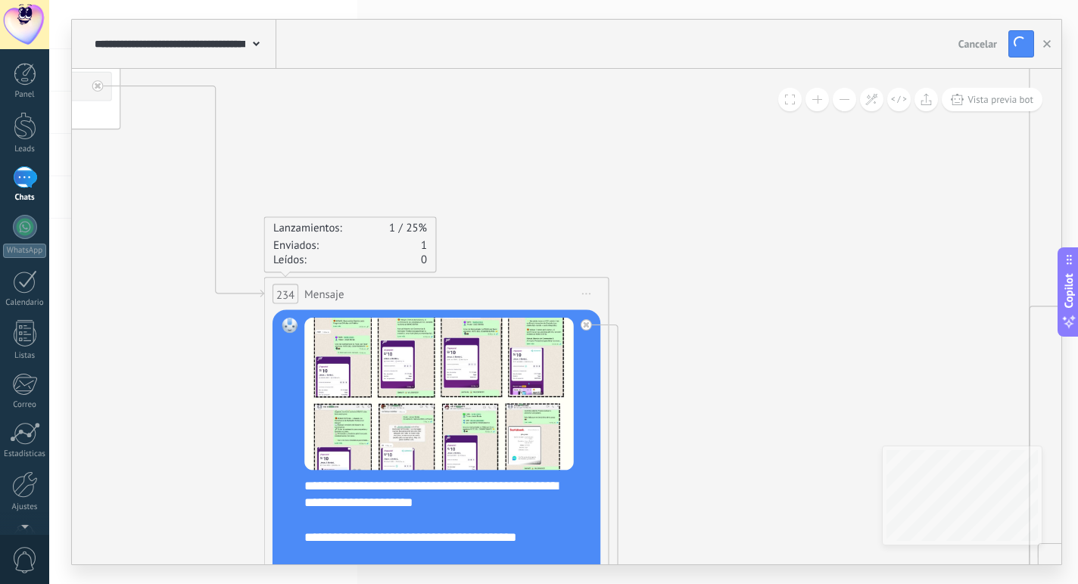
click at [853, 98] on button at bounding box center [844, 99] width 23 height 23
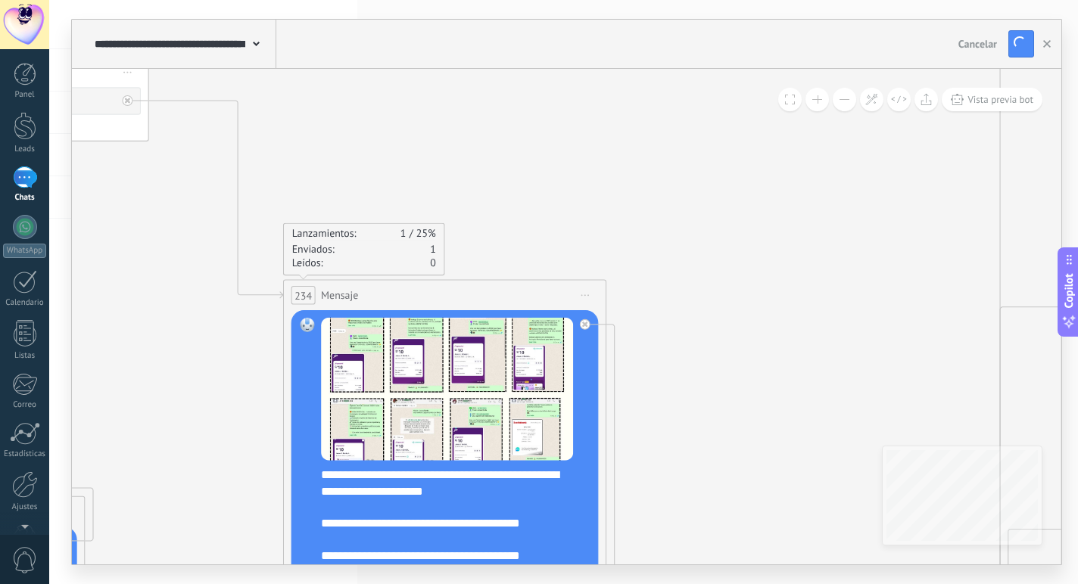
click at [853, 98] on button at bounding box center [844, 99] width 23 height 23
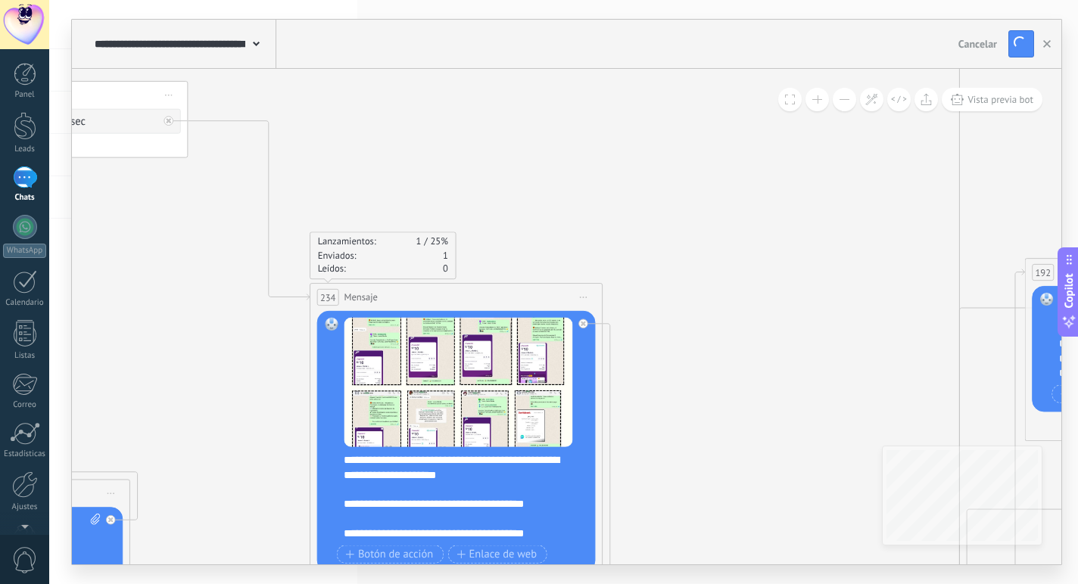
click at [853, 98] on button at bounding box center [844, 99] width 23 height 23
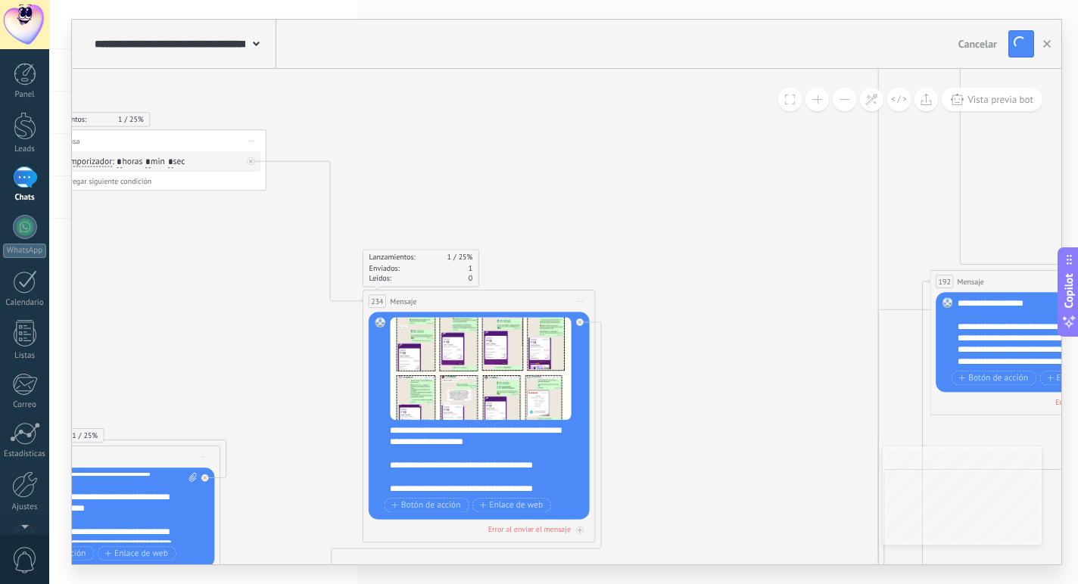
click at [853, 98] on button at bounding box center [844, 99] width 23 height 23
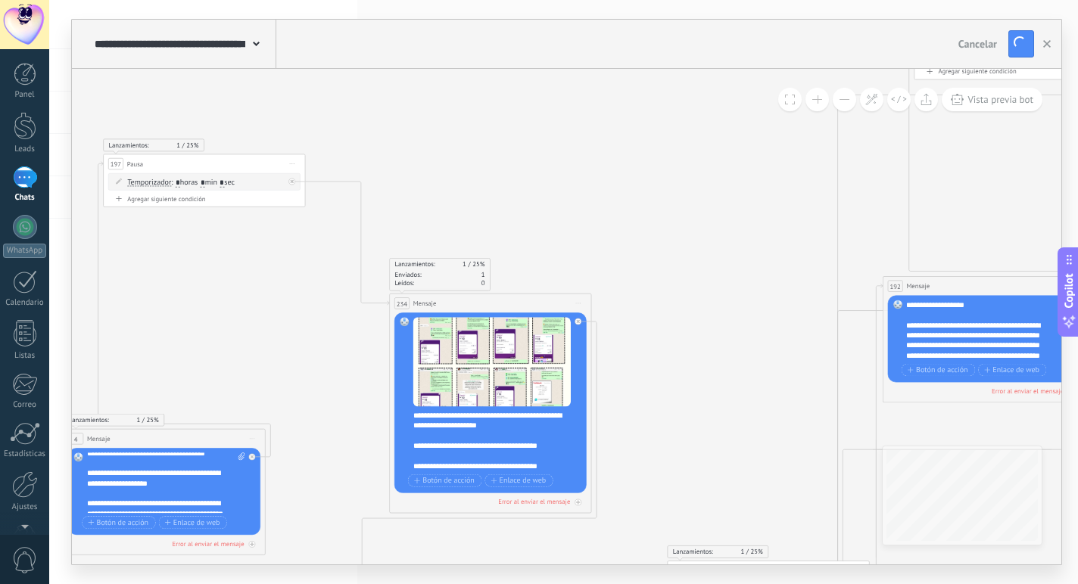
click at [853, 98] on button at bounding box center [844, 99] width 23 height 23
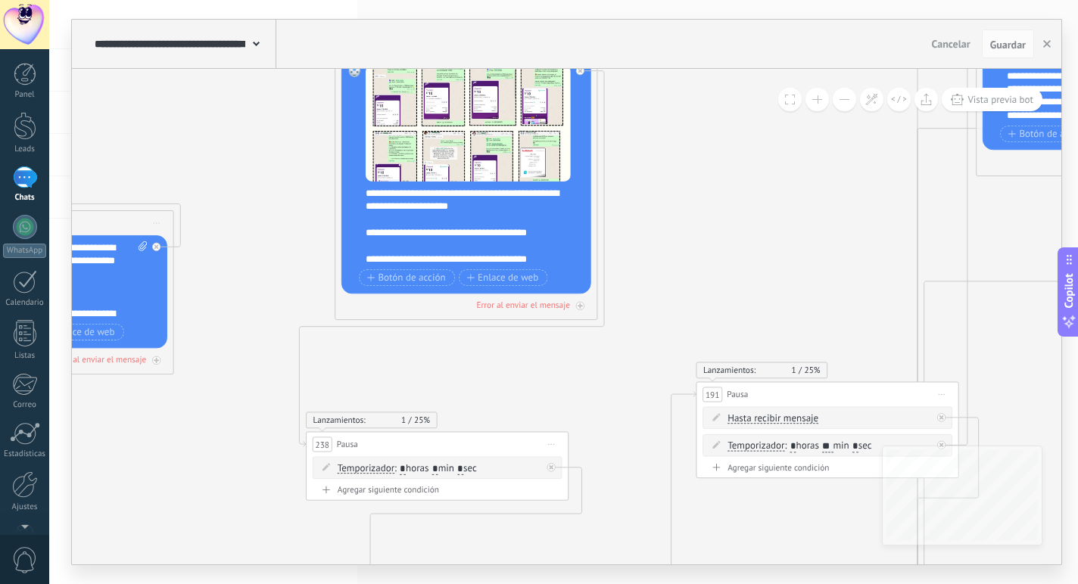
click at [815, 105] on button at bounding box center [816, 99] width 23 height 23
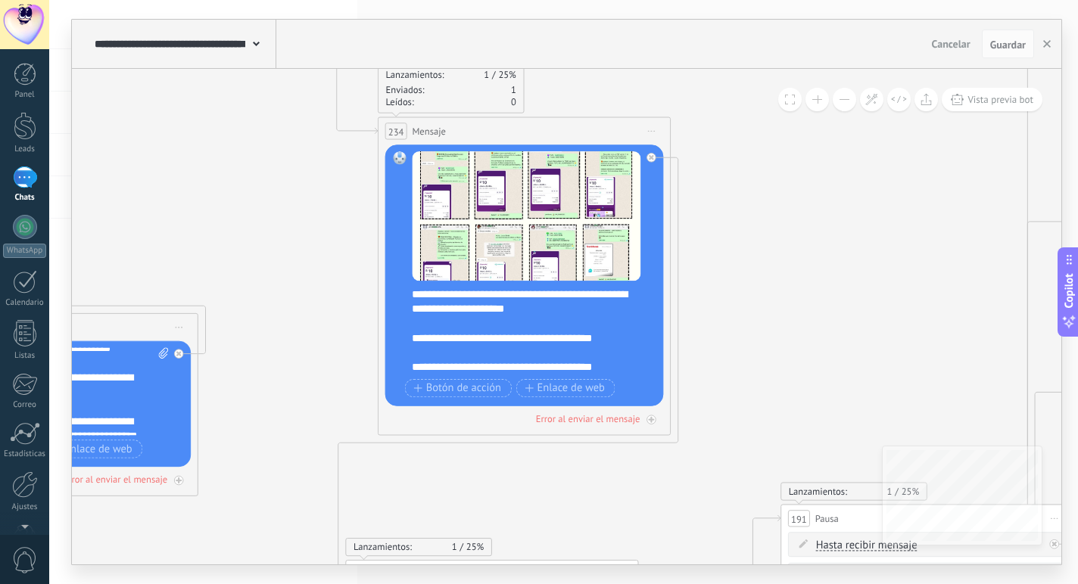
drag, startPoint x: 721, startPoint y: 167, endPoint x: 889, endPoint y: 288, distance: 207.6
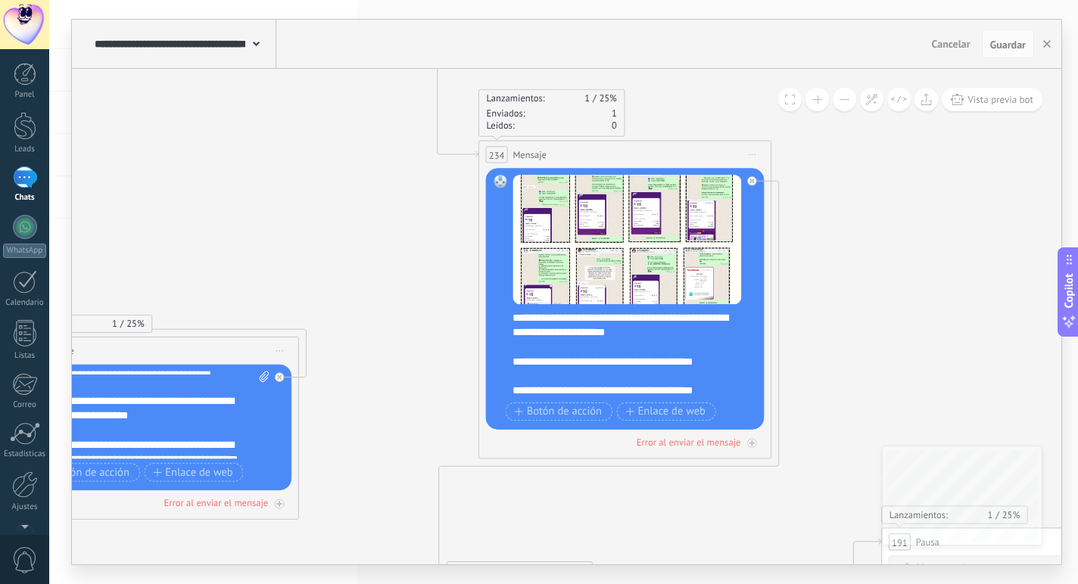
drag, startPoint x: 957, startPoint y: 256, endPoint x: 933, endPoint y: 101, distance: 157.0
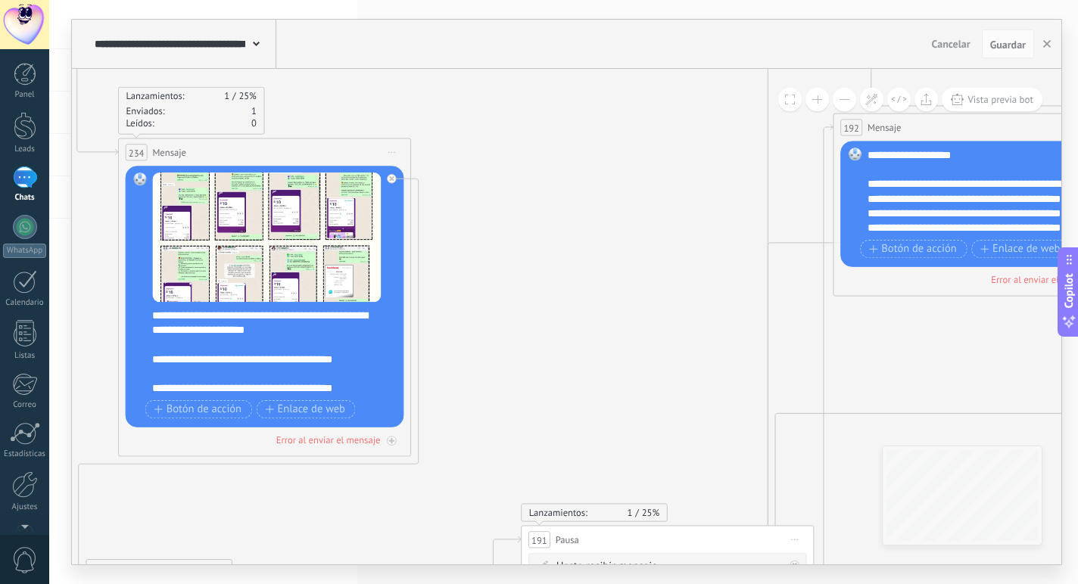
click at [839, 101] on button at bounding box center [844, 99] width 23 height 23
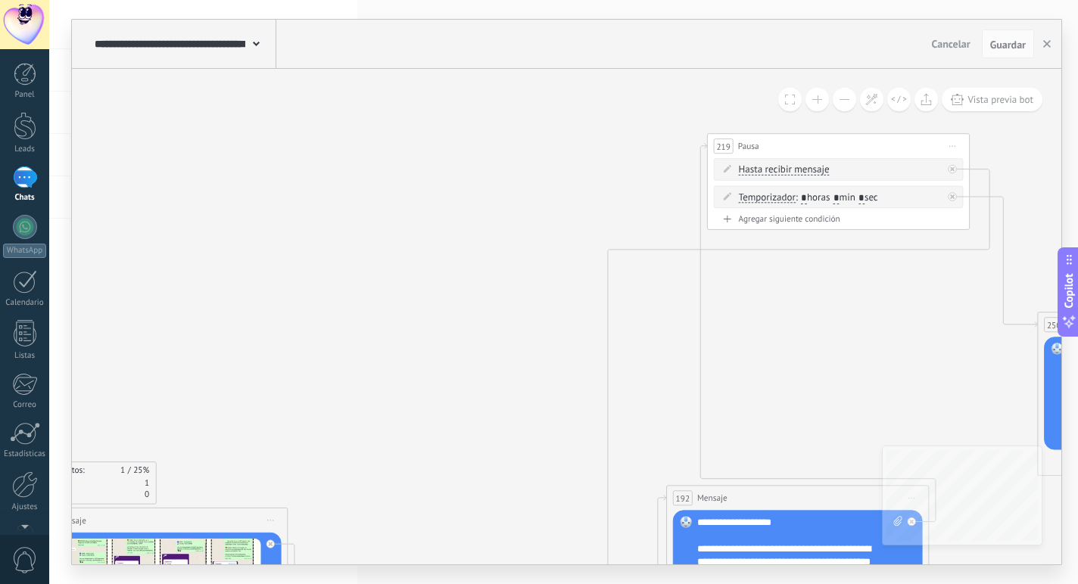
drag, startPoint x: 677, startPoint y: 185, endPoint x: 542, endPoint y: 543, distance: 381.8
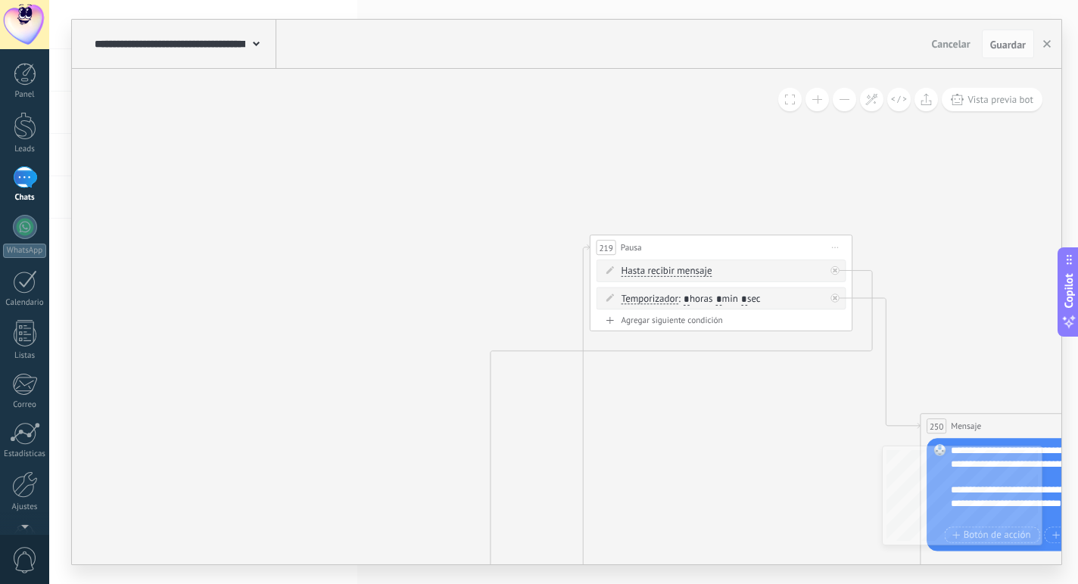
drag, startPoint x: 526, startPoint y: 238, endPoint x: 639, endPoint y: 227, distance: 113.3
click at [820, 96] on button at bounding box center [816, 99] width 23 height 23
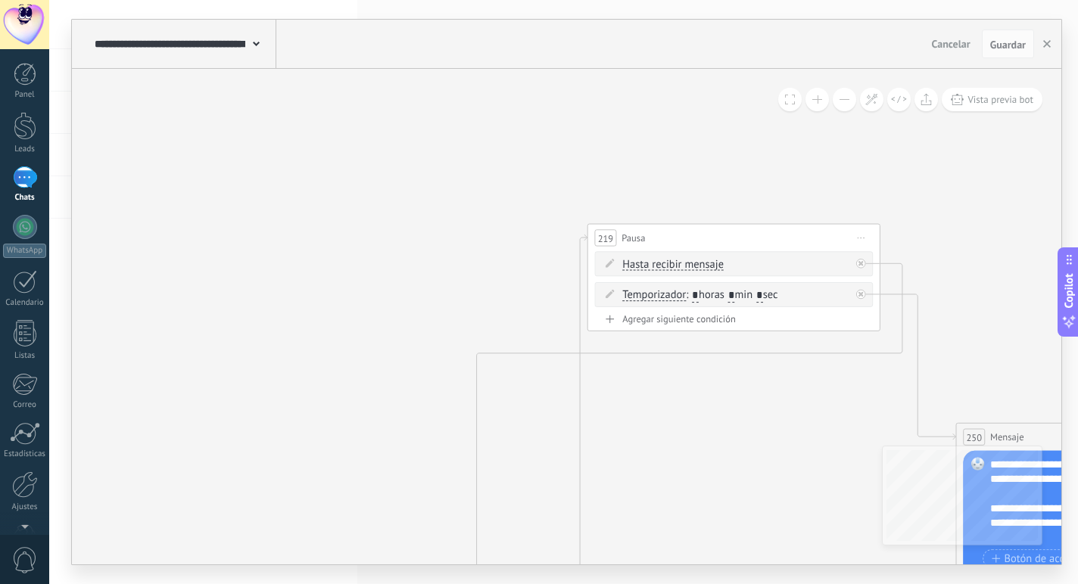
click at [834, 98] on button at bounding box center [844, 99] width 23 height 23
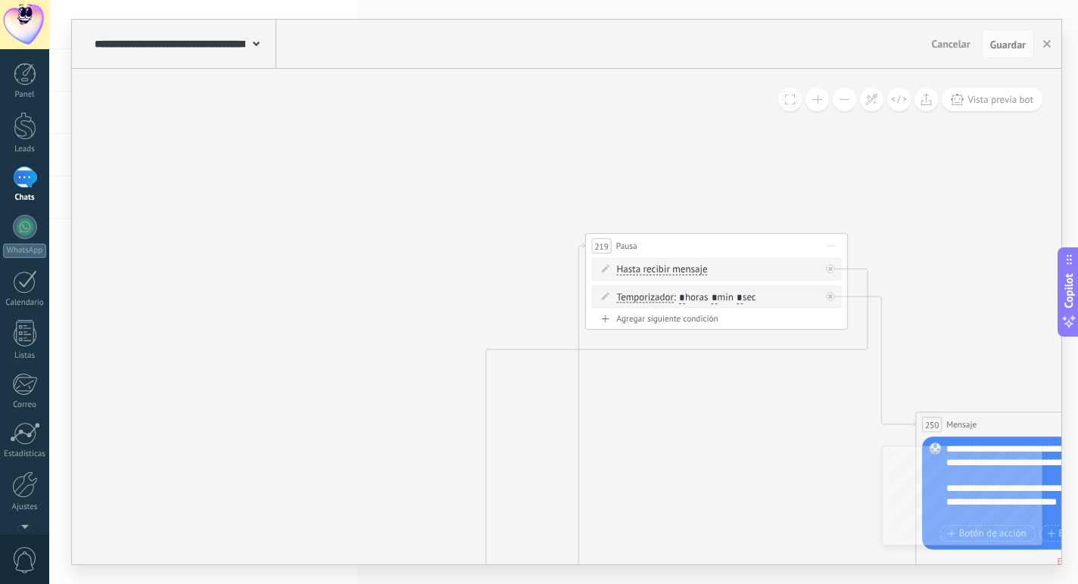
click at [841, 100] on button at bounding box center [844, 99] width 23 height 23
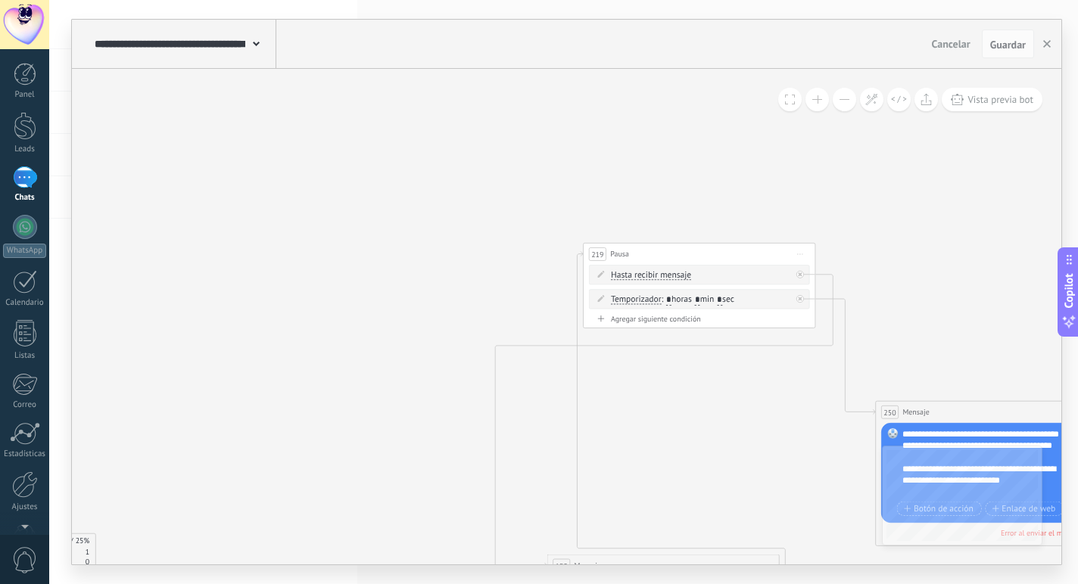
click at [841, 100] on button at bounding box center [844, 99] width 23 height 23
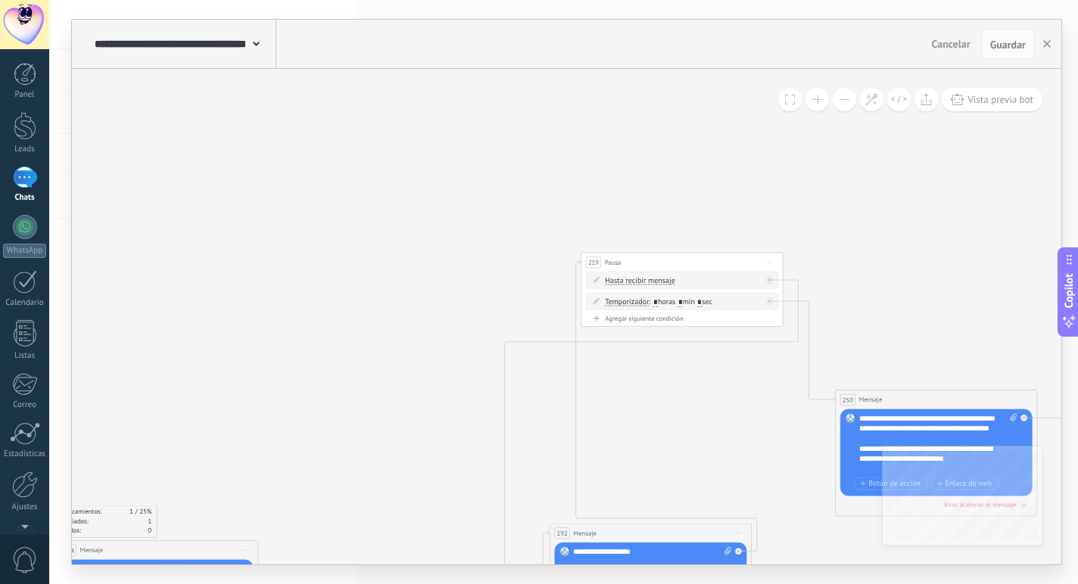
click at [841, 100] on button at bounding box center [844, 99] width 23 height 23
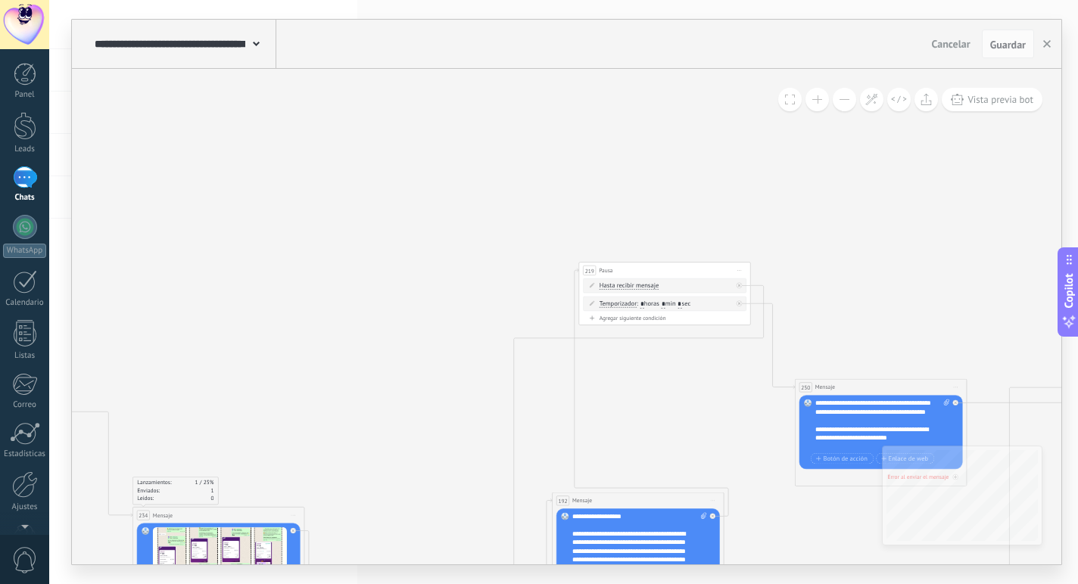
drag, startPoint x: 841, startPoint y: 100, endPoint x: 843, endPoint y: 112, distance: 12.3
click at [841, 99] on button at bounding box center [844, 99] width 23 height 23
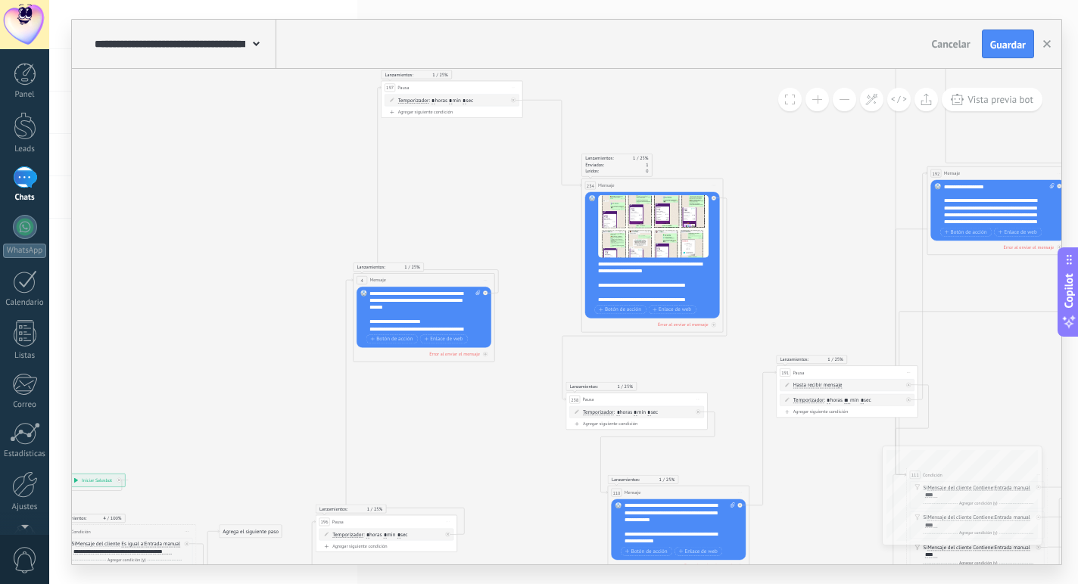
click at [821, 98] on button at bounding box center [816, 99] width 23 height 23
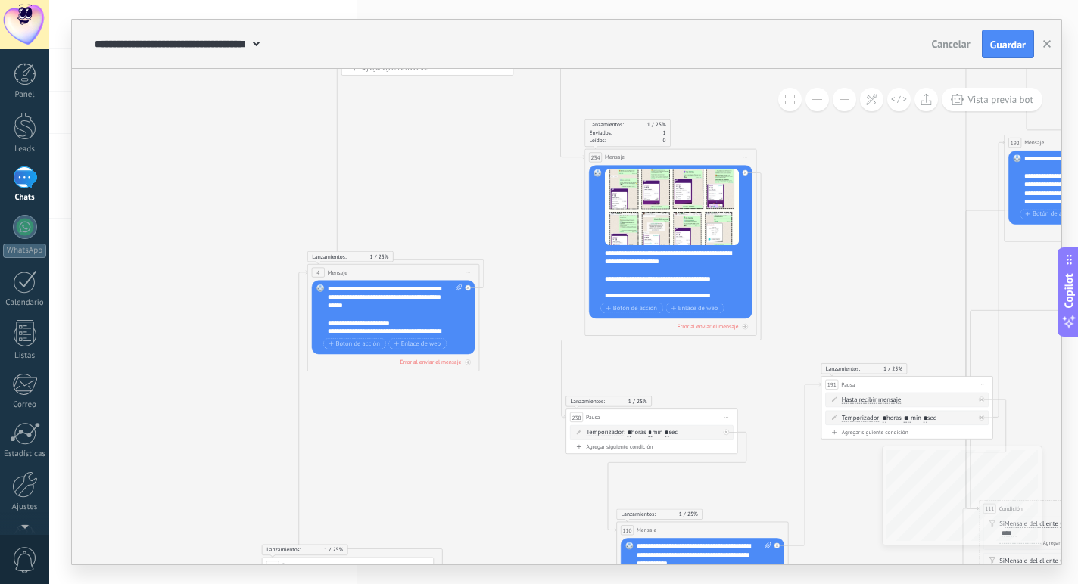
click at [821, 98] on button at bounding box center [816, 99] width 23 height 23
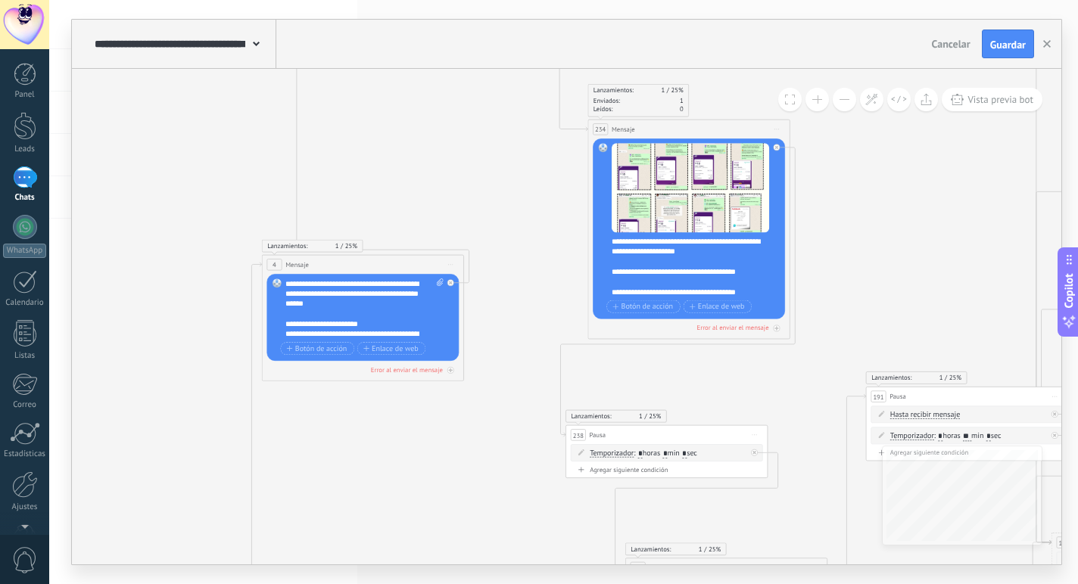
click at [821, 98] on button at bounding box center [816, 99] width 23 height 23
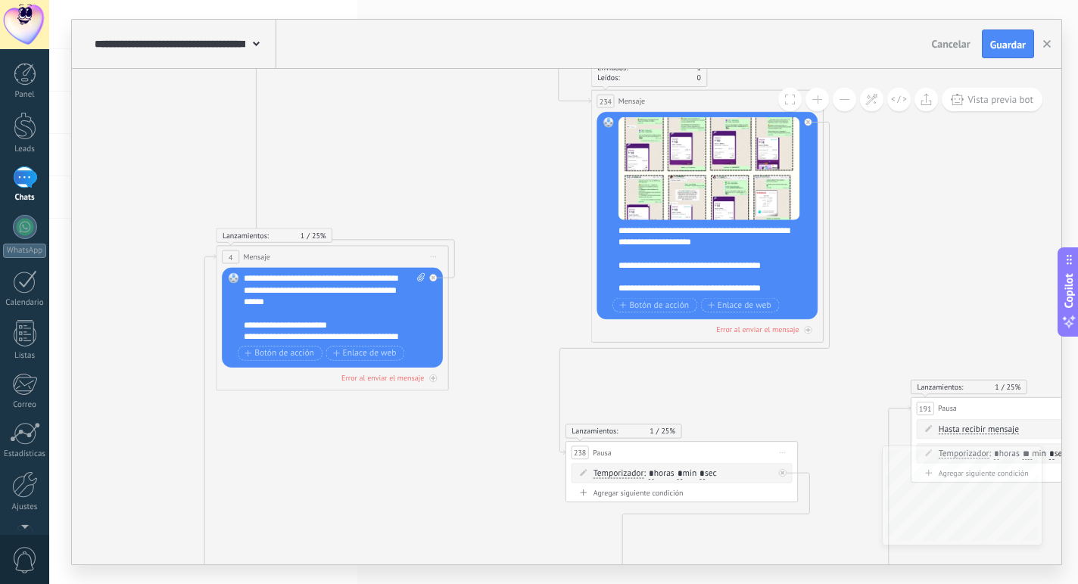
click at [821, 98] on button at bounding box center [816, 99] width 23 height 23
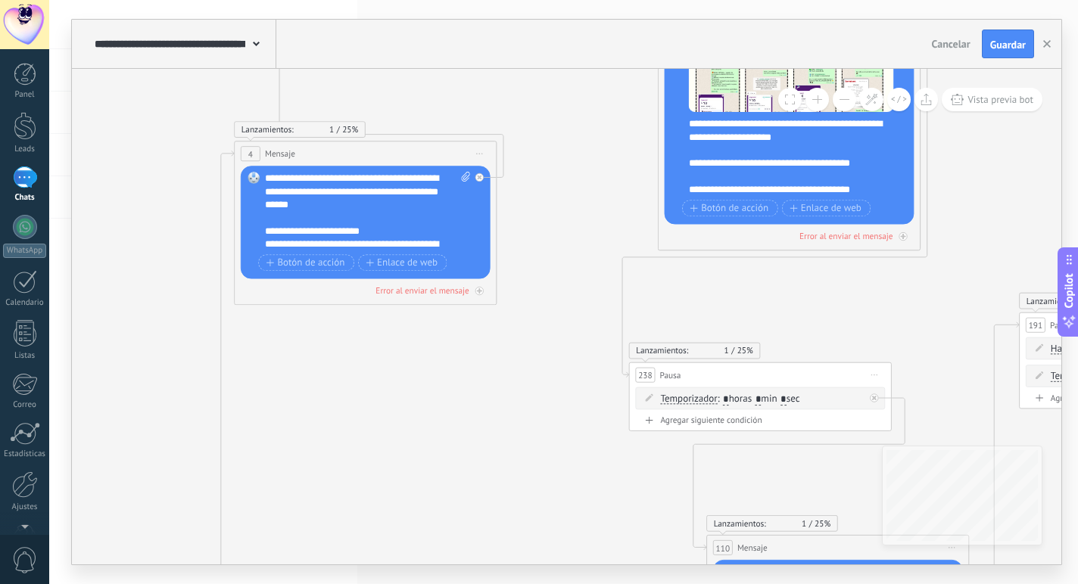
drag, startPoint x: 879, startPoint y: 389, endPoint x: 951, endPoint y: 301, distance: 113.5
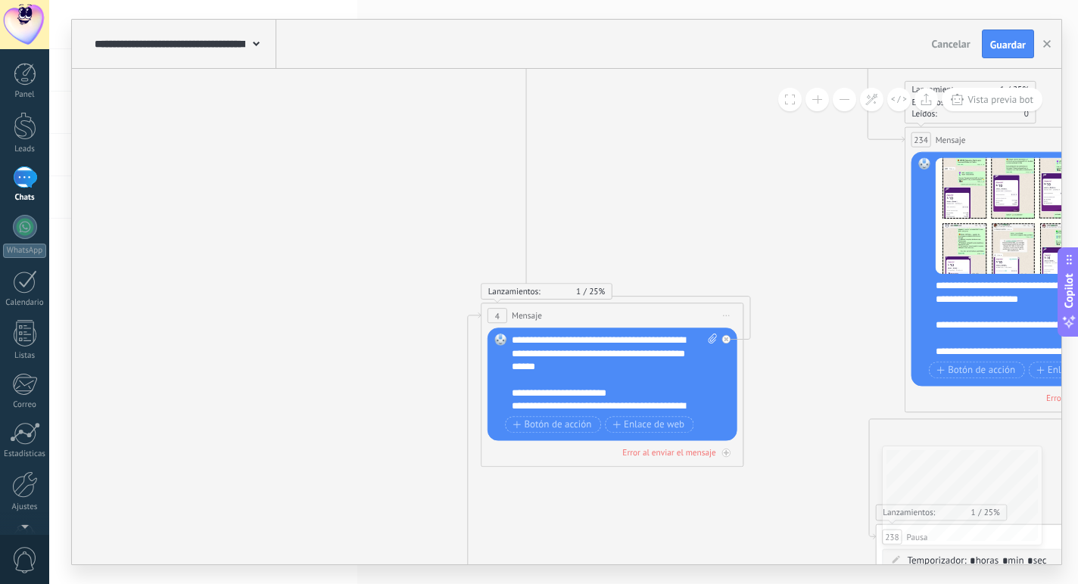
drag, startPoint x: 543, startPoint y: 427, endPoint x: 687, endPoint y: 521, distance: 171.7
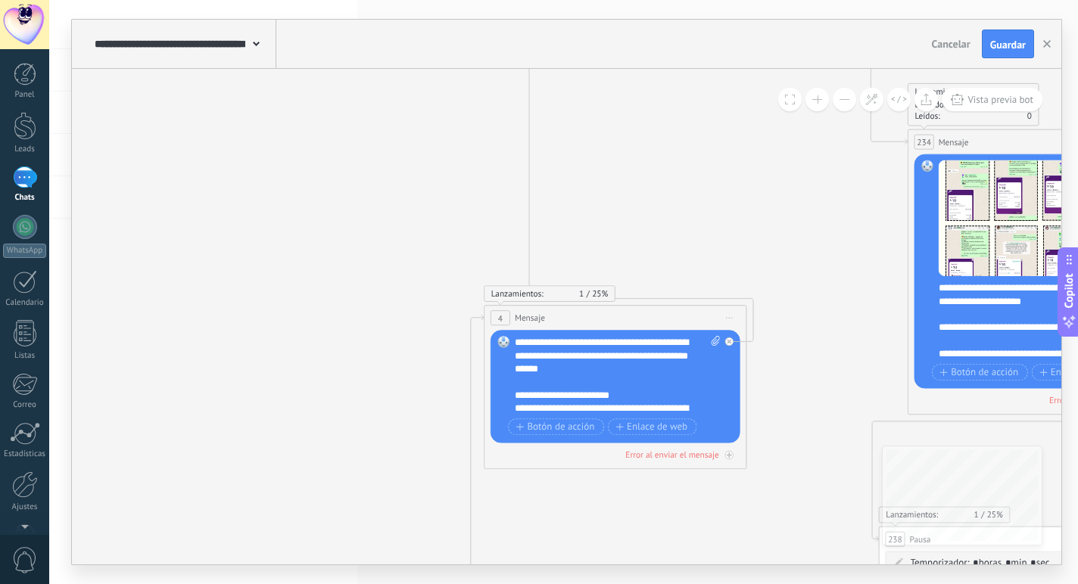
click at [568, 363] on div "**********" at bounding box center [618, 375] width 206 height 79
click at [714, 335] on div "Reemplazar Quitar Convertir a mensaje de voz Arrastre la imagen aquí para adjun…" at bounding box center [615, 386] width 250 height 113
click at [716, 341] on icon at bounding box center [715, 341] width 8 height 10
click input "Subir" at bounding box center [0, 0] width 0 height 0
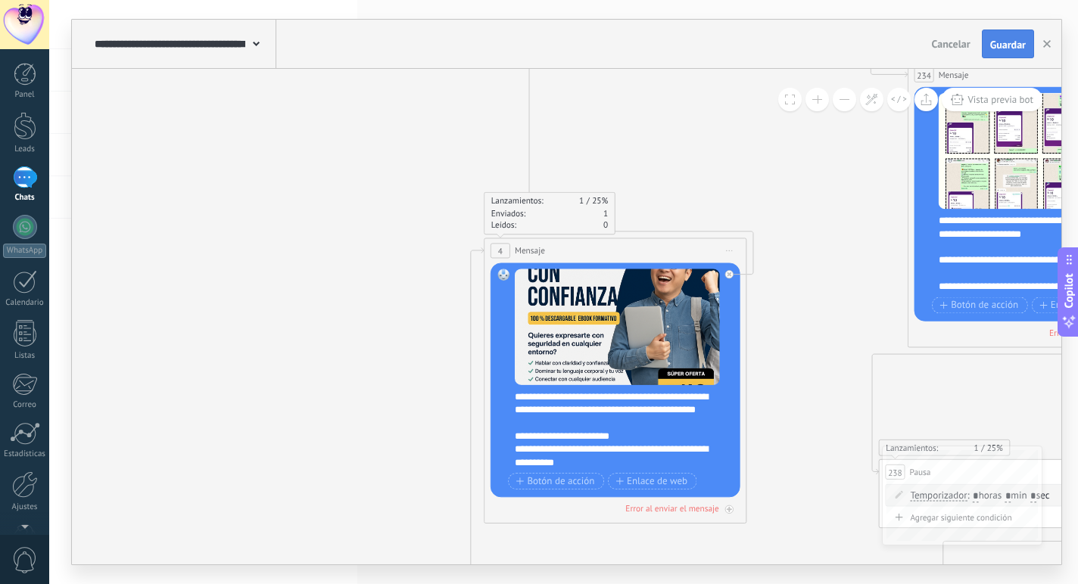
click at [1026, 36] on button "Guardar" at bounding box center [1008, 44] width 52 height 29
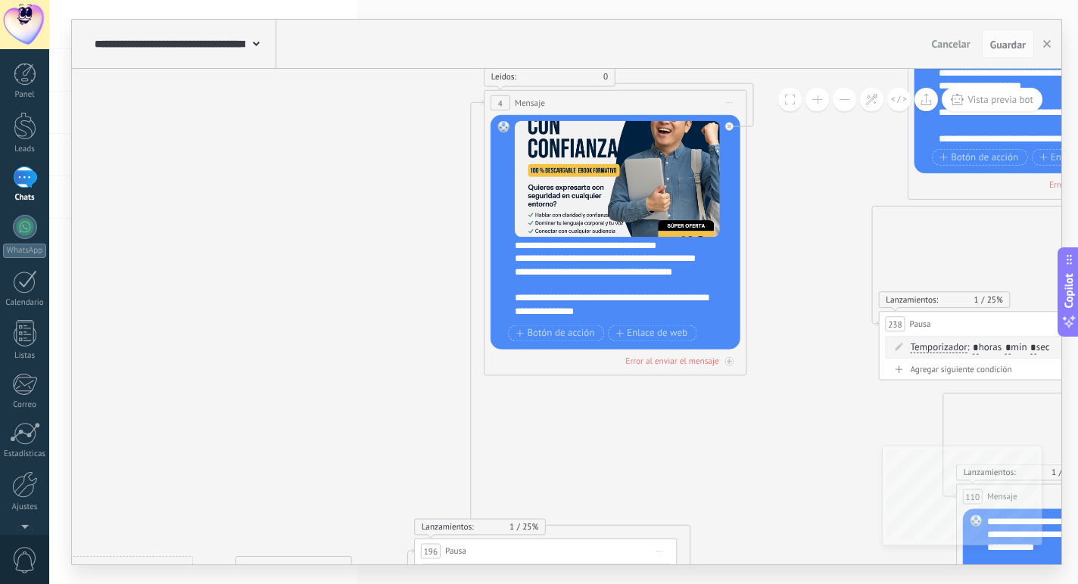
scroll to position [257, 0]
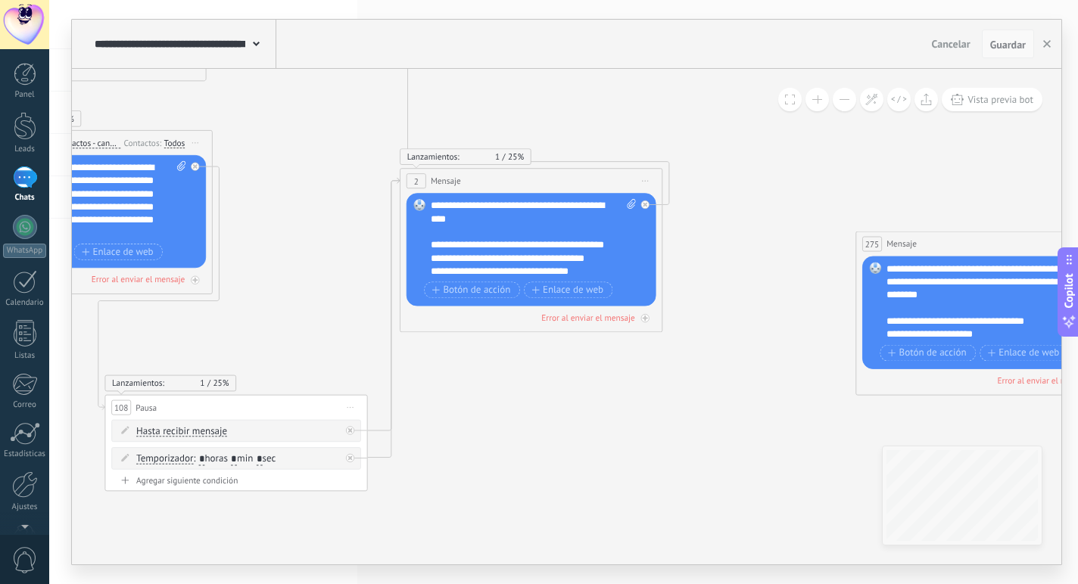
click at [1004, 50] on span "Guardar" at bounding box center [1008, 44] width 36 height 11
click at [16, 175] on div "1" at bounding box center [25, 178] width 24 height 22
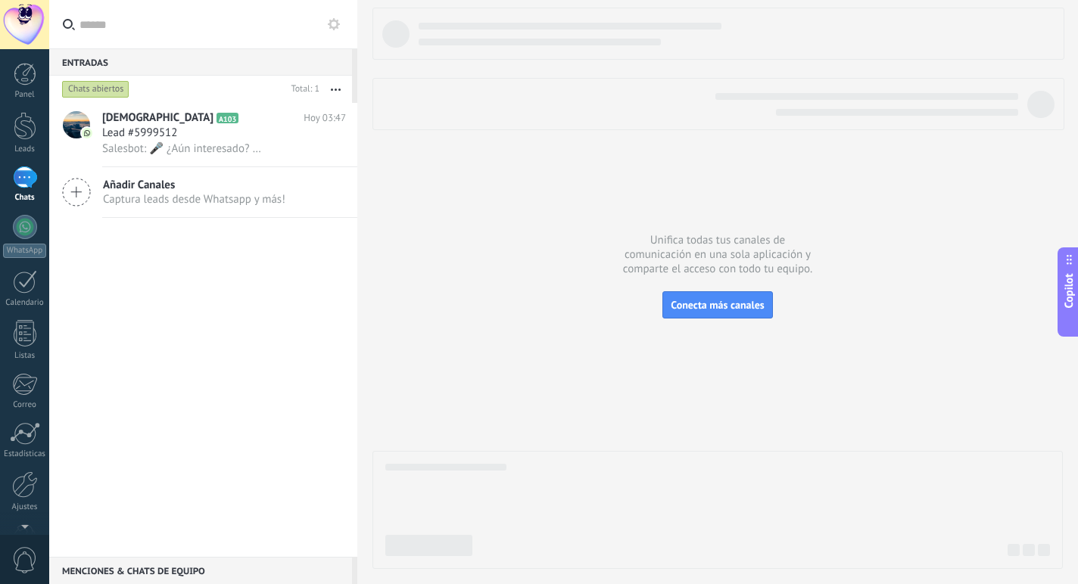
click at [330, 86] on button "button" at bounding box center [335, 89] width 33 height 27
click at [341, 85] on button "button" at bounding box center [335, 89] width 33 height 27
click at [341, 86] on button "button" at bounding box center [335, 89] width 33 height 27
click at [153, 157] on div "Jesús A103 Hoy 03:47 Lead #5999512 Salesbot: 🎤 ¿Aún interesado? 🔎 Según estudio…" at bounding box center [229, 135] width 255 height 64
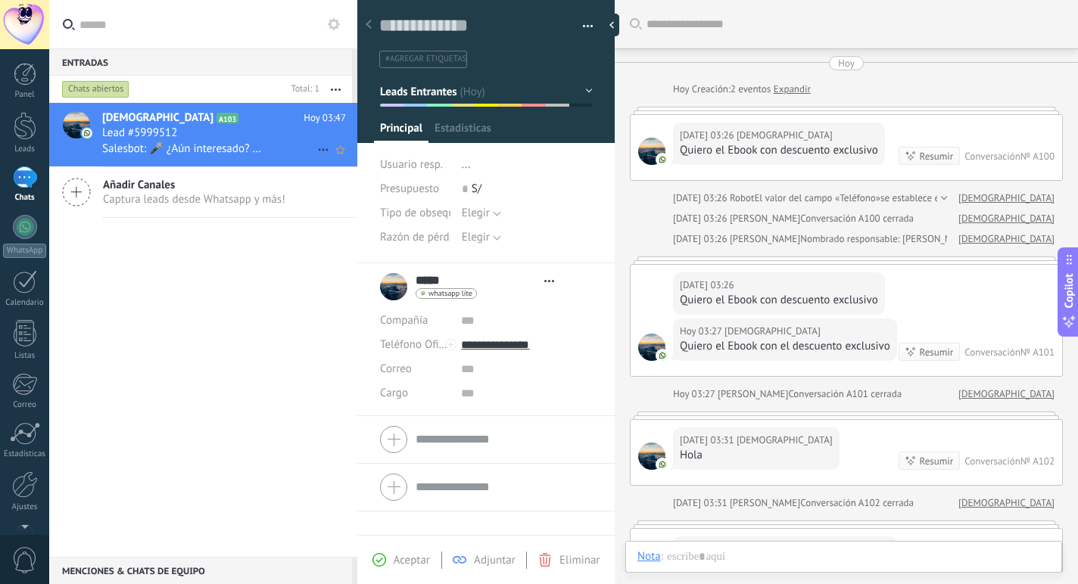
type textarea "**********"
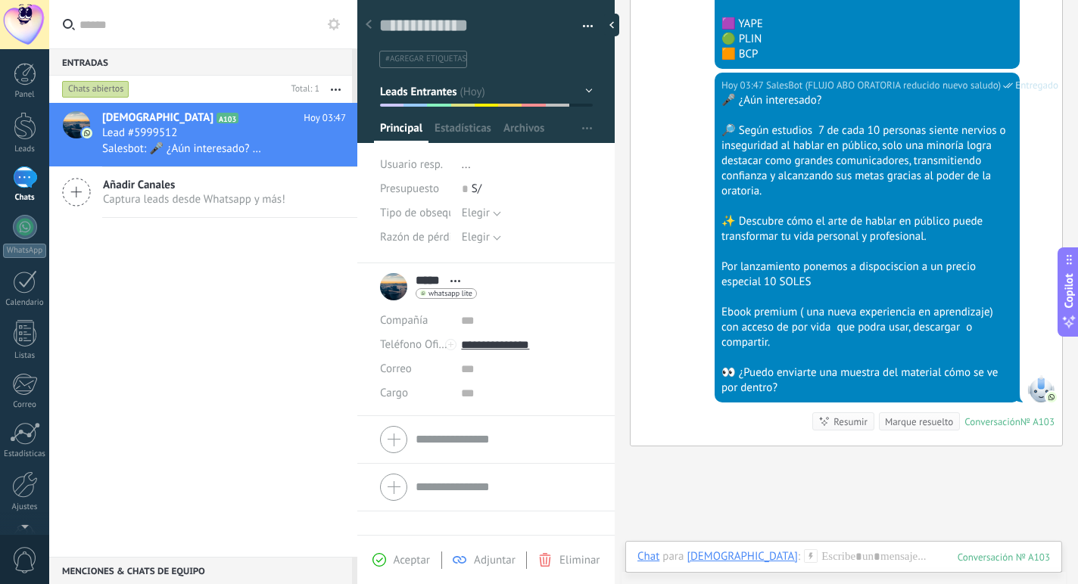
click at [582, 26] on button "button" at bounding box center [582, 26] width 22 height 23
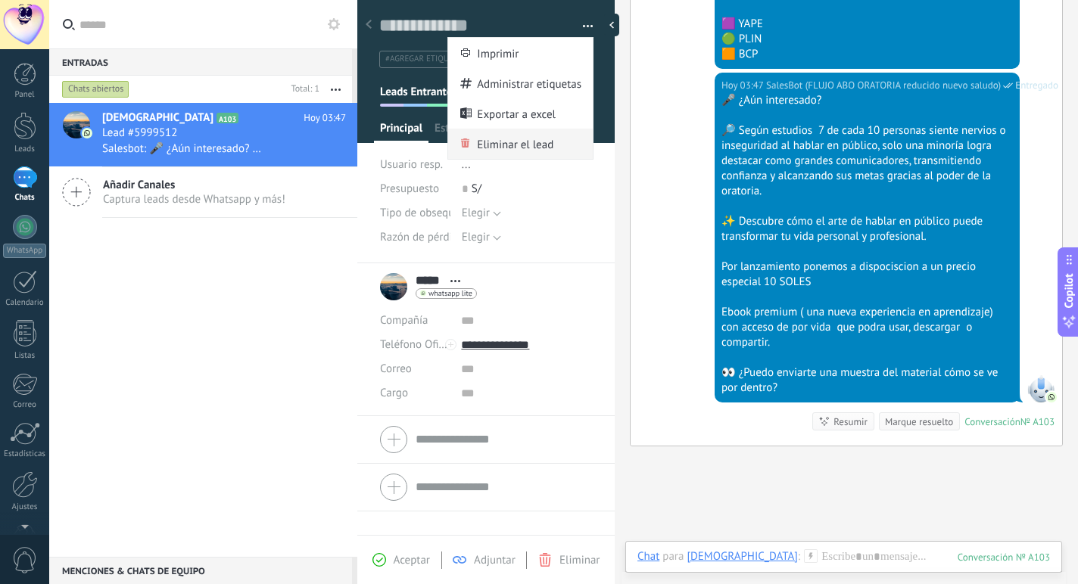
click at [533, 134] on span "Eliminar el lead" at bounding box center [515, 144] width 76 height 30
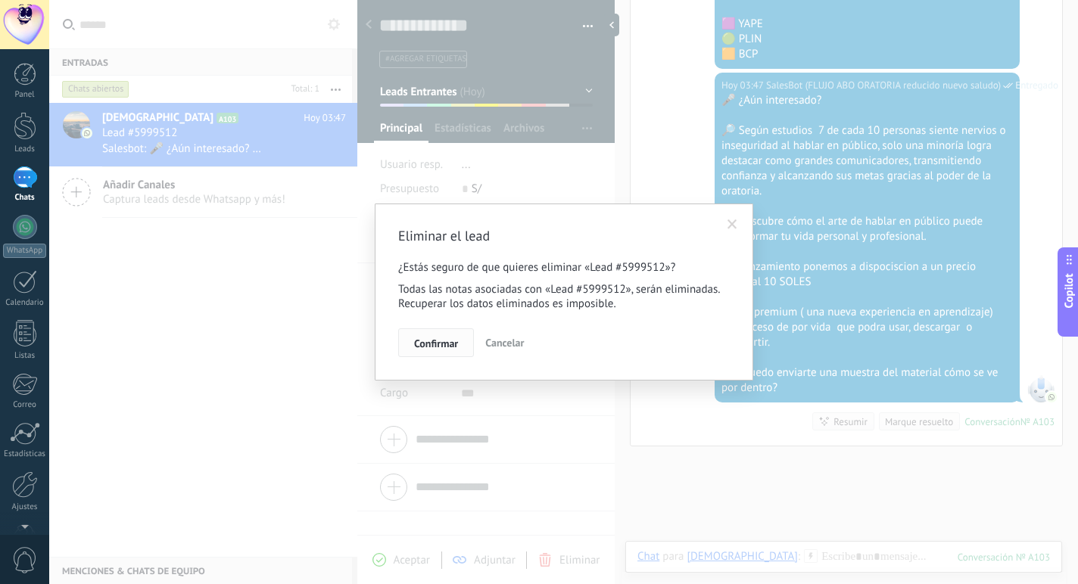
click at [452, 342] on span "Confirmar" at bounding box center [436, 343] width 44 height 11
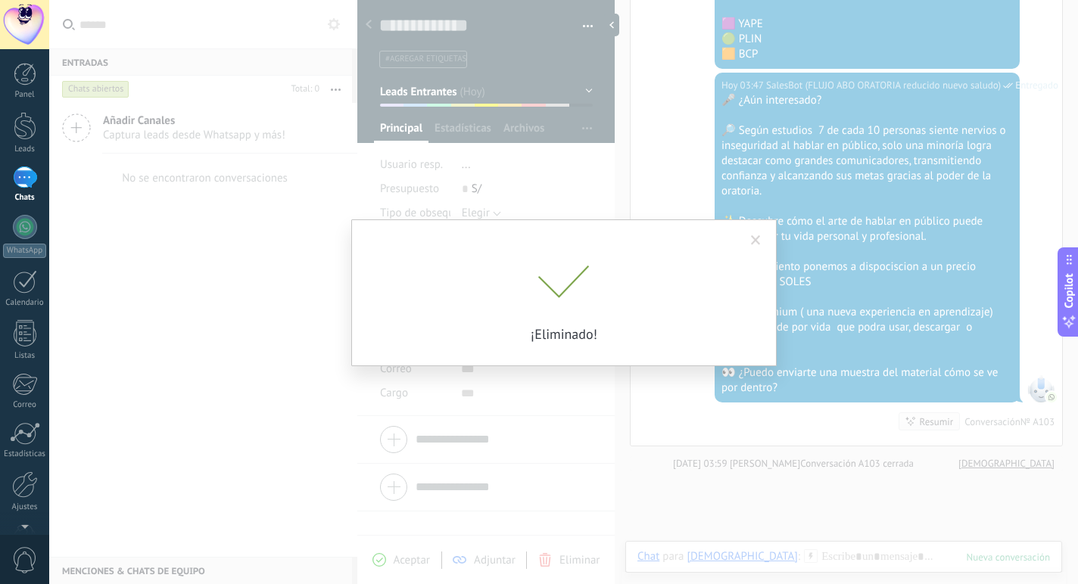
scroll to position [2148, 0]
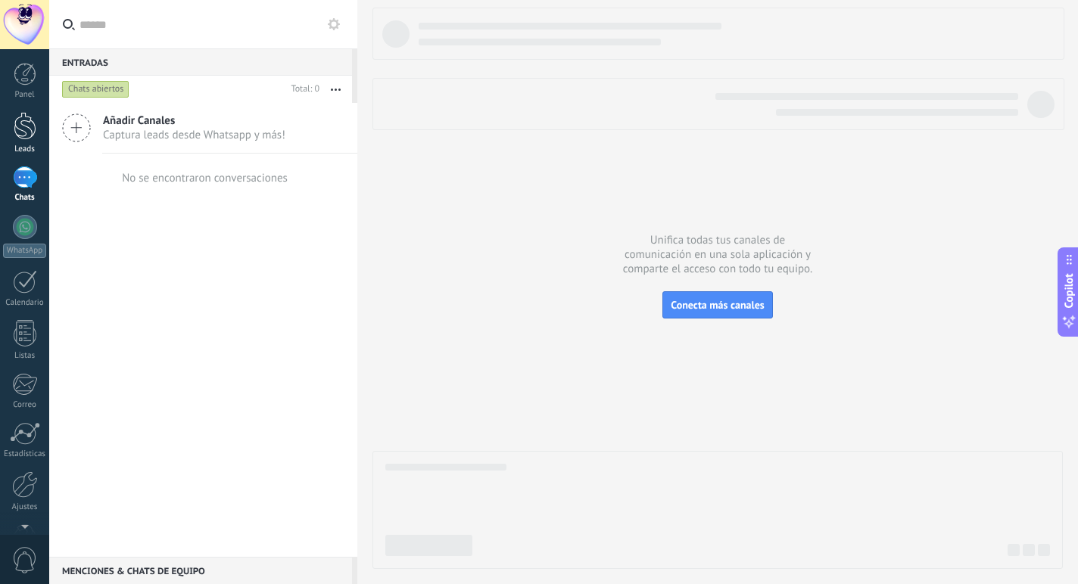
scroll to position [23, 0]
click at [26, 135] on div at bounding box center [25, 126] width 23 height 28
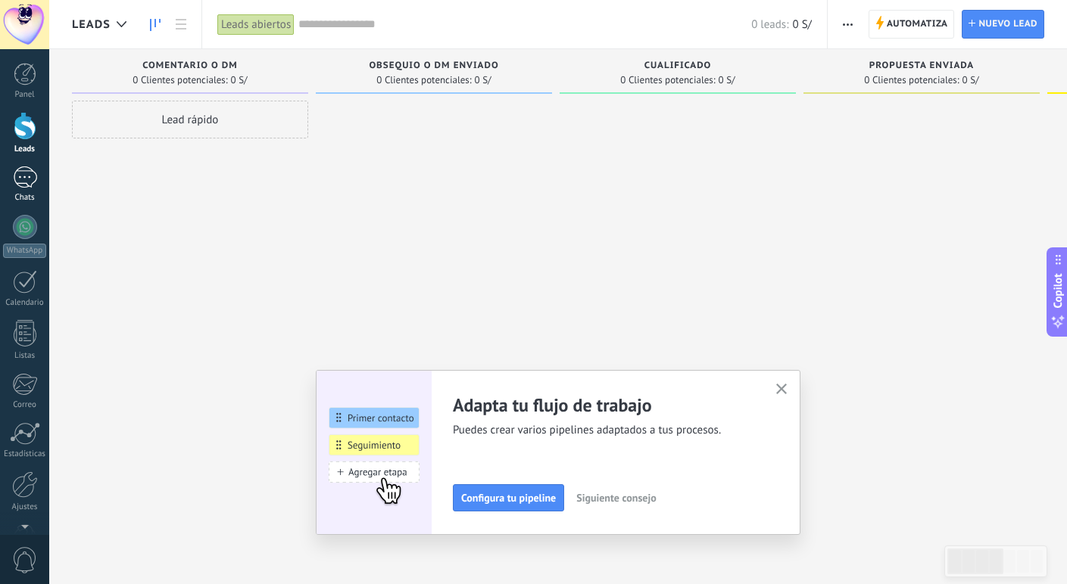
click at [24, 174] on div "1" at bounding box center [25, 178] width 24 height 22
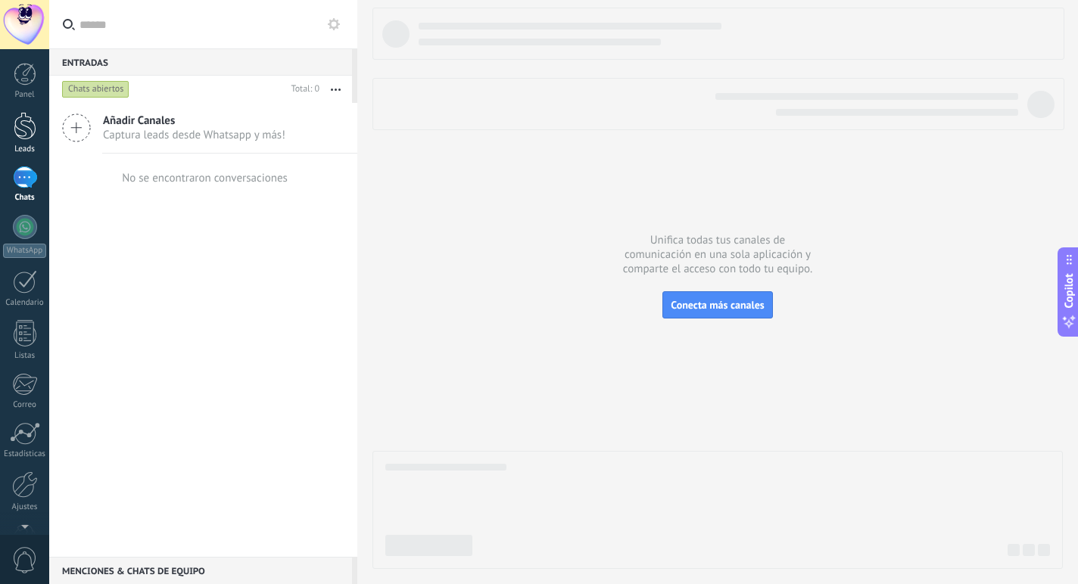
click at [23, 135] on div at bounding box center [25, 126] width 23 height 28
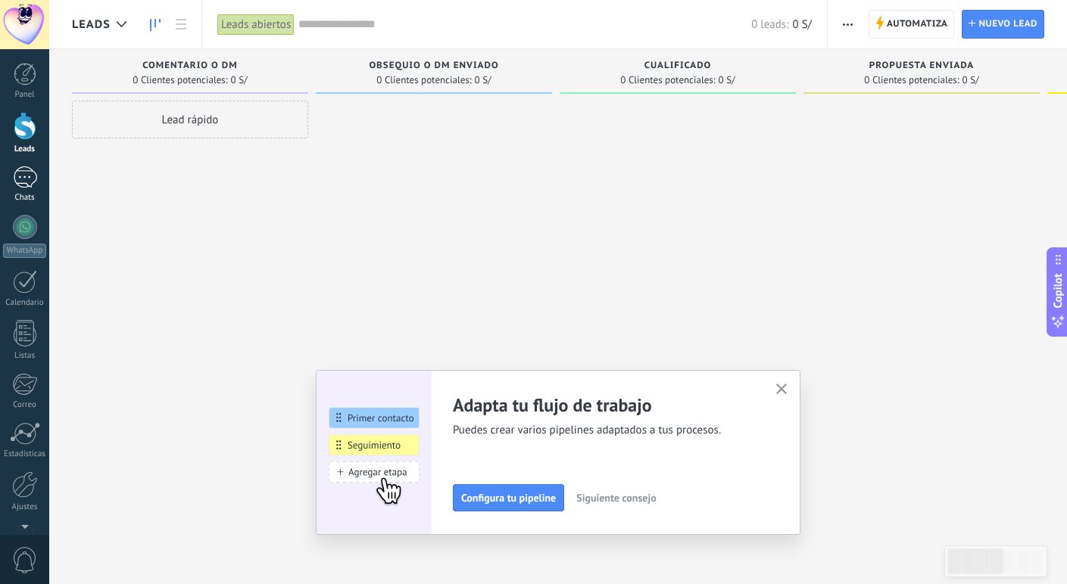
click at [19, 169] on div "1" at bounding box center [25, 178] width 24 height 22
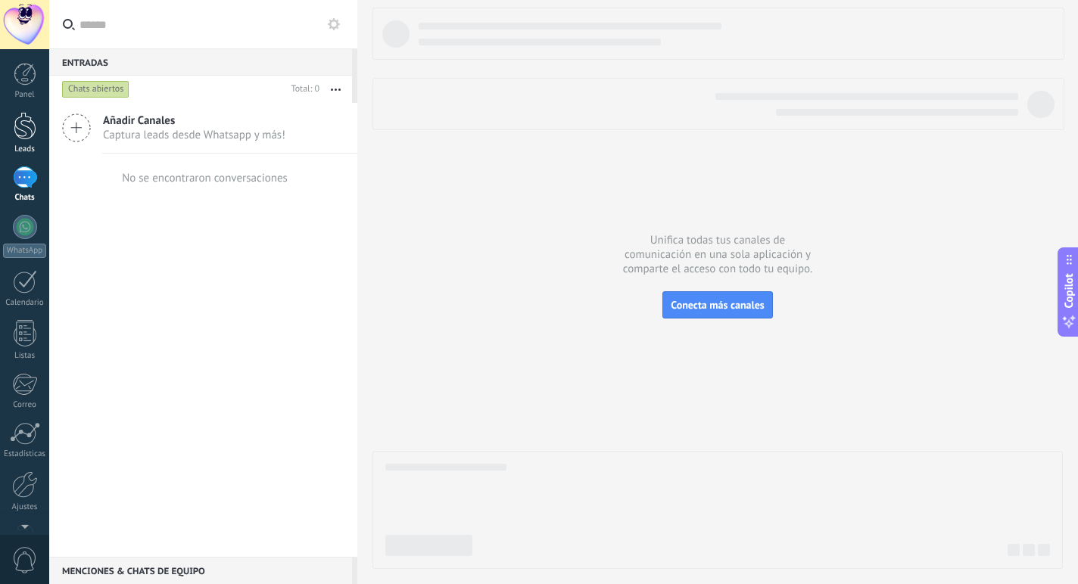
click at [33, 127] on div at bounding box center [25, 126] width 23 height 28
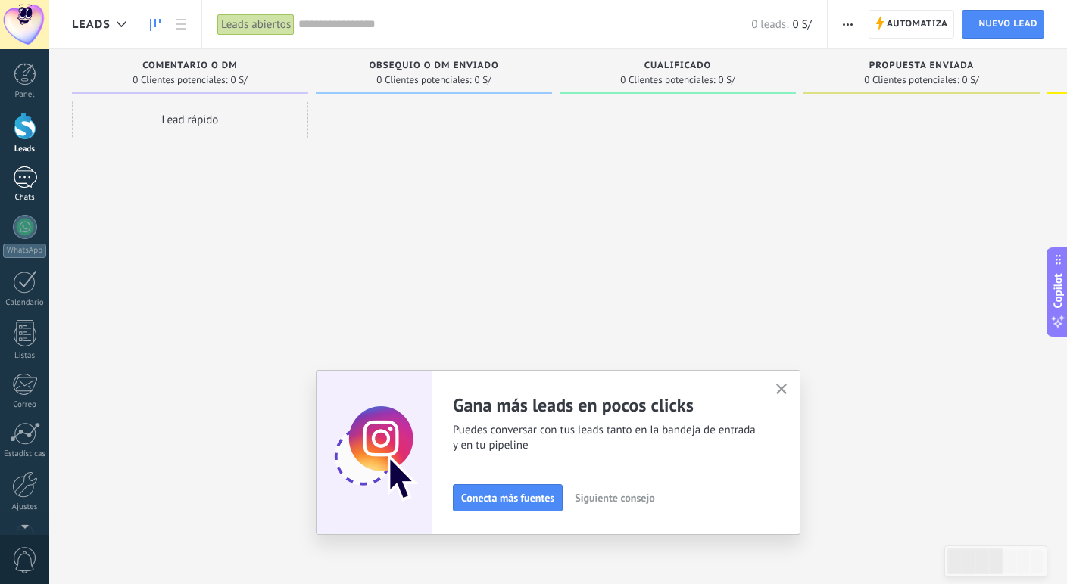
click at [30, 175] on div "1" at bounding box center [25, 178] width 24 height 22
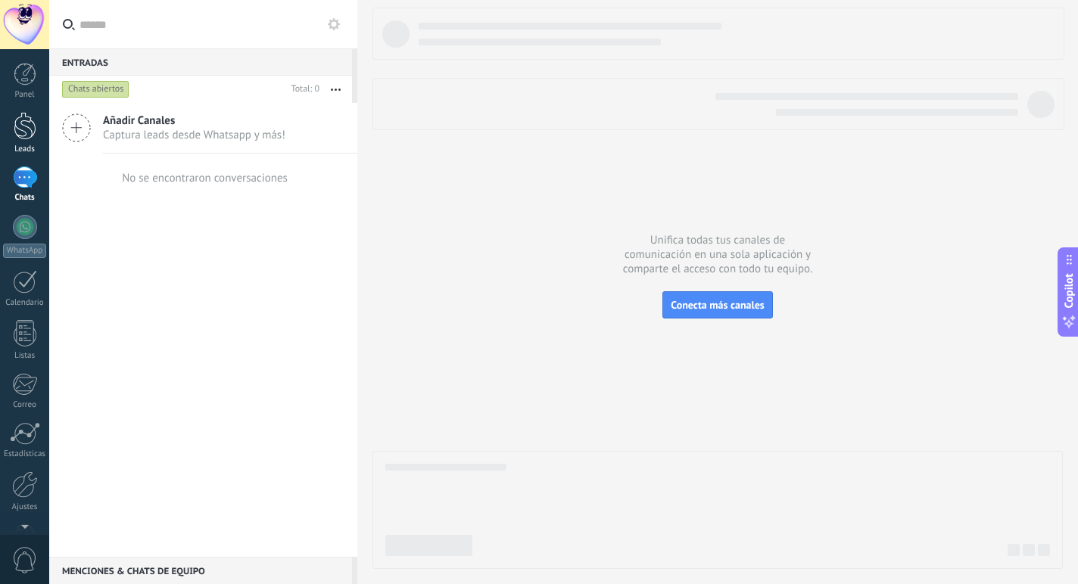
click at [44, 132] on link "Leads" at bounding box center [24, 133] width 49 height 42
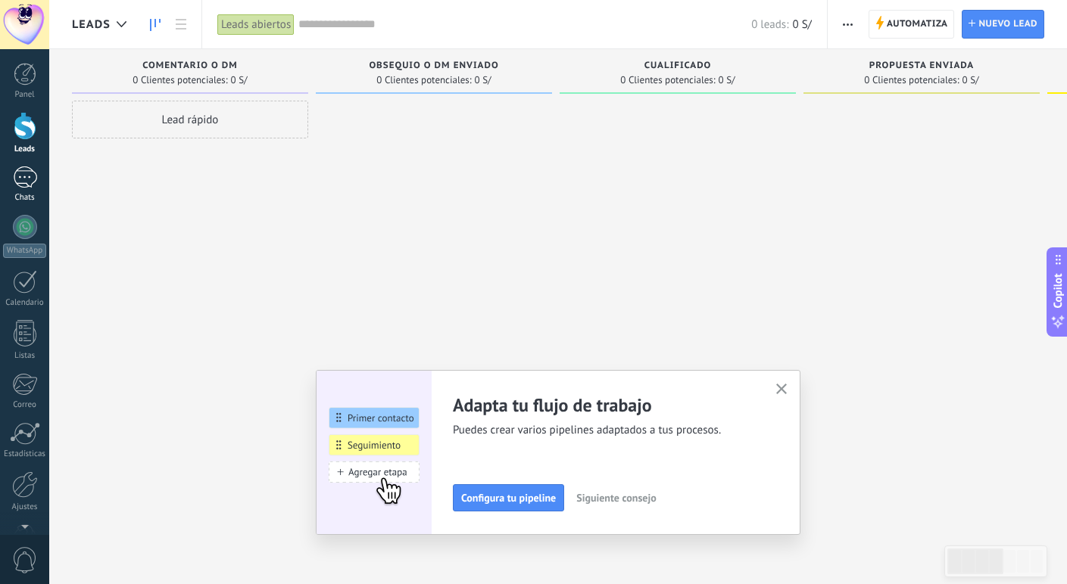
click at [26, 176] on div "1" at bounding box center [25, 178] width 24 height 22
